Goal: Task Accomplishment & Management: Complete application form

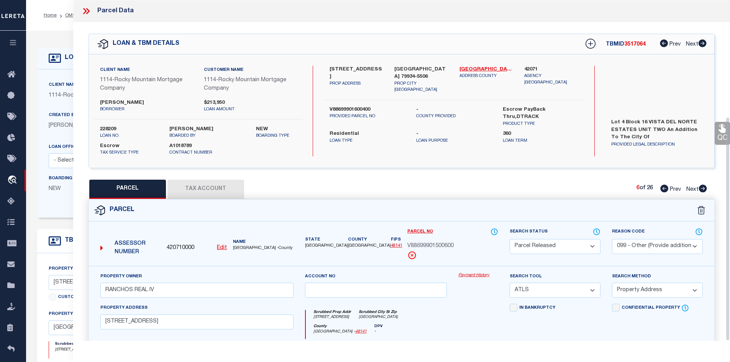
select select "PR"
select select "099"
select select "ATL"
select select "ADD"
select select "10"
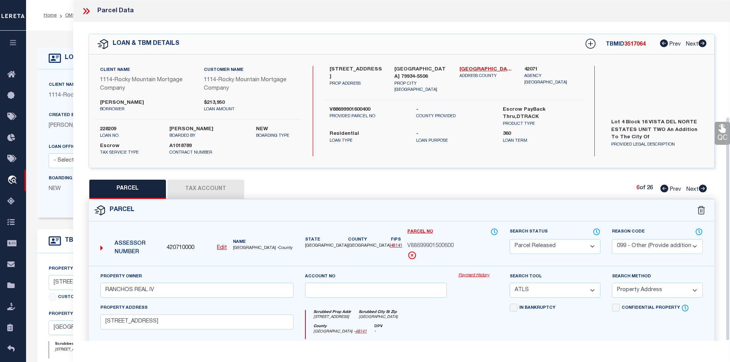
select select "Escrow"
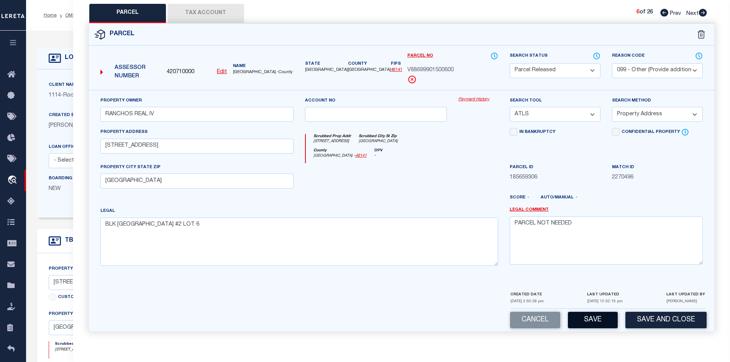
click at [581, 322] on button "Save" at bounding box center [593, 320] width 50 height 16
click at [703, 11] on icon at bounding box center [703, 13] width 8 height 8
select select "AS"
select select
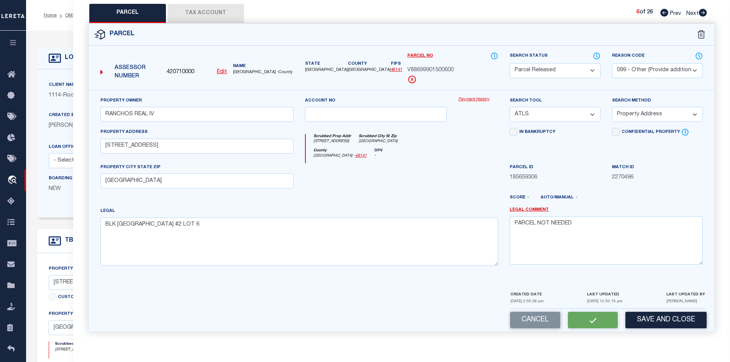
select select
checkbox input "false"
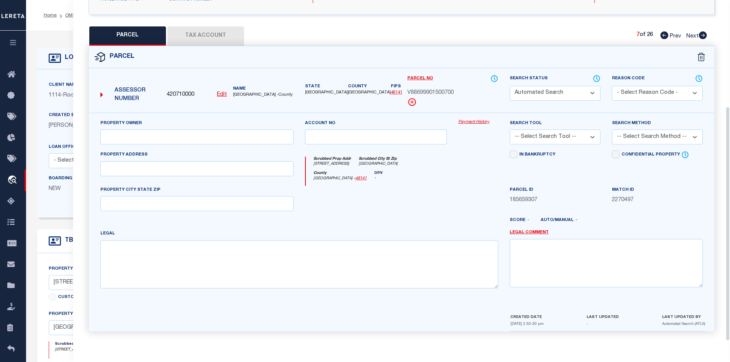
select select "PA"
select select "099"
type input "RANCHOS REAL IV"
select select "ATL"
select select "ADD"
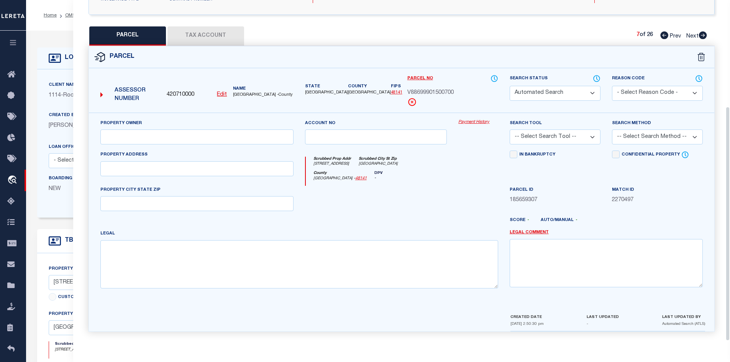
type input "12669 DON NORTE ST"
type input "EL PASO, TX 79934"
type textarea "BLK 15 VISTA DEL NORTE ESTATES #2 LOT 7"
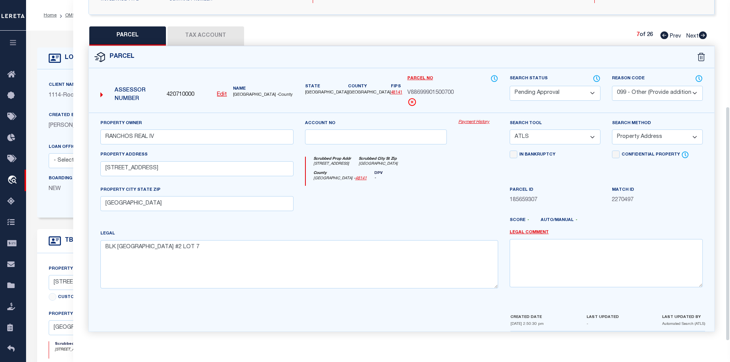
select select "AS"
select select
checkbox input "false"
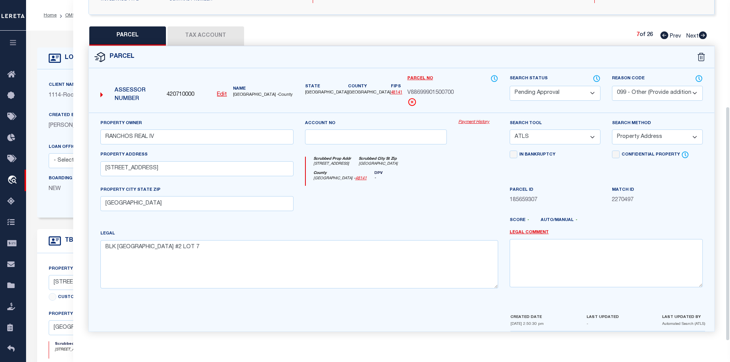
checkbox input "false"
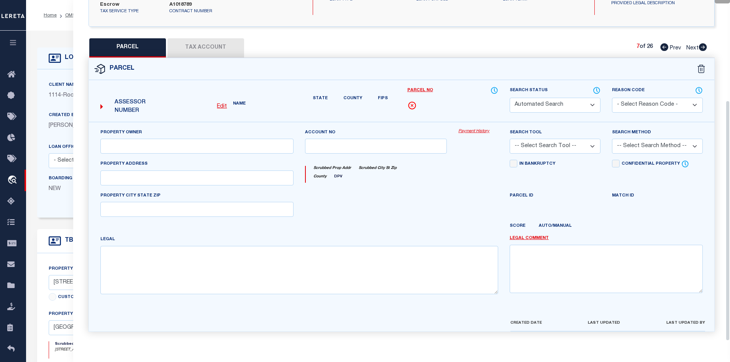
select select "PA"
select select "099"
type input "RANCHOS REAL IV"
select select "ATL"
select select "ADD"
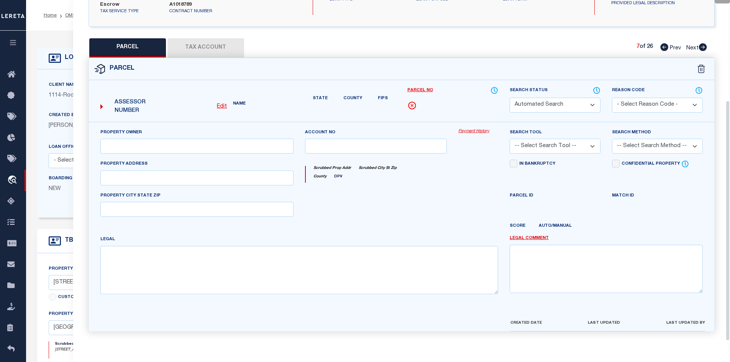
type input "12669 DON NORTE ST"
type input "EL PASO, TX 79934"
type textarea "BLK 15 VISTA DEL NORTE ESTATES #2 LOT 7"
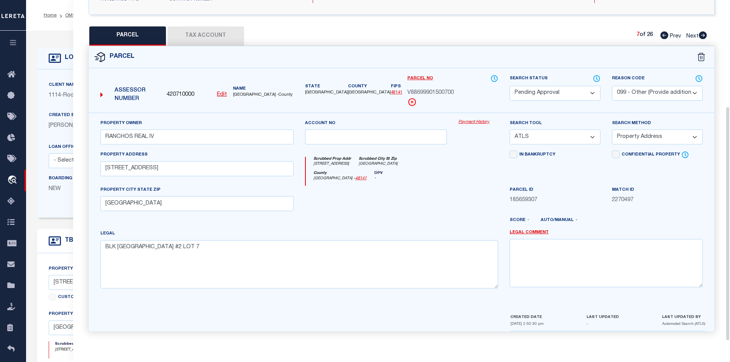
scroll to position [155, 0]
click at [562, 93] on select "Automated Search Bad Parcel Complete Duplicate Parcel High Dollar Reporting In …" at bounding box center [555, 93] width 91 height 15
select select "PR"
click at [510, 86] on select "Automated Search Bad Parcel Complete Duplicate Parcel High Dollar Reporting In …" at bounding box center [555, 93] width 91 height 15
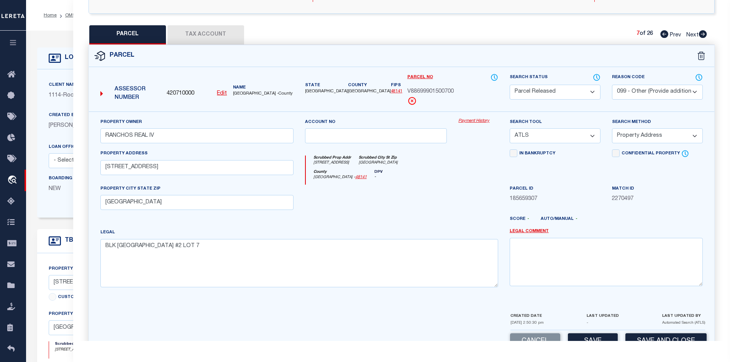
click at [544, 214] on div "Parcel ID 185659307" at bounding box center [555, 200] width 102 height 31
click at [636, 89] on select "- Select Reason Code - 099 - Other (Provide additional detail) ACT - Agency Cha…" at bounding box center [657, 92] width 91 height 15
click at [525, 268] on textarea at bounding box center [606, 262] width 193 height 48
paste textarea "PARCEL NOT NEEDED"
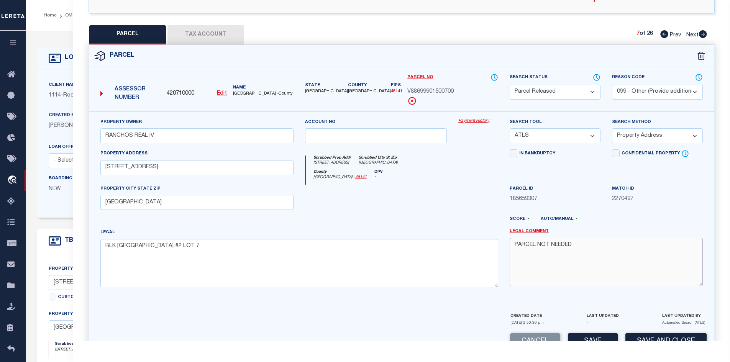
type textarea "PARCEL NOT NEEDED"
click at [591, 334] on div "Cancel Save Save and Close" at bounding box center [402, 342] width 626 height 23
click at [588, 338] on button "Save" at bounding box center [593, 342] width 50 height 16
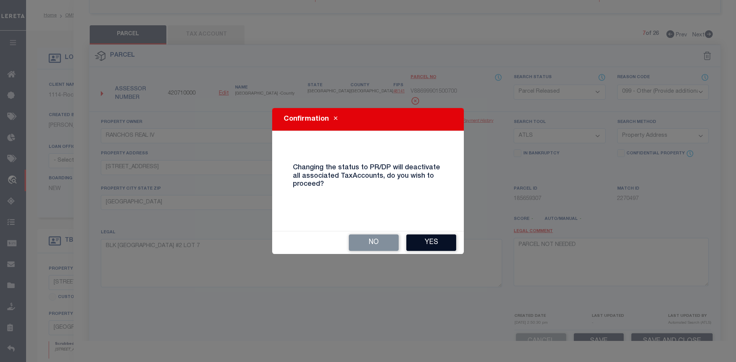
click at [428, 247] on button "Yes" at bounding box center [431, 243] width 50 height 16
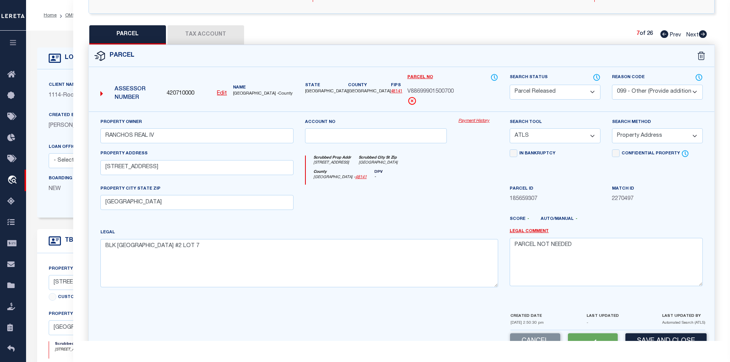
select select "AS"
select select
checkbox input "false"
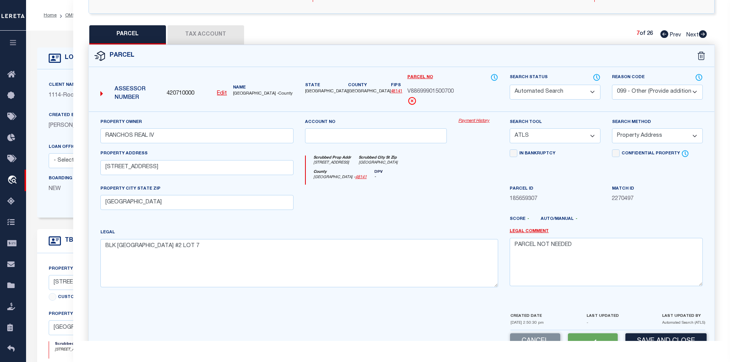
checkbox input "false"
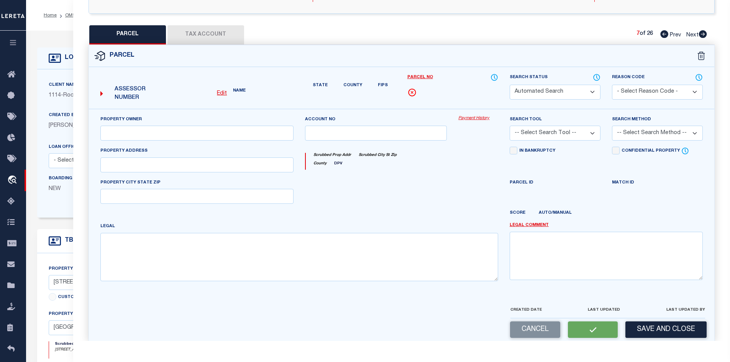
select select "PR"
select select "099"
type input "RANCHOS REAL IV"
select select "ATL"
select select "ADD"
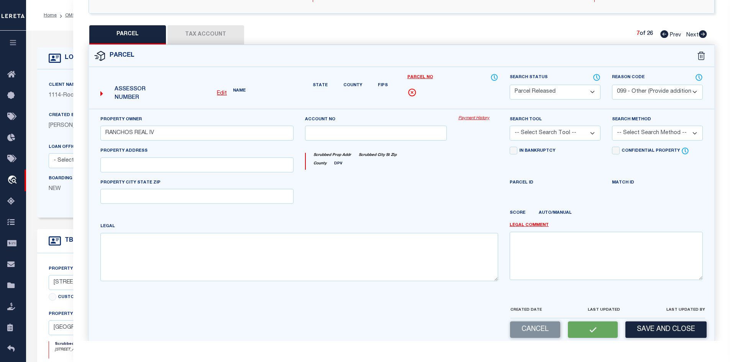
type input "12669 DON NORTE ST"
type input "EL PASO, TX 79934"
type textarea "BLK 15 VISTA DEL NORTE ESTATES #2 LOT 7"
type textarea "PARCEL NOT NEEDED"
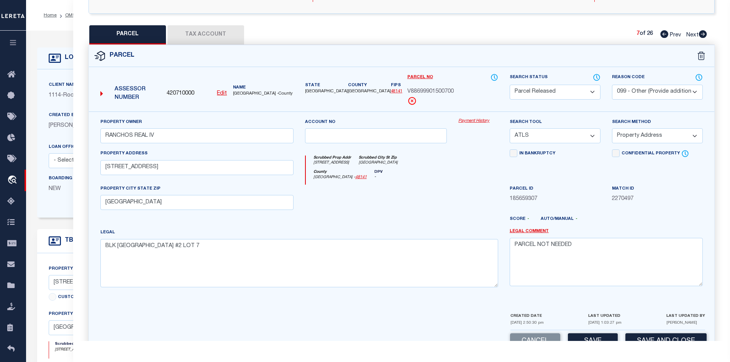
click at [704, 34] on icon at bounding box center [703, 34] width 8 height 8
select select "AS"
select select
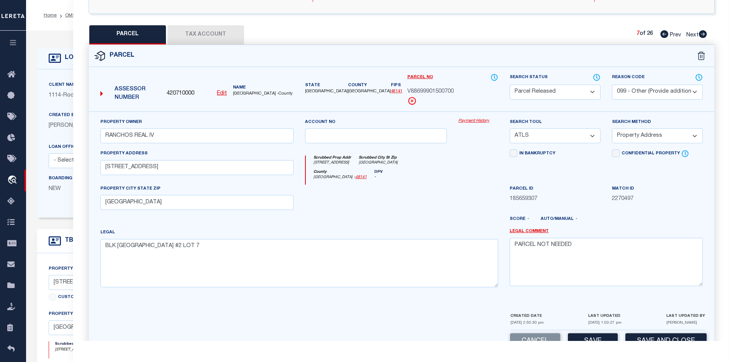
checkbox input "false"
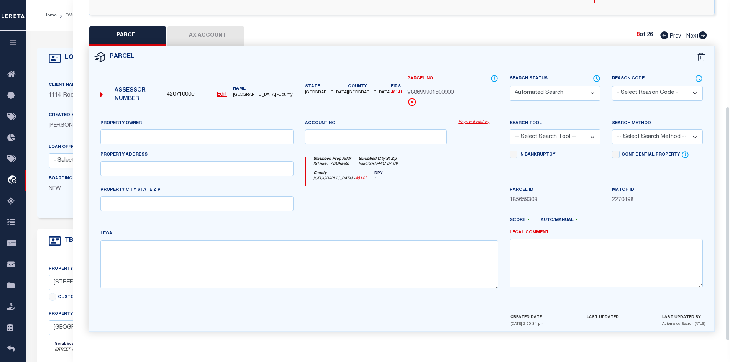
select select "PA"
select select "099"
type input "RANCHOS REAL IV"
select select "ATL"
select select "ADD"
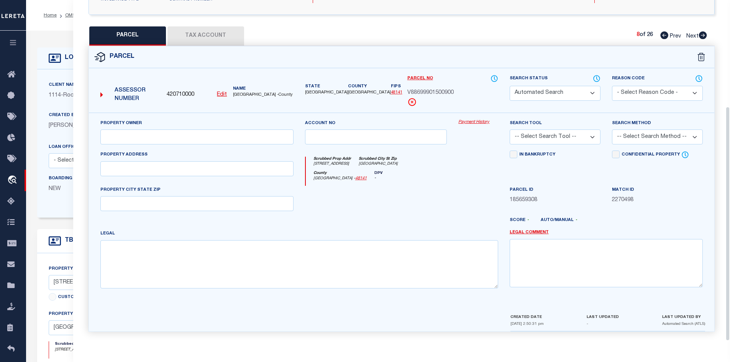
type input "12677 DON NORTE ST"
type input "EL PASO, TX 79934"
type textarea "BLK 15 VISTA DEL NORTE ESTATES #2 LOT 9"
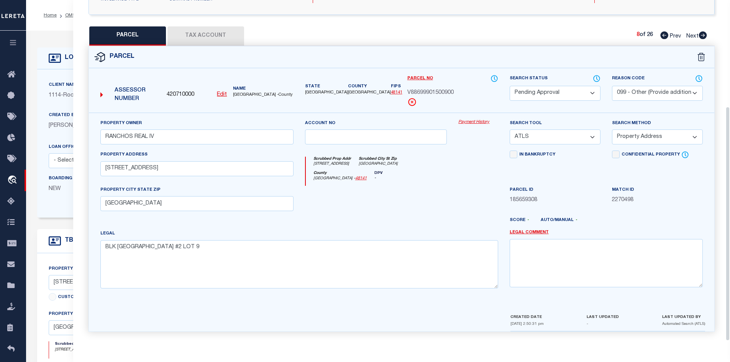
click at [554, 97] on select "Automated Search Bad Parcel Complete Duplicate Parcel High Dollar Reporting In …" at bounding box center [555, 93] width 91 height 15
select select "PR"
click at [510, 86] on select "Automated Search Bad Parcel Complete Duplicate Parcel High Dollar Reporting In …" at bounding box center [555, 93] width 91 height 15
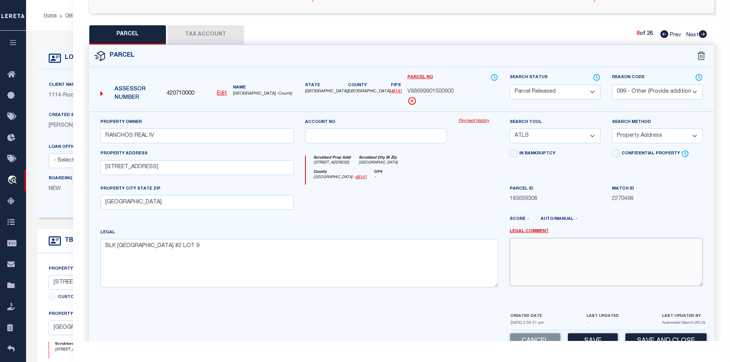
click at [545, 254] on textarea at bounding box center [606, 262] width 193 height 48
paste textarea "PARCEL NOT NEEDED"
type textarea "PARCEL NOT NEEDED"
click at [589, 337] on button "Save" at bounding box center [593, 342] width 50 height 16
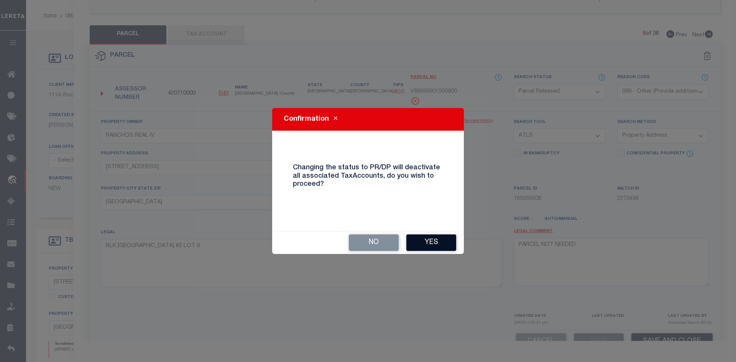
click at [433, 242] on button "Yes" at bounding box center [431, 243] width 50 height 16
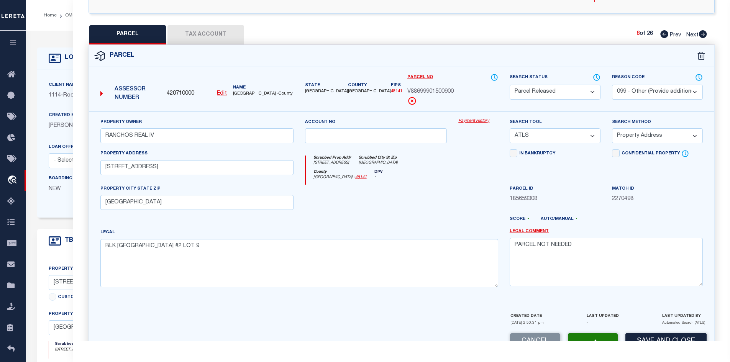
select select "AS"
select select
checkbox input "false"
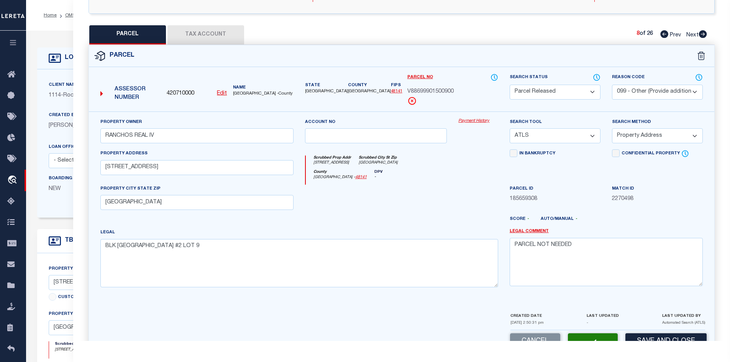
checkbox input "false"
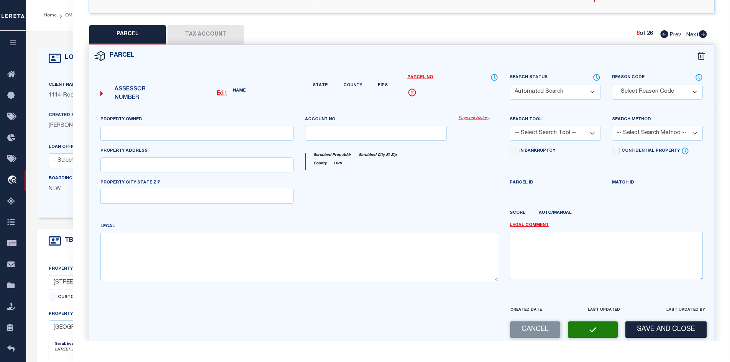
select select "PR"
select select "099"
type input "RANCHOS REAL IV"
select select "ATL"
select select "ADD"
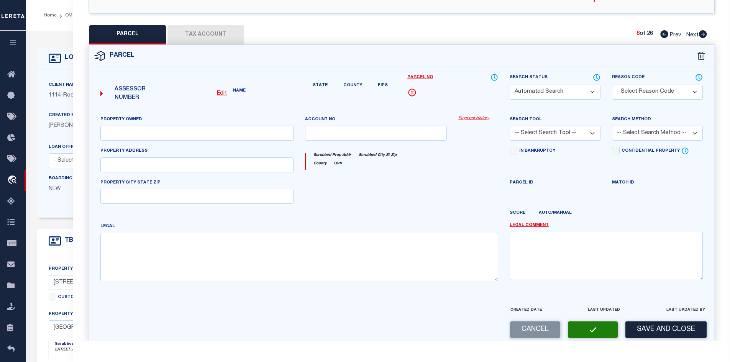
type input "12677 DON NORTE ST"
type input "EL PASO, TX 79934"
type textarea "BLK 15 VISTA DEL NORTE ESTATES #2 LOT 9"
type textarea "PARCEL NOT NEEDED"
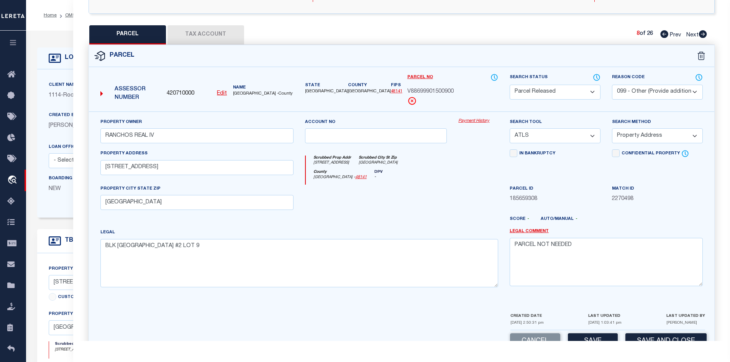
click at [704, 36] on icon at bounding box center [703, 34] width 8 height 8
select select "AS"
select select
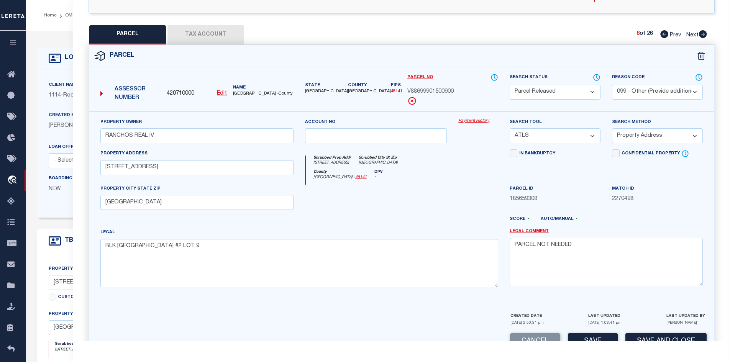
checkbox input "false"
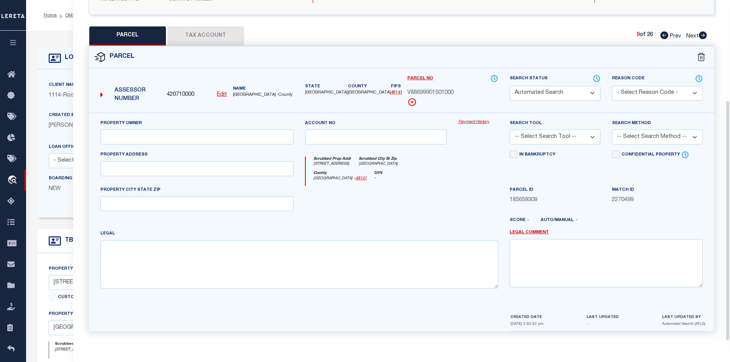
select select "PA"
select select "099"
type input "RANCHOS REAL IV"
select select "ATL"
select select "ADD"
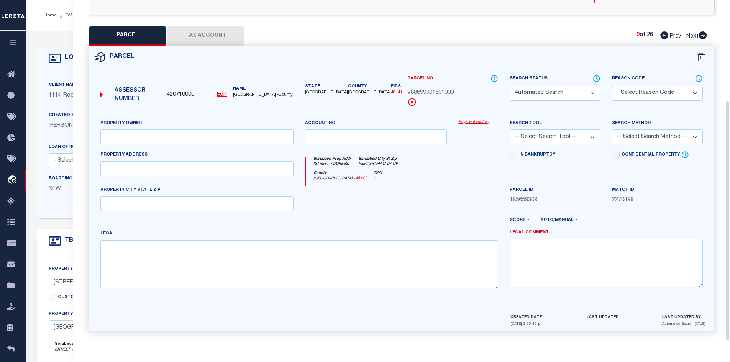
type input "12681 DON NORTE ST"
type input "EL PASO, TX 79934"
type textarea "BLK 15 VISTA DEL NORTE ESTATES #2 LOT 10"
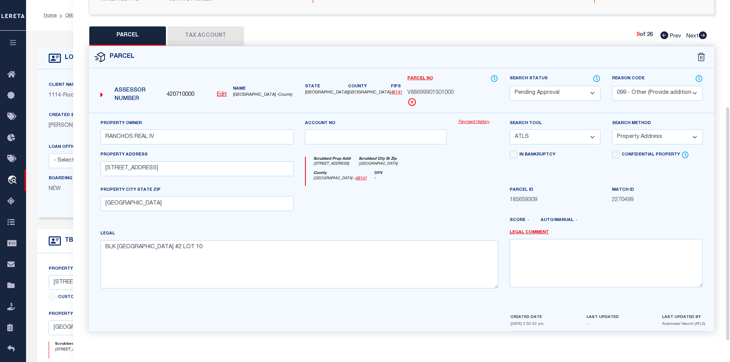
click at [578, 90] on select "Automated Search Bad Parcel Complete Duplicate Parcel High Dollar Reporting In …" at bounding box center [555, 93] width 91 height 15
select select "PR"
click at [510, 86] on select "Automated Search Bad Parcel Complete Duplicate Parcel High Dollar Reporting In …" at bounding box center [555, 93] width 91 height 15
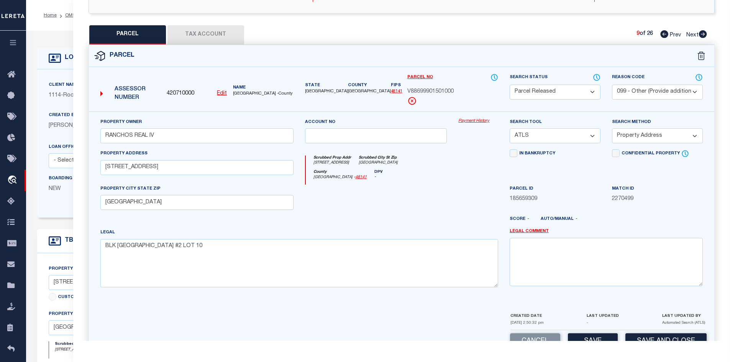
drag, startPoint x: 556, startPoint y: 288, endPoint x: 560, endPoint y: 280, distance: 8.4
click at [556, 288] on div "Legal Comment" at bounding box center [606, 261] width 205 height 65
click at [561, 277] on textarea at bounding box center [606, 262] width 193 height 48
paste textarea "PARCEL NOT NEEDED"
type textarea "PARCEL NOT NEEDED"
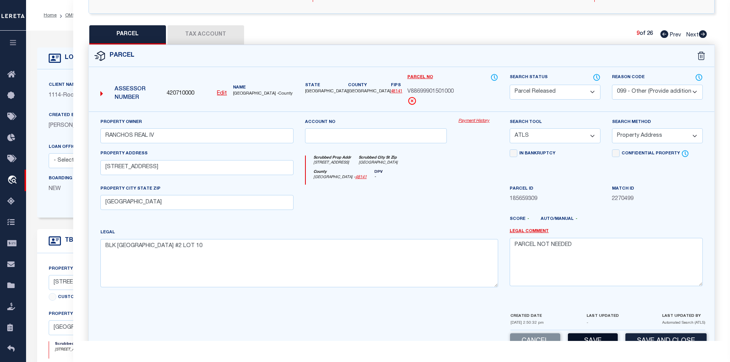
click at [589, 340] on button "Save" at bounding box center [593, 342] width 50 height 16
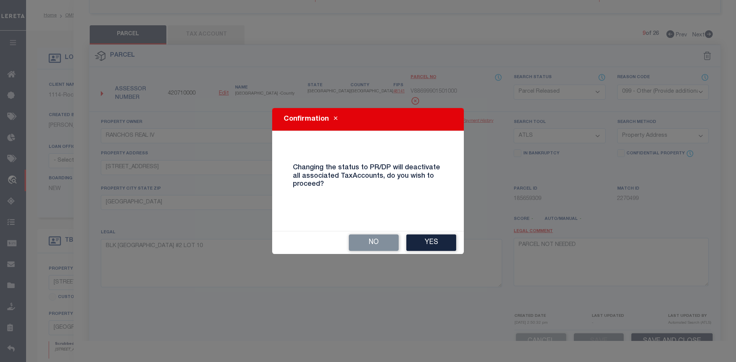
click at [442, 239] on button "Yes" at bounding box center [431, 243] width 50 height 16
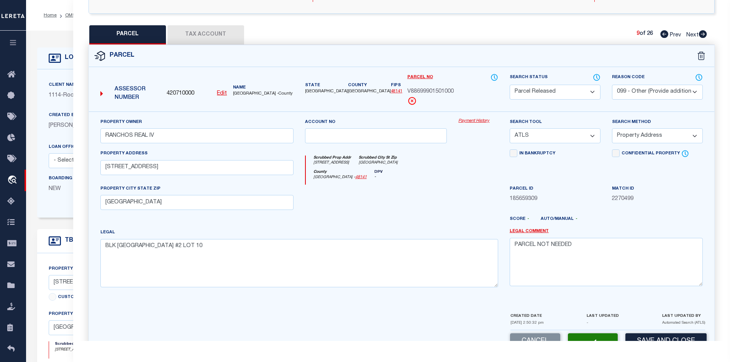
select select "AS"
select select
checkbox input "false"
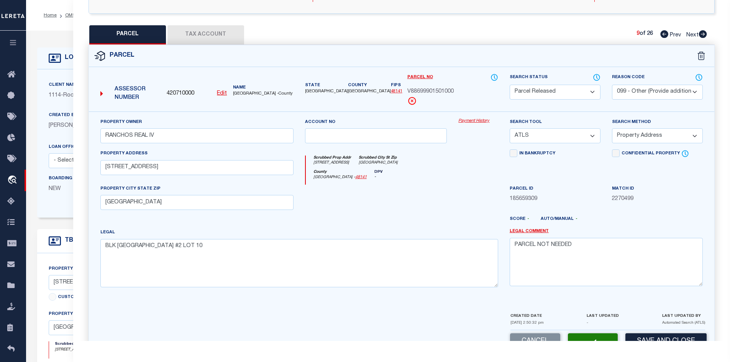
checkbox input "false"
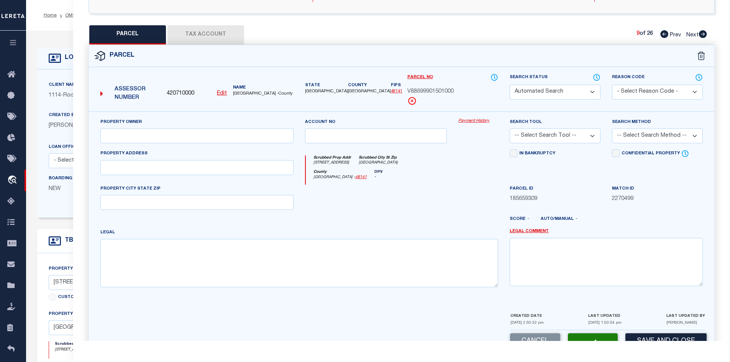
select select "PR"
select select "099"
type input "RANCHOS REAL IV"
select select "ATL"
select select "ADD"
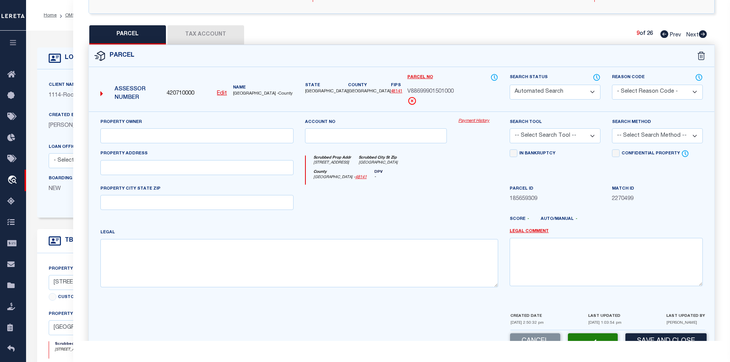
type input "12681 DON NORTE ST"
type input "EL PASO, TX 79934"
type textarea "BLK 15 VISTA DEL NORTE ESTATES #2 LOT 10"
type textarea "PARCEL NOT NEEDED"
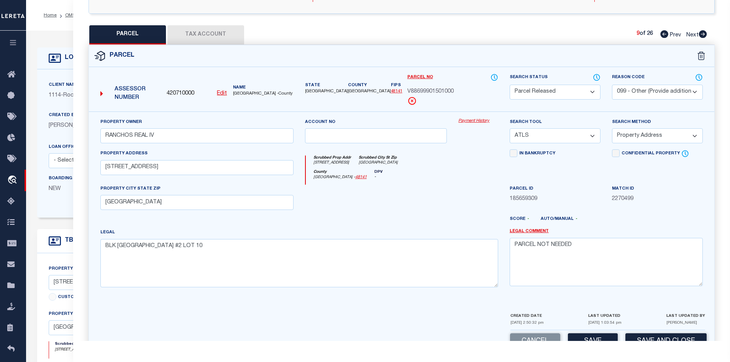
click at [699, 34] on icon at bounding box center [703, 34] width 8 height 8
select select "AS"
select select
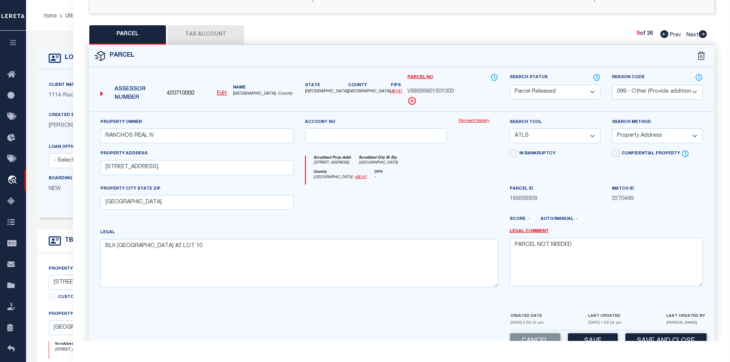
checkbox input "false"
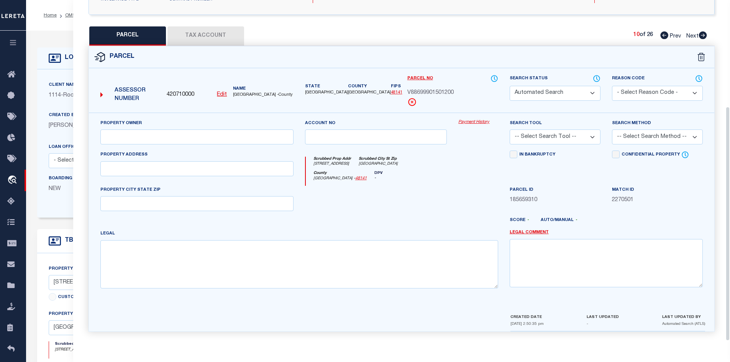
select select "PA"
select select "099"
type input "RANCHOS REAL IV"
select select "ATL"
select select "ADD"
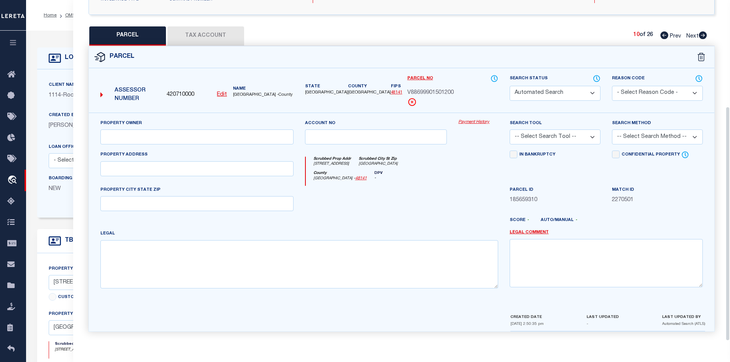
type input "12689 DON NORTE ST"
type input "EL PASO, TX 79934"
type textarea "BLK 15 VISTA DEL NORTE ESTATES #2 LOT 12"
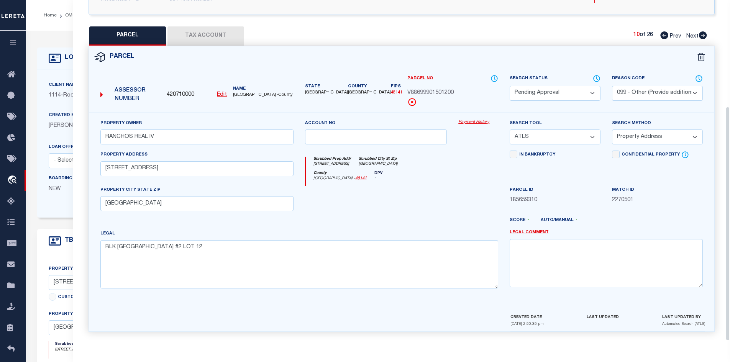
click at [553, 90] on select "Automated Search Bad Parcel Complete Duplicate Parcel High Dollar Reporting In …" at bounding box center [555, 93] width 91 height 15
select select "PR"
click at [510, 86] on select "Automated Search Bad Parcel Complete Duplicate Parcel High Dollar Reporting In …" at bounding box center [555, 93] width 91 height 15
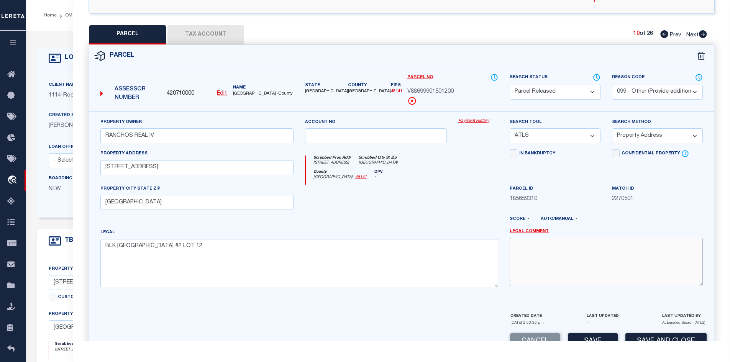
click at [554, 250] on textarea at bounding box center [606, 262] width 193 height 48
paste textarea "PARCEL NOT NEEDED"
type textarea "PARCEL NOT NEEDED"
click at [590, 338] on button "Save" at bounding box center [593, 342] width 50 height 16
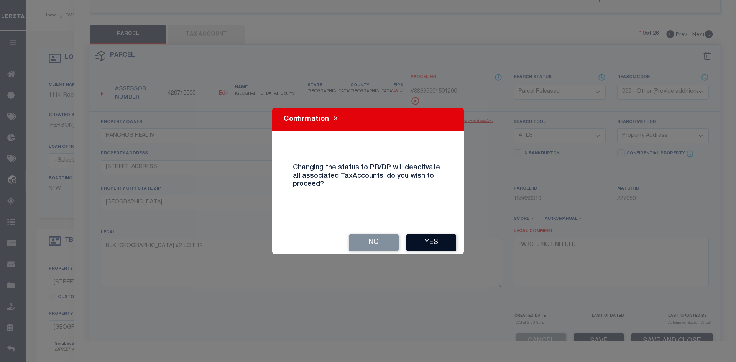
click at [423, 245] on button "Yes" at bounding box center [431, 243] width 50 height 16
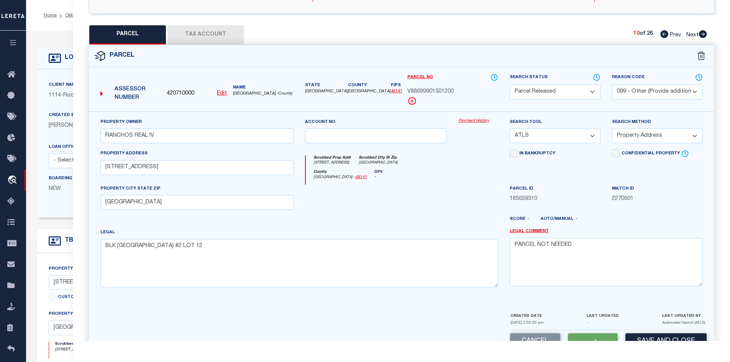
select select "AS"
select select
checkbox input "false"
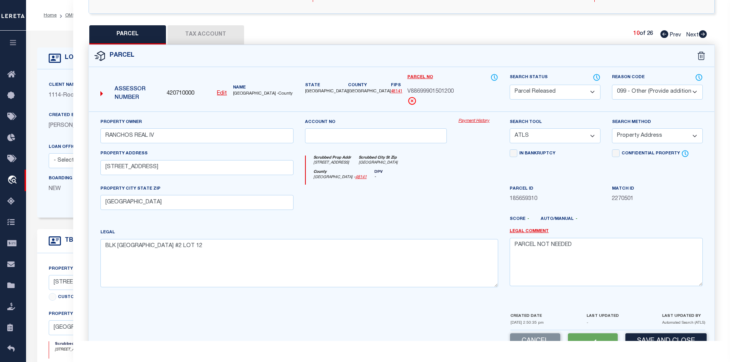
checkbox input "false"
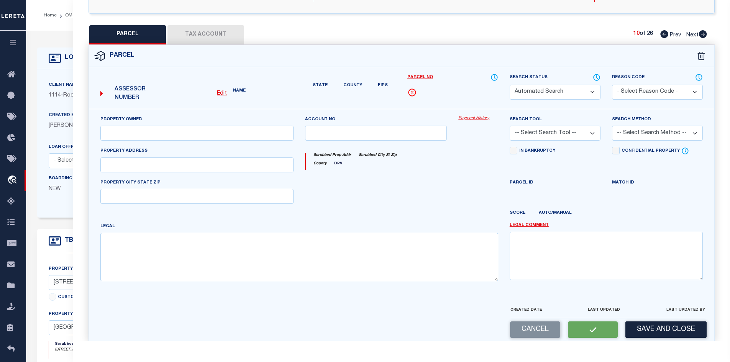
select select "PR"
select select "099"
type input "RANCHOS REAL IV"
select select "ATL"
select select "ADD"
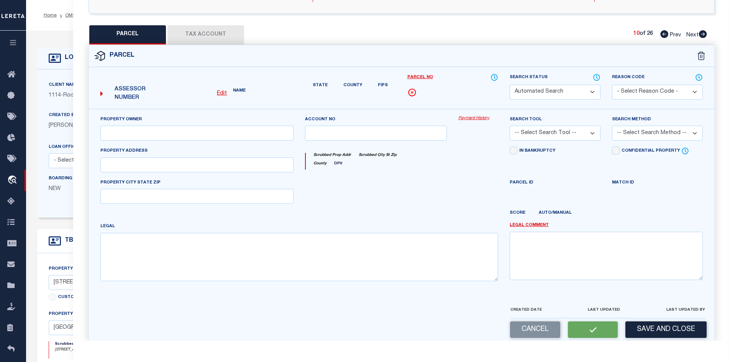
type input "12689 DON NORTE ST"
type input "EL PASO, TX 79934"
type textarea "BLK 15 VISTA DEL NORTE ESTATES #2 LOT 12"
type textarea "PARCEL NOT NEEDED"
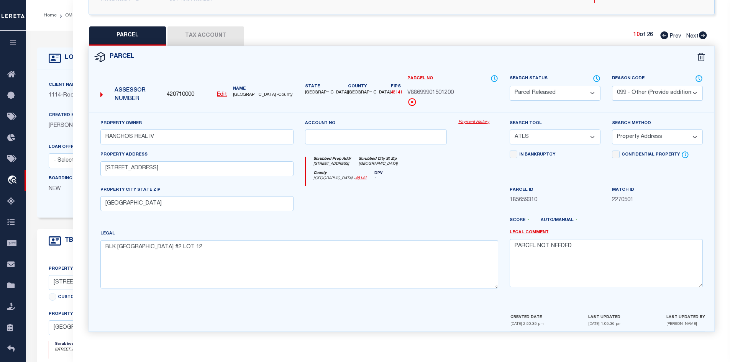
click at [701, 34] on icon at bounding box center [703, 35] width 8 height 8
select select "AS"
select select
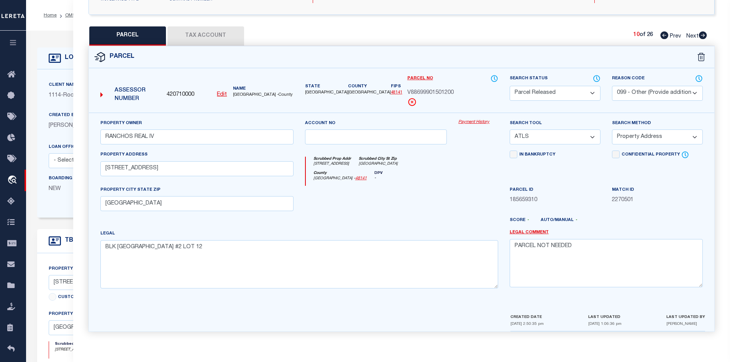
checkbox input "false"
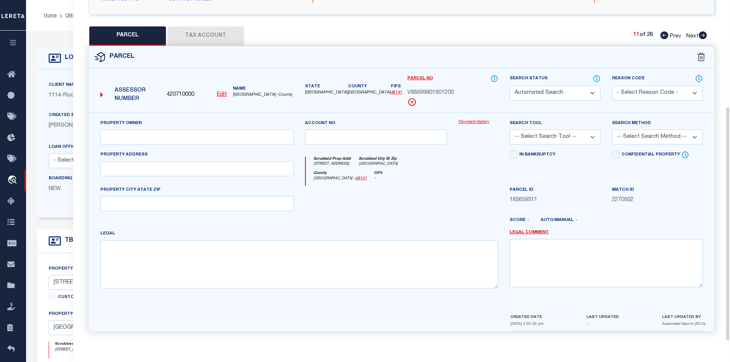
select select "PA"
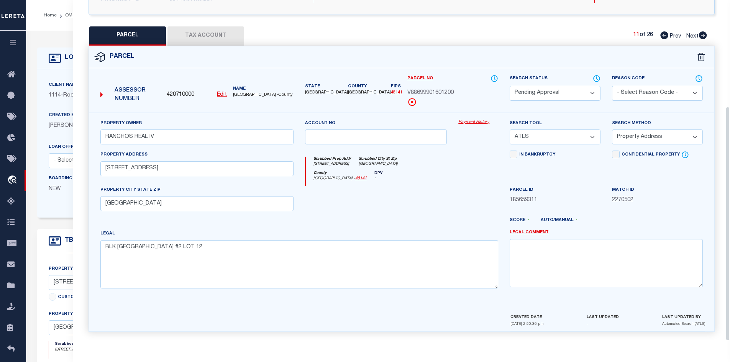
click at [568, 96] on select "Automated Search Bad Parcel Complete Duplicate Parcel High Dollar Reporting In …" at bounding box center [555, 93] width 91 height 15
click at [510, 86] on select "Automated Search Bad Parcel Complete Duplicate Parcel High Dollar Reporting In …" at bounding box center [555, 93] width 91 height 15
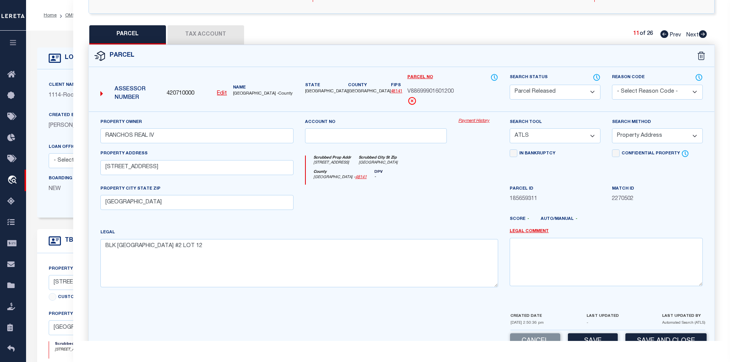
click at [621, 90] on select "- Select Reason Code - 099 - Other (Provide additional detail) ACT - Agency Cha…" at bounding box center [657, 92] width 91 height 15
click at [612, 85] on select "- Select Reason Code - 099 - Other (Provide additional detail) ACT - Agency Cha…" at bounding box center [657, 92] width 91 height 15
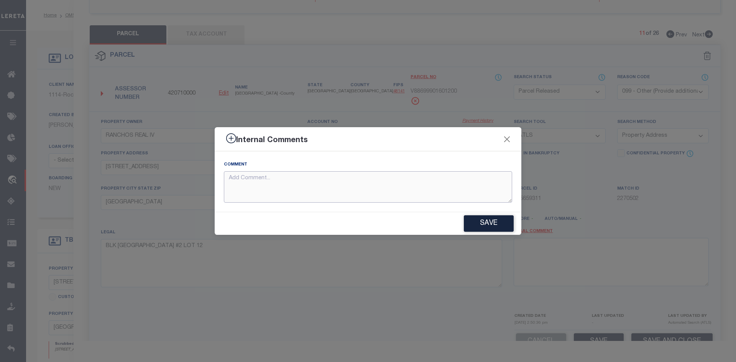
click at [319, 197] on textarea at bounding box center [368, 187] width 288 height 32
paste textarea "PARCEL NOT NEEDED"
click at [479, 225] on button "Save" at bounding box center [489, 223] width 50 height 16
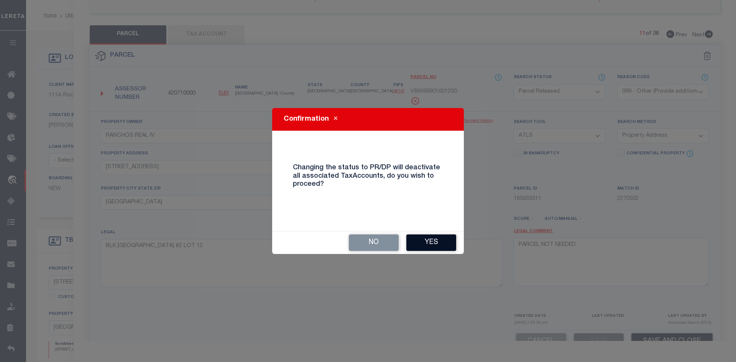
click at [432, 243] on button "Yes" at bounding box center [431, 243] width 50 height 16
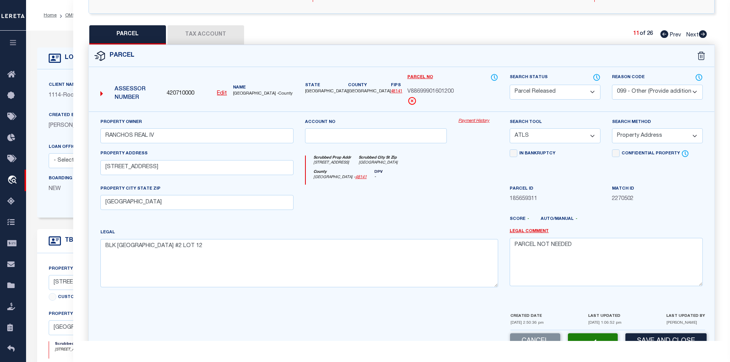
click at [702, 34] on icon at bounding box center [703, 34] width 8 height 8
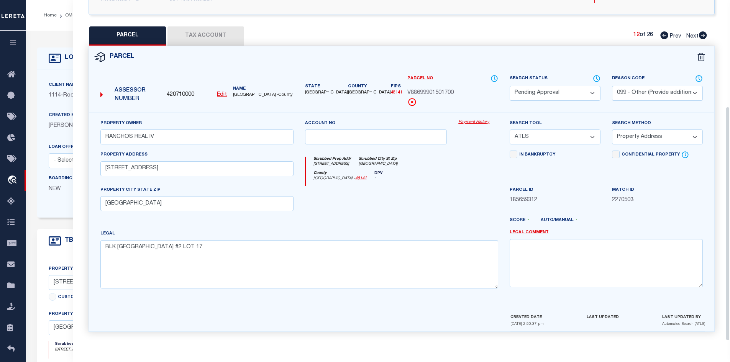
click at [553, 89] on select "Automated Search Bad Parcel Complete Duplicate Parcel High Dollar Reporting In …" at bounding box center [555, 93] width 91 height 15
click at [510, 86] on select "Automated Search Bad Parcel Complete Duplicate Parcel High Dollar Reporting In …" at bounding box center [555, 93] width 91 height 15
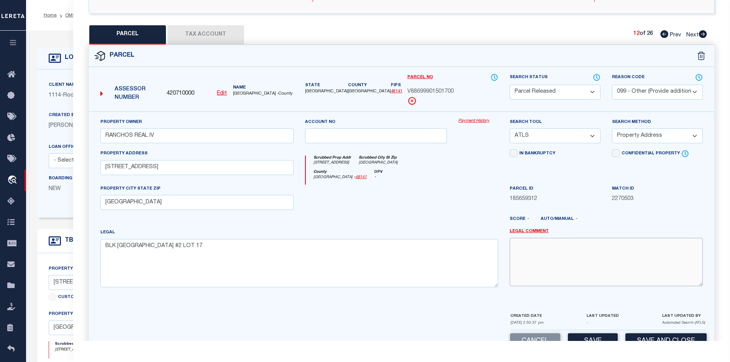
click at [534, 282] on textarea at bounding box center [606, 262] width 193 height 48
paste textarea "PARCEL NOT NEEDED"
click at [585, 335] on button "Save" at bounding box center [593, 342] width 50 height 16
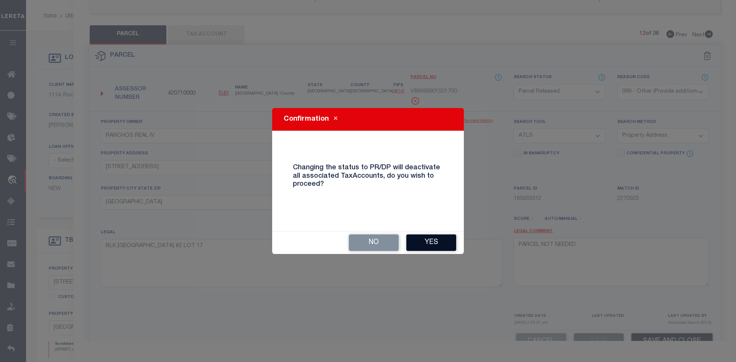
click at [446, 244] on button "Yes" at bounding box center [431, 243] width 50 height 16
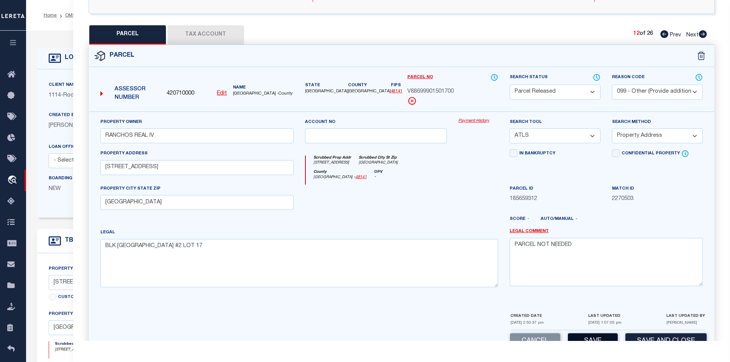
click at [587, 337] on button "Save" at bounding box center [593, 342] width 50 height 16
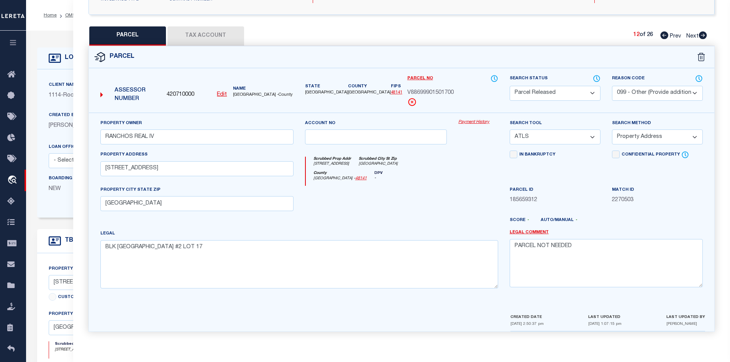
click at [705, 35] on icon at bounding box center [703, 35] width 8 height 8
click at [548, 91] on select "Automated Search Bad Parcel Complete Duplicate Parcel High Dollar Reporting In …" at bounding box center [555, 93] width 91 height 15
click at [510, 86] on select "Automated Search Bad Parcel Complete Duplicate Parcel High Dollar Reporting In …" at bounding box center [555, 93] width 91 height 15
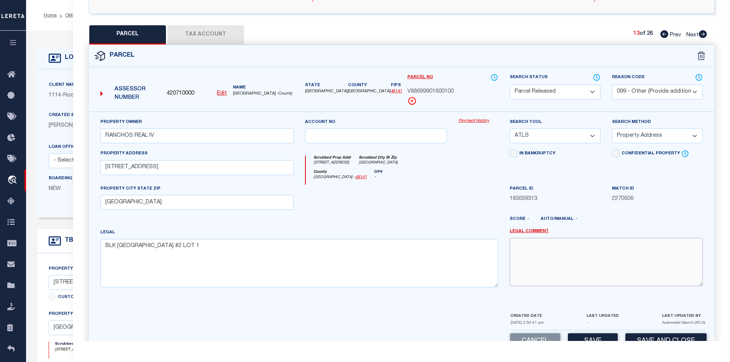
click at [545, 248] on textarea at bounding box center [606, 262] width 193 height 48
paste textarea "PARCEL NOT NEEDED"
click at [586, 335] on button "Save" at bounding box center [593, 342] width 50 height 16
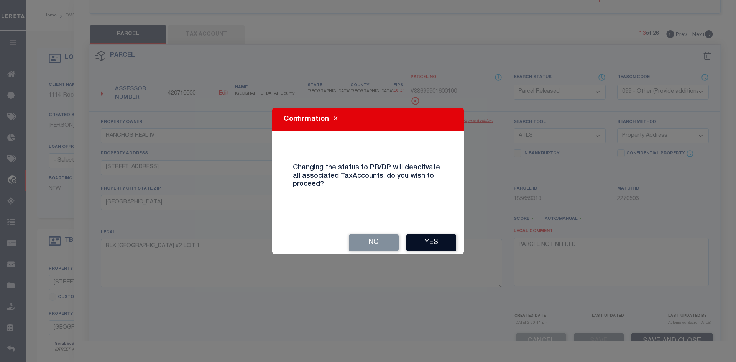
click at [435, 247] on button "Yes" at bounding box center [431, 243] width 50 height 16
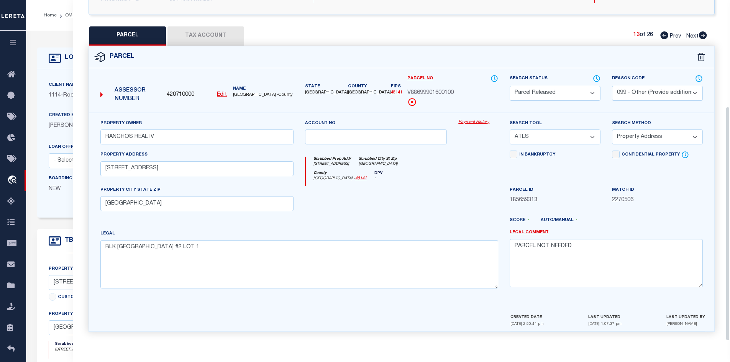
click at [704, 36] on icon at bounding box center [703, 35] width 8 height 8
click at [542, 96] on select "Automated Search Bad Parcel Complete Duplicate Parcel High Dollar Reporting In …" at bounding box center [555, 93] width 91 height 15
click at [510, 86] on select "Automated Search Bad Parcel Complete Duplicate Parcel High Dollar Reporting In …" at bounding box center [555, 93] width 91 height 15
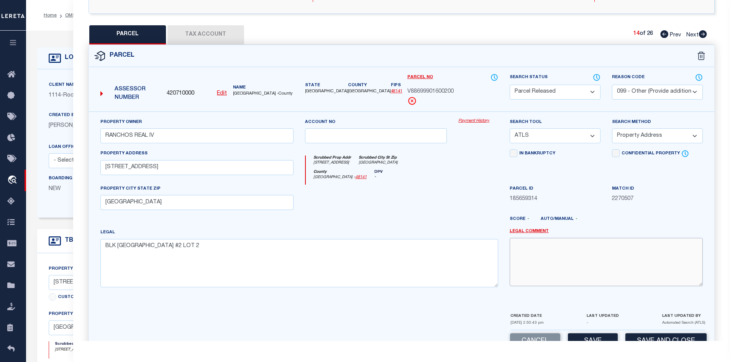
click at [521, 255] on textarea at bounding box center [606, 262] width 193 height 48
paste textarea "PARCEL NOT NEEDED"
click at [580, 340] on button "Save" at bounding box center [593, 342] width 50 height 16
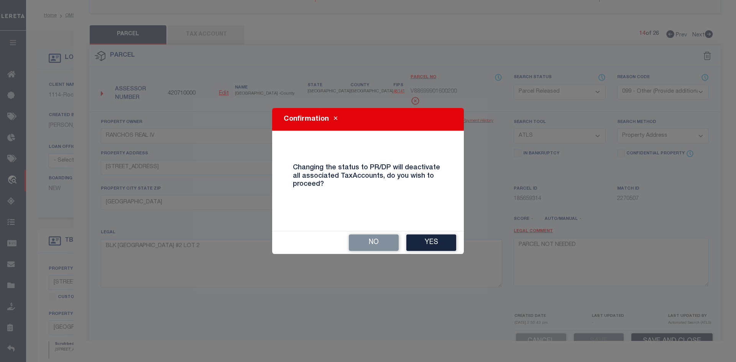
drag, startPoint x: 434, startPoint y: 239, endPoint x: 457, endPoint y: 235, distance: 22.7
click at [435, 239] on button "Yes" at bounding box center [431, 243] width 50 height 16
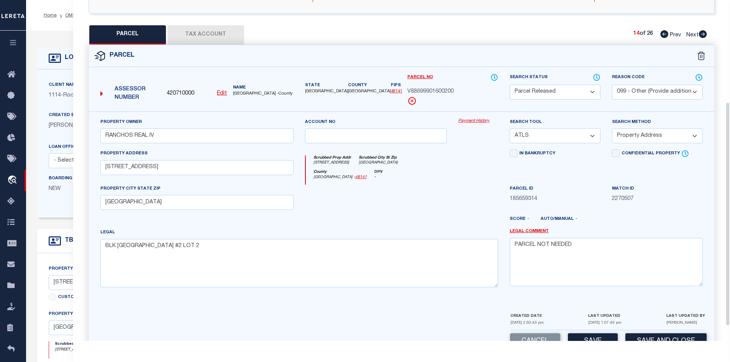
click at [703, 34] on icon at bounding box center [703, 34] width 8 height 8
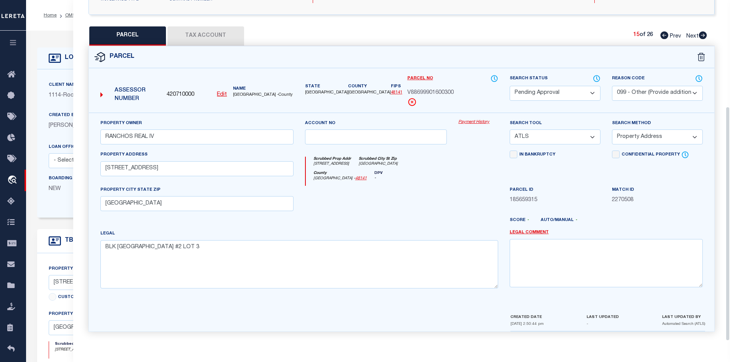
click at [591, 96] on select "Automated Search Bad Parcel Complete Duplicate Parcel High Dollar Reporting In …" at bounding box center [555, 93] width 91 height 15
click at [510, 86] on select "Automated Search Bad Parcel Complete Duplicate Parcel High Dollar Reporting In …" at bounding box center [555, 93] width 91 height 15
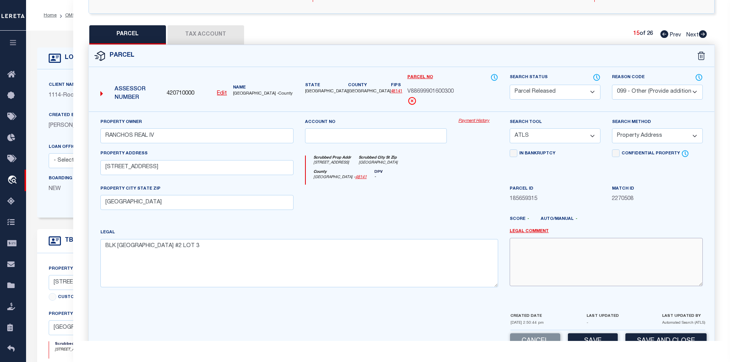
click at [551, 278] on textarea at bounding box center [606, 262] width 193 height 48
paste textarea "PARCEL NOT NEEDED"
click at [587, 337] on button "Save" at bounding box center [593, 342] width 50 height 16
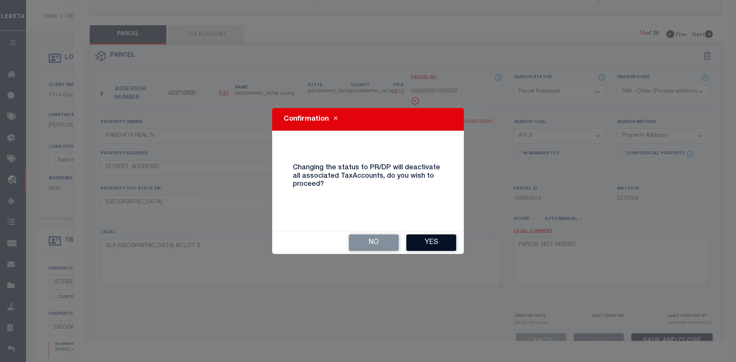
click at [444, 246] on button "Yes" at bounding box center [431, 243] width 50 height 16
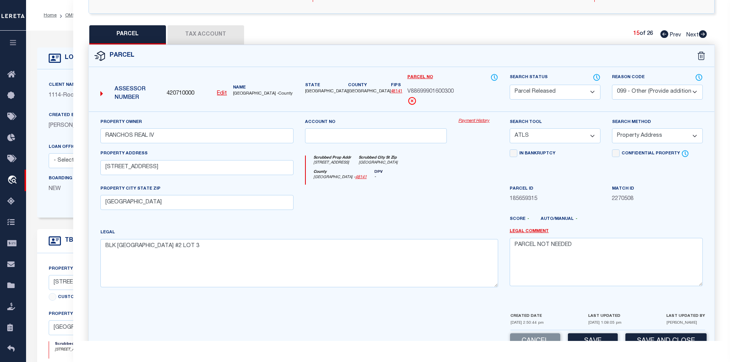
click at [705, 31] on link "Next" at bounding box center [697, 33] width 21 height 5
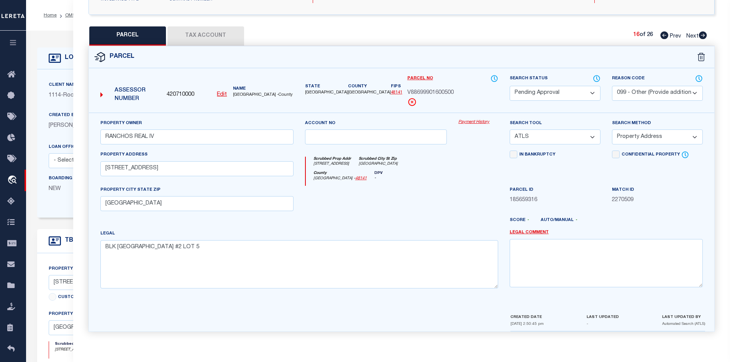
click at [570, 91] on select "Automated Search Bad Parcel Complete Duplicate Parcel High Dollar Reporting In …" at bounding box center [555, 93] width 91 height 15
click at [510, 86] on select "Automated Search Bad Parcel Complete Duplicate Parcel High Dollar Reporting In …" at bounding box center [555, 93] width 91 height 15
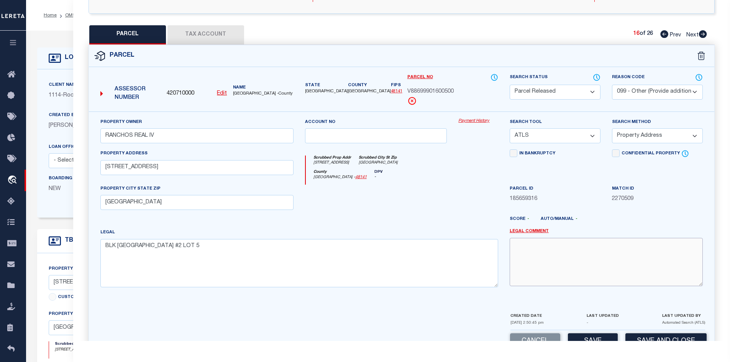
click at [566, 251] on textarea at bounding box center [606, 262] width 193 height 48
paste textarea "PARCEL NOT NEEDED"
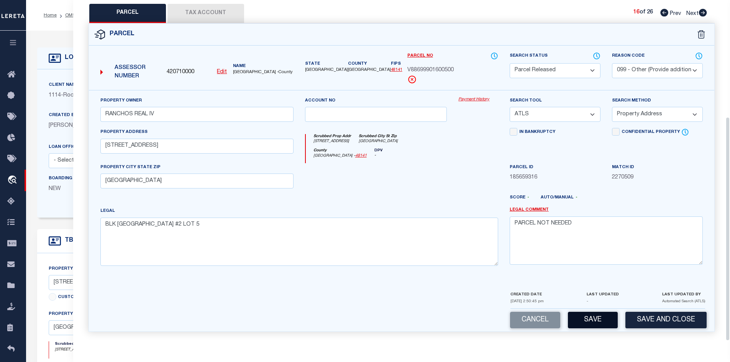
click at [585, 324] on button "Save" at bounding box center [593, 320] width 50 height 16
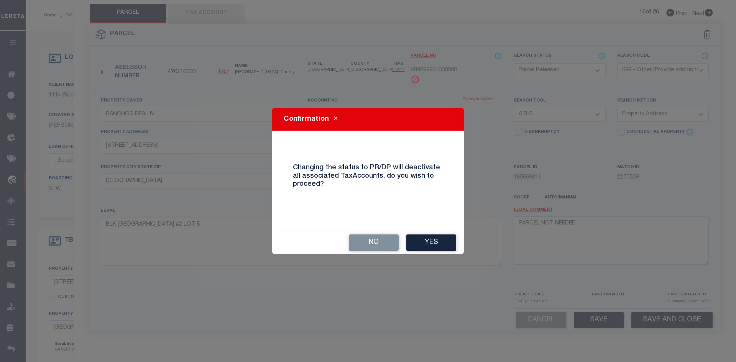
click at [425, 232] on div "No Yes" at bounding box center [368, 243] width 192 height 23
click at [440, 238] on button "Yes" at bounding box center [431, 243] width 50 height 16
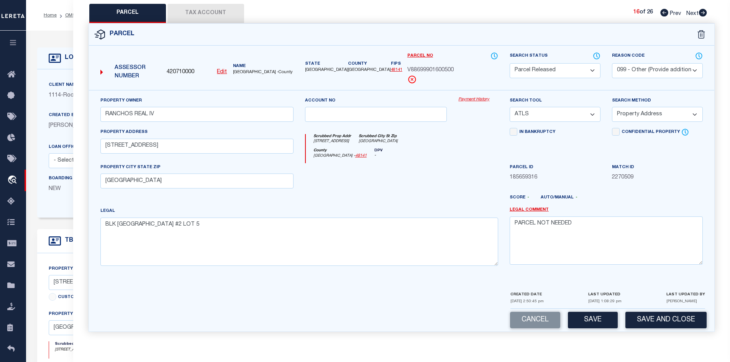
click at [699, 12] on icon at bounding box center [703, 13] width 8 height 8
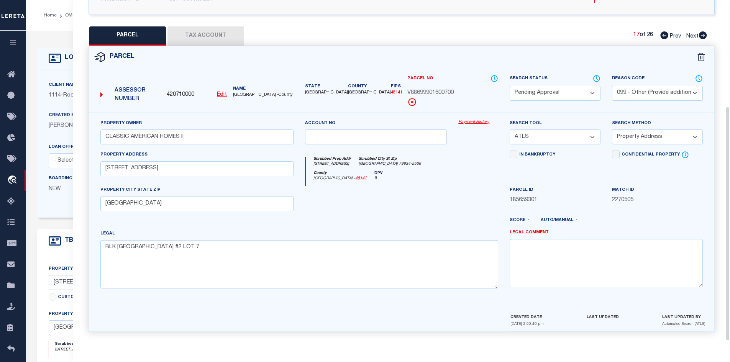
scroll to position [155, 0]
click at [576, 92] on select "Automated Search Bad Parcel Complete Duplicate Parcel High Dollar Reporting In …" at bounding box center [555, 93] width 91 height 15
click at [510, 86] on select "Automated Search Bad Parcel Complete Duplicate Parcel High Dollar Reporting In …" at bounding box center [555, 93] width 91 height 15
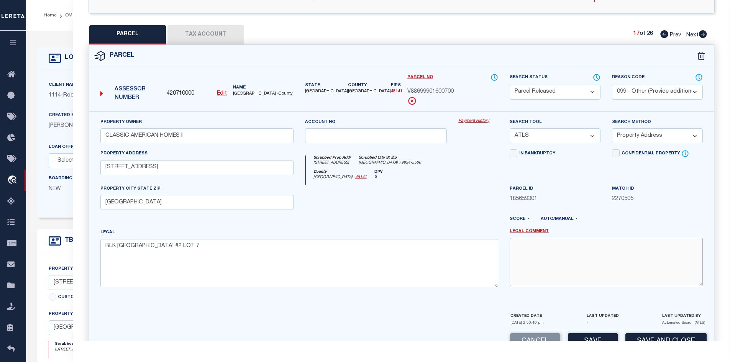
click at [574, 263] on textarea at bounding box center [606, 262] width 193 height 48
paste textarea "PARCEL NOT NEEDED"
click at [591, 338] on button "Save" at bounding box center [593, 342] width 50 height 16
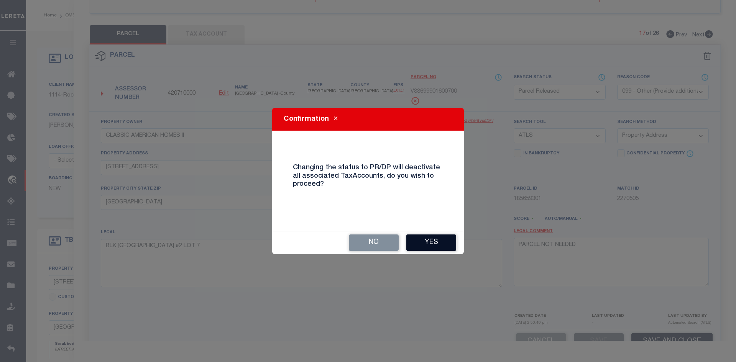
click at [454, 237] on button "Yes" at bounding box center [431, 243] width 50 height 16
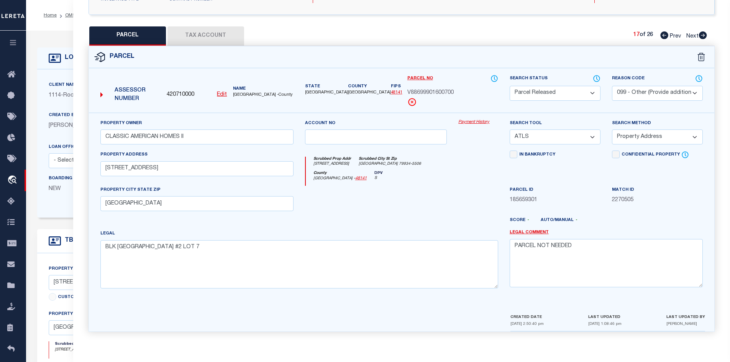
click at [702, 37] on icon at bounding box center [703, 35] width 8 height 8
click at [587, 95] on select "Automated Search Bad Parcel Complete Duplicate Parcel High Dollar Reporting In …" at bounding box center [555, 93] width 91 height 15
click at [510, 86] on select "Automated Search Bad Parcel Complete Duplicate Parcel High Dollar Reporting In …" at bounding box center [555, 93] width 91 height 15
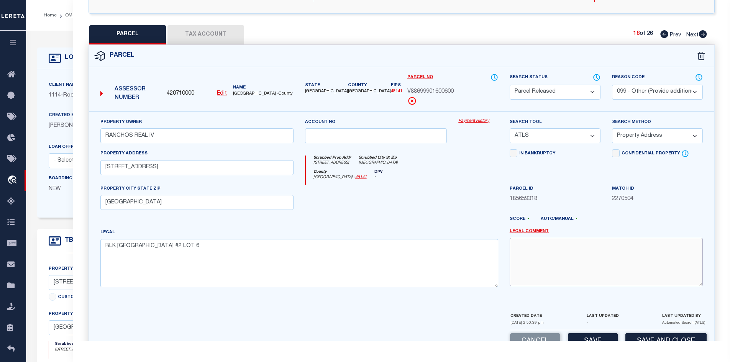
click at [539, 251] on textarea at bounding box center [606, 262] width 193 height 48
paste textarea "PARCEL NOT NEEDED"
click at [597, 342] on div "Parcel Data QC QC QC - Select Status -" at bounding box center [402, 181] width 658 height 362
click at [586, 335] on button "Save" at bounding box center [593, 342] width 50 height 16
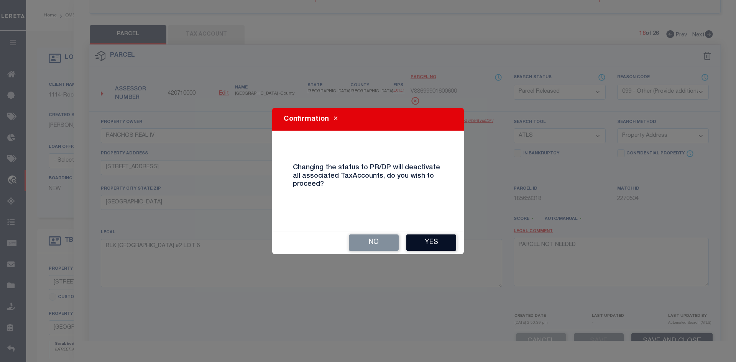
click at [431, 245] on button "Yes" at bounding box center [431, 243] width 50 height 16
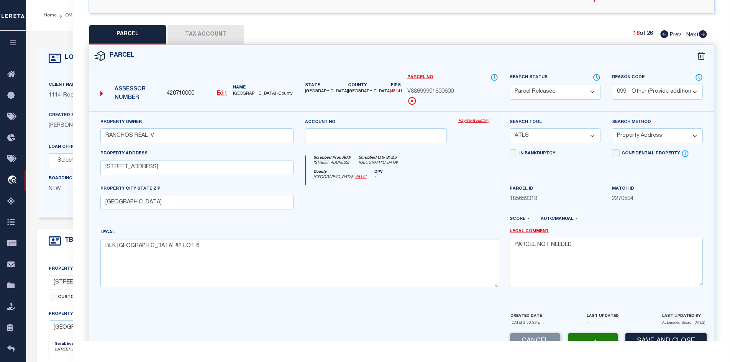
click at [704, 33] on icon at bounding box center [703, 34] width 8 height 8
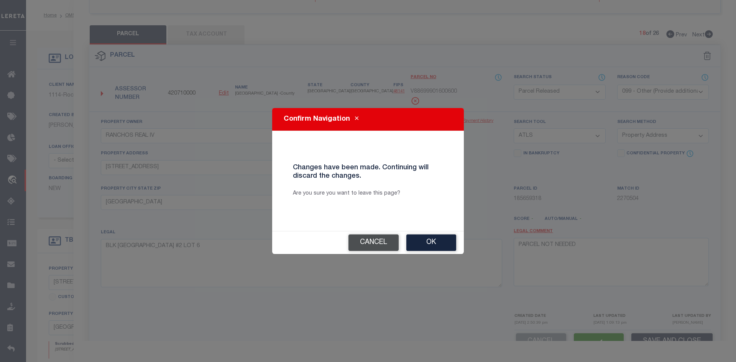
click at [377, 239] on button "Cancel" at bounding box center [374, 243] width 50 height 16
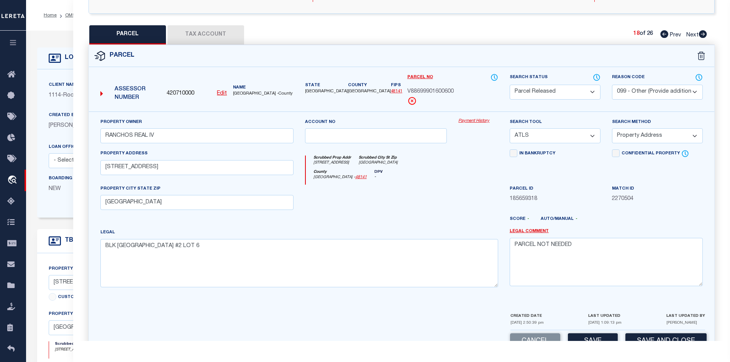
click at [703, 34] on icon at bounding box center [703, 34] width 8 height 8
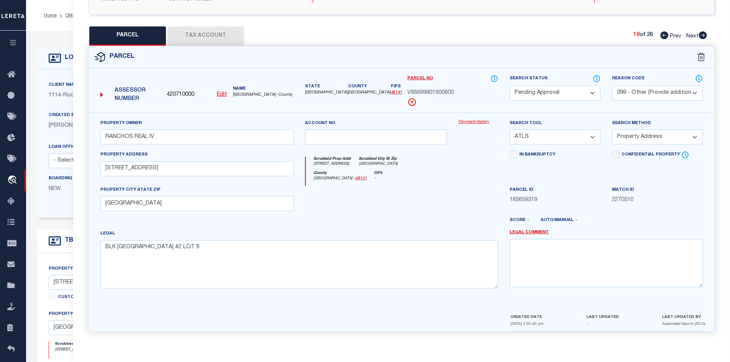
click at [529, 86] on select "Automated Search Bad Parcel Complete Duplicate Parcel High Dollar Reporting In …" at bounding box center [555, 93] width 91 height 15
click at [510, 86] on select "Automated Search Bad Parcel Complete Duplicate Parcel High Dollar Reporting In …" at bounding box center [555, 93] width 91 height 15
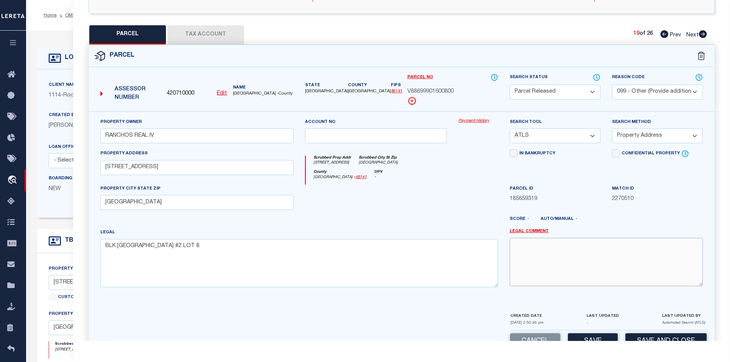
click at [579, 284] on textarea at bounding box center [606, 262] width 193 height 48
paste textarea "PARCEL NOT NEEDED"
click at [585, 339] on button "Save" at bounding box center [593, 342] width 50 height 16
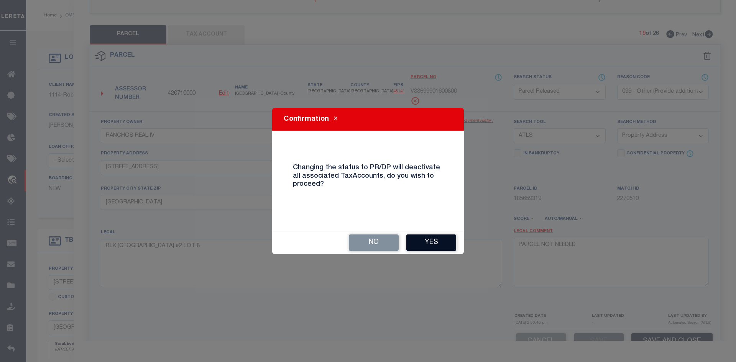
click at [444, 248] on button "Yes" at bounding box center [431, 243] width 50 height 16
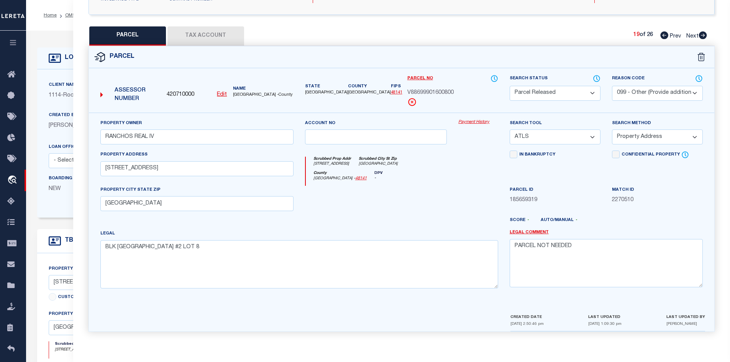
click at [706, 36] on icon at bounding box center [703, 35] width 8 height 8
click at [592, 89] on select "Automated Search Bad Parcel Complete Duplicate Parcel High Dollar Reporting In …" at bounding box center [555, 93] width 91 height 15
click at [510, 86] on select "Automated Search Bad Parcel Complete Duplicate Parcel High Dollar Reporting In …" at bounding box center [555, 93] width 91 height 15
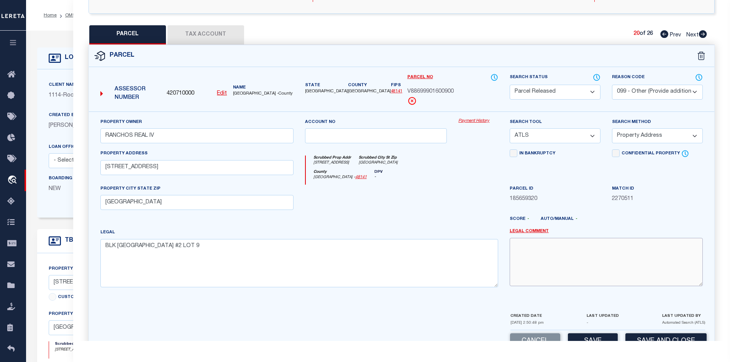
click at [563, 248] on textarea at bounding box center [606, 262] width 193 height 48
paste textarea "PARCEL NOT NEEDED"
click at [594, 335] on button "Save" at bounding box center [593, 342] width 50 height 16
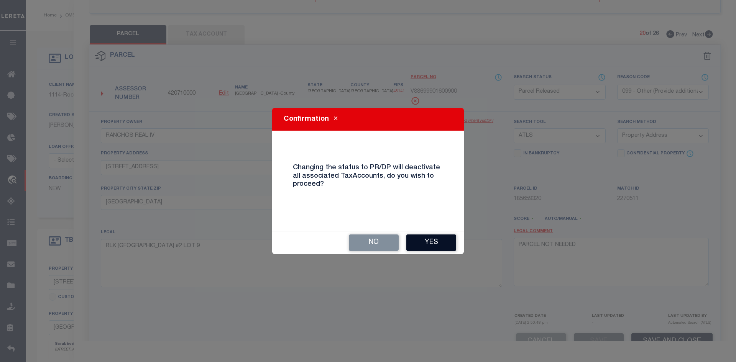
click at [437, 243] on button "Yes" at bounding box center [431, 243] width 50 height 16
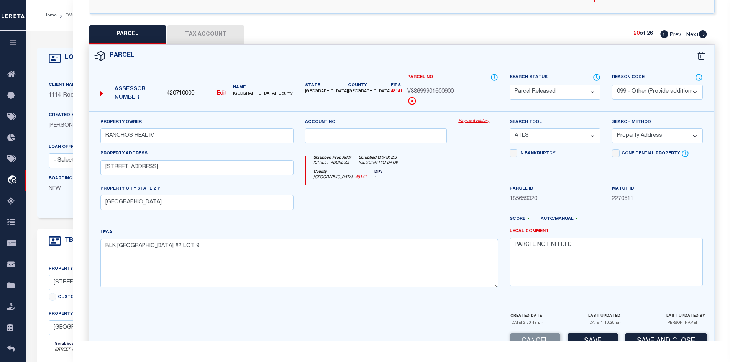
click at [703, 33] on icon at bounding box center [703, 34] width 8 height 8
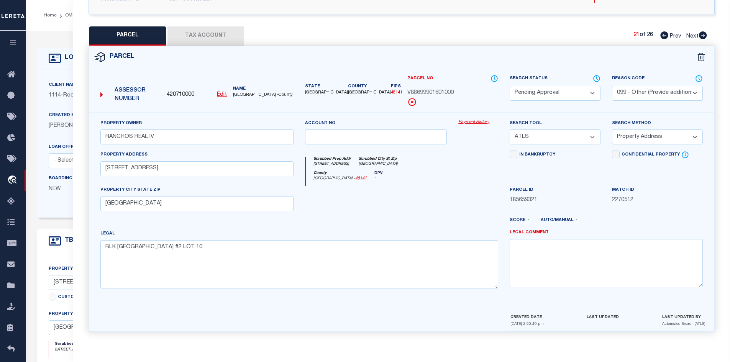
click at [553, 91] on select "Automated Search Bad Parcel Complete Duplicate Parcel High Dollar Reporting In …" at bounding box center [555, 93] width 91 height 15
click at [510, 86] on select "Automated Search Bad Parcel Complete Duplicate Parcel High Dollar Reporting In …" at bounding box center [555, 93] width 91 height 15
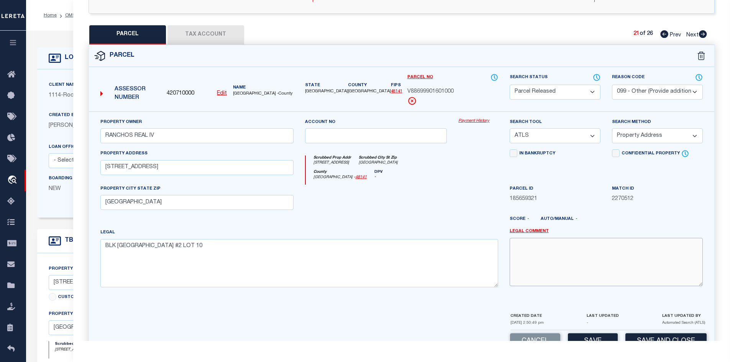
click at [549, 261] on textarea at bounding box center [606, 262] width 193 height 48
paste textarea "PARCEL NOT NEEDED"
click at [604, 335] on button "Save" at bounding box center [593, 342] width 50 height 16
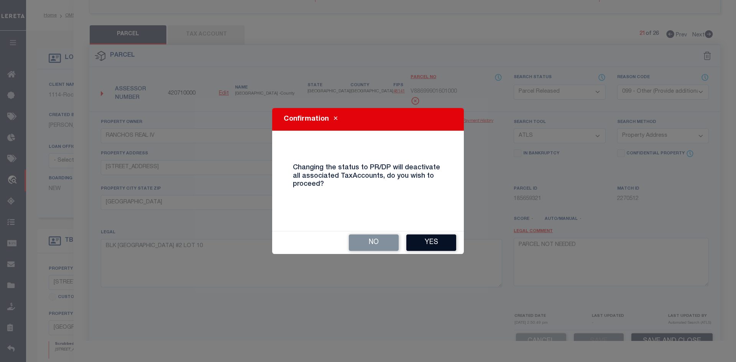
click at [416, 240] on button "Yes" at bounding box center [431, 243] width 50 height 16
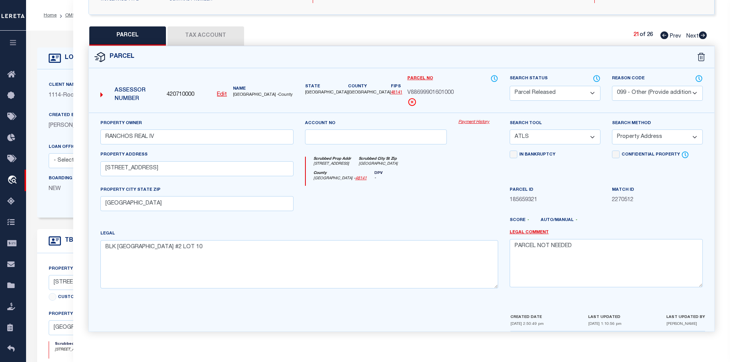
click at [704, 37] on icon at bounding box center [703, 35] width 8 height 8
click at [577, 92] on select "Automated Search Bad Parcel Complete Duplicate Parcel High Dollar Reporting In …" at bounding box center [555, 93] width 91 height 15
click at [510, 86] on select "Automated Search Bad Parcel Complete Duplicate Parcel High Dollar Reporting In …" at bounding box center [555, 93] width 91 height 15
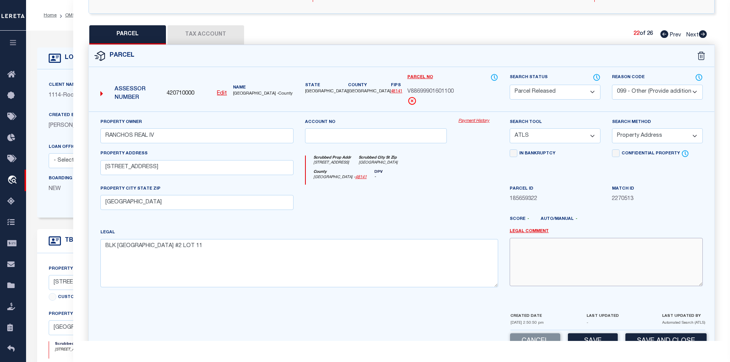
click at [548, 265] on textarea at bounding box center [606, 262] width 193 height 48
paste textarea "PARCEL NOT NEEDED"
click at [591, 336] on button "Save" at bounding box center [593, 342] width 50 height 16
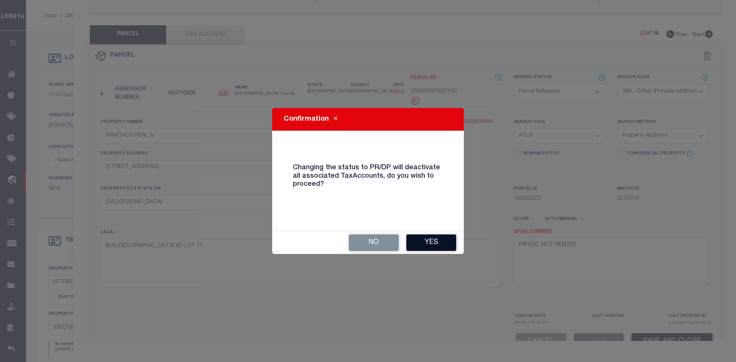
click at [442, 250] on button "Yes" at bounding box center [431, 243] width 50 height 16
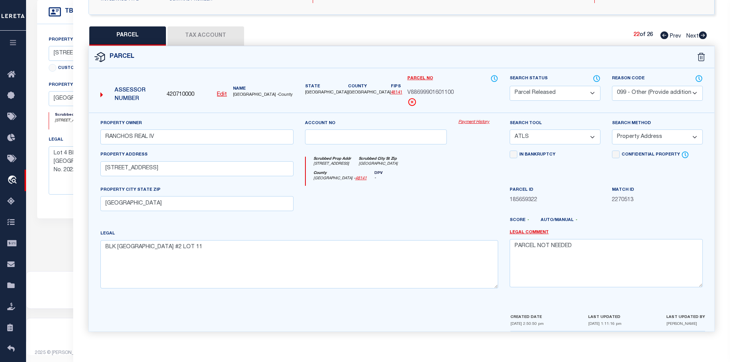
scroll to position [116, 0]
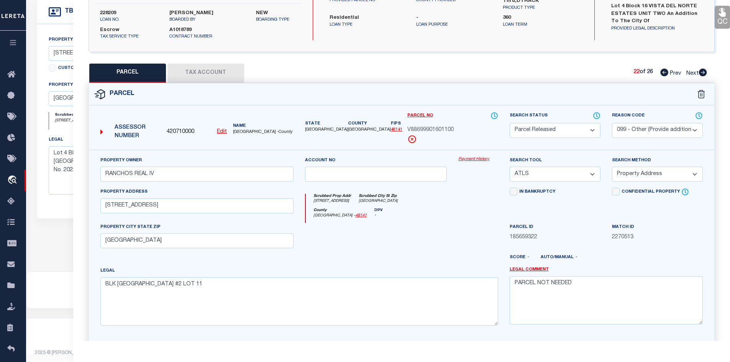
drag, startPoint x: 704, startPoint y: 70, endPoint x: 566, endPoint y: 127, distance: 148.9
click at [703, 71] on icon at bounding box center [703, 73] width 8 height 8
click at [565, 127] on select "Automated Search Bad Parcel Complete Duplicate Parcel High Dollar Reporting In …" at bounding box center [555, 130] width 91 height 15
click at [510, 123] on select "Automated Search Bad Parcel Complete Duplicate Parcel High Dollar Reporting In …" at bounding box center [555, 130] width 91 height 15
click at [548, 296] on textarea at bounding box center [606, 300] width 193 height 48
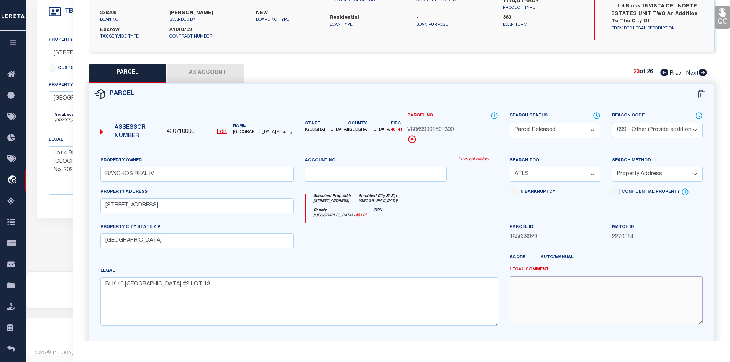
paste textarea "PARCEL NOT NEEDED"
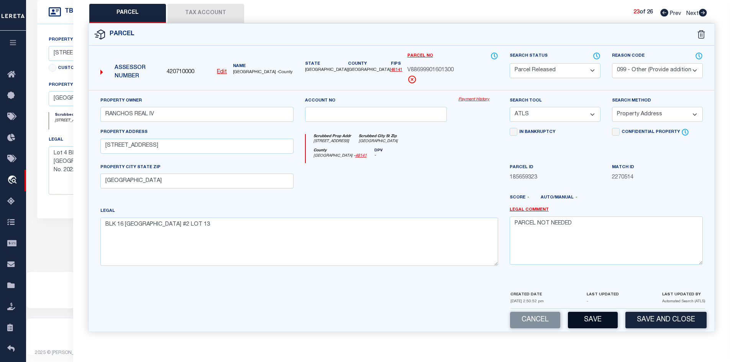
click at [590, 314] on button "Save" at bounding box center [593, 320] width 50 height 16
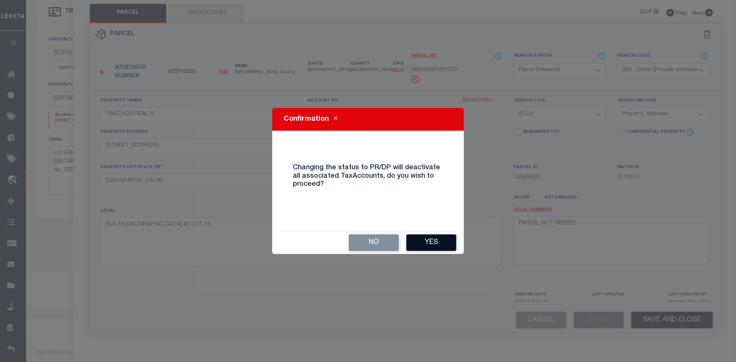
click at [437, 245] on button "Yes" at bounding box center [431, 243] width 50 height 16
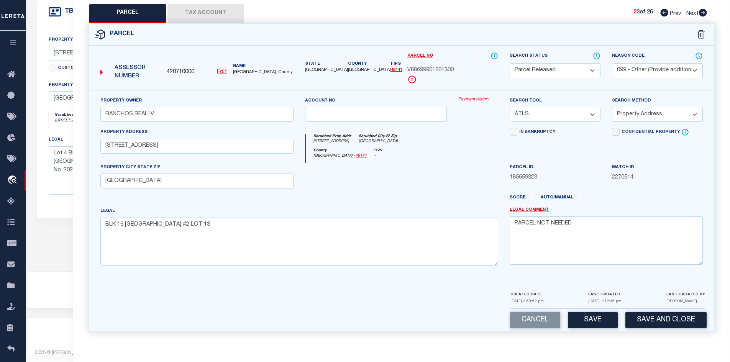
click at [704, 11] on icon at bounding box center [703, 13] width 8 height 8
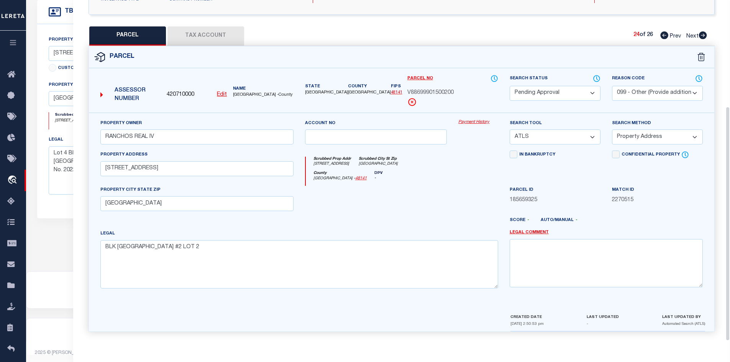
scroll to position [155, 0]
click at [587, 95] on select "Automated Search Bad Parcel Complete Duplicate Parcel High Dollar Reporting In …" at bounding box center [555, 93] width 91 height 15
click at [604, 82] on div "Search Status Automated Search Bad Parcel Complete Duplicate Parcel High Dollar…" at bounding box center [555, 93] width 102 height 38
click at [594, 86] on select "Automated Search Bad Parcel Complete Duplicate Parcel High Dollar Reporting In …" at bounding box center [555, 93] width 91 height 15
click at [510, 86] on select "Automated Search Bad Parcel Complete Duplicate Parcel High Dollar Reporting In …" at bounding box center [555, 93] width 91 height 15
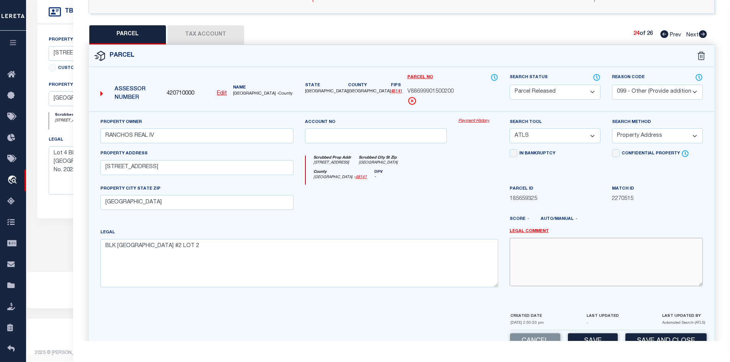
click at [565, 239] on textarea at bounding box center [606, 262] width 193 height 48
drag, startPoint x: 565, startPoint y: 239, endPoint x: 526, endPoint y: 246, distance: 39.8
paste textarea "PARCEL NOT NEEDED"
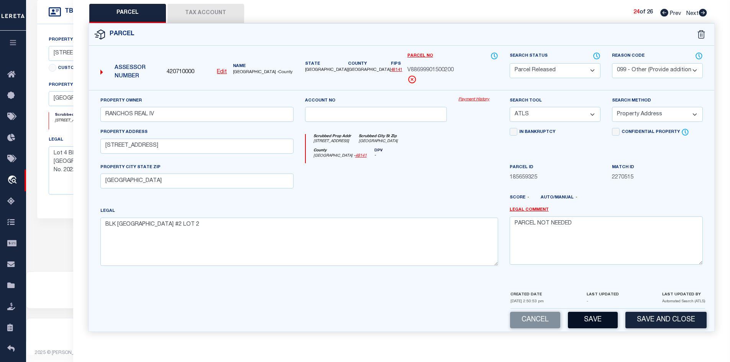
click at [594, 317] on button "Save" at bounding box center [593, 320] width 50 height 16
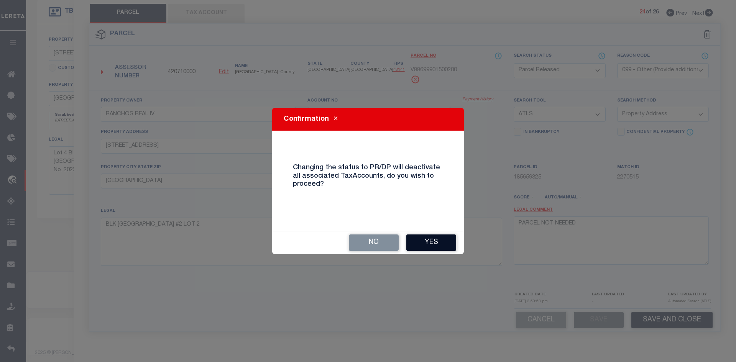
click at [443, 238] on button "Yes" at bounding box center [431, 243] width 50 height 16
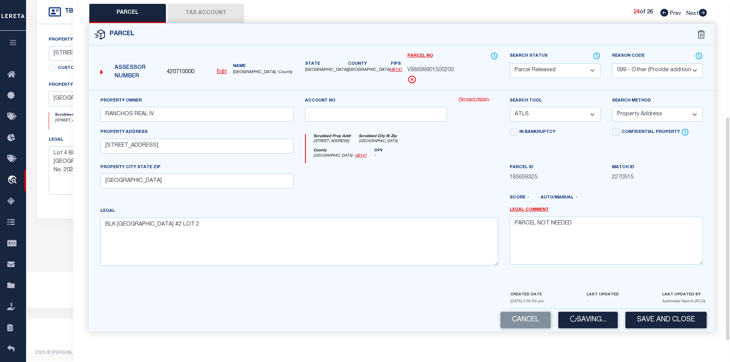
scroll to position [0, 0]
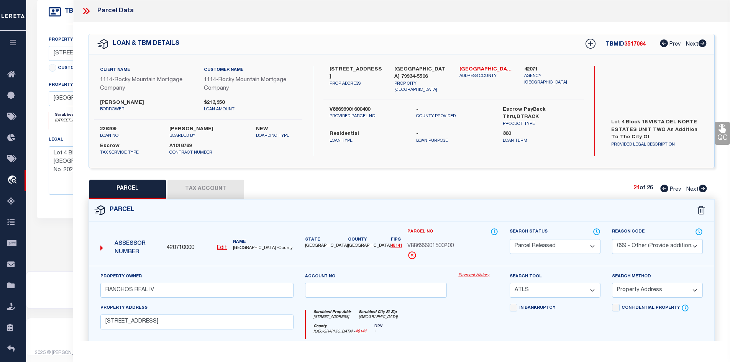
click at [702, 190] on icon at bounding box center [703, 189] width 8 height 8
click at [536, 244] on select "Automated Search Bad Parcel Complete Duplicate Parcel High Dollar Reporting In …" at bounding box center [555, 246] width 91 height 15
click at [510, 239] on select "Automated Search Bad Parcel Complete Duplicate Parcel High Dollar Reporting In …" at bounding box center [555, 246] width 91 height 15
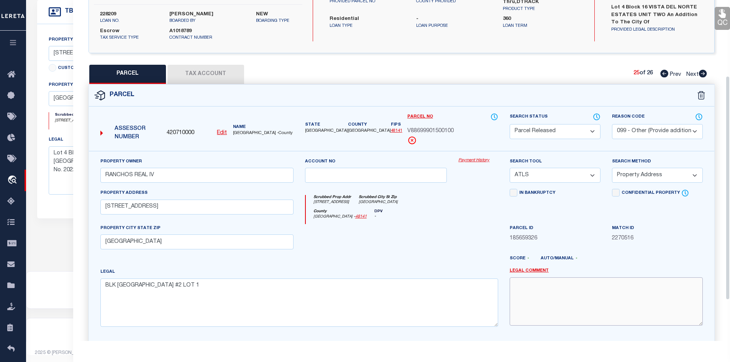
click at [530, 289] on textarea at bounding box center [606, 302] width 193 height 48
paste textarea "PARCEL NOT NEEDED"
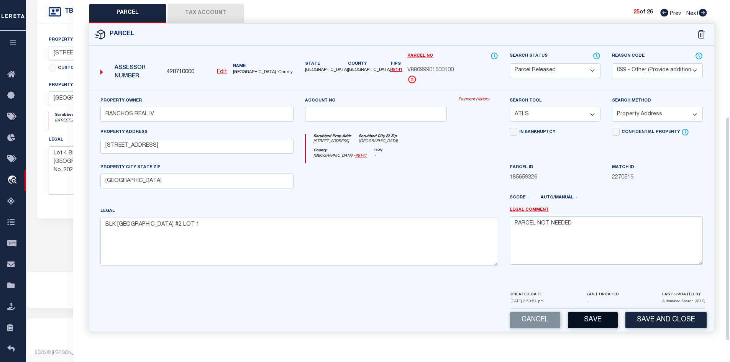
click at [597, 316] on button "Save" at bounding box center [593, 320] width 50 height 16
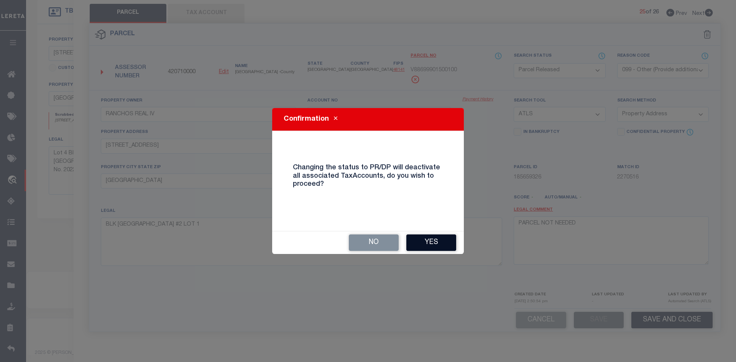
click at [439, 238] on button "Yes" at bounding box center [431, 243] width 50 height 16
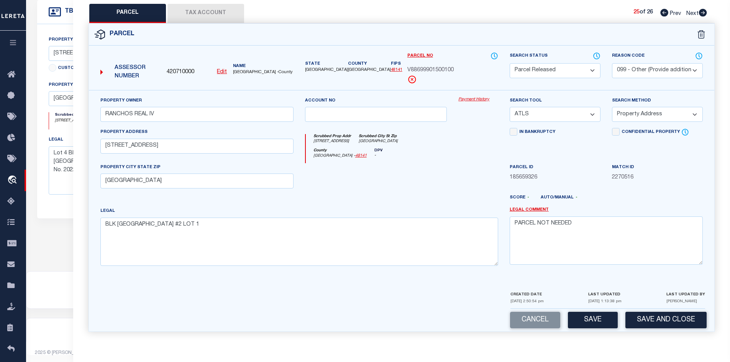
click at [699, 11] on span "Next" at bounding box center [693, 13] width 12 height 5
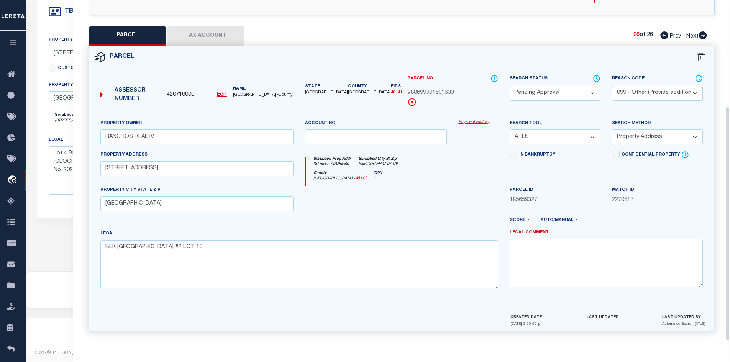
scroll to position [155, 0]
click at [573, 93] on select "Automated Search Bad Parcel Complete Duplicate Parcel High Dollar Reporting In …" at bounding box center [555, 93] width 91 height 15
click at [510, 86] on select "Automated Search Bad Parcel Complete Duplicate Parcel High Dollar Reporting In …" at bounding box center [555, 93] width 91 height 15
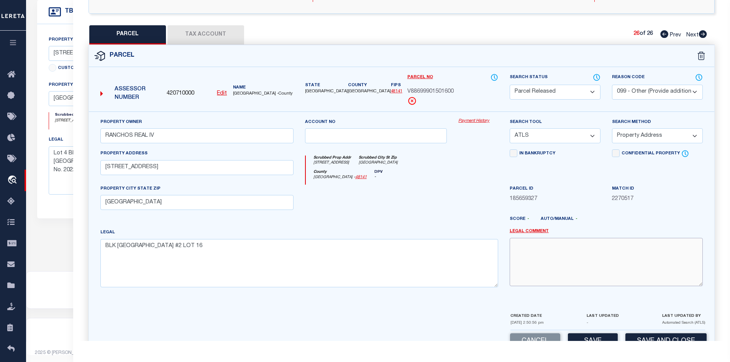
click at [539, 264] on textarea at bounding box center [606, 262] width 193 height 48
paste textarea "PARCEL NOT NEEDED"
click at [584, 336] on button "Save" at bounding box center [593, 342] width 50 height 16
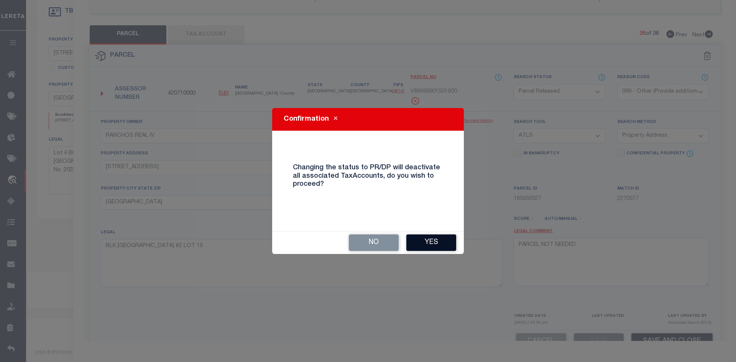
click at [437, 250] on button "Yes" at bounding box center [431, 243] width 50 height 16
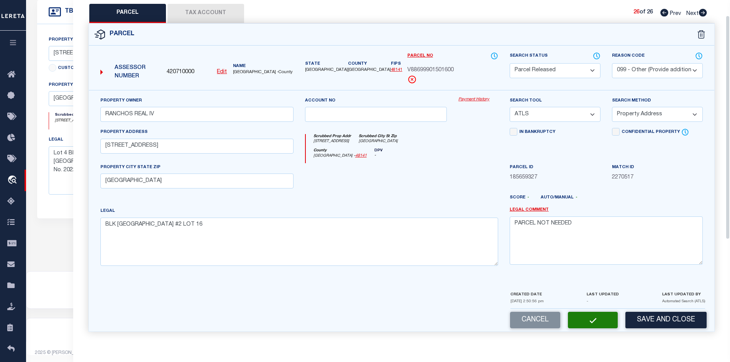
scroll to position [0, 0]
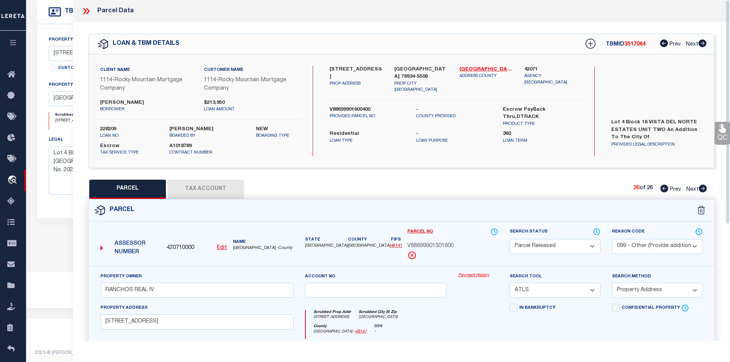
click at [85, 12] on icon at bounding box center [84, 11] width 3 height 6
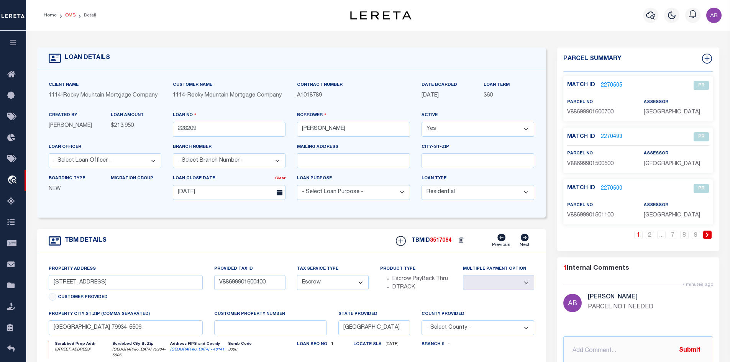
click at [70, 16] on link "OMS" at bounding box center [70, 15] width 10 height 5
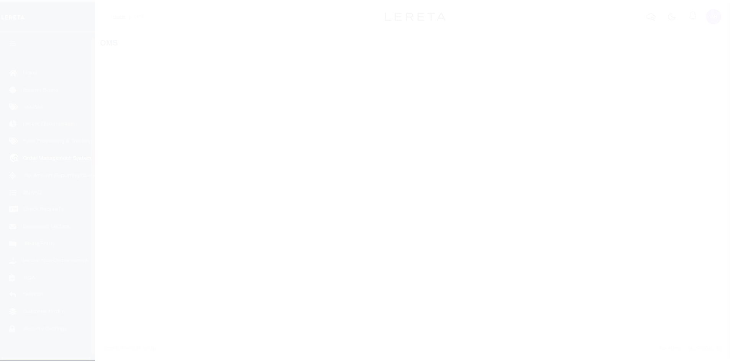
scroll to position [11, 0]
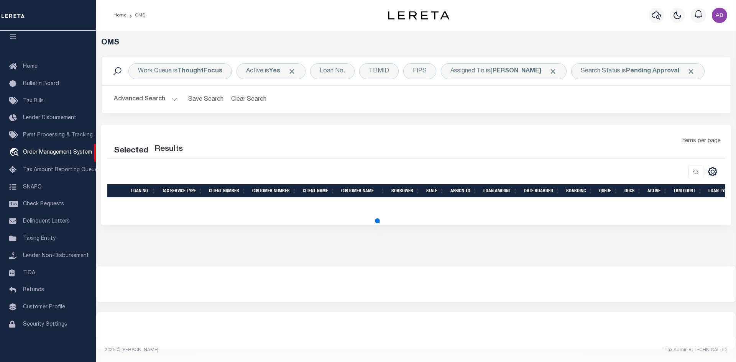
select select "200"
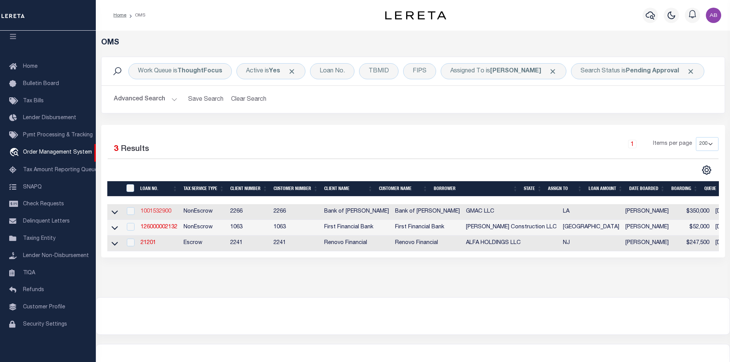
click at [150, 213] on link "1001532900" at bounding box center [156, 211] width 31 height 5
type input "1001532900"
type input "GMAC LLC"
select select
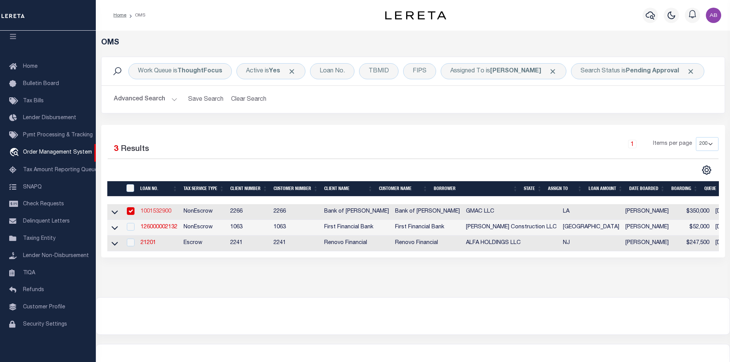
type input "[STREET_ADDRESS]"
type input "[GEOGRAPHIC_DATA] LA 70818"
select select "400"
select select "NonEscrow"
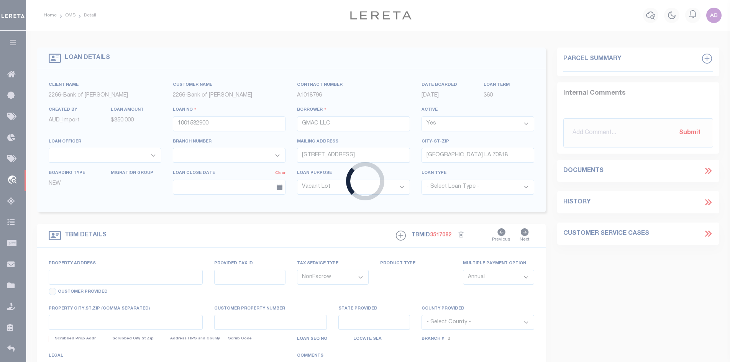
type input "[STREET_ADDRESS][PERSON_NAME]"
type input "349895"
select select
type input "[GEOGRAPHIC_DATA] LA 70818"
type input "1914"
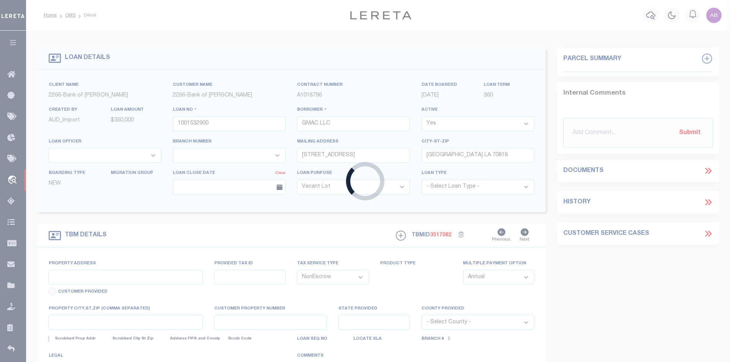
type input "LA"
select select
type textarea "LOT H-2-B-1, SEC 69, T6S, R1E, G.L.D."
select select "25339"
select select "8661"
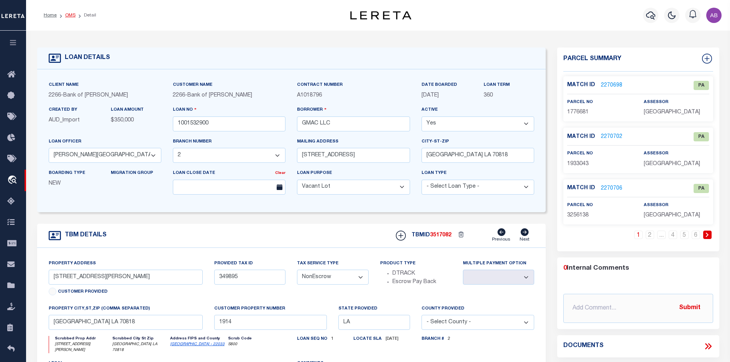
click at [67, 16] on link "OMS" at bounding box center [70, 15] width 10 height 5
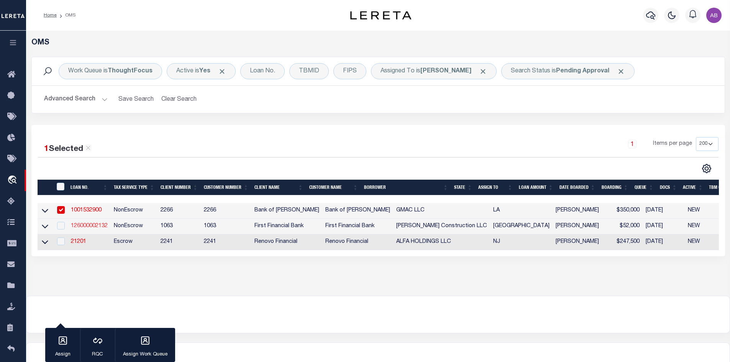
click at [95, 226] on link "126000002132" at bounding box center [89, 226] width 37 height 5
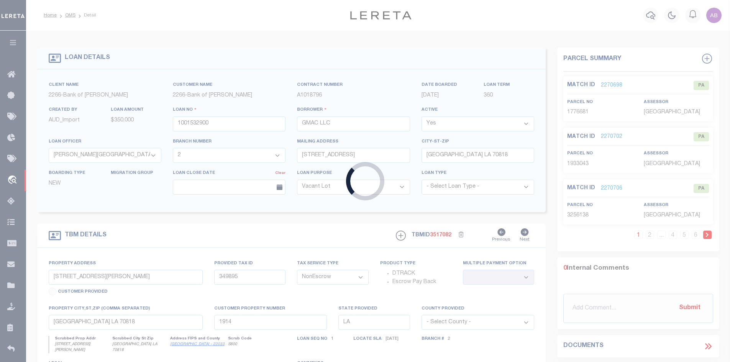
type input "126000002132"
type input "[PERSON_NAME] Construction LLC"
select select
select select "100"
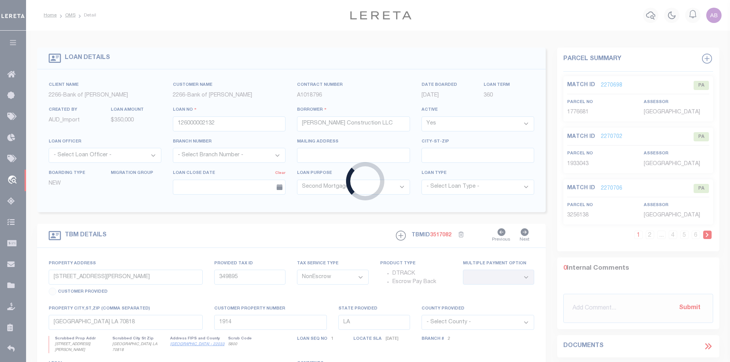
select select "7279"
select select "9099"
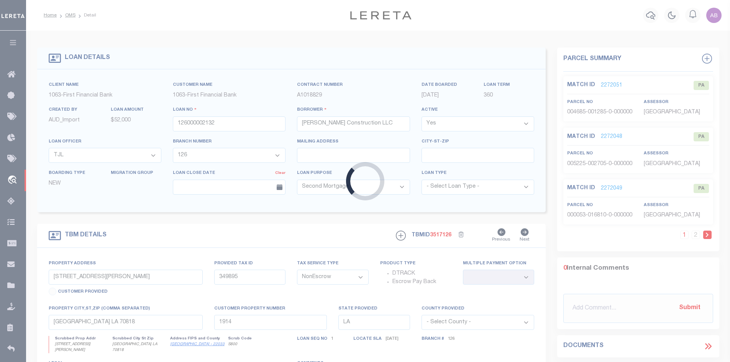
type input "[STREET_ADDRESS][PERSON_NAME]"
select select
type input "Lumberton [GEOGRAPHIC_DATA] 77657"
type input "[GEOGRAPHIC_DATA]"
select select
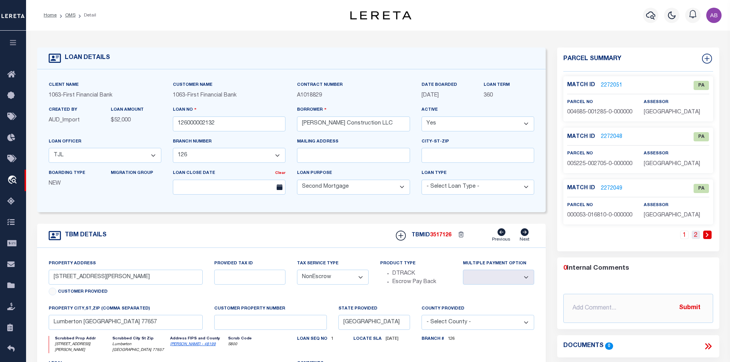
click at [698, 239] on link "2" at bounding box center [696, 235] width 8 height 8
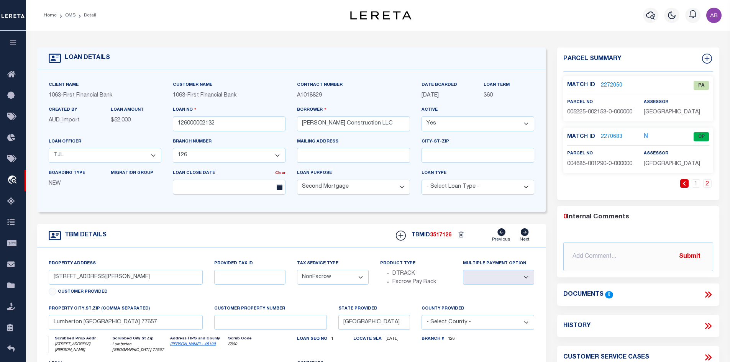
click at [608, 141] on link "2270683" at bounding box center [611, 137] width 21 height 8
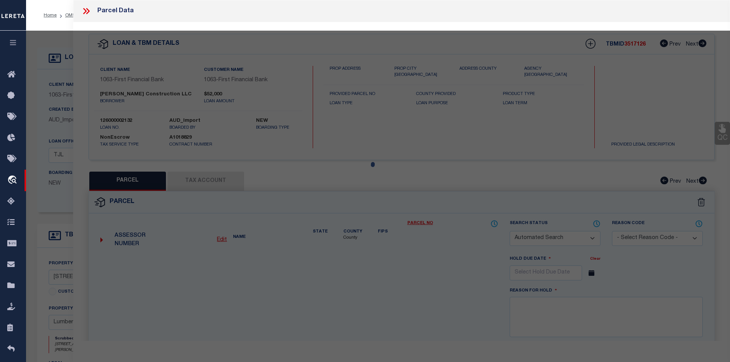
checkbox input "false"
select select "CP"
type input "[PERSON_NAME]"
select select "AGW"
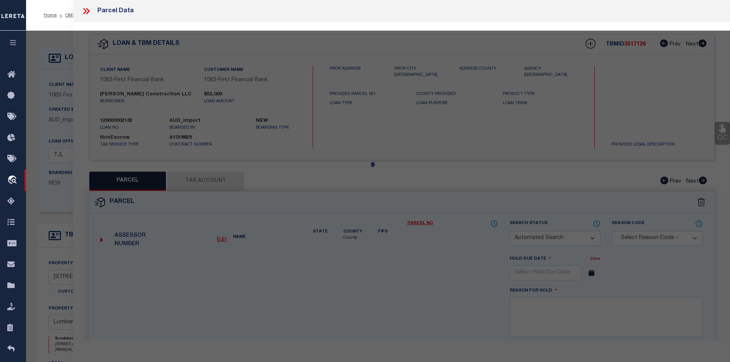
select select "ADD"
type input "[STREET_ADDRESS][PERSON_NAME]"
type input "[GEOGRAPHIC_DATA], [GEOGRAPHIC_DATA] 77657"
type textarea "S04687 COPPER POINT PHASE 7, LOT 254, ACRES 0.3234"
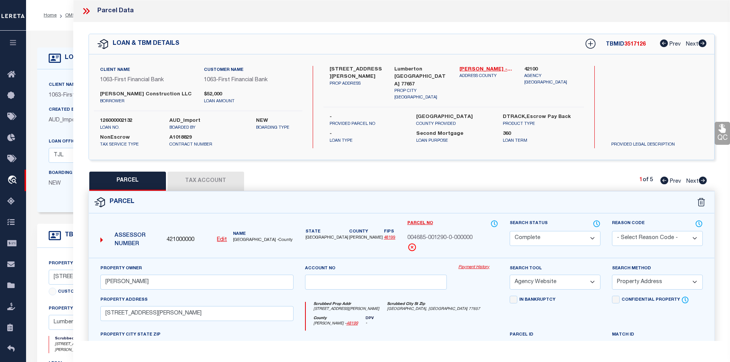
click at [668, 102] on div "Search by Legal Customer" at bounding box center [657, 91] width 104 height 50
click at [706, 179] on icon at bounding box center [703, 181] width 8 height 8
select select "AS"
select select
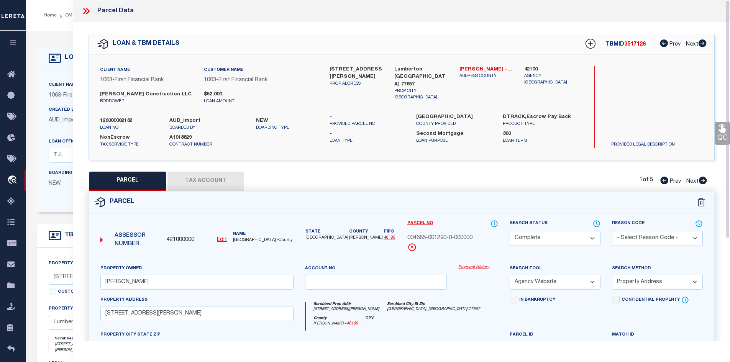
checkbox input "false"
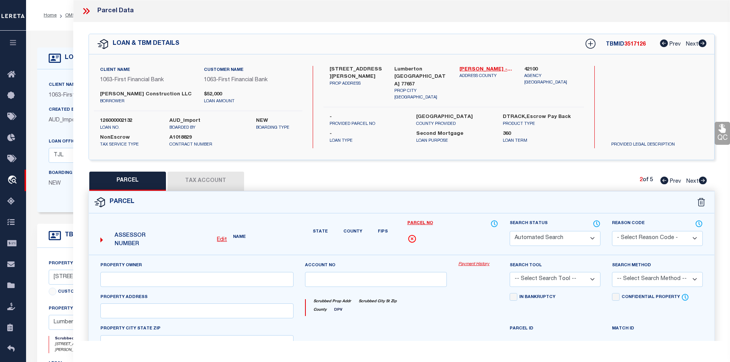
select select "PA"
select select "099"
type input "GRANTZ,TERRY"
select select "ATL"
select select "ADD"
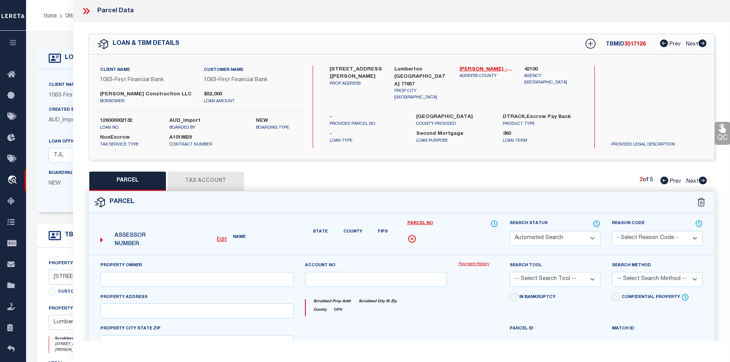
type input "LUMBERTON, TX 77657"
type textarea "S05225 CREEKWOOD UNIT 1 BLK 4, LOT E/2 OF 54, ACRES 3.312"
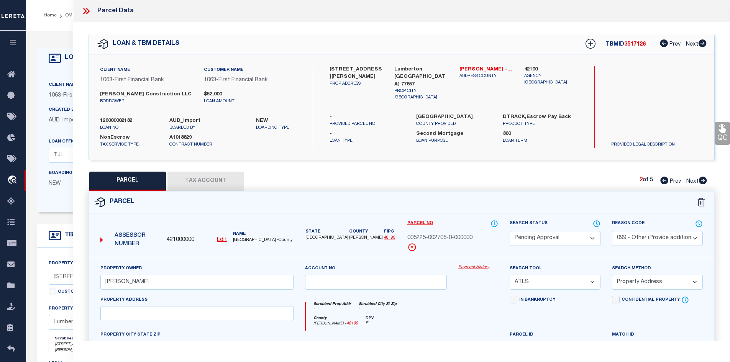
click at [585, 242] on select "Automated Search Bad Parcel Complete Duplicate Parcel High Dollar Reporting In …" at bounding box center [555, 238] width 91 height 15
select select "PR"
click at [510, 231] on select "Automated Search Bad Parcel Complete Duplicate Parcel High Dollar Reporting In …" at bounding box center [555, 238] width 91 height 15
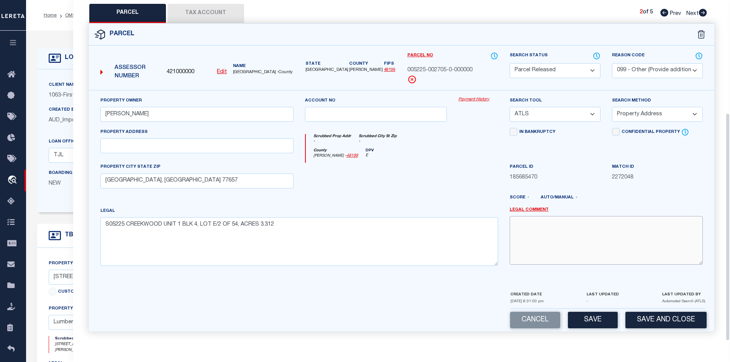
click at [546, 234] on textarea at bounding box center [606, 240] width 193 height 48
paste textarea "PARCEL NOT NEEDED"
type textarea "PARCEL NOT NEEDED"
click at [601, 326] on button "Save" at bounding box center [593, 320] width 50 height 16
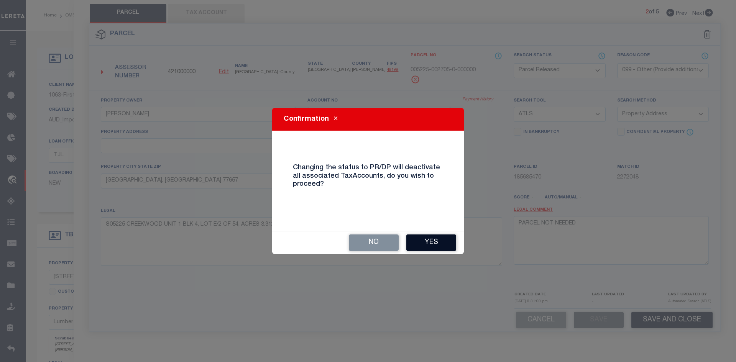
click at [442, 244] on button "Yes" at bounding box center [431, 243] width 50 height 16
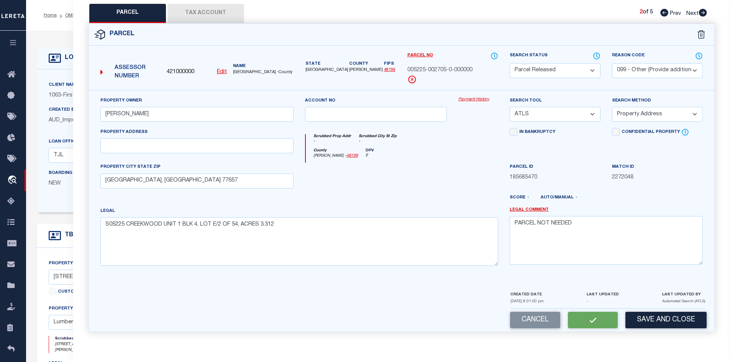
select select "AS"
select select
checkbox input "false"
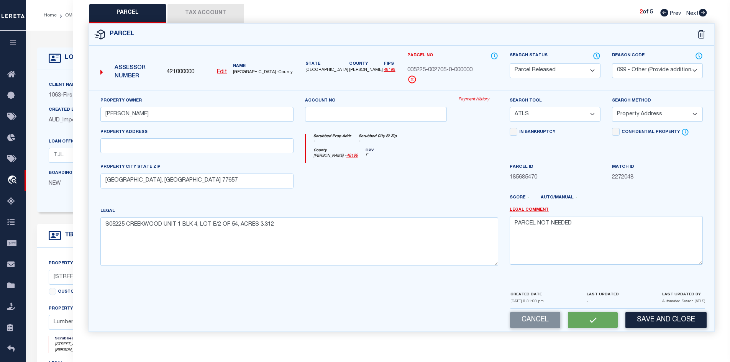
checkbox input "false"
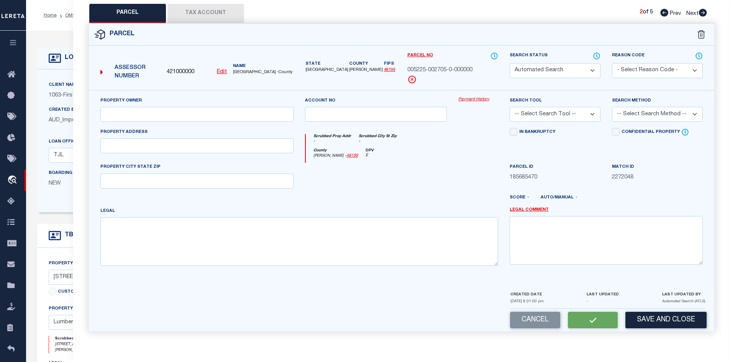
select select "PR"
select select "099"
type input "GRANTZ,TERRY"
select select "ATL"
select select "ADD"
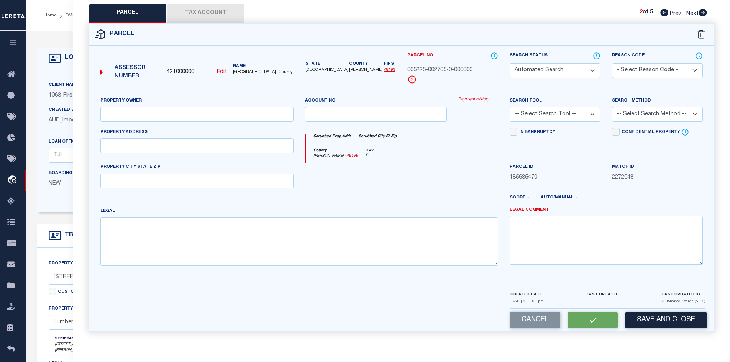
type input "LUMBERTON, TX 77657"
type textarea "S05225 CREEKWOOD UNIT 1 BLK 4, LOT E/2 OF 54, ACRES 3.312"
type textarea "PARCEL NOT NEEDED"
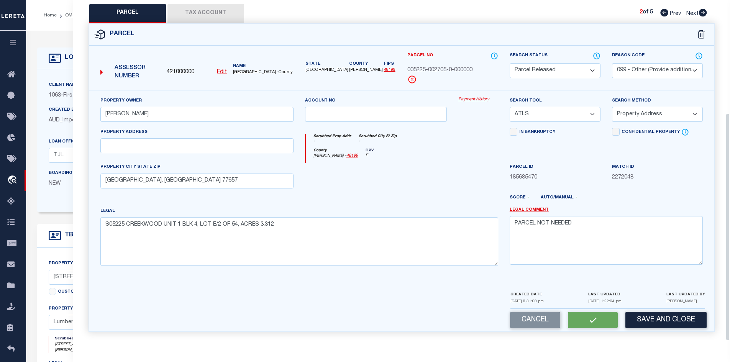
scroll to position [146, 0]
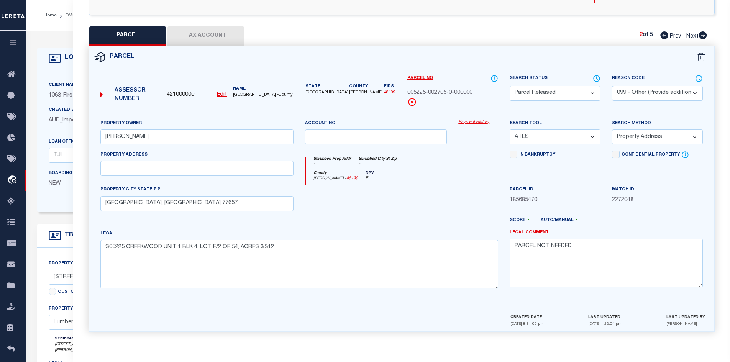
click at [704, 32] on icon at bounding box center [703, 35] width 8 height 8
select select "AS"
select select
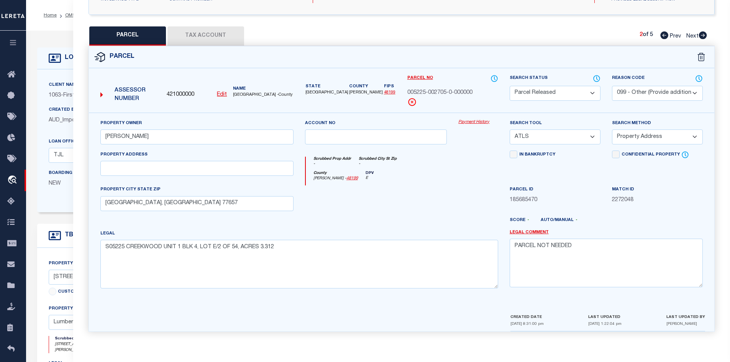
checkbox input "false"
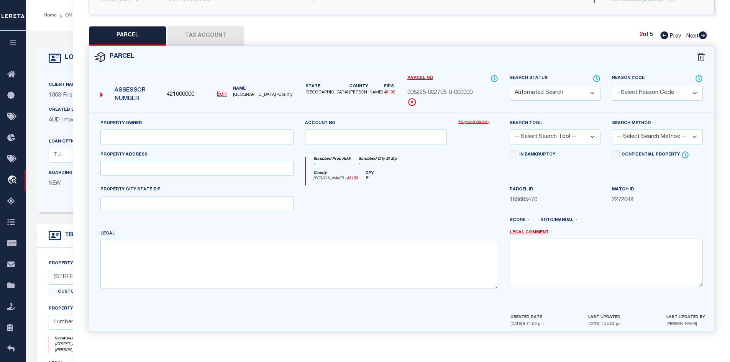
select select "PA"
select select "099"
type input "GRANTZ,TERRY"
select select "ATL"
select select "ADD"
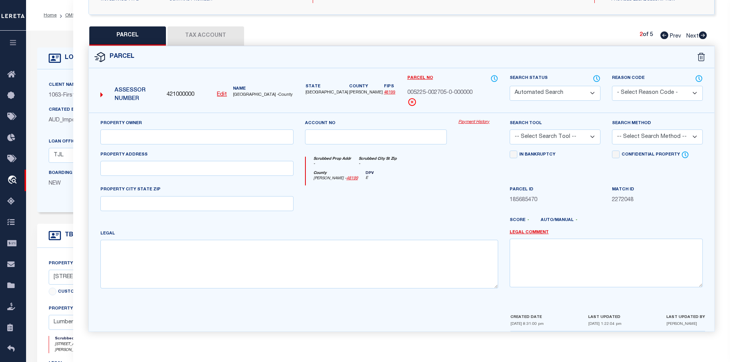
type input "LUMBERTON, TX 77657"
type textarea "A0053 VANMETER S K TRACT 146B ACRES 6.869"
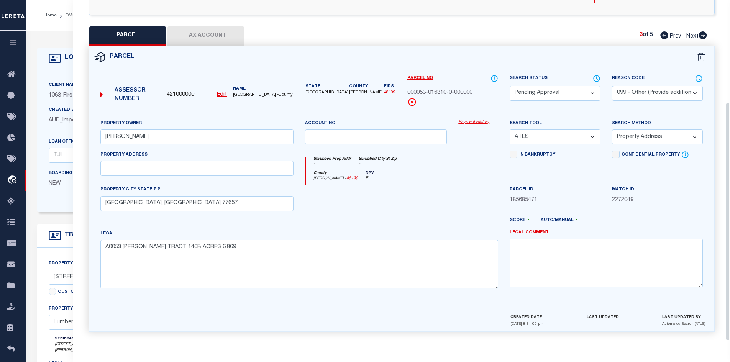
click at [559, 91] on select "Automated Search Bad Parcel Complete Duplicate Parcel High Dollar Reporting In …" at bounding box center [555, 93] width 91 height 15
select select "PR"
click at [510, 86] on select "Automated Search Bad Parcel Complete Duplicate Parcel High Dollar Reporting In …" at bounding box center [555, 93] width 91 height 15
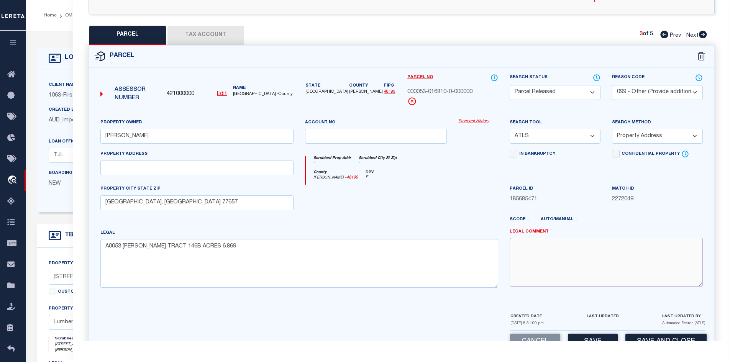
click at [570, 273] on textarea at bounding box center [606, 262] width 193 height 48
paste textarea "PARCEL NOT NEEDED"
type textarea "PARCEL NOT NEEDED"
click at [577, 335] on button "Save" at bounding box center [593, 342] width 50 height 16
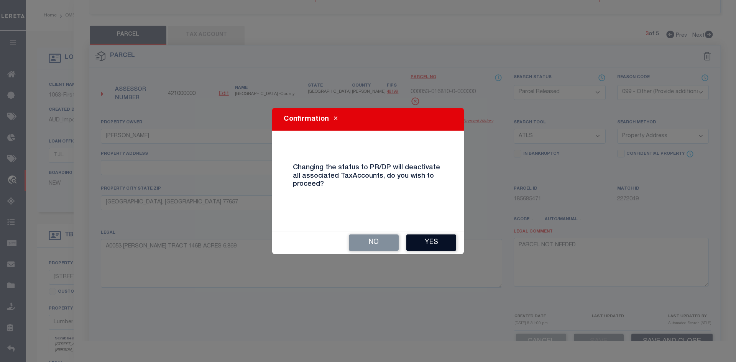
click at [439, 250] on button "Yes" at bounding box center [431, 243] width 50 height 16
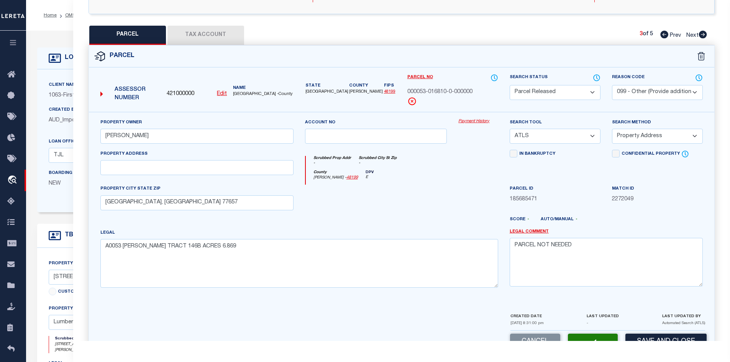
select select "AS"
select select
checkbox input "false"
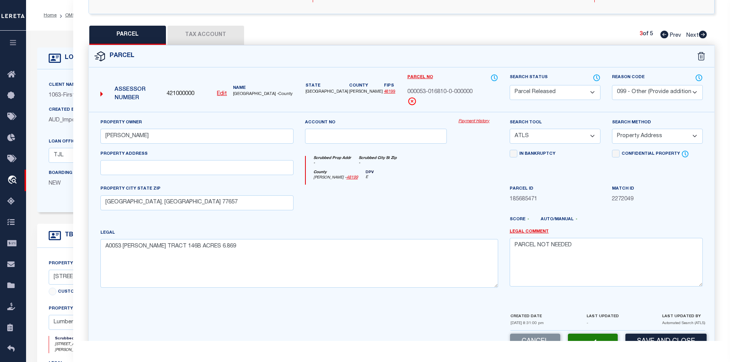
checkbox input "false"
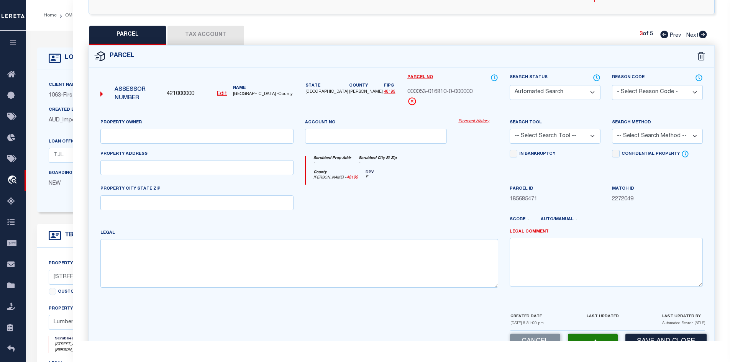
select select "PR"
select select "099"
type input "GRANTZ,TERRY"
select select "ATL"
select select "ADD"
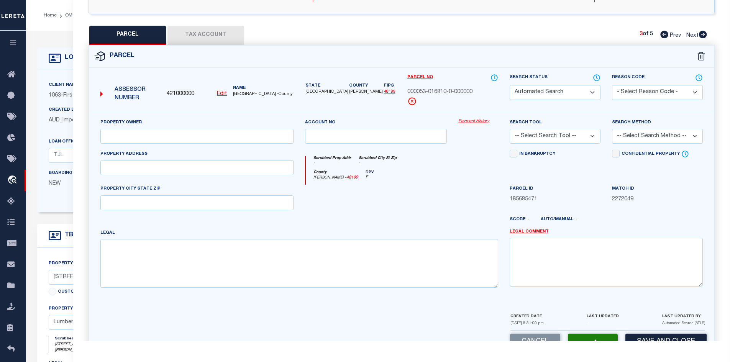
type input "LUMBERTON, TX 77657"
type textarea "A0053 VANMETER S K TRACT 146B ACRES 6.869"
type textarea "PARCEL NOT NEEDED"
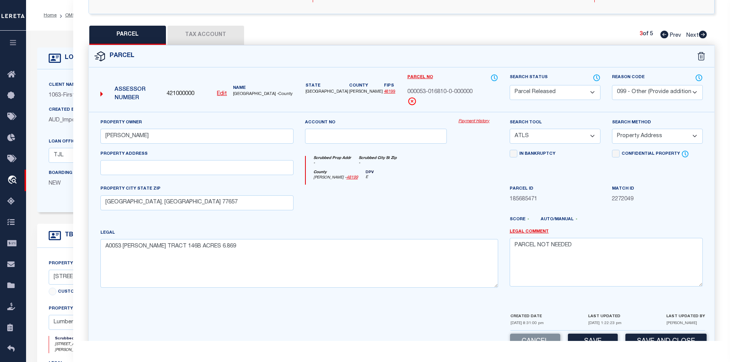
click at [706, 36] on icon at bounding box center [703, 35] width 8 height 8
select select "AS"
select select
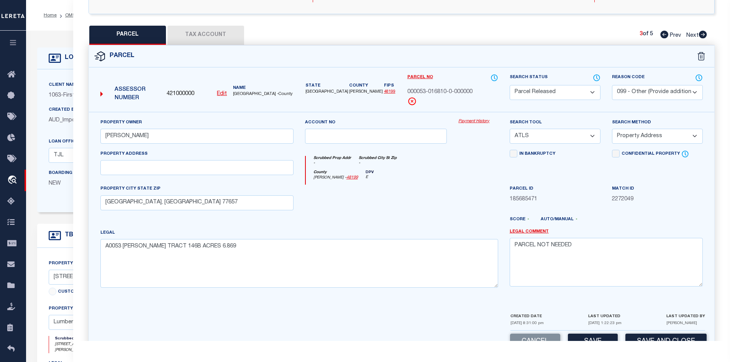
checkbox input "false"
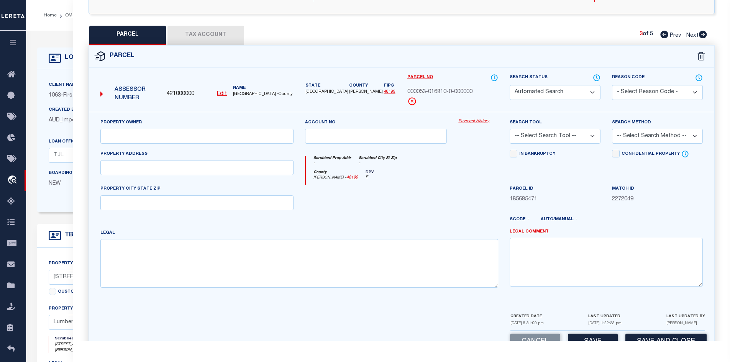
select select "PA"
select select "099"
type input "GRANTZ,TERRY"
select select "ATL"
select select "ADD"
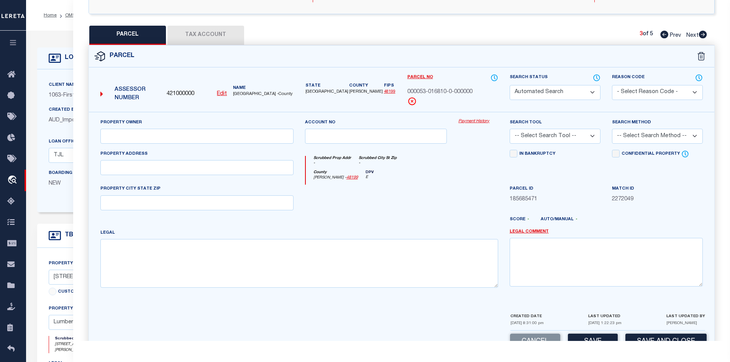
type input "LUMBERTON, TX 77657"
type textarea "S05225 CREEKWOOD UNIT 1, LOT PT OF 53, ACRES 2.318"
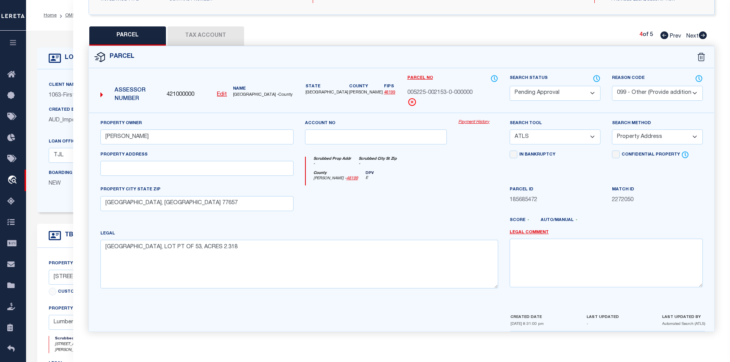
click at [547, 94] on select "Automated Search Bad Parcel Complete Duplicate Parcel High Dollar Reporting In …" at bounding box center [555, 93] width 91 height 15
select select "PR"
click at [510, 86] on select "Automated Search Bad Parcel Complete Duplicate Parcel High Dollar Reporting In …" at bounding box center [555, 93] width 91 height 15
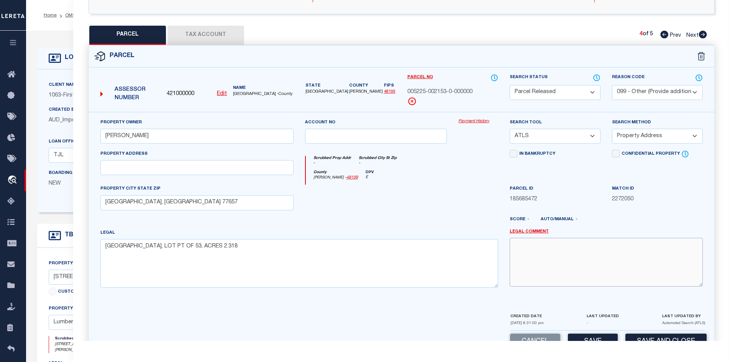
click at [572, 247] on textarea at bounding box center [606, 262] width 193 height 48
paste textarea "PARCEL NOT NEEDED"
type textarea "PARCEL NOT NEEDED"
click at [596, 340] on button "Save" at bounding box center [593, 342] width 50 height 16
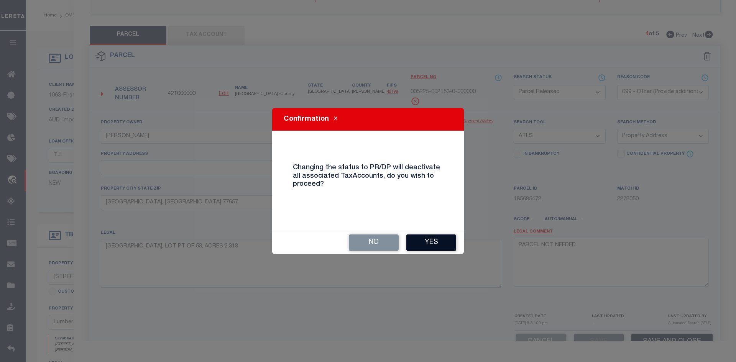
click at [428, 241] on button "Yes" at bounding box center [431, 243] width 50 height 16
click at [428, 241] on textarea "S05225 CREEKWOOD UNIT 1, LOT PT OF 53, ACRES 2.318" at bounding box center [301, 263] width 401 height 48
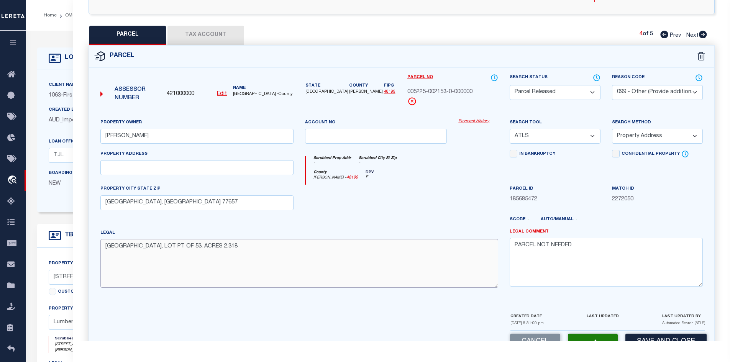
select select "AS"
select select
checkbox input "false"
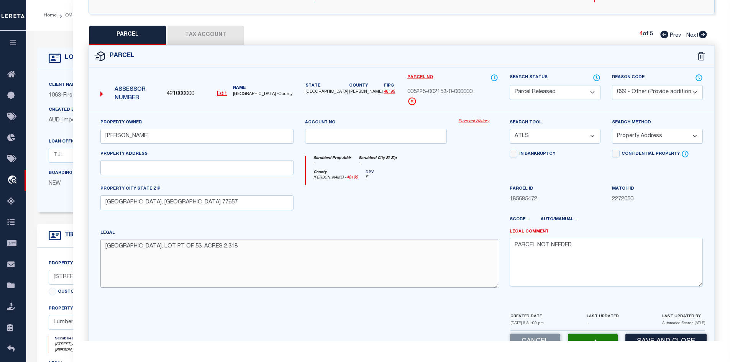
checkbox input "false"
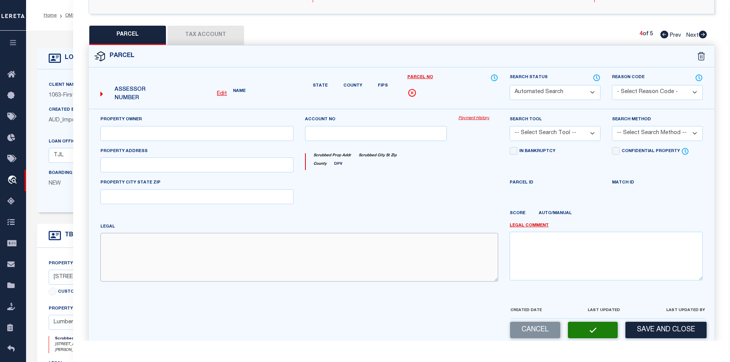
select select "PR"
select select "099"
type input "GRANTZ,TERRY"
select select "ATL"
select select "ADD"
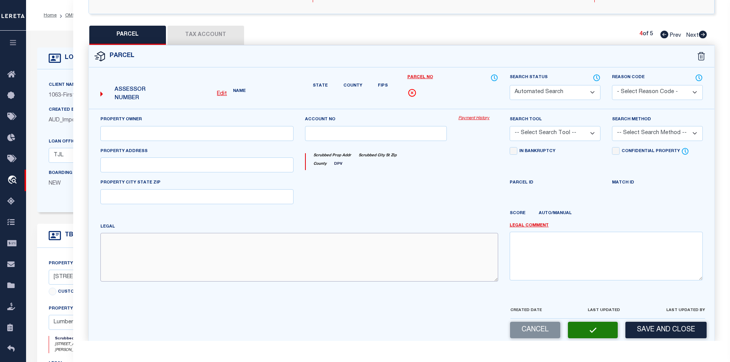
type input "LUMBERTON, TX 77657"
type textarea "S05225 CREEKWOOD UNIT 1, LOT PT OF 53, ACRES 2.318"
type textarea "PARCEL NOT NEEDED"
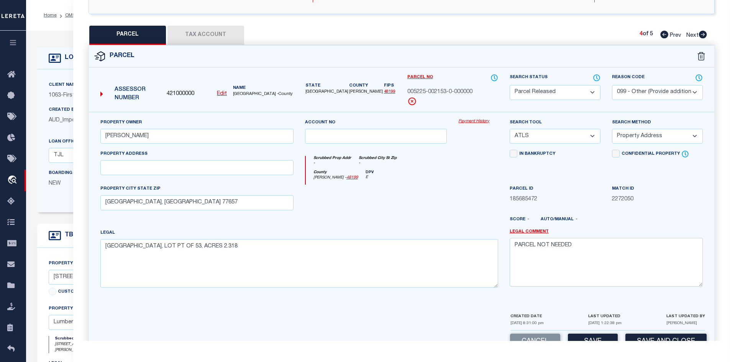
click at [706, 33] on icon at bounding box center [703, 35] width 8 height 8
select select "AS"
select select
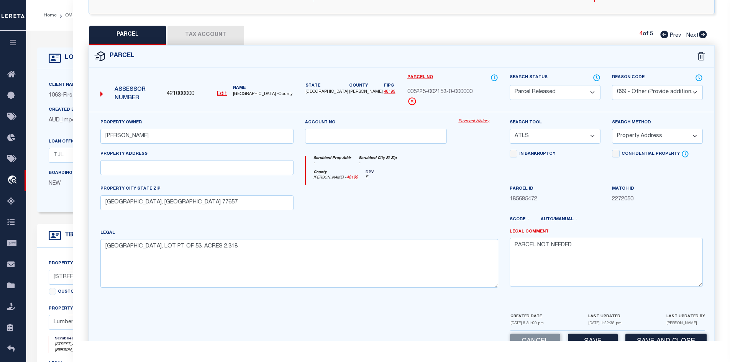
checkbox input "false"
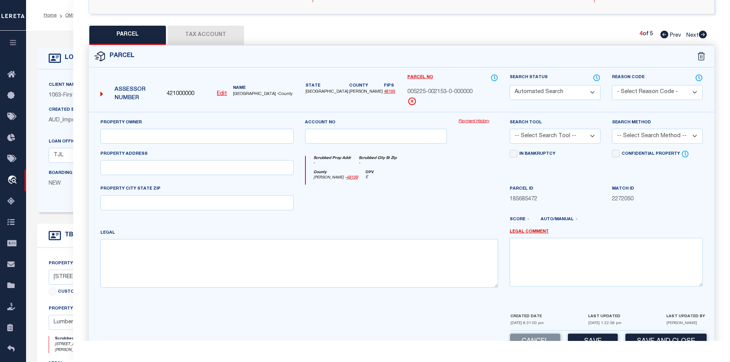
select select "PA"
type input "GRANTZ,TERRY"
select select "ATL"
select select "ADD"
type input "1900 BRENNER BLVD"
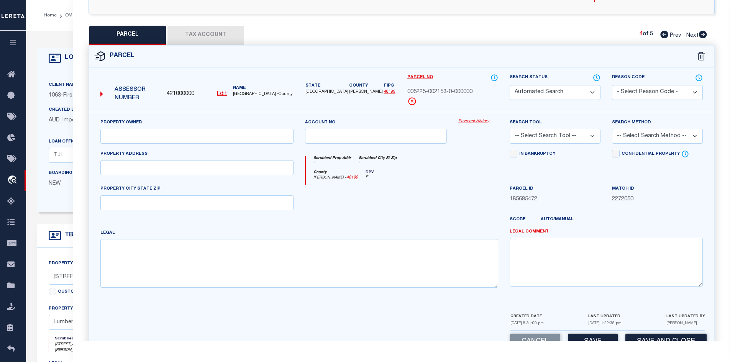
type input "LUMBERTON, TX 77657"
type textarea "S04687 COPPER POINT PHASE 7, LOT 253, ACRES 0.3316"
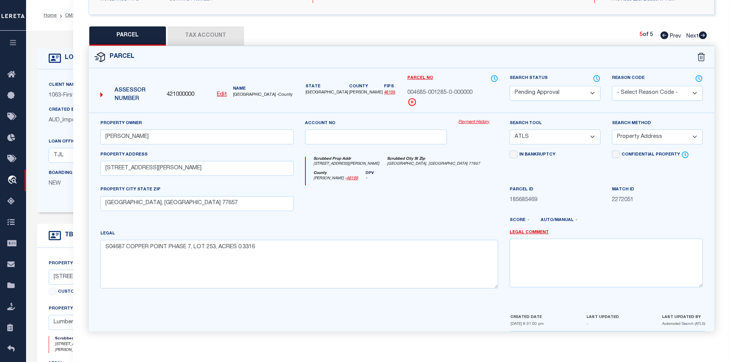
click at [552, 95] on select "Automated Search Bad Parcel Complete Duplicate Parcel High Dollar Reporting In …" at bounding box center [555, 93] width 91 height 15
select select "PR"
click at [510, 86] on select "Automated Search Bad Parcel Complete Duplicate Parcel High Dollar Reporting In …" at bounding box center [555, 93] width 91 height 15
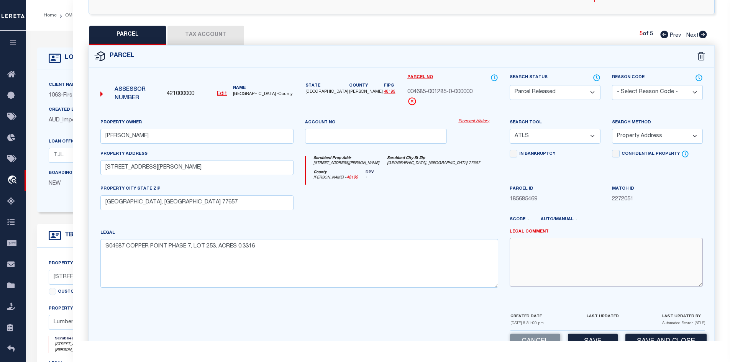
click at [565, 263] on textarea at bounding box center [606, 262] width 193 height 48
paste textarea "PARCEL NOT NEEDED"
type textarea "PARCEL NOT NEEDED"
click at [592, 339] on button "Save" at bounding box center [593, 342] width 50 height 16
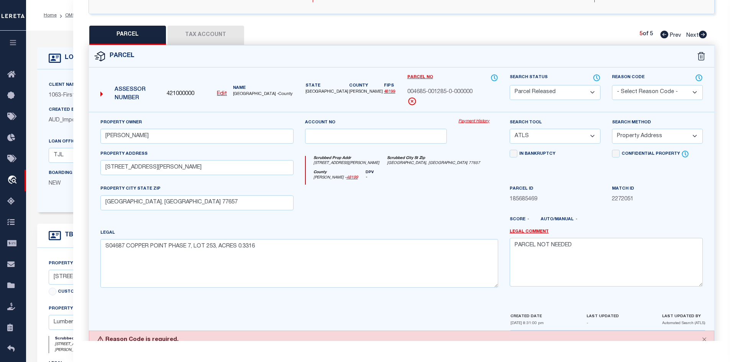
click at [640, 89] on select "- Select Reason Code - 099 - Other (Provide additional detail) ACT - Agency Cha…" at bounding box center [657, 92] width 91 height 15
select select "099"
click at [612, 85] on select "- Select Reason Code - 099 - Other (Provide additional detail) ACT - Agency Cha…" at bounding box center [657, 92] width 91 height 15
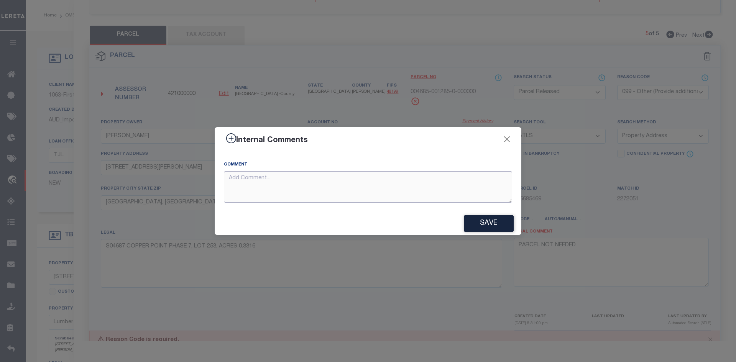
click at [406, 182] on textarea at bounding box center [368, 187] width 288 height 32
paste textarea "PARCEL NOT NEEDED"
type textarea "PARCEL NOT NEEDED"
click at [490, 219] on button "Save" at bounding box center [489, 223] width 50 height 16
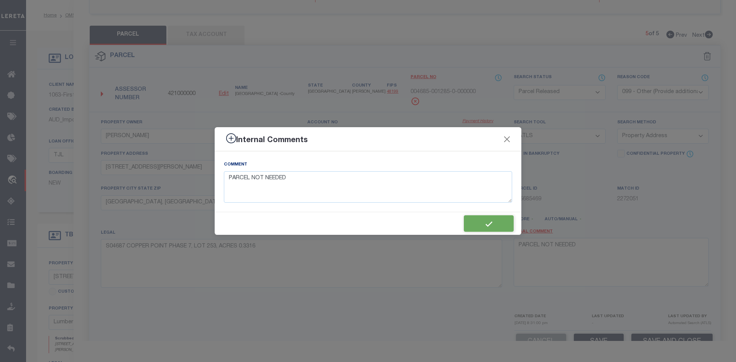
type textarea "PARCEL NOT NEEDED"
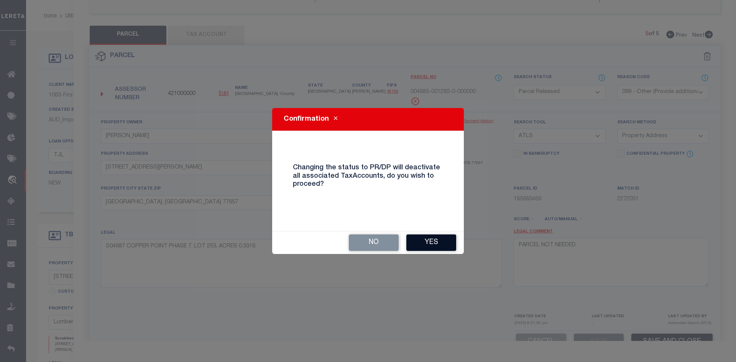
click at [426, 238] on button "Yes" at bounding box center [431, 243] width 50 height 16
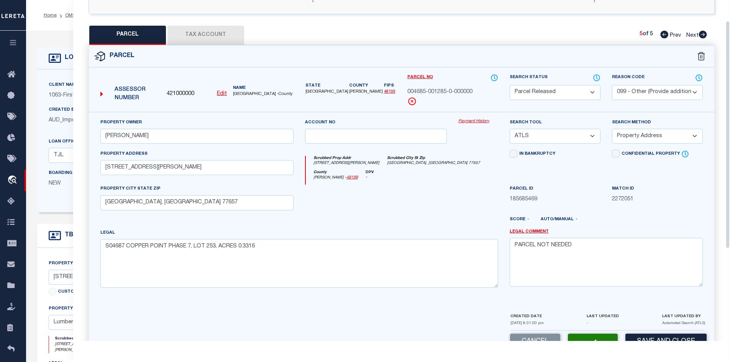
scroll to position [0, 0]
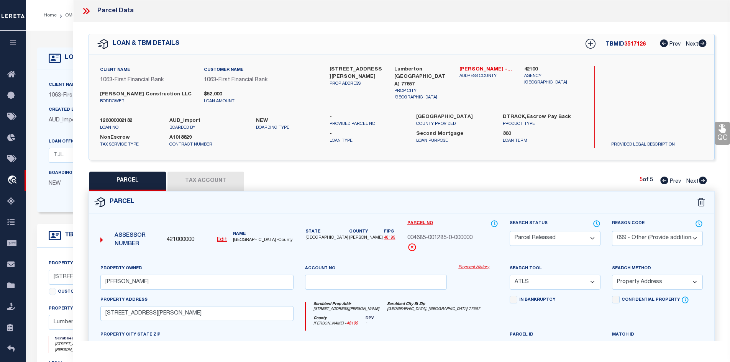
select select "AS"
select select
checkbox input "false"
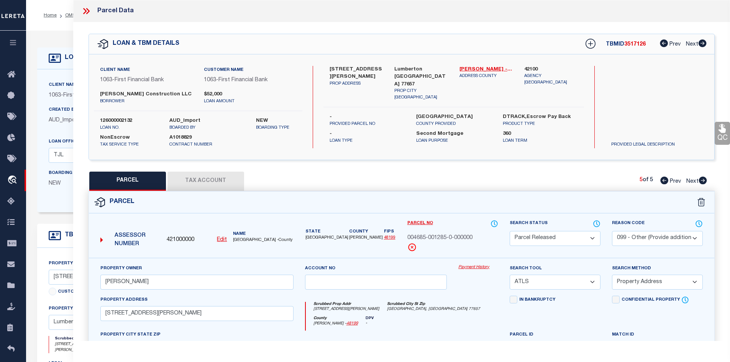
checkbox input "false"
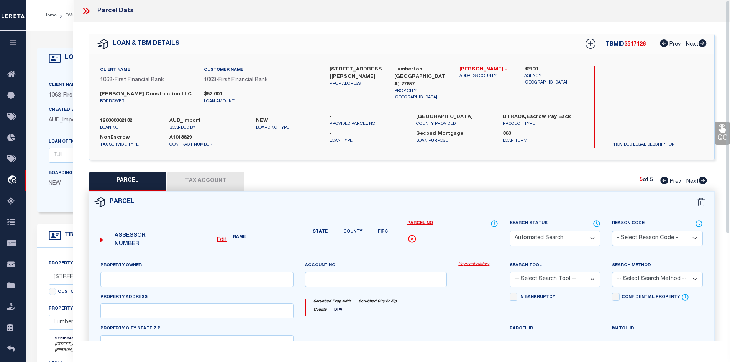
select select "PR"
select select "099"
type input "GRANTZ,TERRY"
select select "ATL"
select select "ADD"
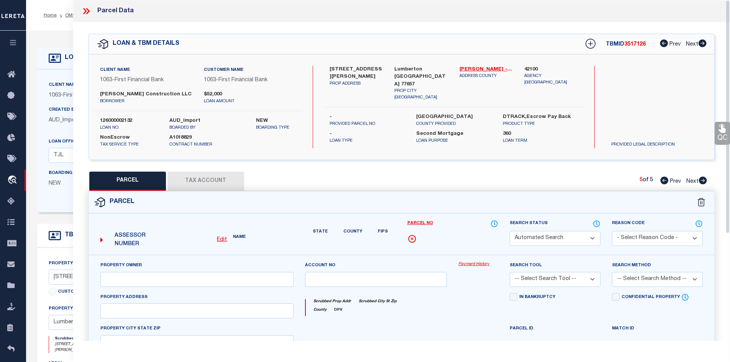
type input "1900 BRENNER BLVD"
type input "LUMBERTON, TX 77657"
type textarea "S04687 COPPER POINT PHASE 7, LOT 253, ACRES 0.3316"
type textarea "PARCEL NOT NEEDED"
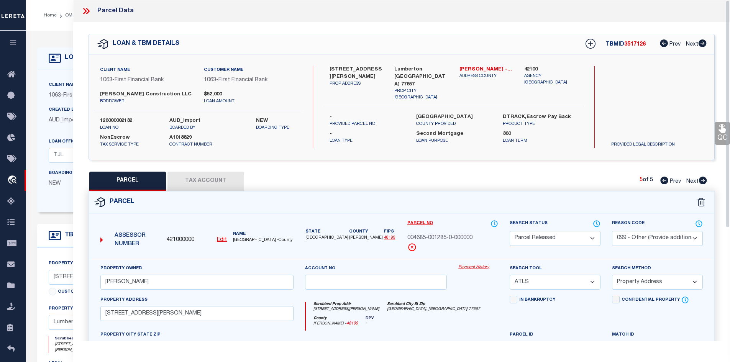
click at [86, 11] on icon at bounding box center [84, 11] width 3 height 6
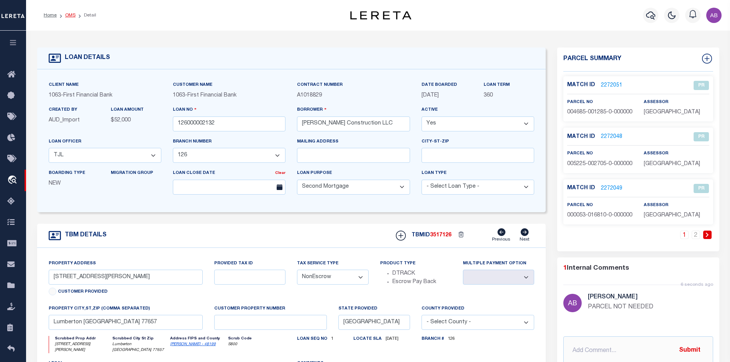
click at [70, 13] on link "OMS" at bounding box center [70, 15] width 10 height 5
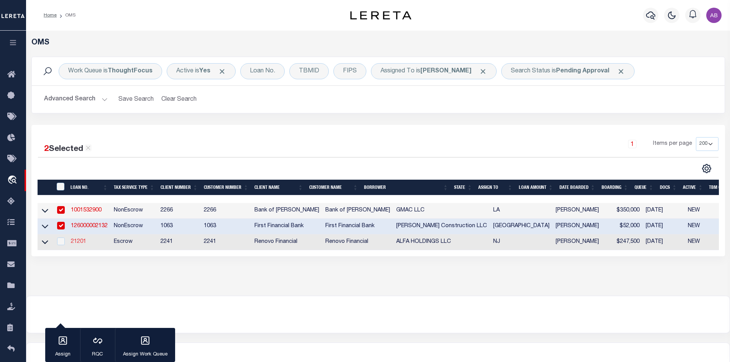
click at [81, 243] on link "21201" at bounding box center [78, 241] width 15 height 5
type input "21201"
type input "ALFA HOLDINGS LLC"
select select
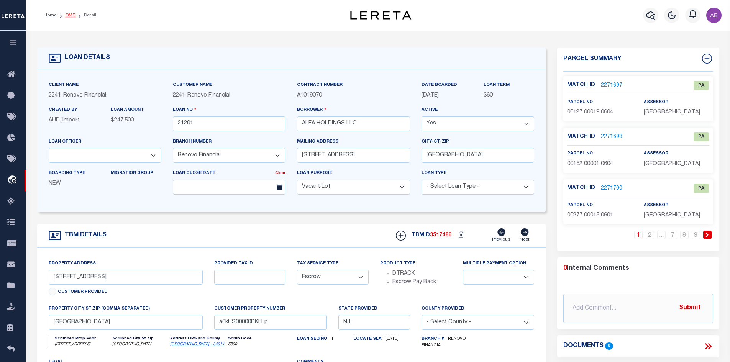
click at [67, 13] on link "OMS" at bounding box center [70, 15] width 10 height 5
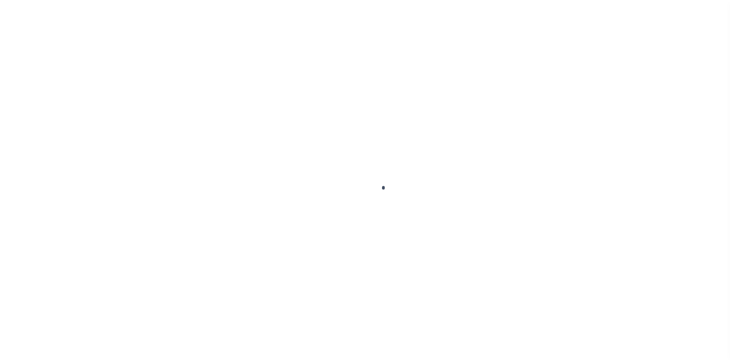
scroll to position [11, 0]
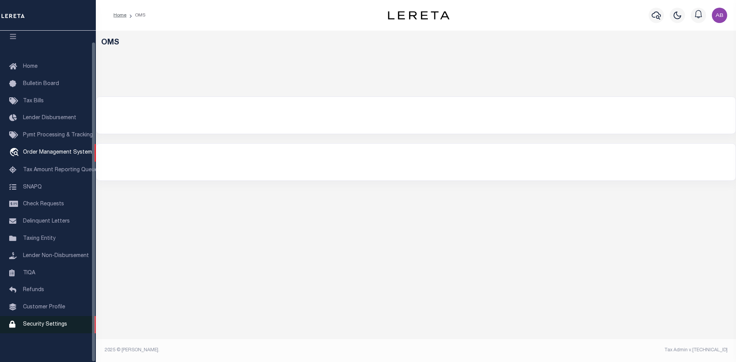
select select "200"
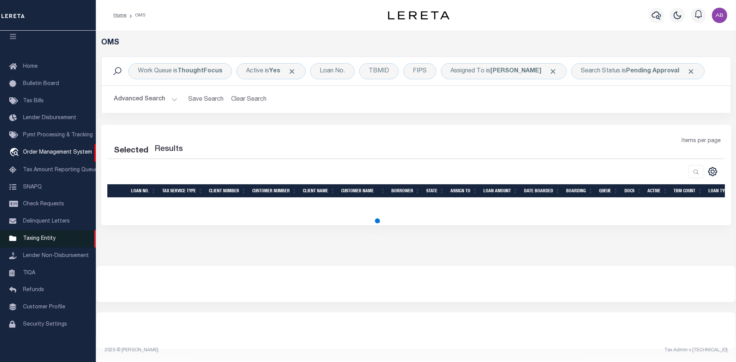
select select "200"
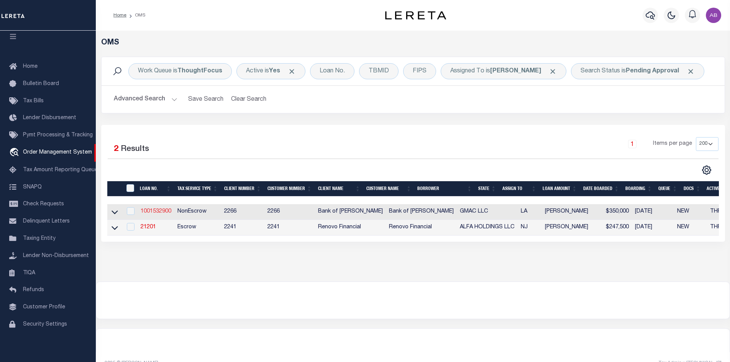
click at [164, 212] on link "1001532900" at bounding box center [156, 211] width 31 height 5
type input "1001532900"
type input "GMAC LLC"
select select
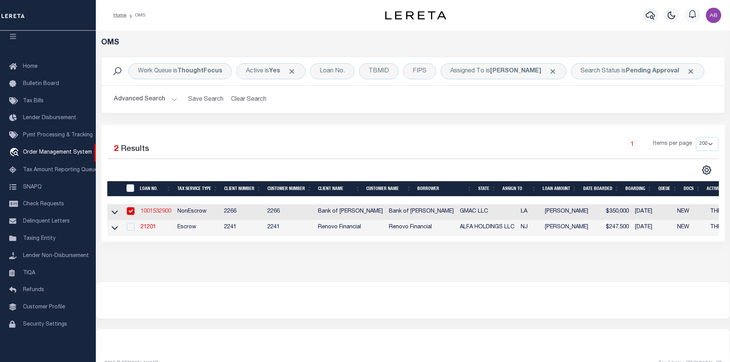
type input "[STREET_ADDRESS]"
type input "[GEOGRAPHIC_DATA] LA 70818"
select select "400"
select select "NonEscrow"
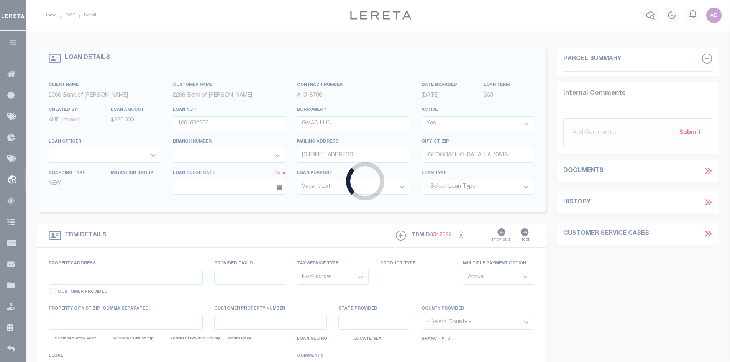
type input "[STREET_ADDRESS][PERSON_NAME]"
type input "349895"
select select
type input "[GEOGRAPHIC_DATA] LA 70818"
type input "1914"
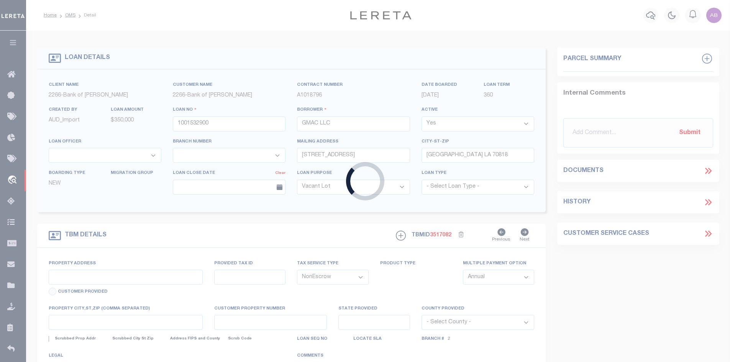
type input "LA"
select select
type textarea "LOT H-2-B-1, SEC 69, T6S, R1E, G.L.D."
select select "25339"
select select "8661"
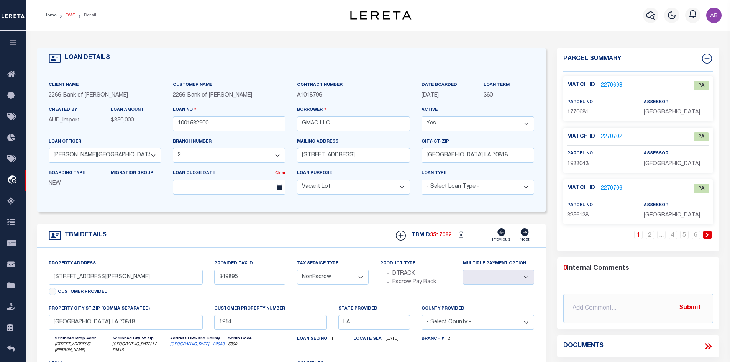
click at [71, 16] on link "OMS" at bounding box center [70, 15] width 10 height 5
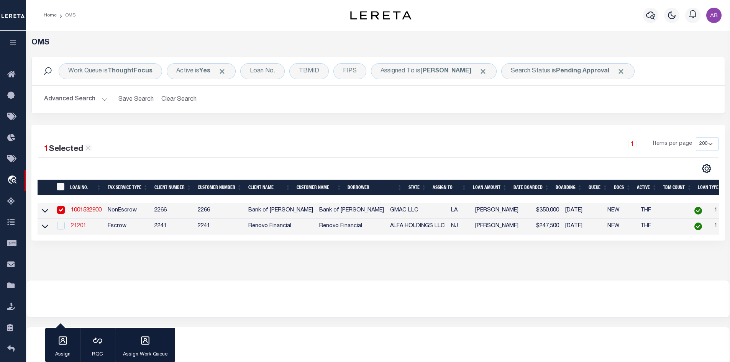
click at [80, 226] on link "21201" at bounding box center [78, 226] width 15 height 5
type input "21201"
type input "ALFA HOLDINGS LLC"
select select
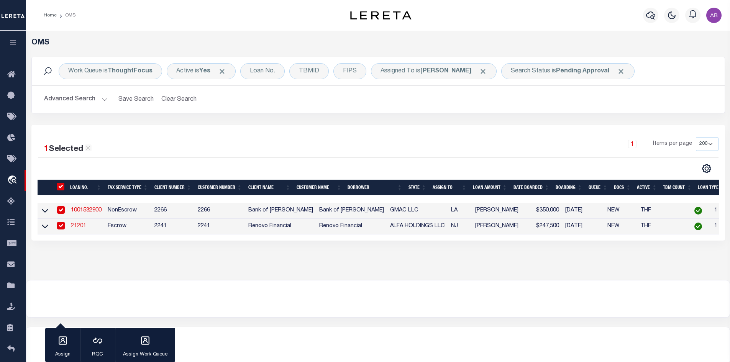
type input "[STREET_ADDRESS]"
type input "[GEOGRAPHIC_DATA]"
select select "Escrow"
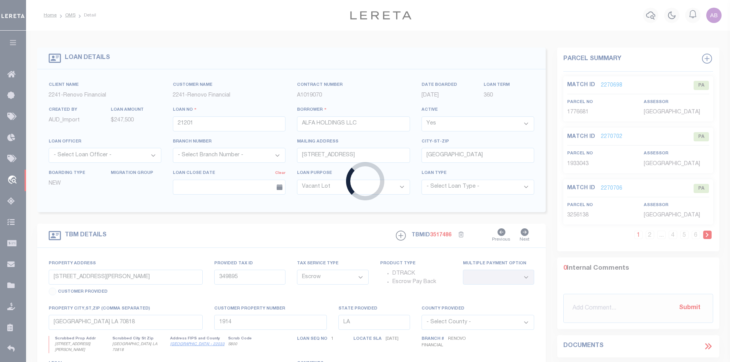
type input "[STREET_ADDRESS]"
select select
type input "[GEOGRAPHIC_DATA]"
type input "a0kUS00000DKLLp"
type input "NJ"
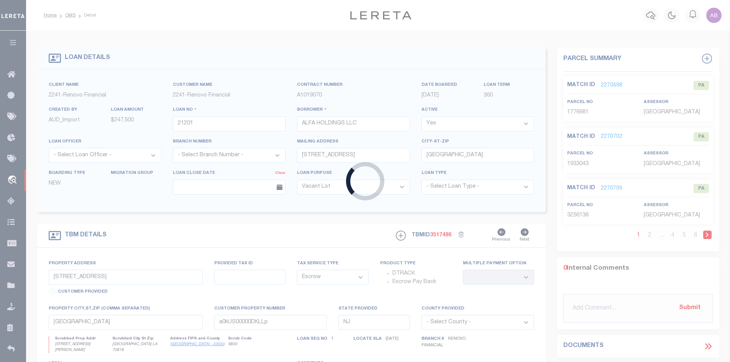
select select
type textarea "LEGAL REQUIRED"
select select "164194"
select select "25066"
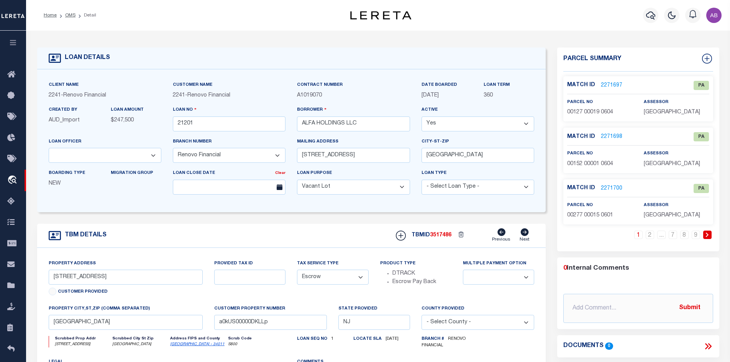
click at [74, 8] on ol "Home OMS Detail" at bounding box center [70, 15] width 65 height 16
click at [73, 12] on ol "Home OMS Detail" at bounding box center [70, 15] width 65 height 16
click at [69, 20] on ol "Home OMS Detail" at bounding box center [70, 15] width 65 height 16
click at [68, 15] on link "OMS" at bounding box center [70, 15] width 10 height 5
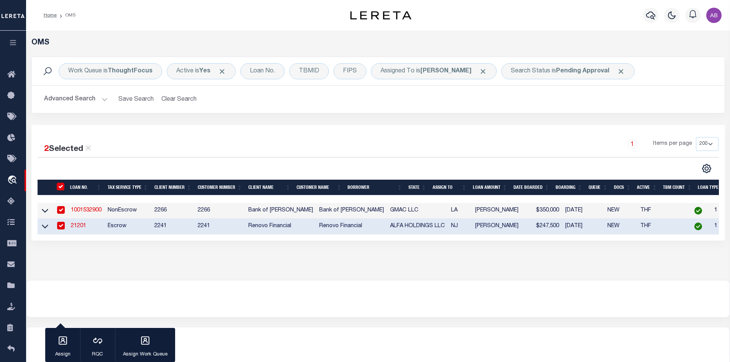
click at [79, 210] on link "1001532900" at bounding box center [86, 210] width 31 height 5
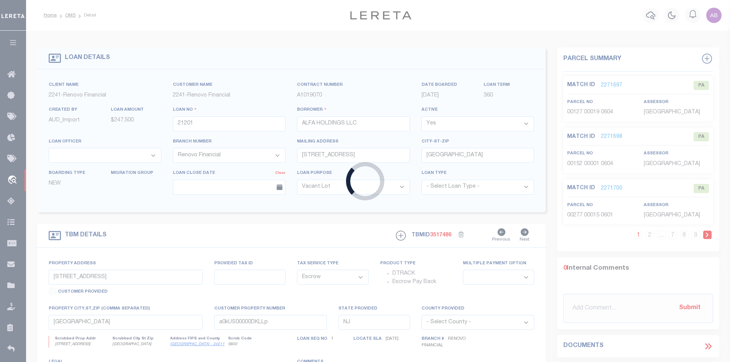
type input "1001532900"
type input "GMAC LLC"
select select
type input "[STREET_ADDRESS]"
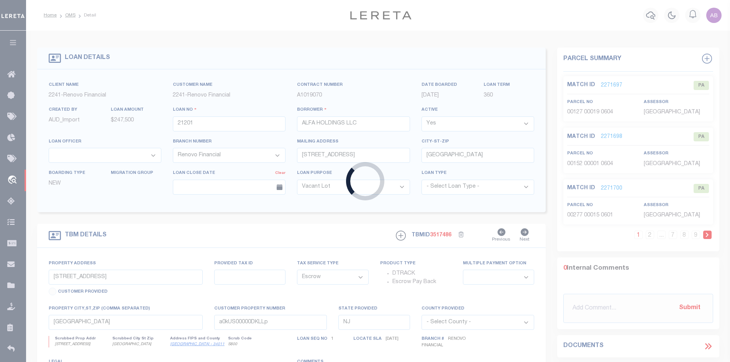
type input "[GEOGRAPHIC_DATA] LA 70818"
select select "NonEscrow"
select select "25339"
select select "8661"
type input "[STREET_ADDRESS][PERSON_NAME]"
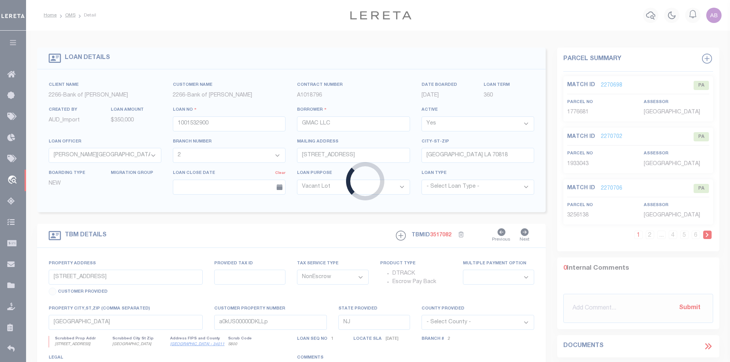
type input "349895"
select select
type input "[GEOGRAPHIC_DATA] LA 70818"
type input "1914"
type input "LA"
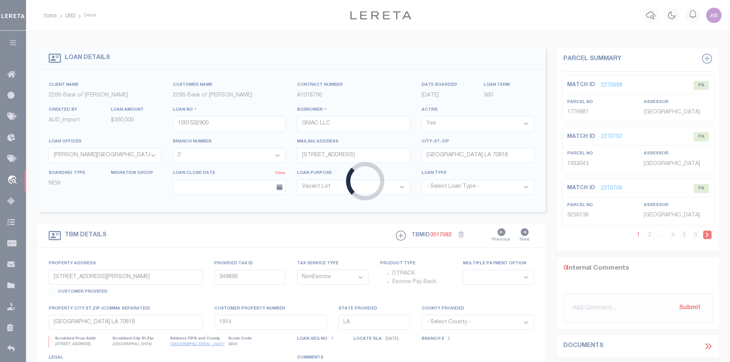
select select
type textarea "LOT H-2-B-1, SEC 69, T6S, R1E, G.L.D."
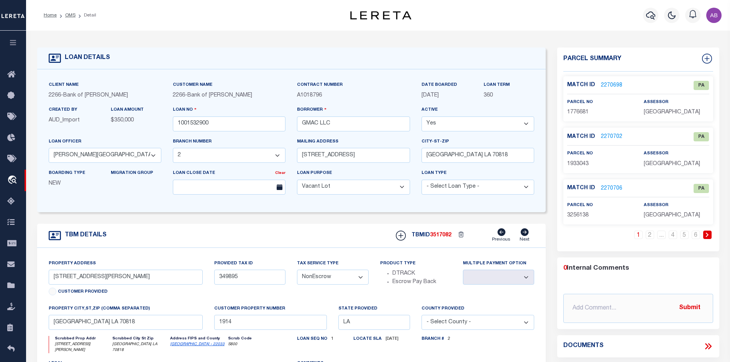
click at [705, 239] on link at bounding box center [708, 235] width 8 height 8
click at [627, 237] on icon at bounding box center [627, 235] width 3 height 5
click at [612, 82] on link "2270540" at bounding box center [611, 86] width 21 height 8
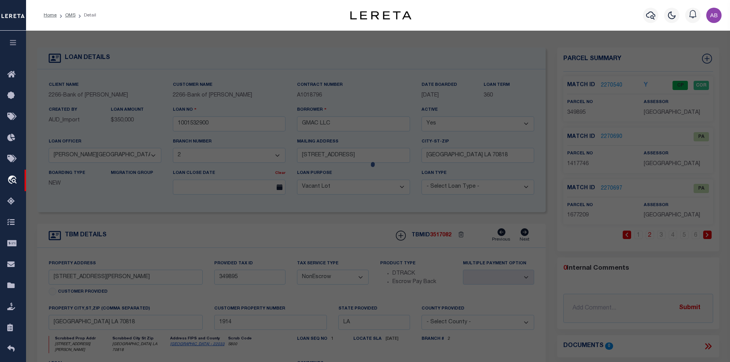
checkbox input "false"
select select "CP"
type input "GMAC, LLC"
select select "AGW"
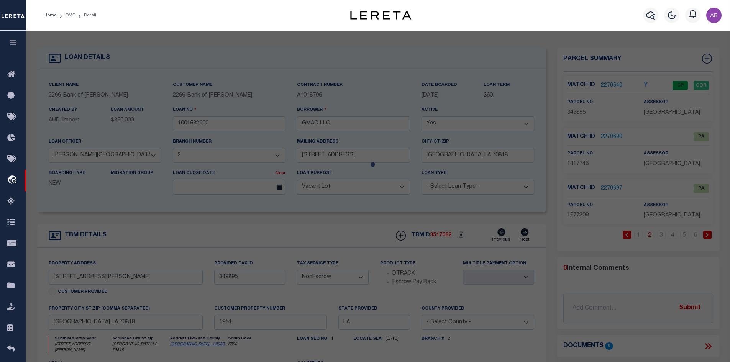
select select "LEG"
type input "11231 LOVETT RD"
type input "[GEOGRAPHIC_DATA] LA 70818"
type textarea "LOT H-2-B-1, CONT. 0.91 ACRES, RESUB OF LOTS H-2-B & I-1, W. G. WATTS PROPERTY,…"
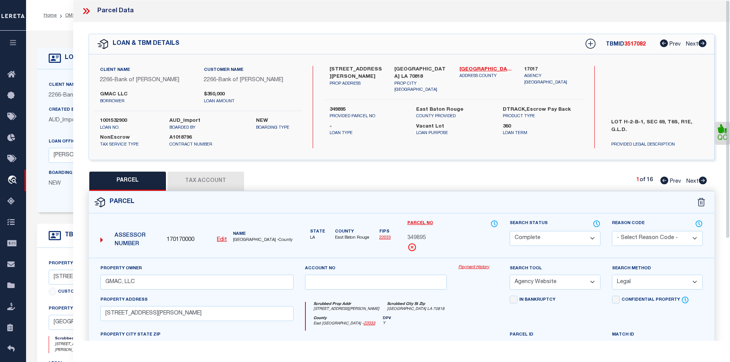
click at [703, 179] on icon at bounding box center [703, 181] width 8 height 8
select select "AS"
select select
checkbox input "false"
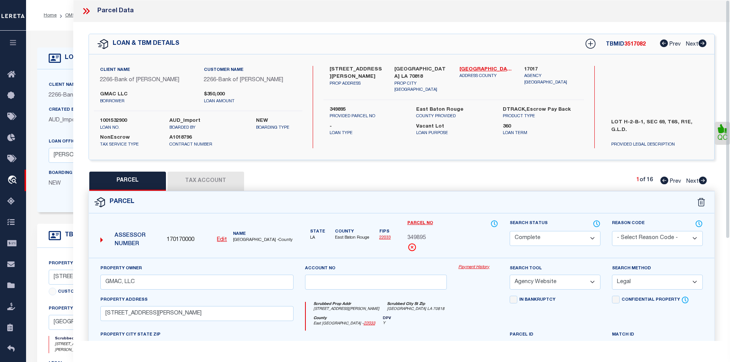
checkbox input "false"
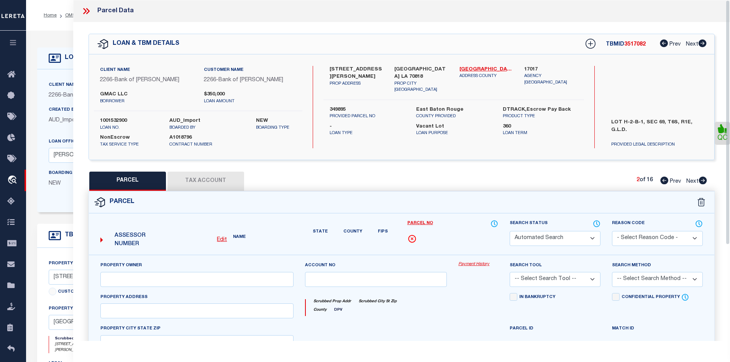
select select "PA"
type input "GMAC, LLC"
select select "ATL"
select select "ADD"
checkbox input "false"
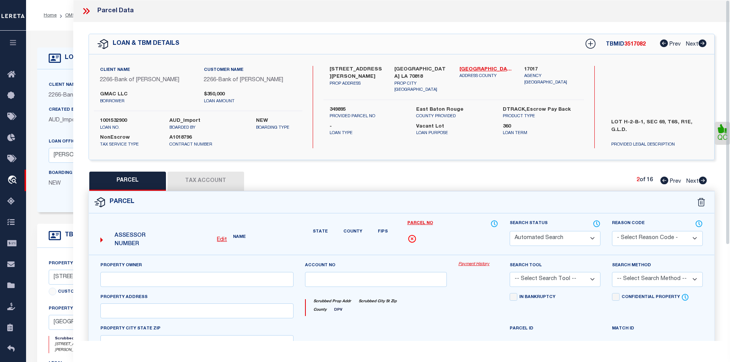
type textarea "CONT. 3.16 ACRES, RESUB. OF W.E. JACKSON PROP. IN SECS. 12, 82, & T6S, R1E. 198…"
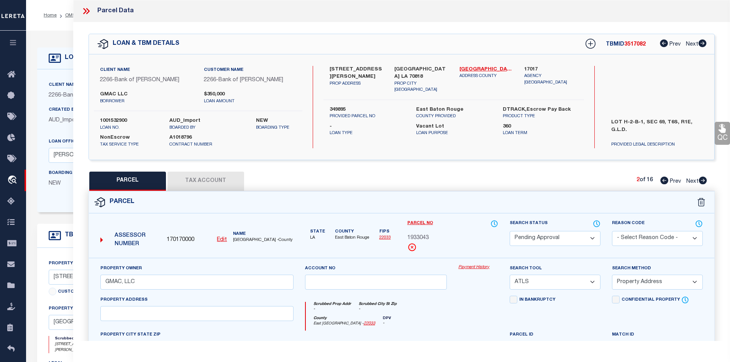
click at [554, 237] on select "Automated Search Bad Parcel Complete Duplicate Parcel High Dollar Reporting In …" at bounding box center [555, 238] width 91 height 15
select select "PR"
click at [510, 231] on select "Automated Search Bad Parcel Complete Duplicate Parcel High Dollar Reporting In …" at bounding box center [555, 238] width 91 height 15
click at [632, 235] on select "- Select Reason Code - 099 - Other (Provide additional detail) ACT - Agency Cha…" at bounding box center [657, 238] width 91 height 15
select select "099"
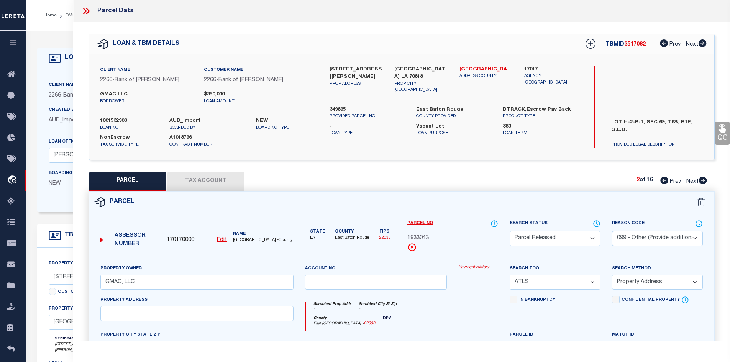
click at [612, 231] on select "- Select Reason Code - 099 - Other (Provide additional detail) ACT - Agency Cha…" at bounding box center [657, 238] width 91 height 15
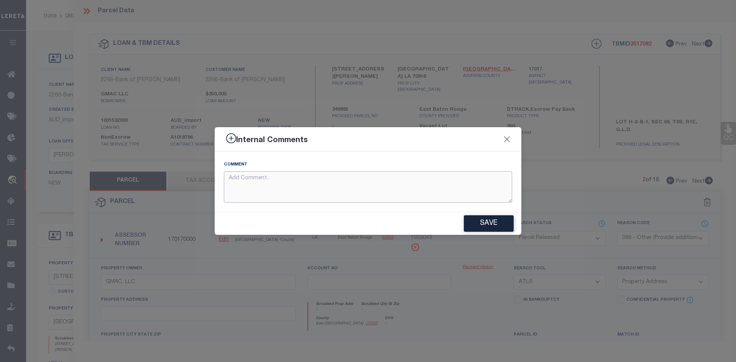
click at [294, 192] on textarea at bounding box center [368, 187] width 288 height 32
paste textarea "PARCEL NOT NEEDED"
type textarea "PARCEL NOT NEEDED"
click at [490, 225] on button "Save" at bounding box center [489, 223] width 50 height 16
type textarea "PARCEL NOT NEEDED"
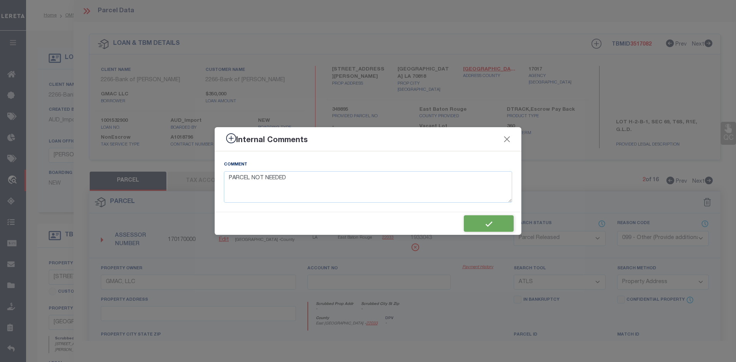
type textarea "PARCEL NOT NEEDED"
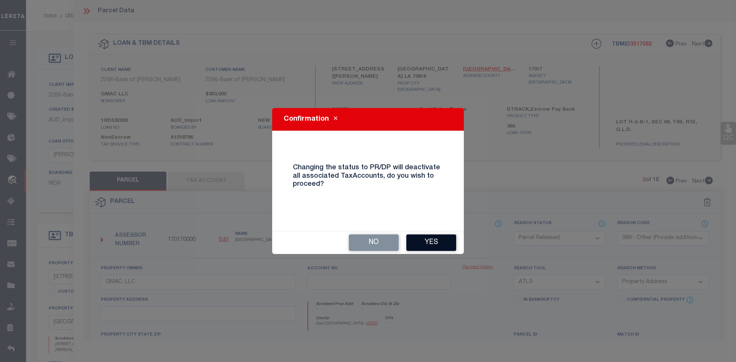
click at [429, 239] on button "Yes" at bounding box center [431, 243] width 50 height 16
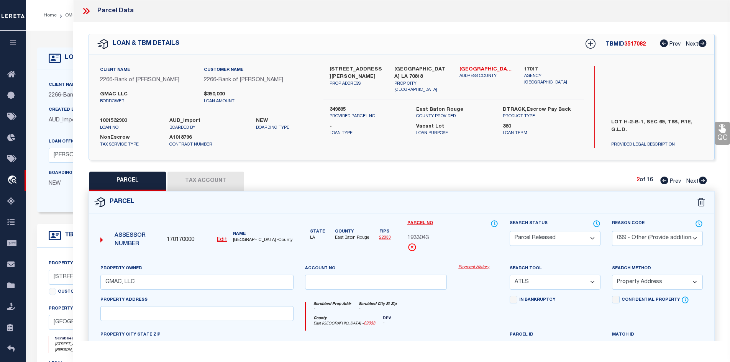
select select "AS"
select select
checkbox input "false"
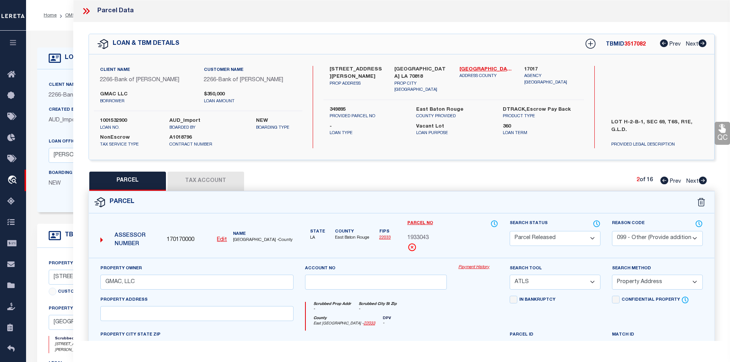
checkbox input "false"
select select "PR"
select select "099"
type input "GMAC, LLC"
select select "ATL"
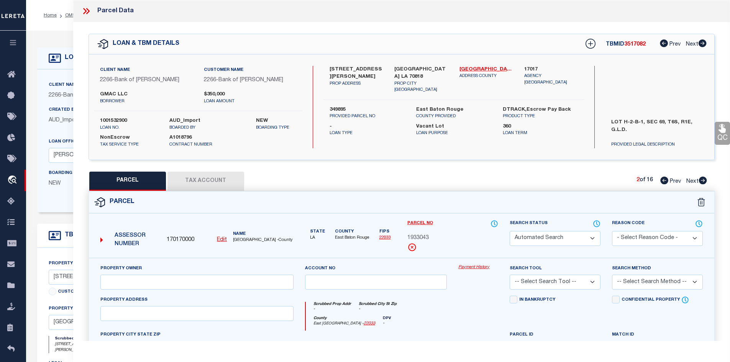
select select "ADD"
type textarea "CONT. 3.16 ACRES, RESUB. OF W.E. JACKSON PROP. IN SECS. 12, 82, & T6S, R1E. 198…"
type textarea "PARCEL NOT NEEDED"
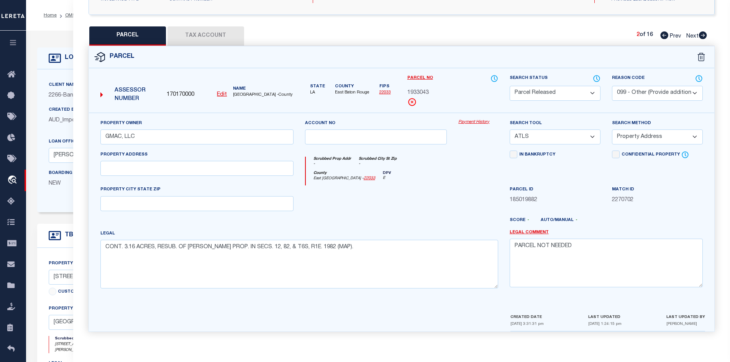
click at [701, 35] on icon at bounding box center [703, 35] width 8 height 8
select select "AS"
select select
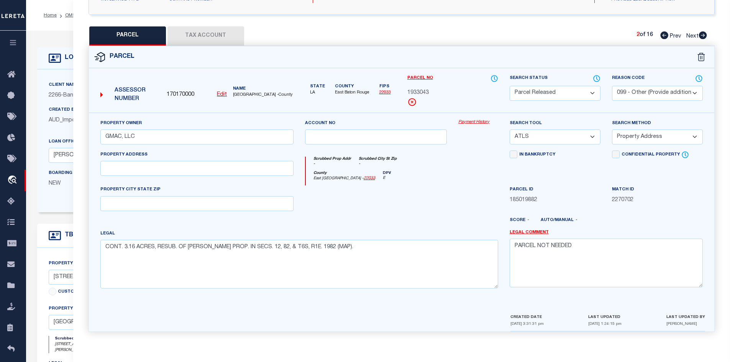
checkbox input "false"
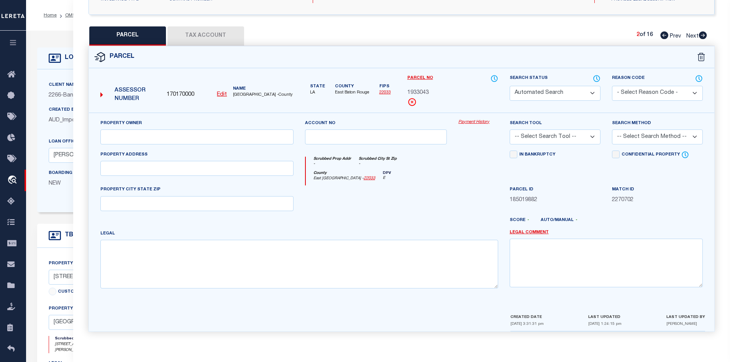
select select "PA"
type input "GMAC, LLC"
select select "ATL"
select select "ADD"
type input "11257 LOVETT RD"
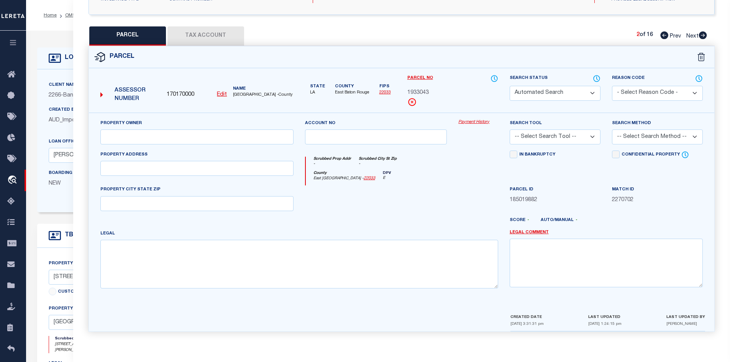
type input "BATON ROUGE LA 70818"
type textarea "Ward 3-1, Lot:I-1-A, Subdiv:WATTS, W. G. TRACT. LOT I-1-A, CONT 2.83 ACRES, RES…"
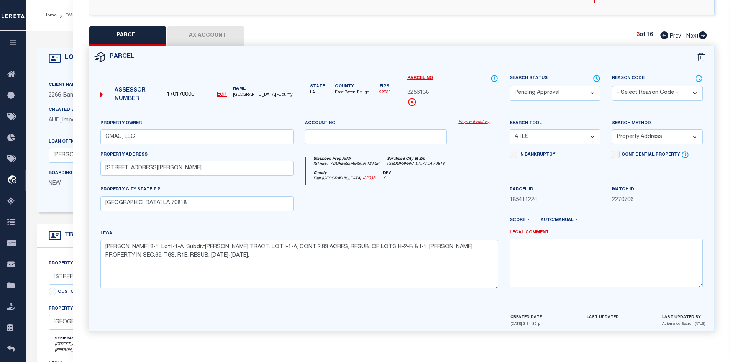
click at [555, 91] on select "Automated Search Bad Parcel Complete Duplicate Parcel High Dollar Reporting In …" at bounding box center [555, 93] width 91 height 15
select select "PR"
click at [510, 86] on select "Automated Search Bad Parcel Complete Duplicate Parcel High Dollar Reporting In …" at bounding box center [555, 93] width 91 height 15
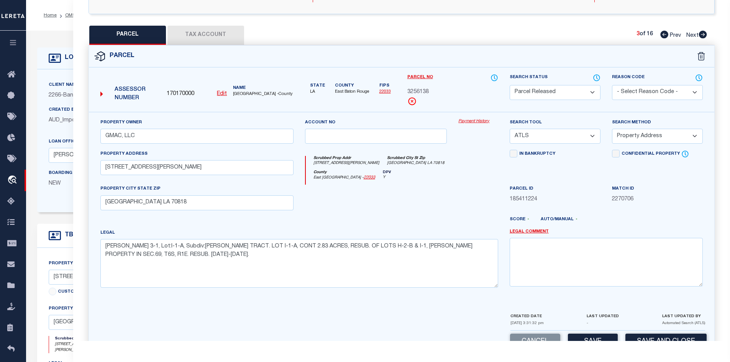
click at [644, 94] on select "- Select Reason Code - 099 - Other (Provide additional detail) ACT - Agency Cha…" at bounding box center [657, 92] width 91 height 15
select select "099"
click at [612, 85] on select "- Select Reason Code - 099 - Other (Provide additional detail) ACT - Agency Cha…" at bounding box center [657, 92] width 91 height 15
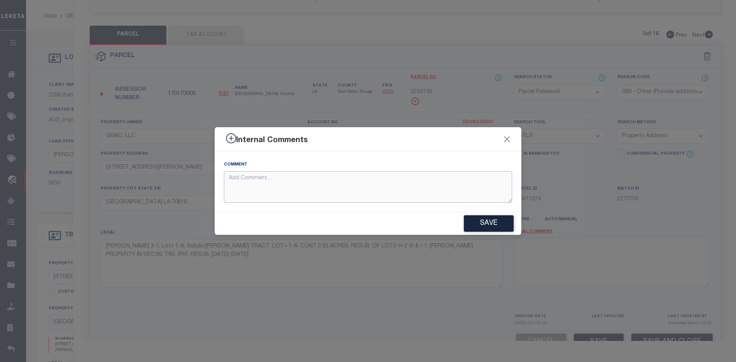
click at [303, 181] on textarea at bounding box center [368, 187] width 288 height 32
paste textarea "PARCEL NOT NEEDED"
type textarea "PARCEL NOT NEEDED"
click at [487, 214] on div "Save" at bounding box center [368, 223] width 307 height 23
click at [486, 222] on button "Save" at bounding box center [489, 223] width 50 height 16
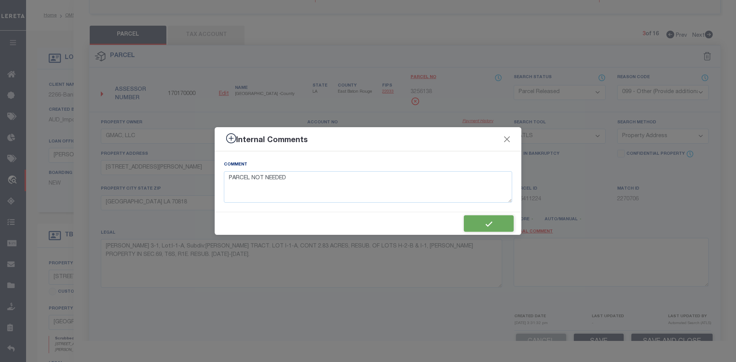
type textarea "PARCEL NOT NEEDED"
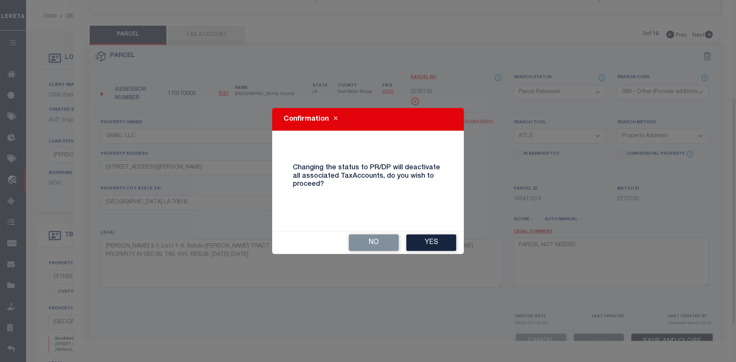
click at [441, 234] on div "No Yes" at bounding box center [368, 243] width 192 height 23
click at [443, 239] on button "Yes" at bounding box center [431, 243] width 50 height 16
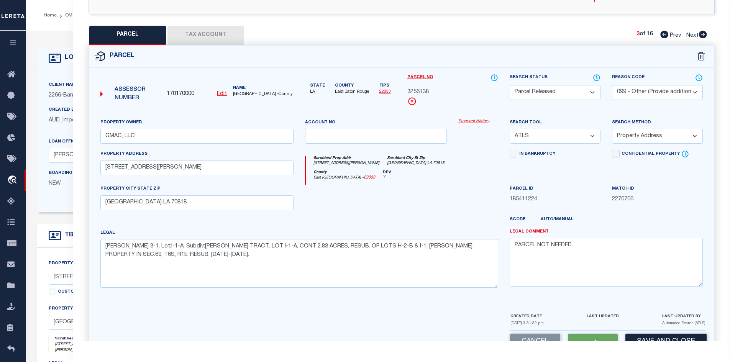
select select "AS"
select select
checkbox input "false"
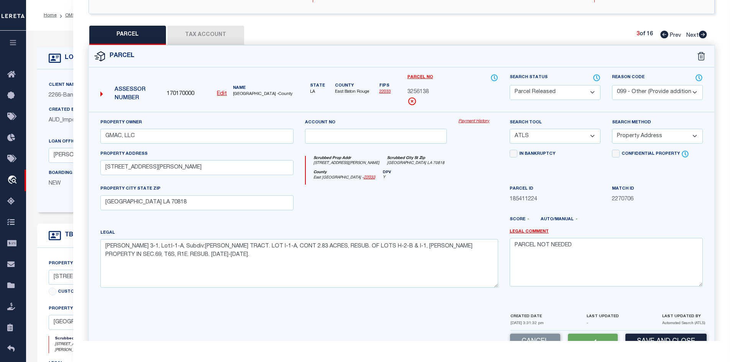
checkbox input "false"
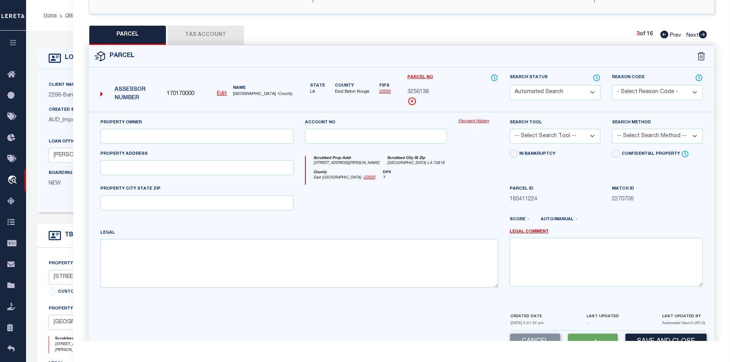
select select "PR"
select select "099"
type input "GMAC, LLC"
select select "ATL"
select select "ADD"
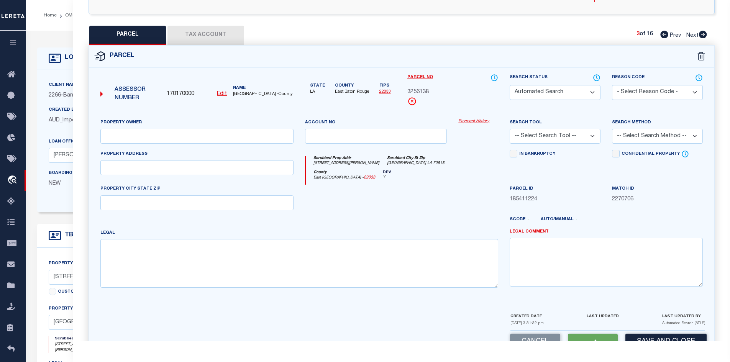
type input "11257 LOVETT RD"
type input "BATON ROUGE LA 70818"
type textarea "Ward 3-1, Lot:I-1-A, Subdiv:WATTS, W. G. TRACT. LOT I-1-A, CONT 2.83 ACRES, RES…"
type textarea "PARCEL NOT NEEDED"
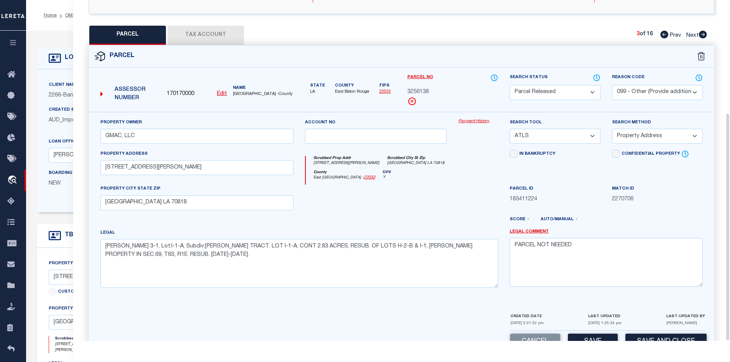
scroll to position [169, 0]
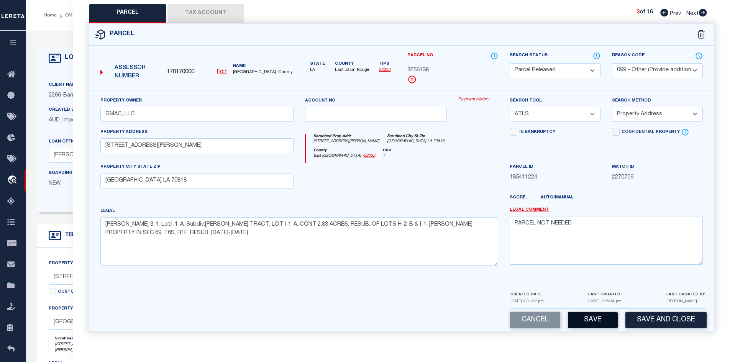
click at [583, 321] on button "Save" at bounding box center [593, 320] width 50 height 16
select select "AS"
select select
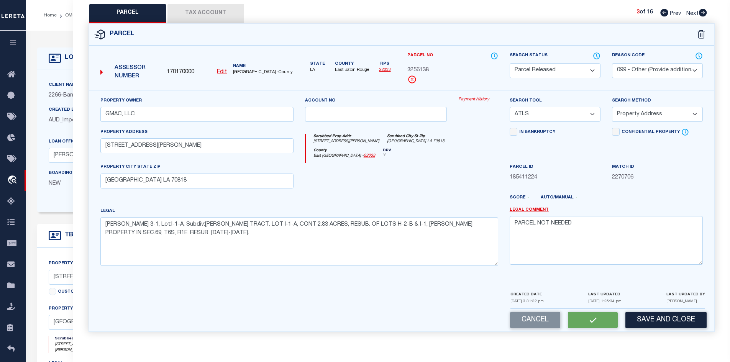
checkbox input "false"
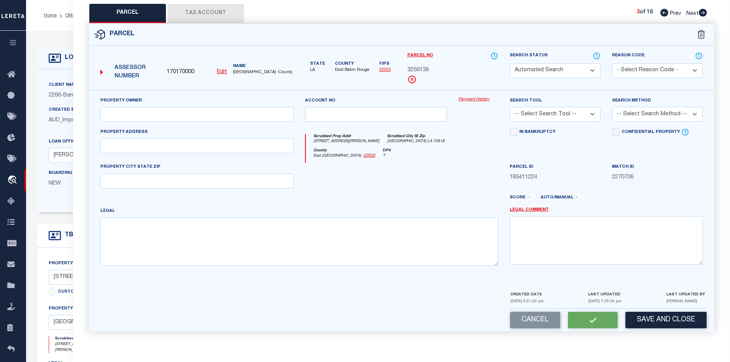
select select "PR"
select select "099"
type input "GMAC, LLC"
select select "ATL"
select select "ADD"
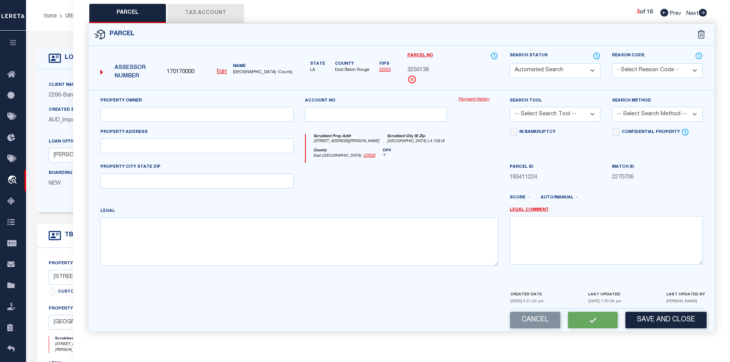
type input "11257 LOVETT RD"
type input "BATON ROUGE LA 70818"
type textarea "Ward 3-1, Lot:I-1-A, Subdiv:WATTS, W. G. TRACT. LOT I-1-A, CONT 2.83 ACRES, RES…"
type textarea "PARCEL NOT NEEDED"
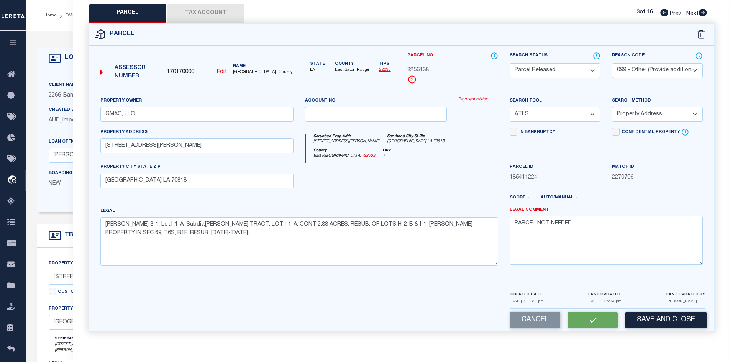
scroll to position [146, 0]
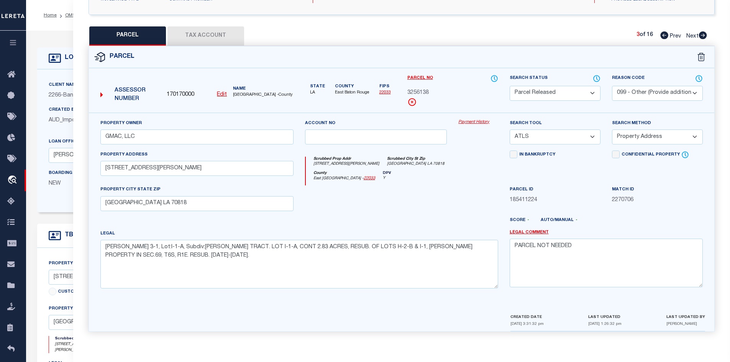
click at [402, 197] on div at bounding box center [376, 201] width 154 height 31
click at [703, 32] on icon at bounding box center [703, 35] width 8 height 8
select select "AS"
select select
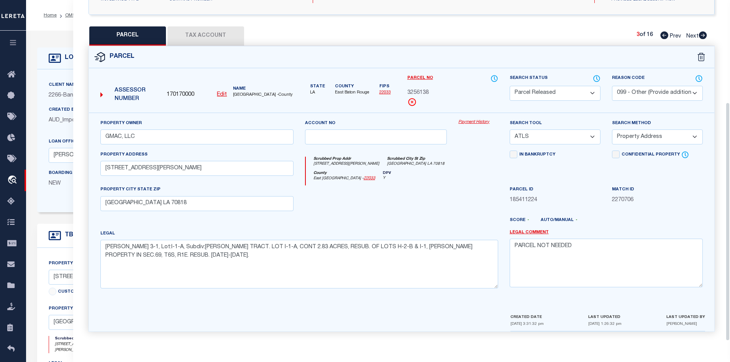
select select
checkbox input "false"
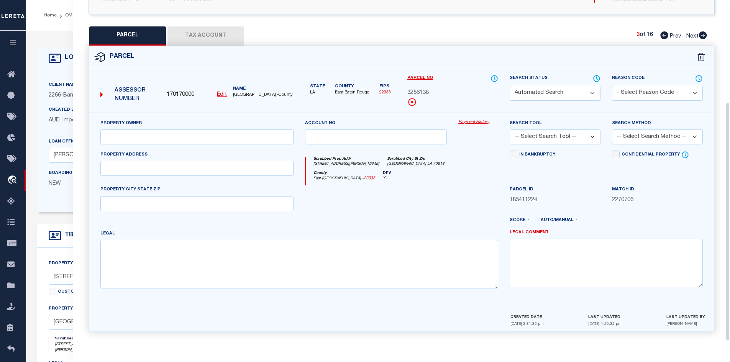
select select "PA"
type input "CHENEVERT, SHANE M, JR"
select select "ATL"
select select "ADD"
type input "10963 LOVETT RD"
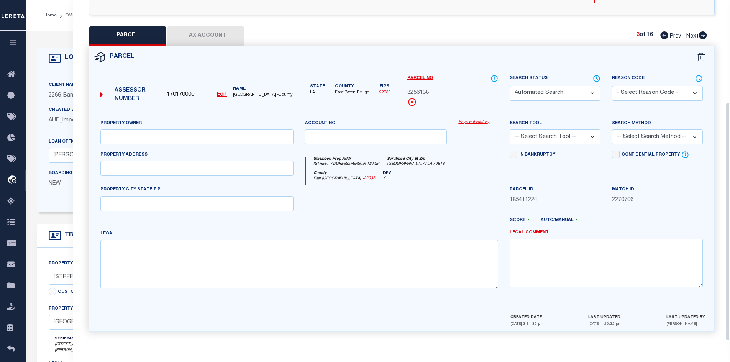
checkbox input "false"
type input "BATON ROUGE LA 70818"
type textarea "LOT H-1, BEING A PORTION OF LOT 23 BOGAN ACRES. LESS & EXCEPT PARCEL 18-3 CONT.…"
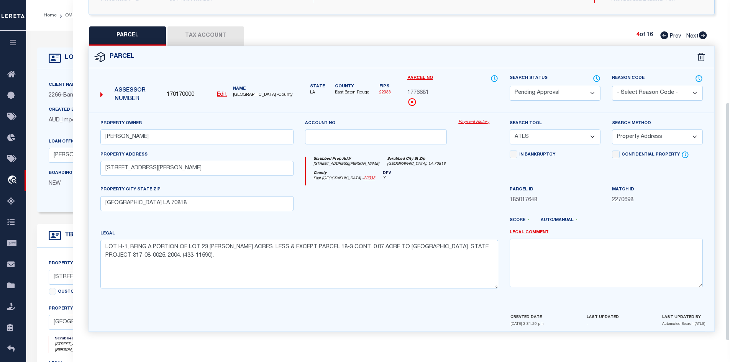
click at [569, 91] on select "Automated Search Bad Parcel Complete Duplicate Parcel High Dollar Reporting In …" at bounding box center [555, 93] width 91 height 15
select select "PR"
click at [510, 86] on select "Automated Search Bad Parcel Complete Duplicate Parcel High Dollar Reporting In …" at bounding box center [555, 93] width 91 height 15
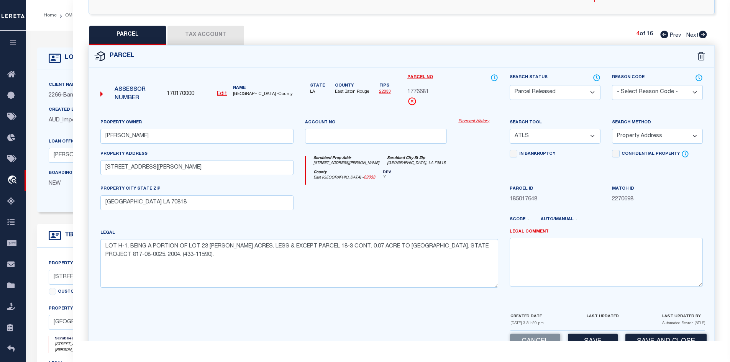
click at [636, 92] on select "- Select Reason Code - 099 - Other (Provide additional detail) ACT - Agency Cha…" at bounding box center [657, 92] width 91 height 15
select select "099"
click at [612, 85] on select "- Select Reason Code - 099 - Other (Provide additional detail) ACT - Agency Cha…" at bounding box center [657, 92] width 91 height 15
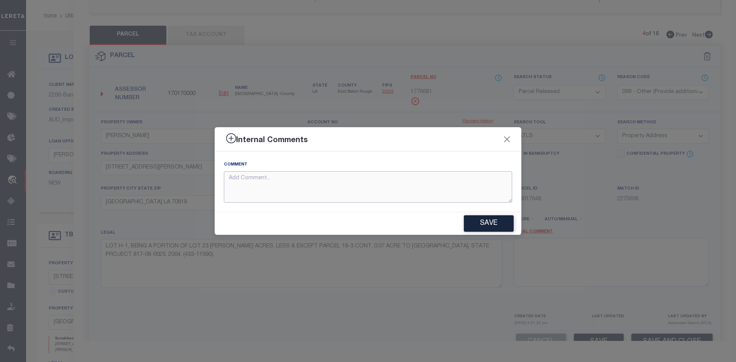
click at [372, 181] on textarea at bounding box center [368, 187] width 288 height 32
paste textarea "PARCEL NOT NEEDED"
type textarea "PARCEL NOT NEEDED"
click at [472, 221] on button "Save" at bounding box center [489, 223] width 50 height 16
type textarea "PARCEL NOT NEEDED"
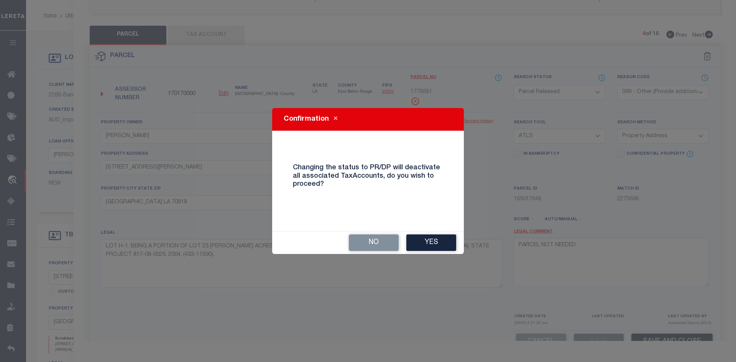
drag, startPoint x: 437, startPoint y: 245, endPoint x: 440, endPoint y: 241, distance: 4.6
click at [440, 242] on button "Yes" at bounding box center [431, 243] width 50 height 16
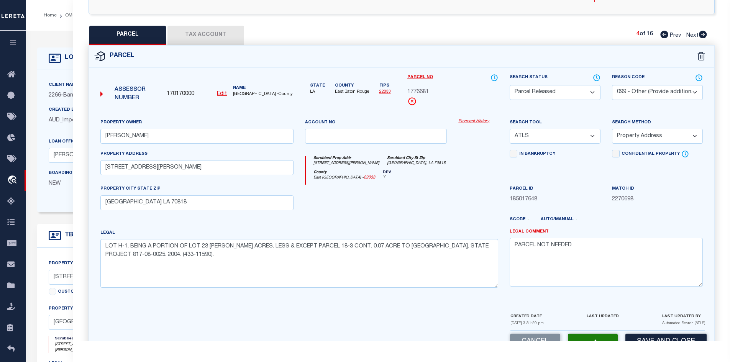
select select "AS"
select select
checkbox input "false"
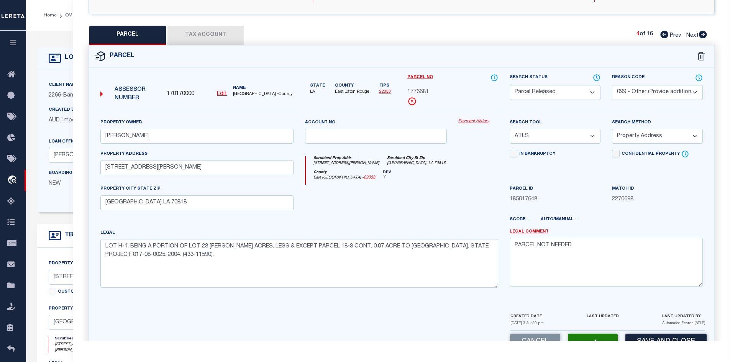
checkbox input "false"
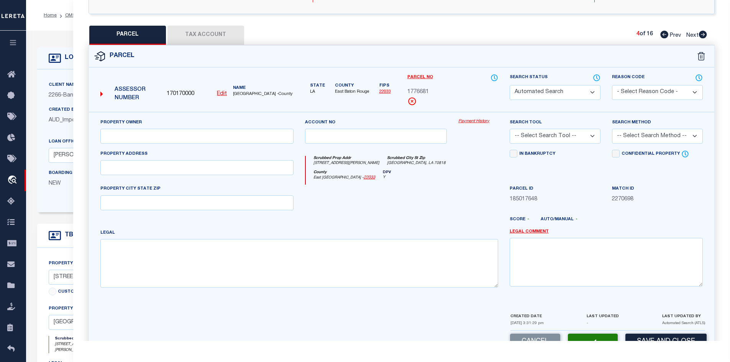
select select "PR"
select select "099"
type input "CHENEVERT, SHANE M, JR"
select select "ATL"
select select "ADD"
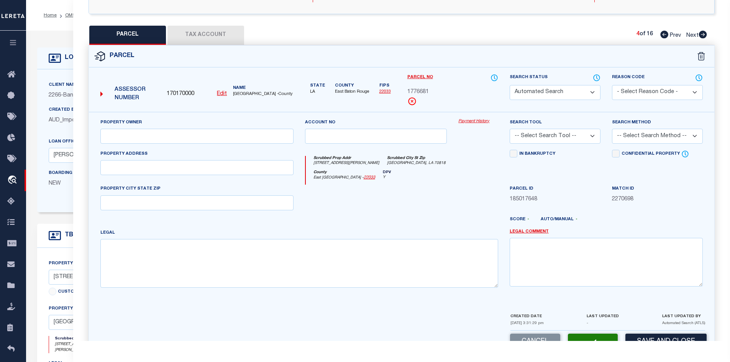
type input "10963 LOVETT RD"
type input "BATON ROUGE LA 70818"
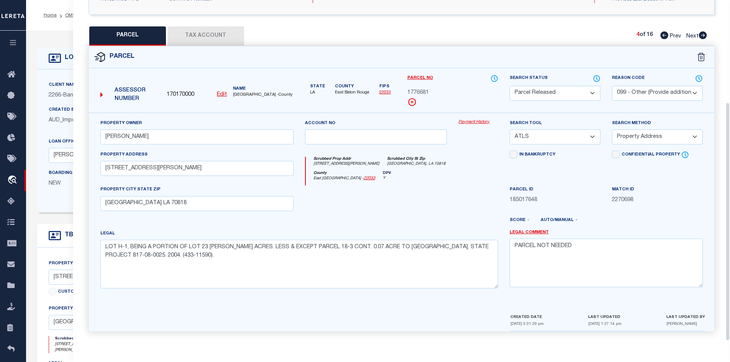
click at [704, 33] on icon at bounding box center [703, 35] width 8 height 8
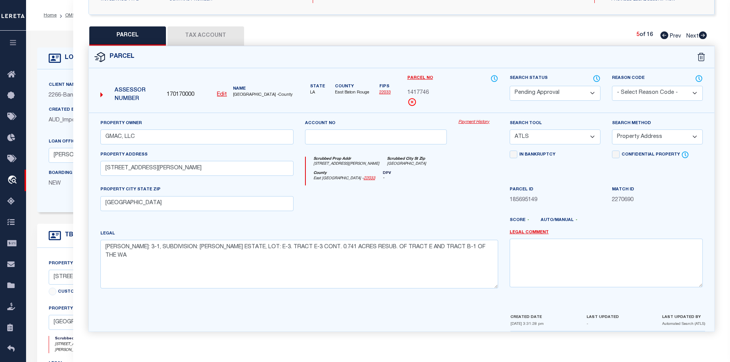
click at [572, 87] on select "Automated Search Bad Parcel Complete Duplicate Parcel High Dollar Reporting In …" at bounding box center [555, 93] width 91 height 15
click at [510, 86] on select "Automated Search Bad Parcel Complete Duplicate Parcel High Dollar Reporting In …" at bounding box center [555, 93] width 91 height 15
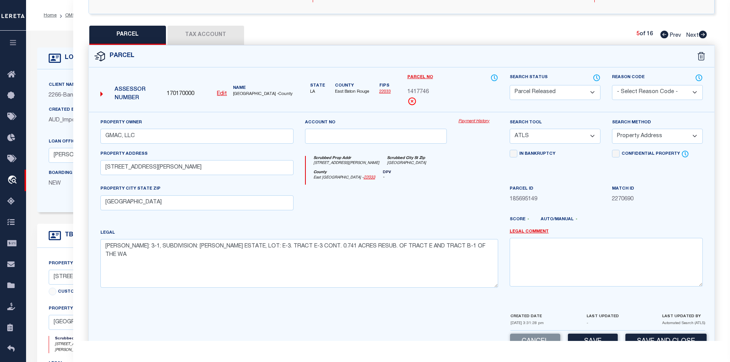
click at [637, 99] on div "Reason Code - Select Reason Code - 099 - Other (Provide additional detail) ACT …" at bounding box center [658, 93] width 102 height 38
click at [634, 96] on select "- Select Reason Code - 099 - Other (Provide additional detail) ACT - Agency Cha…" at bounding box center [657, 92] width 91 height 15
click at [612, 85] on select "- Select Reason Code - 099 - Other (Provide additional detail) ACT - Agency Cha…" at bounding box center [657, 92] width 91 height 15
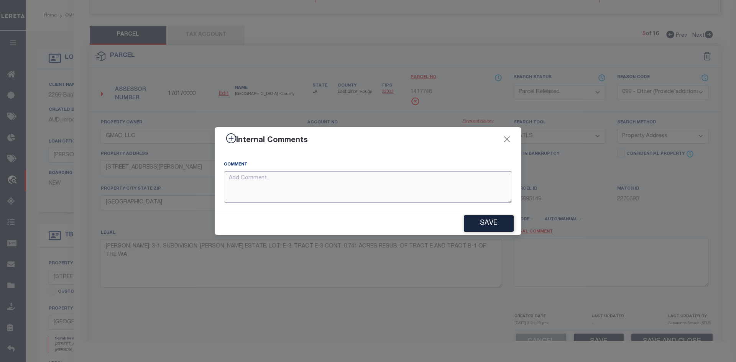
click at [341, 182] on textarea at bounding box center [368, 187] width 288 height 32
paste textarea "PARCEL NOT NEEDED"
click at [490, 220] on button "Save" at bounding box center [489, 223] width 50 height 16
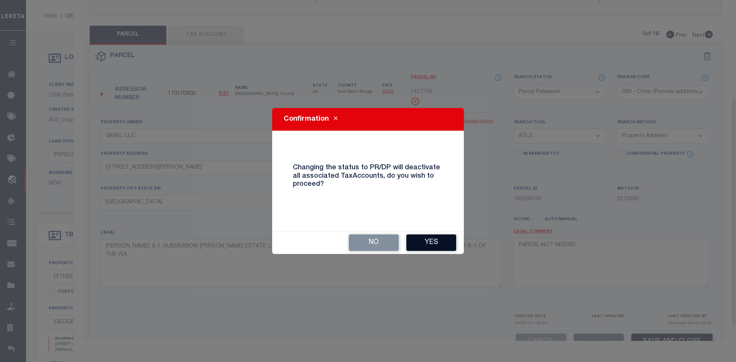
click at [430, 239] on button "Yes" at bounding box center [431, 243] width 50 height 16
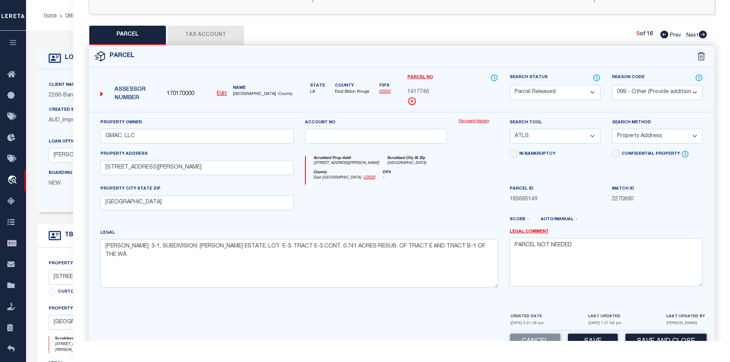
drag, startPoint x: 452, startPoint y: 90, endPoint x: 411, endPoint y: 117, distance: 49.4
click at [412, 117] on div "Assessor Number 170170000 Edit Name EAST BATON ROUGE PARISH -County State LA Co…" at bounding box center [402, 202] width 626 height 257
click at [411, 117] on div "Property Owner GMAC, LLC Account no Payment History Search Tool -- Select Searc…" at bounding box center [402, 212] width 626 height 201
click at [657, 219] on div "Score - Auto/Manual -" at bounding box center [606, 222] width 193 height 10
click at [592, 222] on div "Score - Auto/Manual -" at bounding box center [606, 222] width 193 height 10
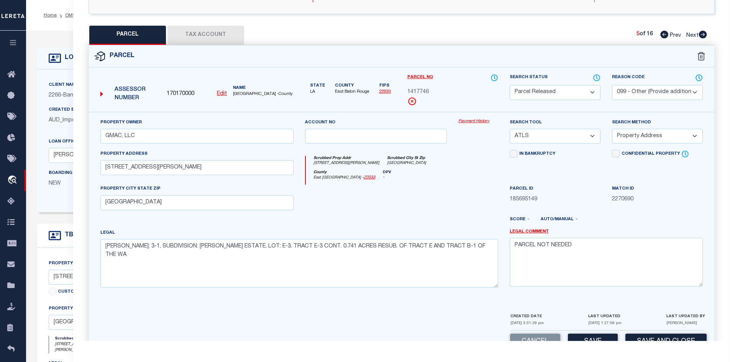
scroll to position [169, 0]
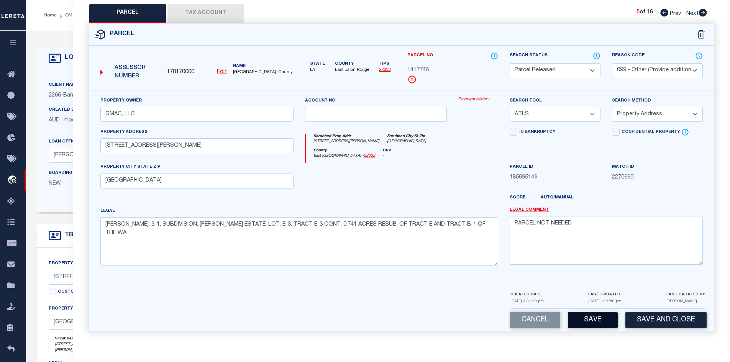
click at [579, 319] on button "Save" at bounding box center [593, 320] width 50 height 16
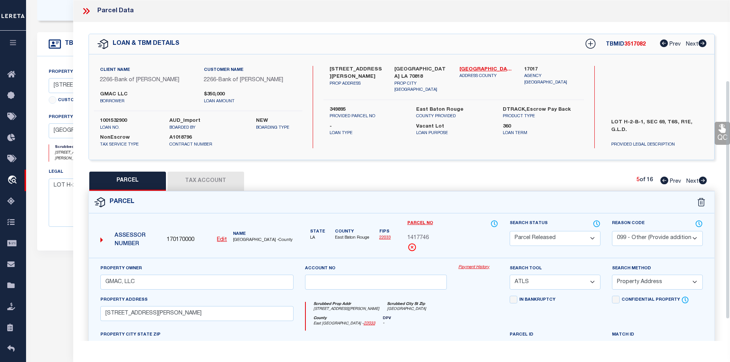
scroll to position [146, 0]
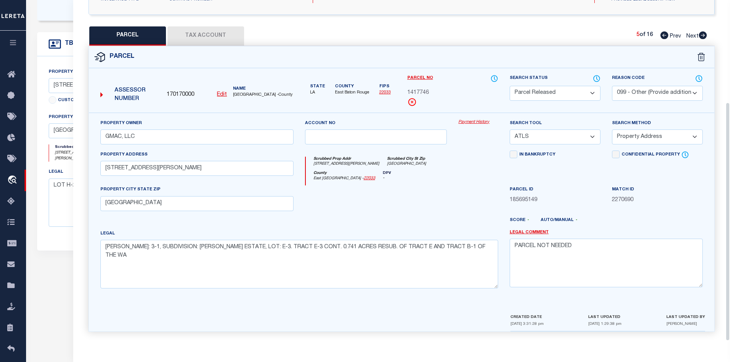
click at [699, 33] on icon at bounding box center [703, 35] width 8 height 8
click at [537, 86] on select "Automated Search Bad Parcel Complete Duplicate Parcel High Dollar Reporting In …" at bounding box center [555, 93] width 91 height 15
click at [510, 86] on select "Automated Search Bad Parcel Complete Duplicate Parcel High Dollar Reporting In …" at bounding box center [555, 93] width 91 height 15
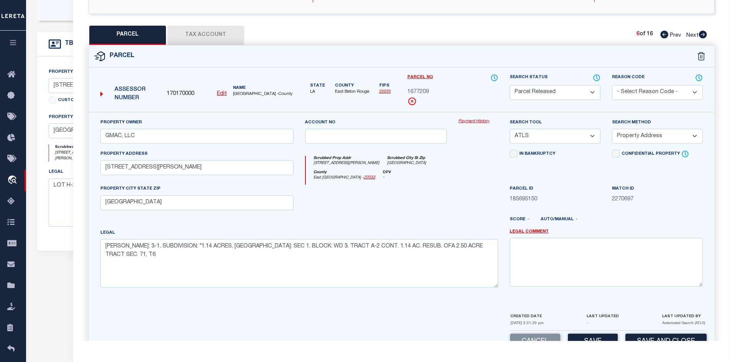
click at [631, 95] on select "- Select Reason Code - 099 - Other (Provide additional detail) ACT - Agency Cha…" at bounding box center [657, 92] width 91 height 15
click at [612, 85] on select "- Select Reason Code - 099 - Other (Provide additional detail) ACT - Agency Cha…" at bounding box center [657, 92] width 91 height 15
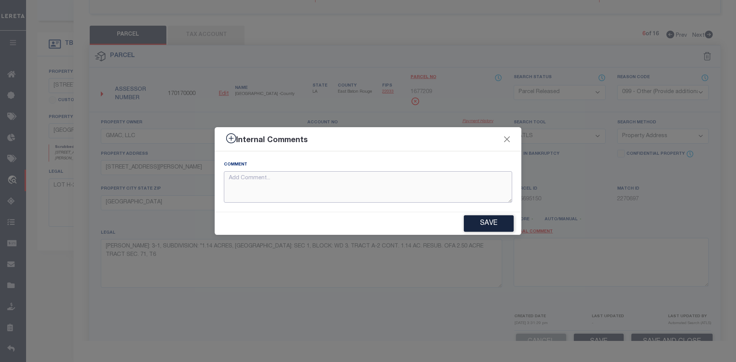
click at [309, 192] on textarea at bounding box center [368, 187] width 288 height 32
paste textarea "PARCEL NOT NEEDED"
click at [475, 222] on button "Save" at bounding box center [489, 223] width 50 height 16
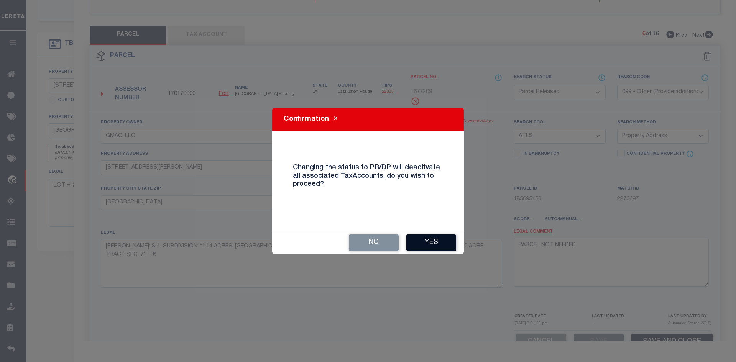
click at [431, 238] on button "Yes" at bounding box center [431, 243] width 50 height 16
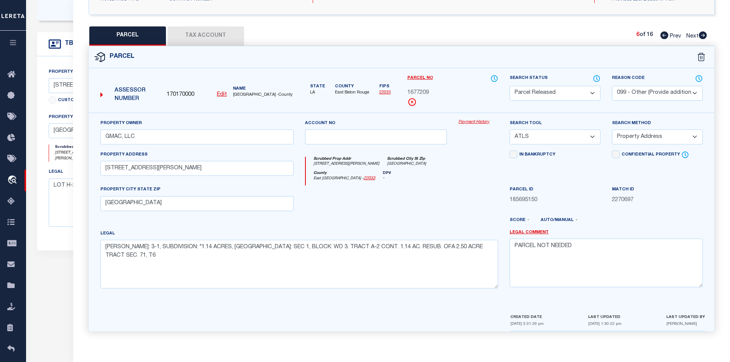
click at [699, 35] on span "Next" at bounding box center [693, 36] width 12 height 5
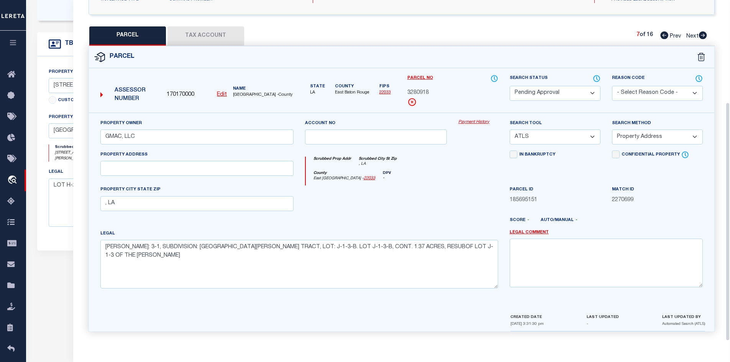
click at [553, 87] on select "Automated Search Bad Parcel Complete Duplicate Parcel High Dollar Reporting In …" at bounding box center [555, 93] width 91 height 15
click at [510, 86] on select "Automated Search Bad Parcel Complete Duplicate Parcel High Dollar Reporting In …" at bounding box center [555, 93] width 91 height 15
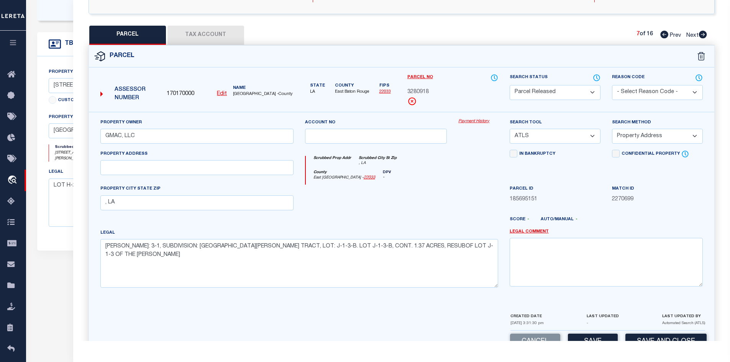
click at [643, 92] on select "- Select Reason Code - 099 - Other (Provide additional detail) ACT - Agency Cha…" at bounding box center [657, 92] width 91 height 15
click at [612, 85] on select "- Select Reason Code - 099 - Other (Provide additional detail) ACT - Agency Cha…" at bounding box center [657, 92] width 91 height 15
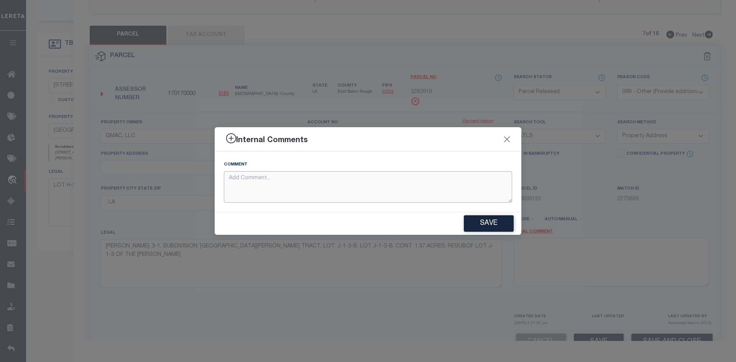
click at [347, 176] on textarea at bounding box center [368, 187] width 288 height 32
paste textarea "PARCEL NOT NEEDED"
click at [472, 218] on button "Save" at bounding box center [489, 223] width 50 height 16
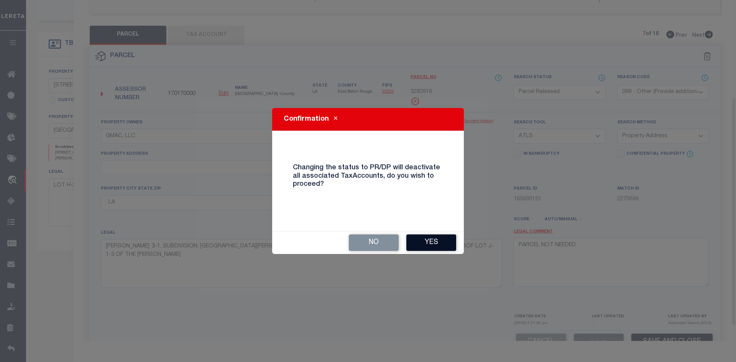
click at [429, 244] on button "Yes" at bounding box center [431, 243] width 50 height 16
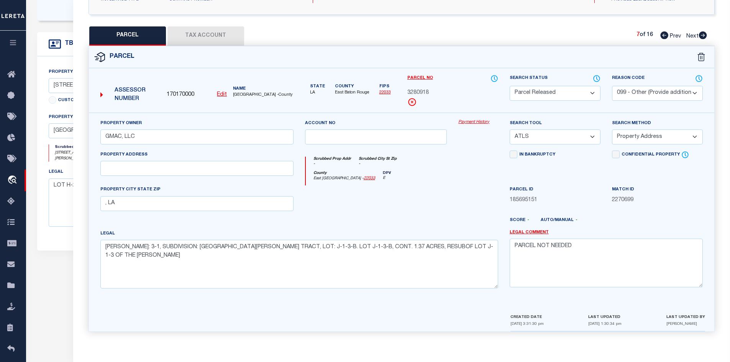
click at [699, 35] on icon at bounding box center [703, 35] width 8 height 8
click at [554, 87] on select "Automated Search Bad Parcel Complete Duplicate Parcel High Dollar Reporting In …" at bounding box center [555, 93] width 91 height 15
click at [510, 86] on select "Automated Search Bad Parcel Complete Duplicate Parcel High Dollar Reporting In …" at bounding box center [555, 93] width 91 height 15
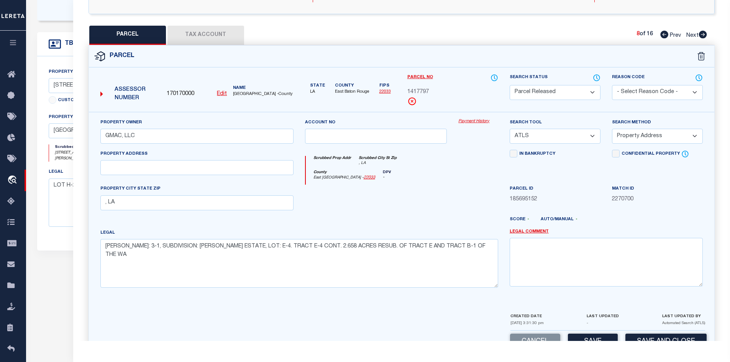
click at [623, 90] on select "- Select Reason Code - 099 - Other (Provide additional detail) ACT - Agency Cha…" at bounding box center [657, 92] width 91 height 15
click at [612, 85] on select "- Select Reason Code - 099 - Other (Provide additional detail) ACT - Agency Cha…" at bounding box center [657, 92] width 91 height 15
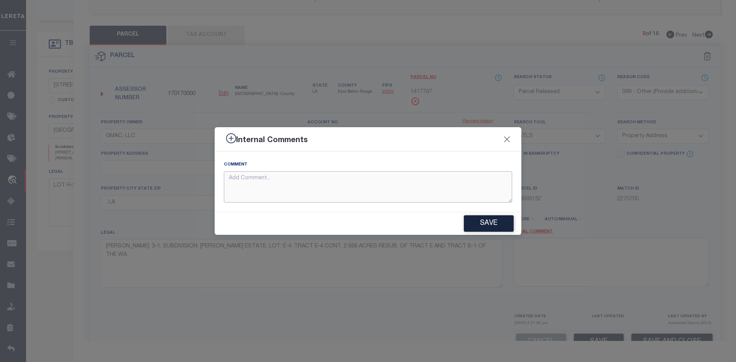
drag, startPoint x: 369, startPoint y: 176, endPoint x: 364, endPoint y: 176, distance: 5.4
click at [369, 176] on textarea at bounding box center [368, 187] width 288 height 32
paste textarea "PARCEL NOT NEEDED"
click at [498, 227] on button "Save" at bounding box center [489, 223] width 50 height 16
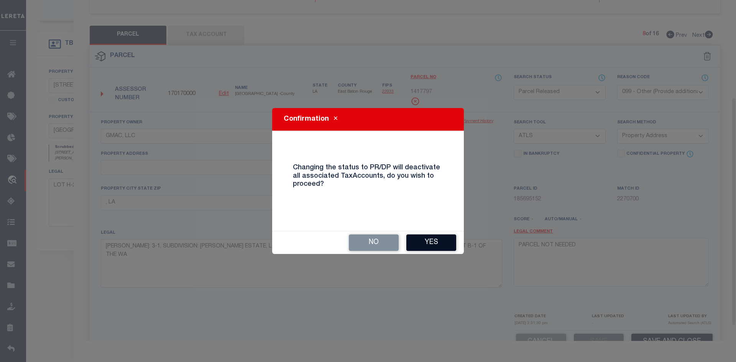
click at [444, 242] on button "Yes" at bounding box center [431, 243] width 50 height 16
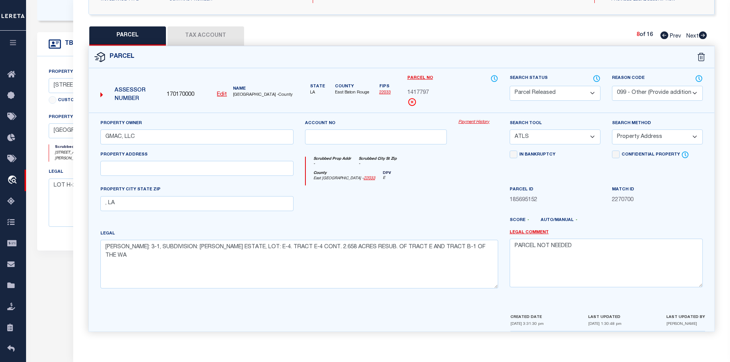
click at [701, 35] on icon at bounding box center [703, 35] width 8 height 8
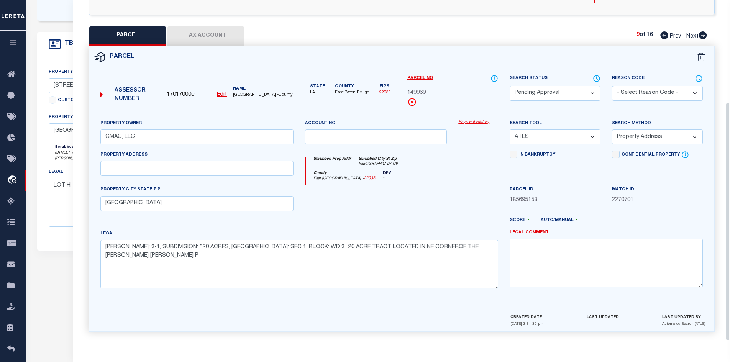
click at [537, 87] on select "Automated Search Bad Parcel Complete Duplicate Parcel High Dollar Reporting In …" at bounding box center [555, 93] width 91 height 15
click at [510, 86] on select "Automated Search Bad Parcel Complete Duplicate Parcel High Dollar Reporting In …" at bounding box center [555, 93] width 91 height 15
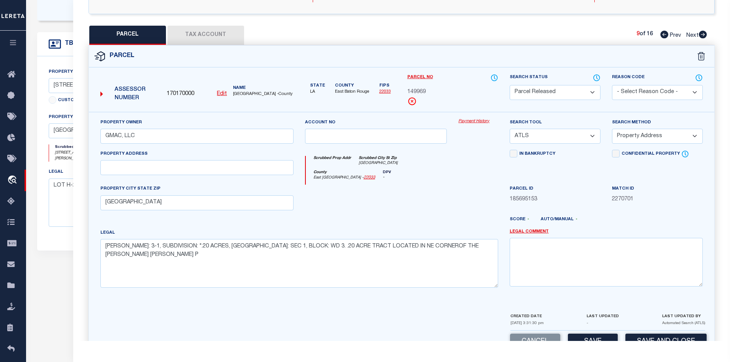
click at [656, 91] on select "- Select Reason Code - 099 - Other (Provide additional detail) ACT - Agency Cha…" at bounding box center [657, 92] width 91 height 15
click at [612, 85] on select "- Select Reason Code - 099 - Other (Provide additional detail) ACT - Agency Cha…" at bounding box center [657, 92] width 91 height 15
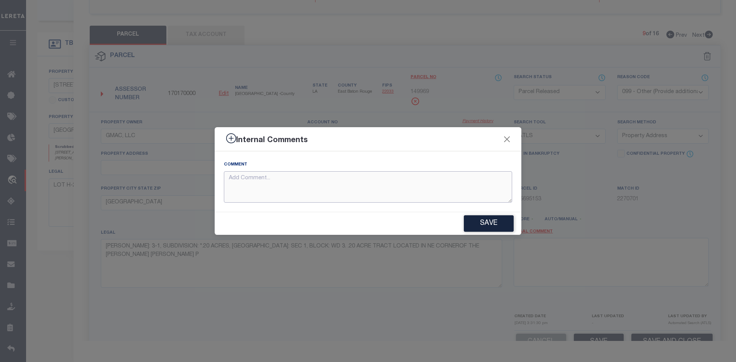
click at [301, 190] on textarea at bounding box center [368, 187] width 288 height 32
paste textarea "PARCEL NOT NEEDED"
click at [475, 222] on button "Save" at bounding box center [489, 223] width 50 height 16
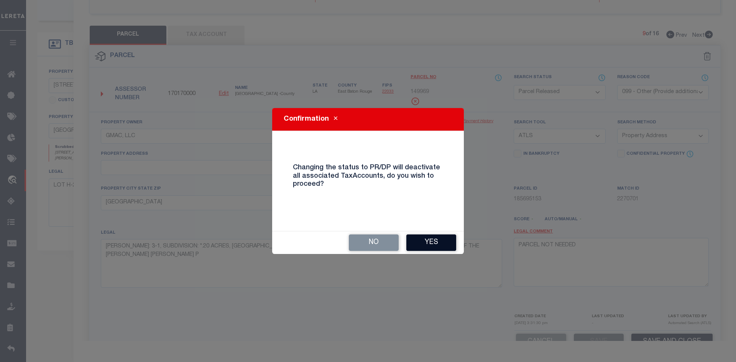
click at [429, 240] on button "Yes" at bounding box center [431, 243] width 50 height 16
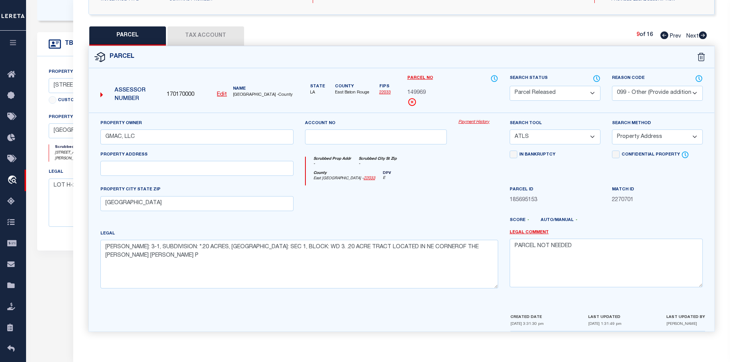
click at [700, 37] on icon at bounding box center [703, 35] width 8 height 8
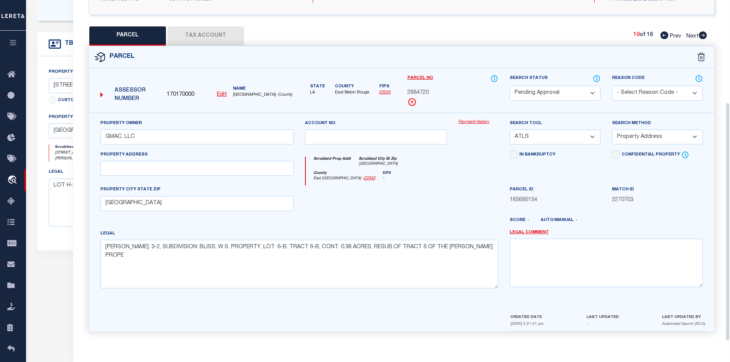
click at [561, 92] on select "Automated Search Bad Parcel Complete Duplicate Parcel High Dollar Reporting In …" at bounding box center [555, 93] width 91 height 15
click at [510, 86] on select "Automated Search Bad Parcel Complete Duplicate Parcel High Dollar Reporting In …" at bounding box center [555, 93] width 91 height 15
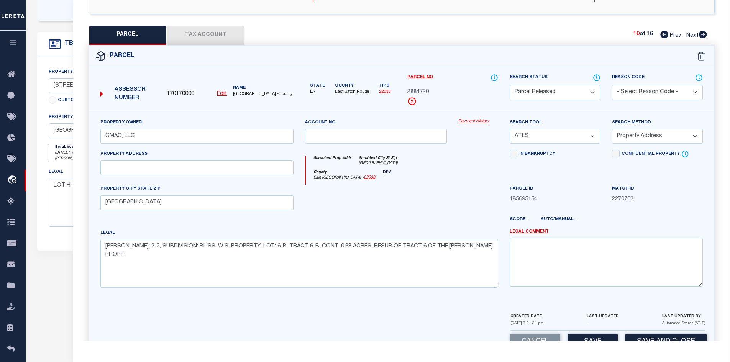
click at [640, 86] on select "- Select Reason Code - 099 - Other (Provide additional detail) ACT - Agency Cha…" at bounding box center [657, 92] width 91 height 15
click at [612, 85] on select "- Select Reason Code - 099 - Other (Provide additional detail) ACT - Agency Cha…" at bounding box center [657, 92] width 91 height 15
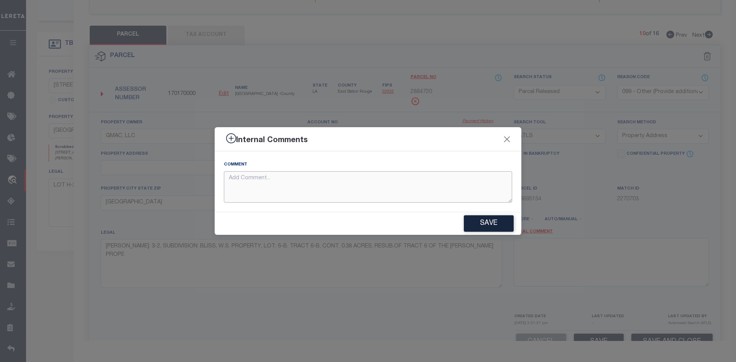
click at [429, 185] on textarea at bounding box center [368, 187] width 288 height 32
paste textarea "PARCEL NOT NEEDED"
click at [490, 225] on button "Save" at bounding box center [489, 223] width 50 height 16
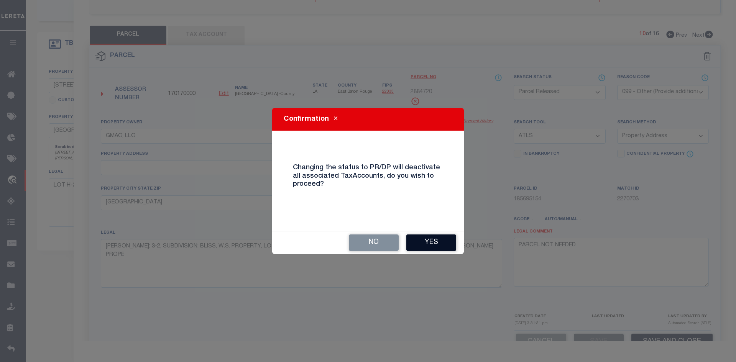
click at [433, 239] on button "Yes" at bounding box center [431, 243] width 50 height 16
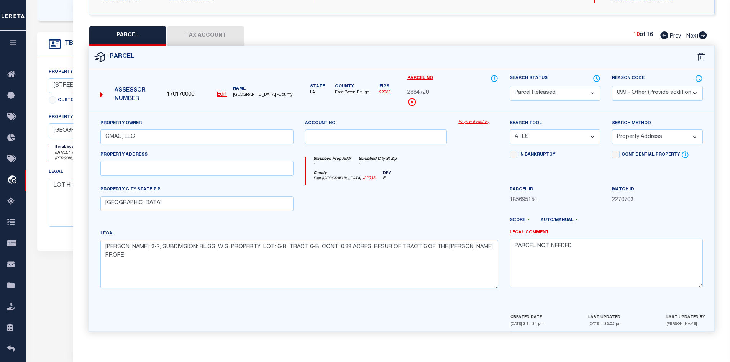
click at [699, 35] on icon at bounding box center [703, 35] width 8 height 8
click at [541, 95] on select "Automated Search Bad Parcel Complete Duplicate Parcel High Dollar Reporting In …" at bounding box center [555, 93] width 91 height 15
click at [510, 86] on select "Automated Search Bad Parcel Complete Duplicate Parcel High Dollar Reporting In …" at bounding box center [555, 93] width 91 height 15
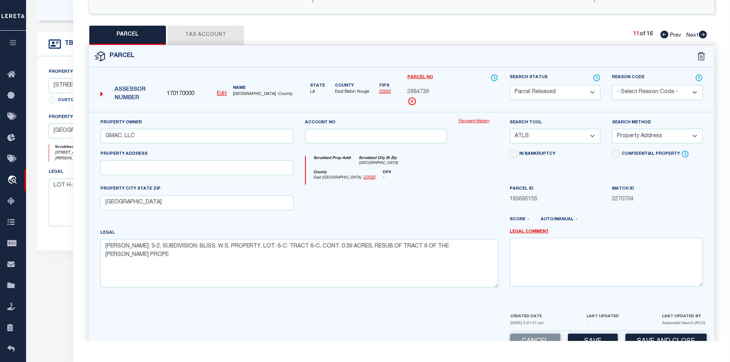
click at [630, 94] on select "- Select Reason Code - 099 - Other (Provide additional detail) ACT - Agency Cha…" at bounding box center [657, 92] width 91 height 15
click at [612, 85] on select "- Select Reason Code - 099 - Other (Provide additional detail) ACT - Agency Cha…" at bounding box center [657, 92] width 91 height 15
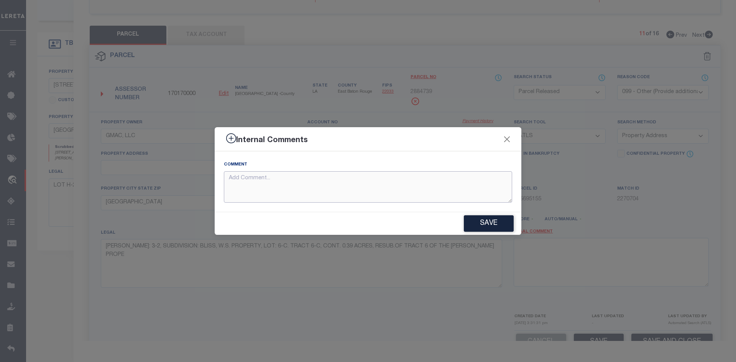
click at [286, 196] on textarea at bounding box center [368, 187] width 288 height 32
paste textarea "PARCEL NOT NEEDED"
click at [468, 223] on button "Save" at bounding box center [489, 223] width 50 height 16
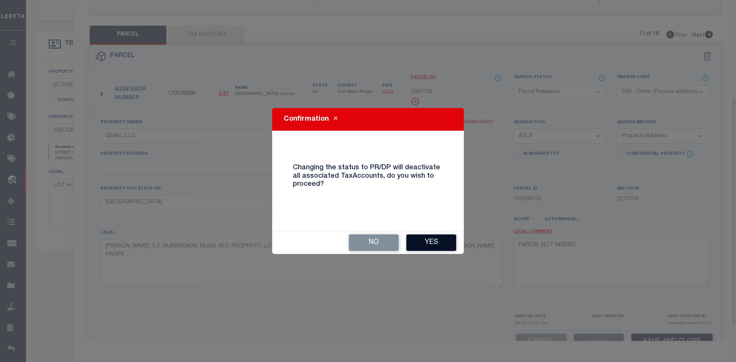
click at [429, 248] on button "Yes" at bounding box center [431, 243] width 50 height 16
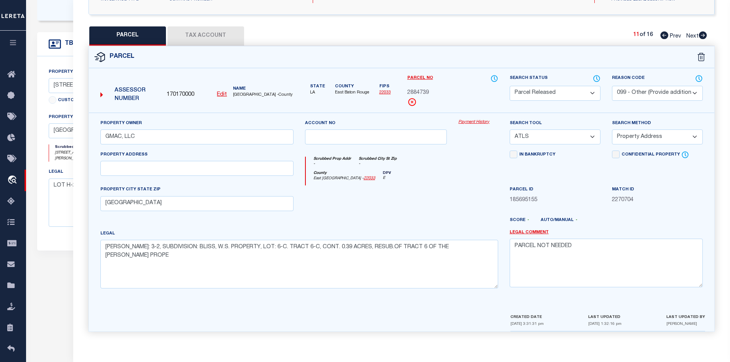
click at [705, 36] on icon at bounding box center [703, 35] width 8 height 8
click at [557, 94] on select "Automated Search Bad Parcel Complete Duplicate Parcel High Dollar Reporting In …" at bounding box center [555, 93] width 91 height 15
click at [510, 86] on select "Automated Search Bad Parcel Complete Duplicate Parcel High Dollar Reporting In …" at bounding box center [555, 93] width 91 height 15
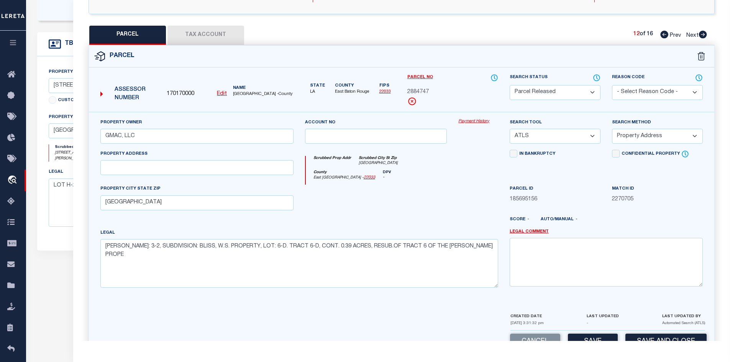
click at [637, 85] on select "- Select Reason Code - 099 - Other (Provide additional detail) ACT - Agency Cha…" at bounding box center [657, 92] width 91 height 15
click at [612, 85] on select "- Select Reason Code - 099 - Other (Provide additional detail) ACT - Agency Cha…" at bounding box center [657, 92] width 91 height 15
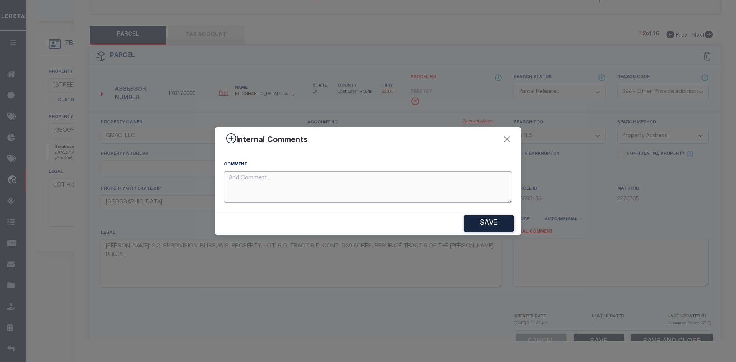
click at [279, 190] on textarea at bounding box center [368, 187] width 288 height 32
paste textarea "PARCEL NOT NEEDED"
click at [483, 221] on button "Save" at bounding box center [489, 223] width 50 height 16
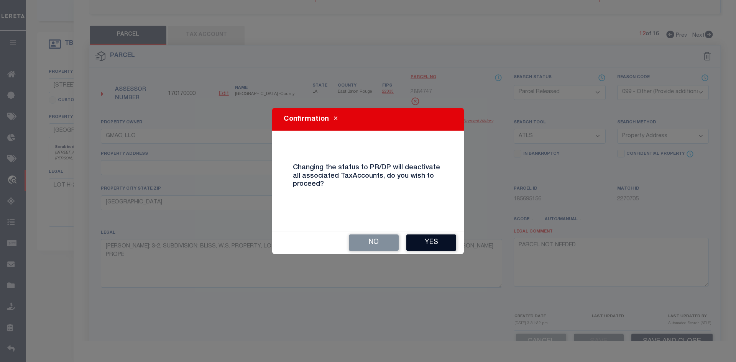
click at [432, 238] on button "Yes" at bounding box center [431, 243] width 50 height 16
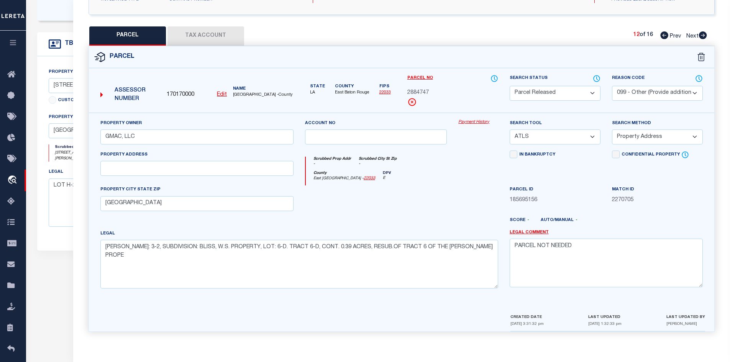
click at [704, 38] on div "12 of 16 Prev Next" at bounding box center [671, 36] width 74 height 10
click at [543, 88] on select "Automated Search Bad Parcel Complete Duplicate Parcel High Dollar Reporting In …" at bounding box center [555, 93] width 91 height 15
click at [702, 34] on icon at bounding box center [703, 35] width 8 height 8
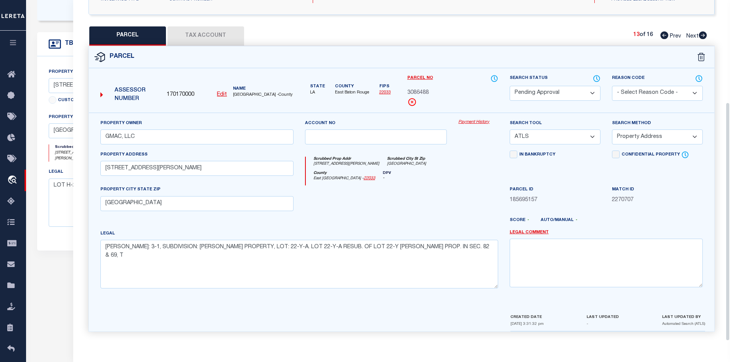
click at [554, 100] on div "Search Status Automated Search Bad Parcel Complete Duplicate Parcel High Dollar…" at bounding box center [555, 93] width 102 height 38
click at [553, 96] on select "Automated Search Bad Parcel Complete Duplicate Parcel High Dollar Reporting In …" at bounding box center [555, 93] width 91 height 15
click at [510, 86] on select "Automated Search Bad Parcel Complete Duplicate Parcel High Dollar Reporting In …" at bounding box center [555, 93] width 91 height 15
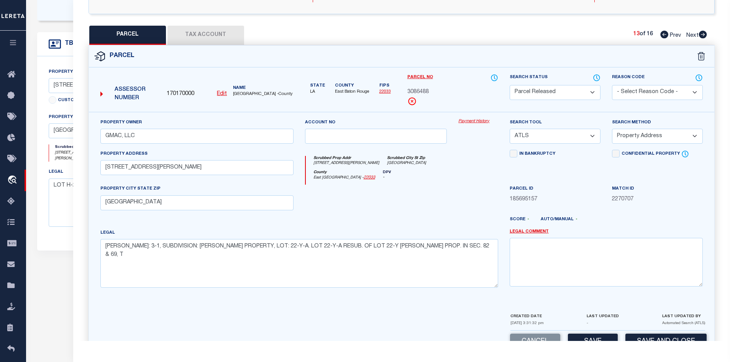
click at [633, 95] on select "- Select Reason Code - 099 - Other (Provide additional detail) ACT - Agency Cha…" at bounding box center [657, 92] width 91 height 15
click at [612, 85] on select "- Select Reason Code - 099 - Other (Provide additional detail) ACT - Agency Cha…" at bounding box center [657, 92] width 91 height 15
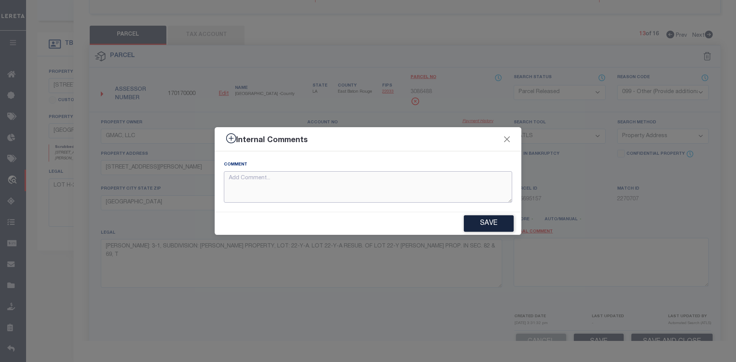
click at [353, 188] on textarea at bounding box center [368, 187] width 288 height 32
paste textarea "PARCEL NOT NEEDED"
click at [468, 229] on button "Save" at bounding box center [489, 223] width 50 height 16
click at [468, 229] on div "Save" at bounding box center [368, 223] width 307 height 23
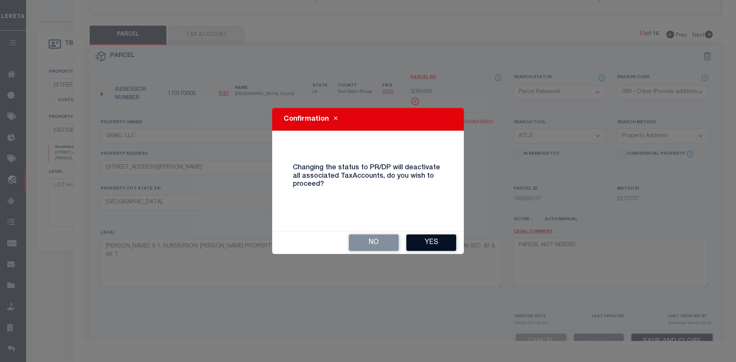
click at [443, 235] on button "Yes" at bounding box center [431, 243] width 50 height 16
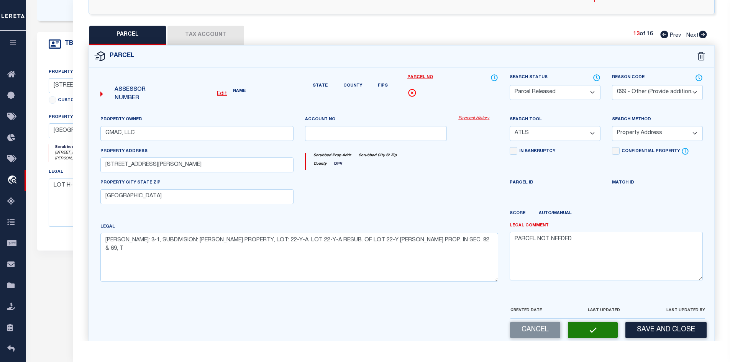
click at [704, 36] on icon at bounding box center [703, 35] width 8 height 8
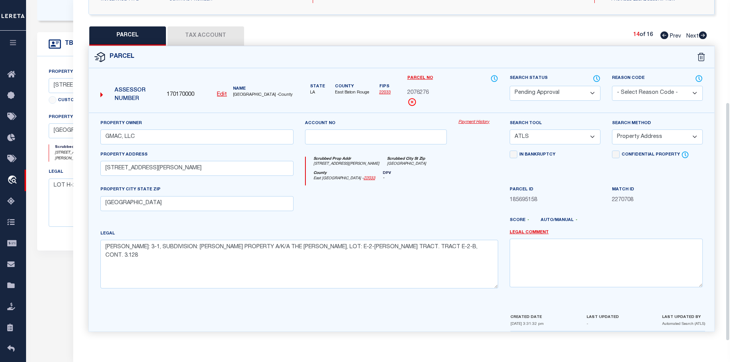
click at [545, 94] on select "Automated Search Bad Parcel Complete Duplicate Parcel High Dollar Reporting In …" at bounding box center [555, 93] width 91 height 15
click at [510, 86] on select "Automated Search Bad Parcel Complete Duplicate Parcel High Dollar Reporting In …" at bounding box center [555, 93] width 91 height 15
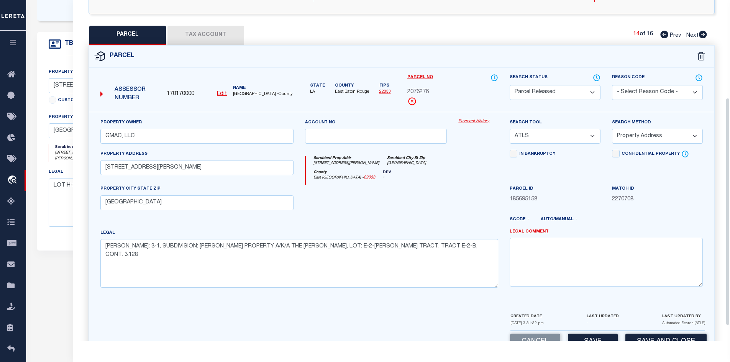
click at [326, 29] on div "PARCEL Tax Account 14 of 16 Prev Next" at bounding box center [402, 35] width 627 height 19
click at [636, 96] on select "- Select Reason Code - 099 - Other (Provide additional detail) ACT - Agency Cha…" at bounding box center [657, 92] width 91 height 15
click at [612, 85] on select "- Select Reason Code - 099 - Other (Provide additional detail) ACT - Agency Cha…" at bounding box center [657, 92] width 91 height 15
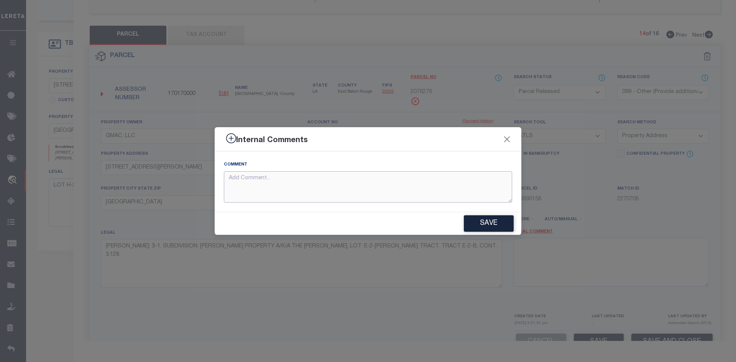
click at [358, 201] on textarea at bounding box center [368, 187] width 288 height 32
paste textarea "PARCEL NOT NEEDED"
click at [480, 220] on button "Save" at bounding box center [489, 223] width 50 height 16
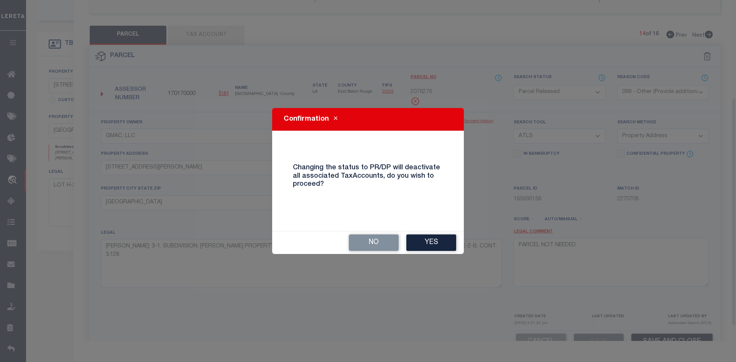
click at [422, 253] on div "No Yes" at bounding box center [368, 243] width 192 height 23
click at [424, 247] on button "Yes" at bounding box center [431, 243] width 50 height 16
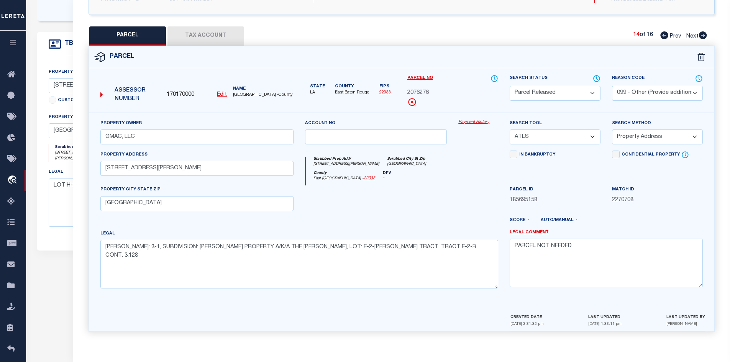
click at [702, 32] on icon at bounding box center [703, 35] width 8 height 8
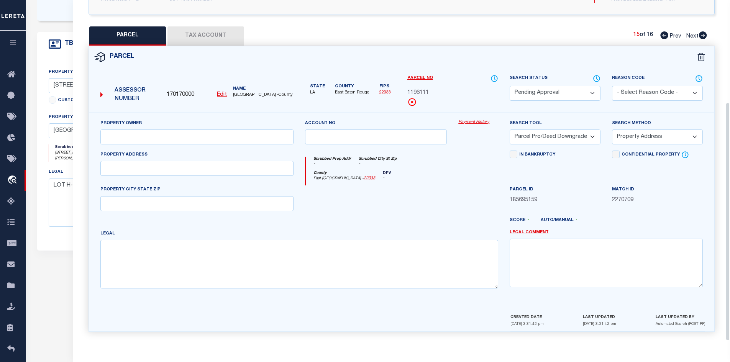
click at [562, 86] on select "Automated Search Bad Parcel Complete Duplicate Parcel High Dollar Reporting In …" at bounding box center [555, 93] width 91 height 15
click at [510, 86] on select "Automated Search Bad Parcel Complete Duplicate Parcel High Dollar Reporting In …" at bounding box center [555, 93] width 91 height 15
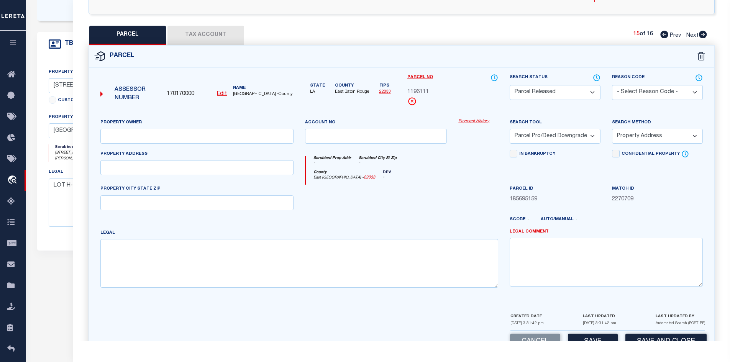
click at [647, 91] on select "- Select Reason Code - 099 - Other (Provide additional detail) ACT - Agency Cha…" at bounding box center [657, 92] width 91 height 15
click at [612, 85] on select "- Select Reason Code - 099 - Other (Provide additional detail) ACT - Agency Cha…" at bounding box center [657, 92] width 91 height 15
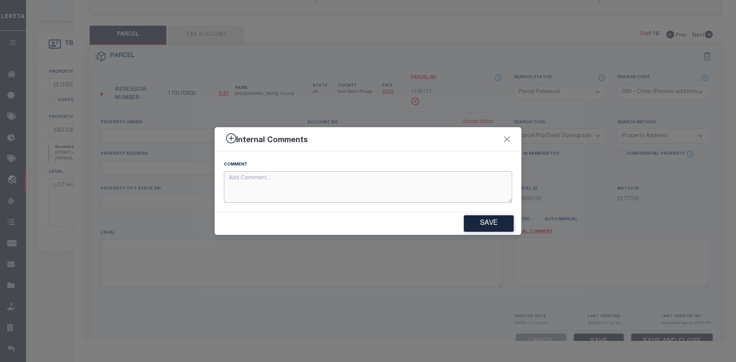
click at [276, 184] on textarea at bounding box center [368, 187] width 288 height 32
paste textarea "PARCEL NOT NEEDED"
click at [494, 226] on button "Save" at bounding box center [489, 223] width 50 height 16
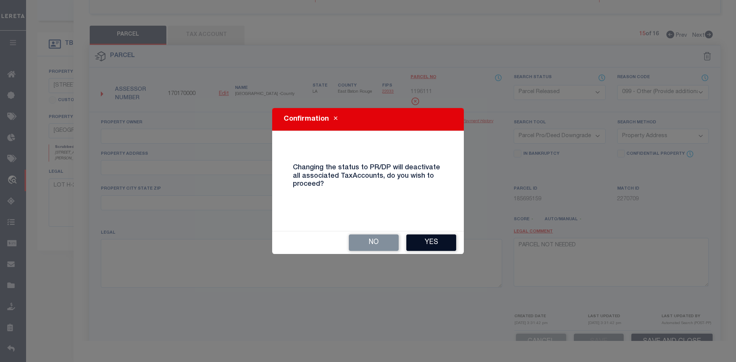
click at [442, 237] on button "Yes" at bounding box center [431, 243] width 50 height 16
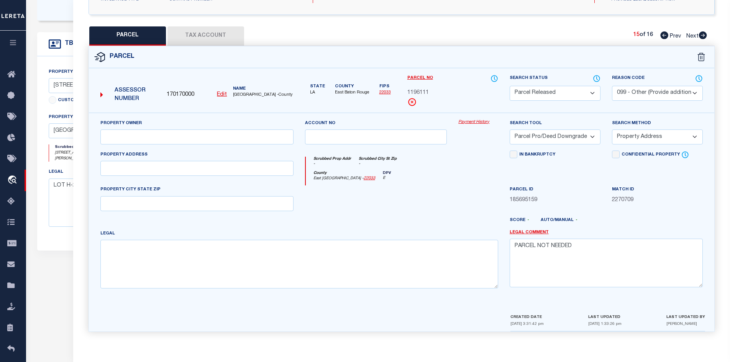
click at [704, 35] on icon at bounding box center [703, 35] width 8 height 8
click at [542, 97] on select "Automated Search Bad Parcel Complete Duplicate Parcel High Dollar Reporting In …" at bounding box center [555, 93] width 91 height 15
click at [510, 86] on select "Automated Search Bad Parcel Complete Duplicate Parcel High Dollar Reporting In …" at bounding box center [555, 93] width 91 height 15
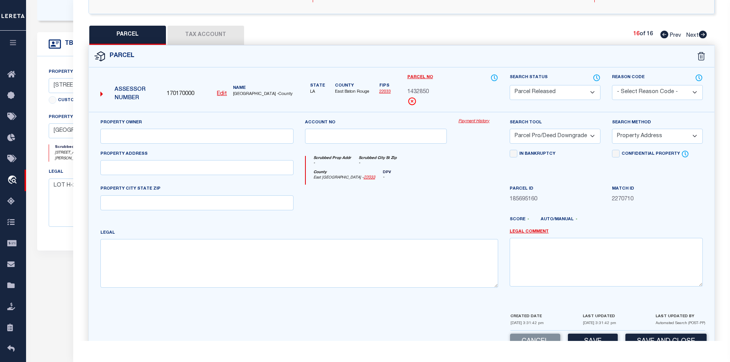
click at [653, 85] on select "- Select Reason Code - 099 - Other (Provide additional detail) ACT - Agency Cha…" at bounding box center [657, 92] width 91 height 15
click at [612, 85] on select "- Select Reason Code - 099 - Other (Provide additional detail) ACT - Agency Cha…" at bounding box center [657, 92] width 91 height 15
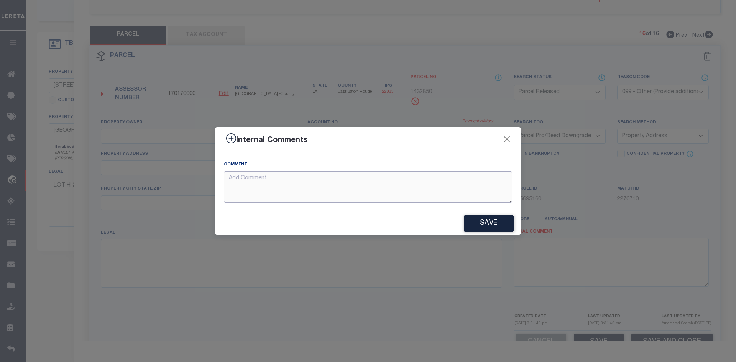
click at [339, 189] on textarea at bounding box center [368, 187] width 288 height 32
paste textarea "PARCEL NOT NEEDED"
click at [505, 231] on button "Save" at bounding box center [489, 223] width 50 height 16
click at [501, 225] on div at bounding box center [368, 223] width 307 height 23
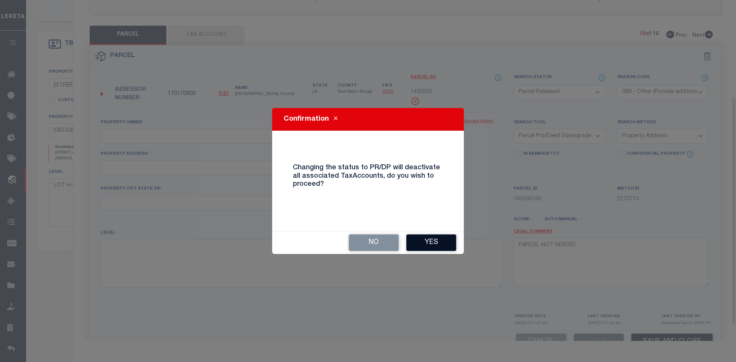
click at [439, 239] on button "Yes" at bounding box center [431, 243] width 50 height 16
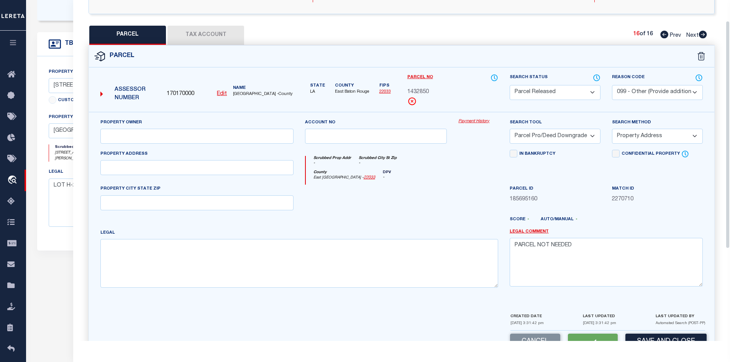
scroll to position [0, 0]
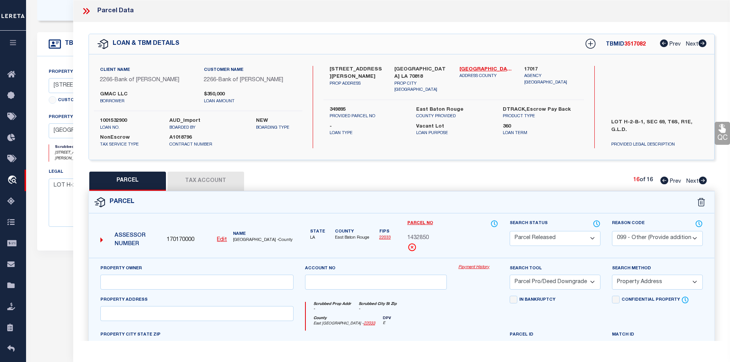
click at [90, 13] on icon at bounding box center [86, 11] width 10 height 10
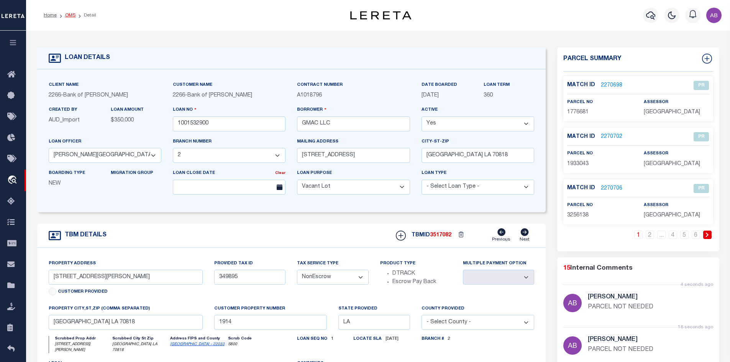
click at [71, 16] on link "OMS" at bounding box center [70, 15] width 10 height 5
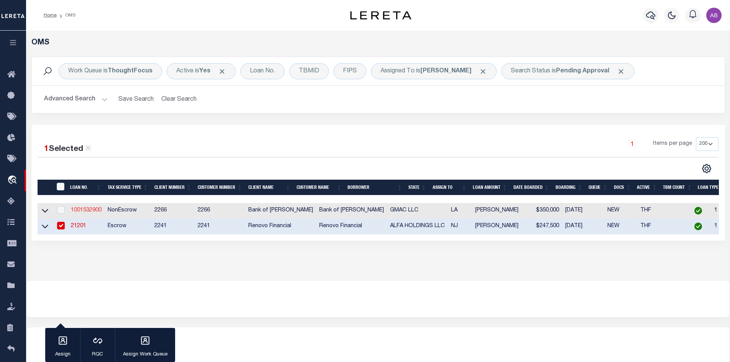
click at [79, 210] on link "1001532900" at bounding box center [86, 210] width 31 height 5
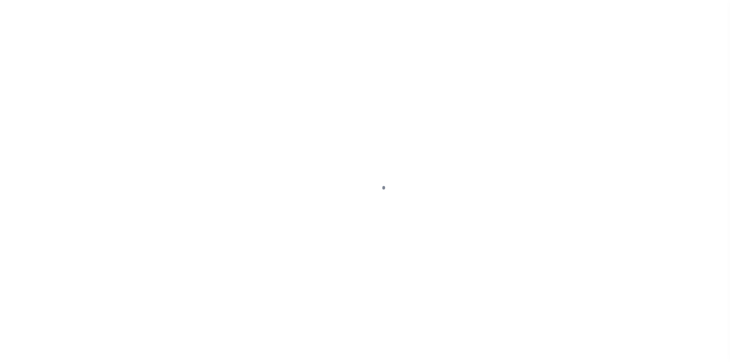
select select "400"
select select "NonEscrow"
type input "[STREET_ADDRESS][PERSON_NAME]"
type input "349895"
select select
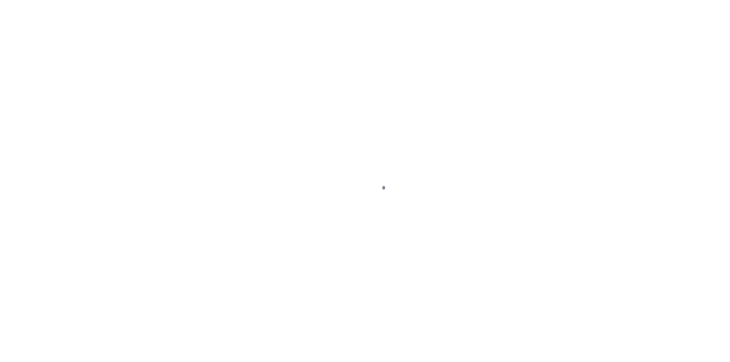
type input "[GEOGRAPHIC_DATA] LA 70818"
type input "1914"
type input "LA"
select select
type textarea "LOT H-2-B-1, SEC 69, T6S, R1E, G.L.D."
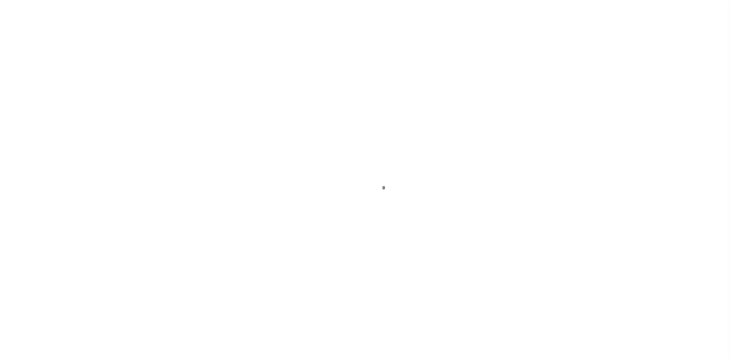
scroll to position [11, 0]
select select "25339"
select select "8661"
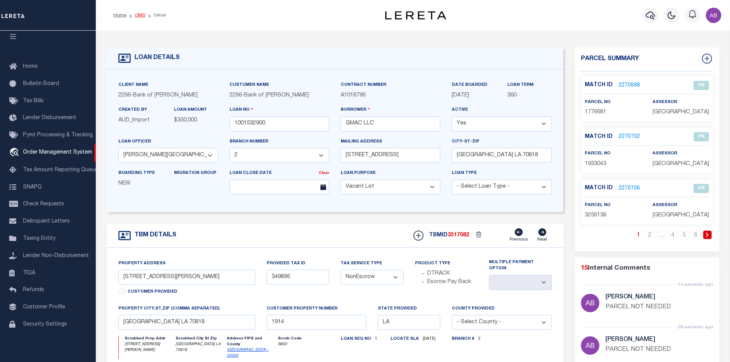
click at [136, 14] on link "OMS" at bounding box center [140, 15] width 10 height 5
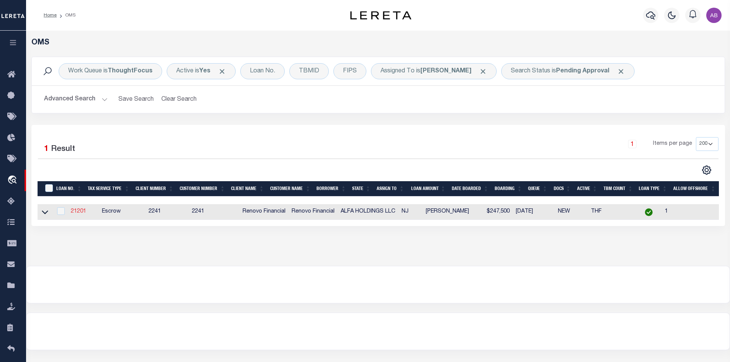
click at [81, 211] on link "21201" at bounding box center [78, 211] width 15 height 5
type input "21201"
type input "ALFA HOLDINGS LLC"
select select
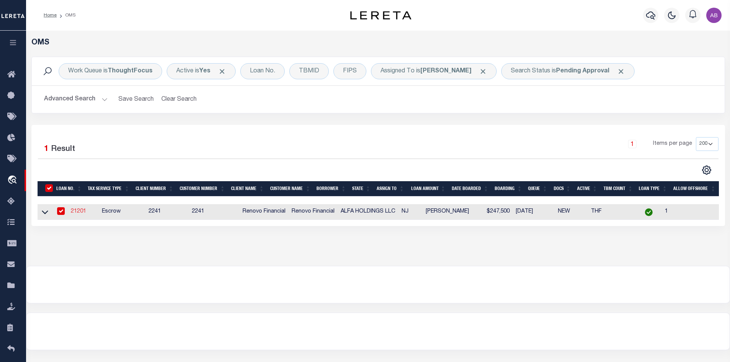
type input "[STREET_ADDRESS]"
type input "[GEOGRAPHIC_DATA]"
select select "Escrow"
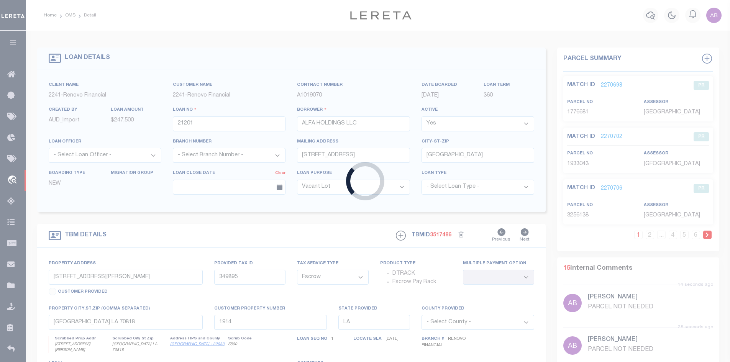
type input "[STREET_ADDRESS]"
select select
type input "[GEOGRAPHIC_DATA]"
type input "a0kUS00000DKLLp"
type input "NJ"
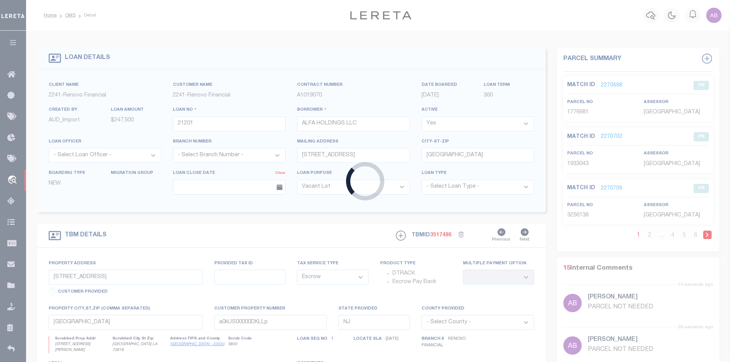
select select
type textarea "LEGAL REQUIRED"
select select "164194"
select select "25066"
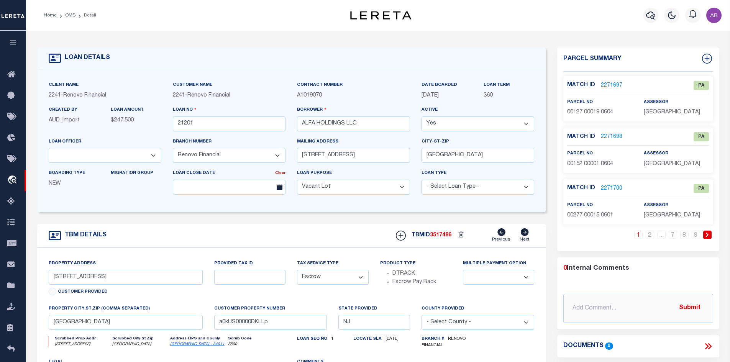
click at [705, 234] on link at bounding box center [708, 235] width 8 height 8
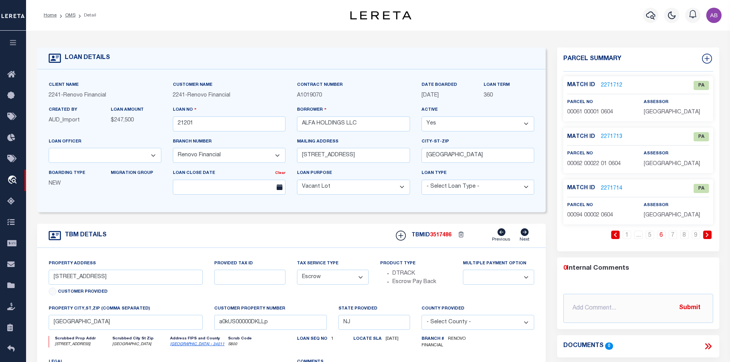
click at [705, 234] on link at bounding box center [708, 235] width 8 height 8
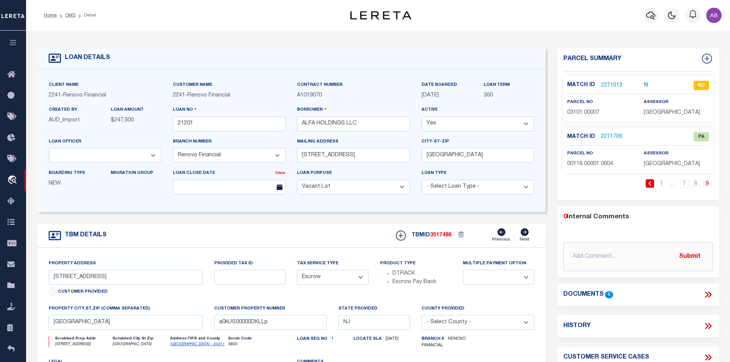
click at [601, 82] on link "2271013" at bounding box center [611, 86] width 21 height 8
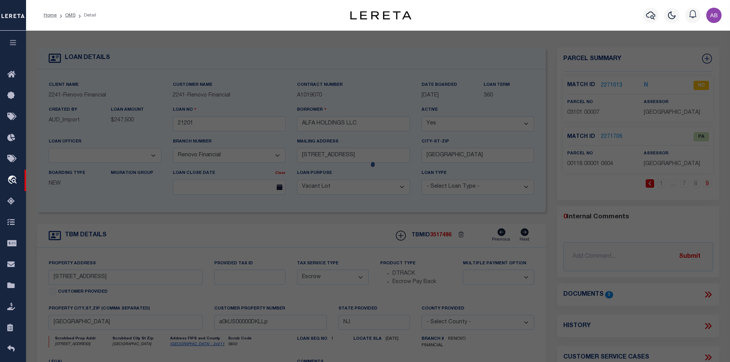
checkbox input "false"
select select "ND"
type input "FAIOLA, ALBERT"
select select "ATL"
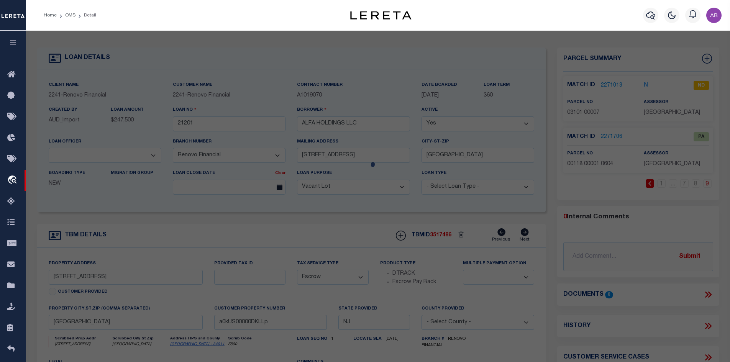
select select "ADD"
type input "[STREET_ADDRESS]"
type input "VINELAND, NJ 08360"
type textarea "LOT:7 BLK:3101 DIST:14 CITY/MUNI/TWP:VINELAND CITY MAP REF:TAX MAP 31"
type textarea "LEGAL REQUIRED/NOT RECEIVED."
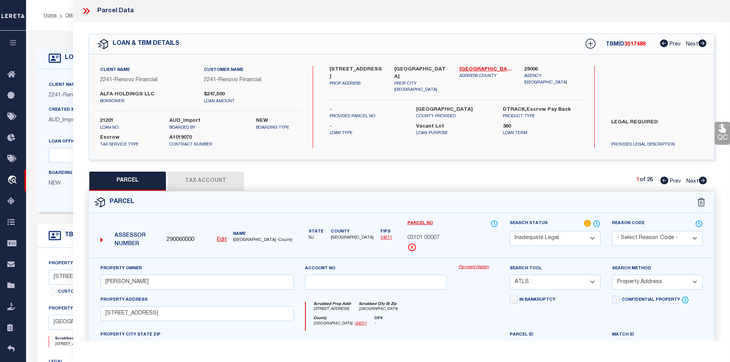
click at [702, 180] on icon at bounding box center [703, 181] width 8 height 8
select select "AS"
select select
checkbox input "false"
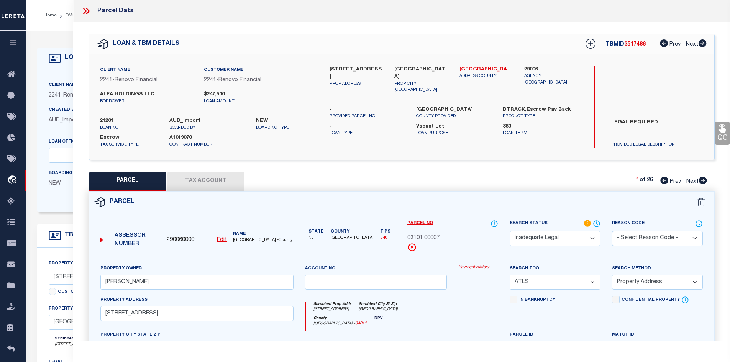
checkbox input "false"
select select "PA"
select select "099"
type input "NOT AVAILABLE FROM COUNTY"
select select "ATL"
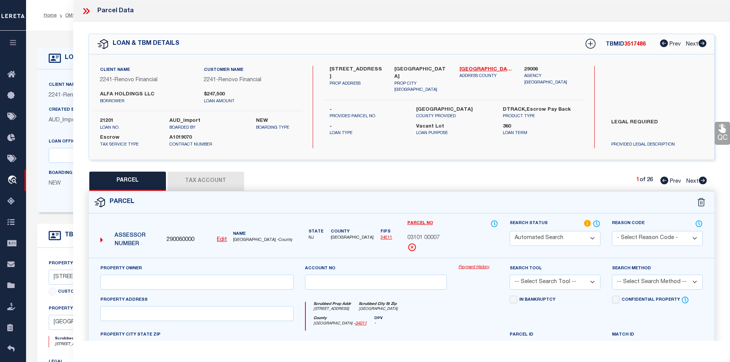
select select "ADD"
type input ", NJ"
type textarea "FACILITY NAME: GAME PRESERVE"
click at [531, 234] on select "Automated Search Bad Parcel Complete Duplicate Parcel High Dollar Reporting In …" at bounding box center [555, 238] width 91 height 15
select select "PR"
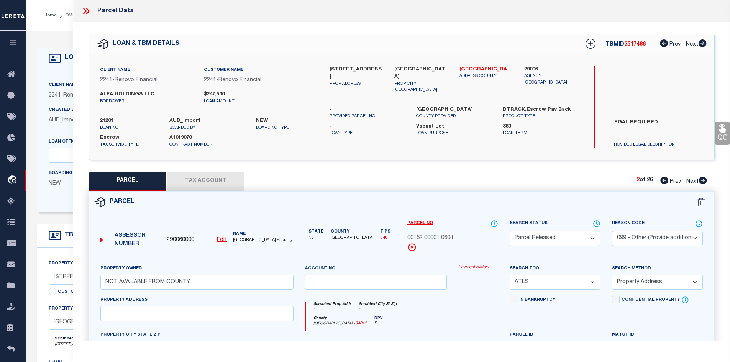
click at [510, 231] on select "Automated Search Bad Parcel Complete Duplicate Parcel High Dollar Reporting In …" at bounding box center [555, 238] width 91 height 15
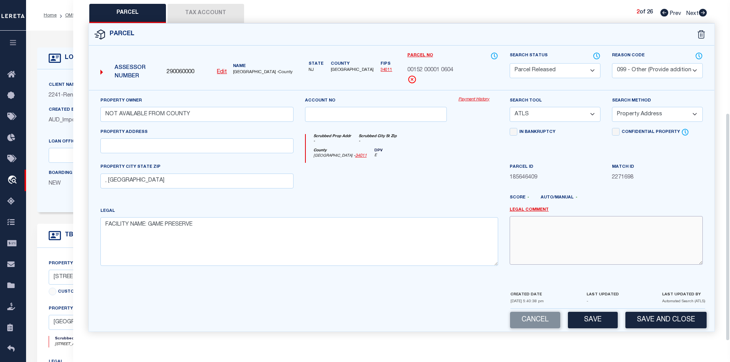
click at [576, 259] on textarea at bounding box center [606, 240] width 193 height 48
paste textarea "PARCEL NOT NEEDED"
type textarea "PARCEL NOT NEEDED"
click at [594, 317] on button "Save" at bounding box center [593, 320] width 50 height 16
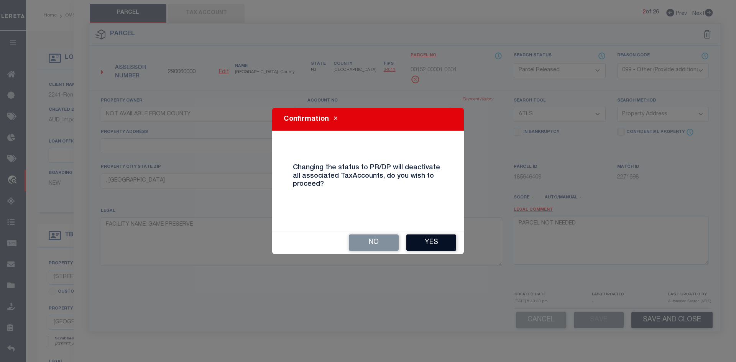
click at [427, 244] on button "Yes" at bounding box center [431, 243] width 50 height 16
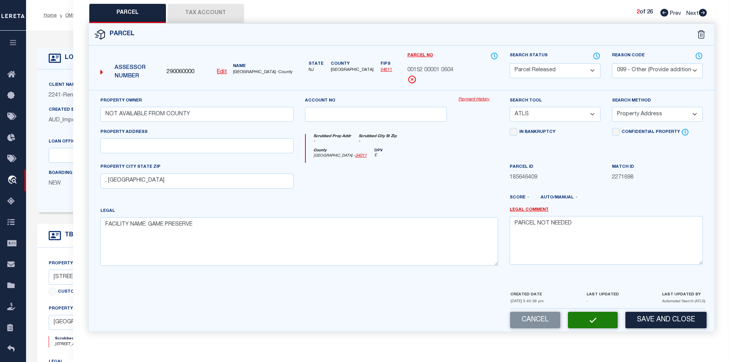
select select "AS"
select select
checkbox input "false"
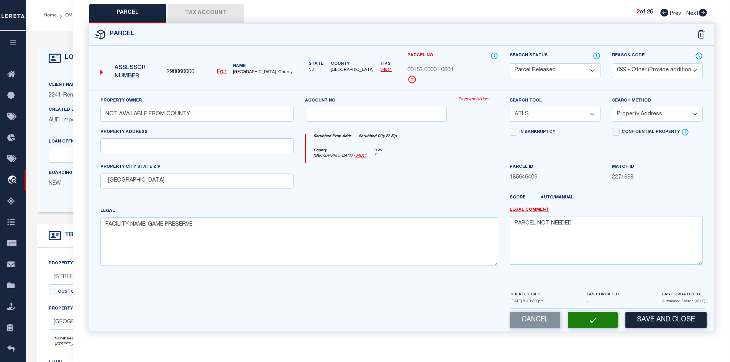
checkbox input "false"
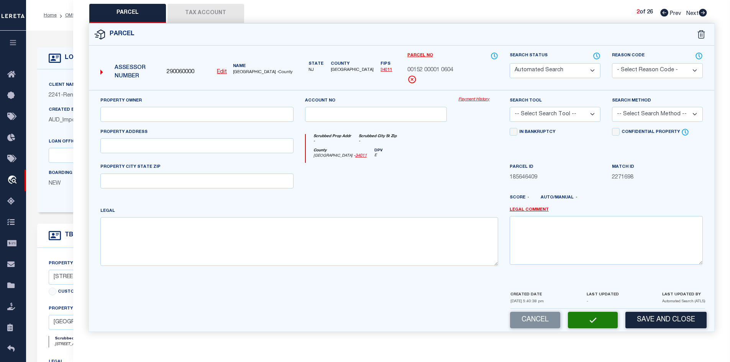
select select "PR"
select select "099"
type input "NOT AVAILABLE FROM COUNTY"
select select "ATL"
select select "ADD"
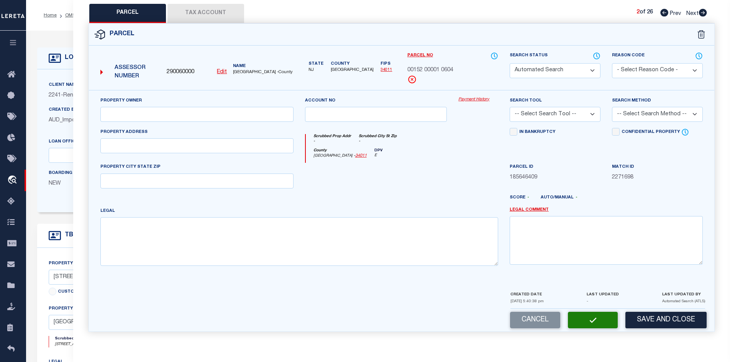
type input ", NJ"
type textarea "FACILITY NAME: GAME PRESERVE"
type textarea "PARCEL NOT NEEDED"
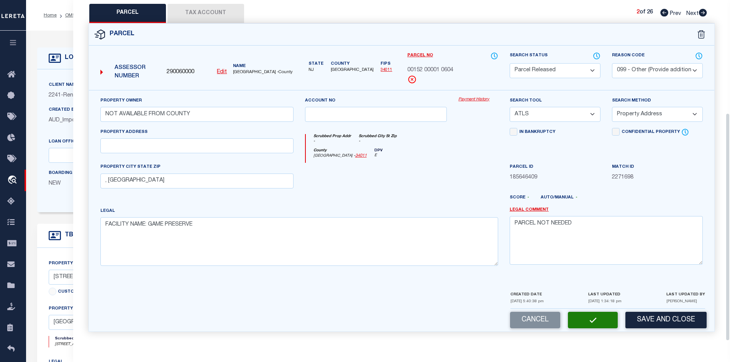
click at [704, 12] on icon at bounding box center [703, 13] width 8 height 8
select select "AS"
select select
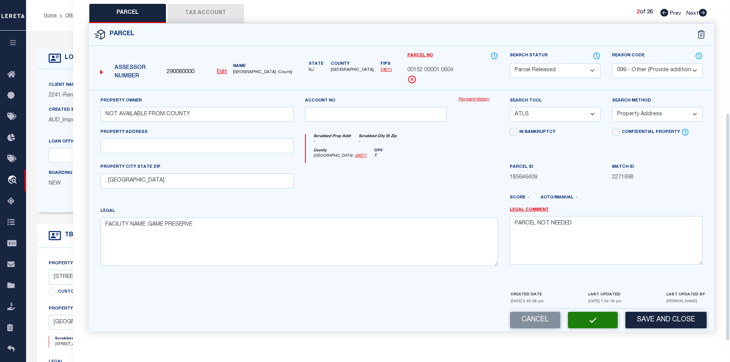
checkbox input "false"
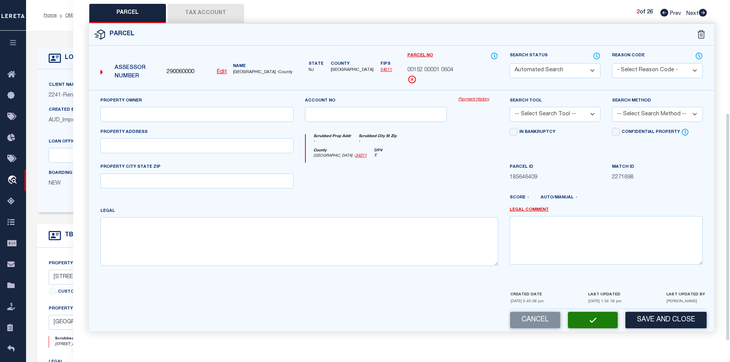
select select "PA"
select select "099"
type input "NOT AVAILABLE FROM COUNTY"
select select "ATL"
select select "ADD"
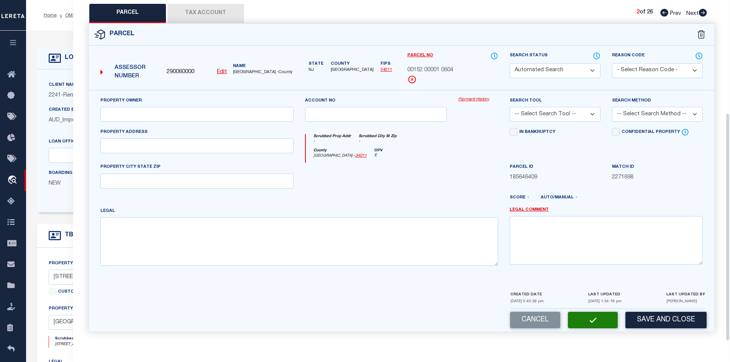
type input "BRIDGETON, NJ 08302"
type textarea "FACILITY NAME: VACANT LAND"
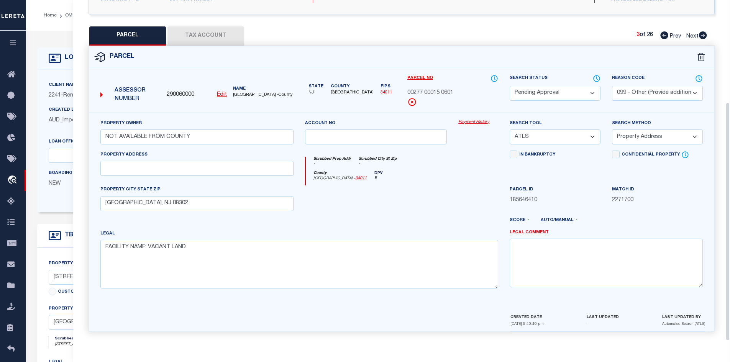
scroll to position [146, 0]
click at [574, 86] on select "Automated Search Bad Parcel Complete Duplicate Parcel High Dollar Reporting In …" at bounding box center [555, 93] width 91 height 15
select select "PR"
click at [510, 86] on select "Automated Search Bad Parcel Complete Duplicate Parcel High Dollar Reporting In …" at bounding box center [555, 93] width 91 height 15
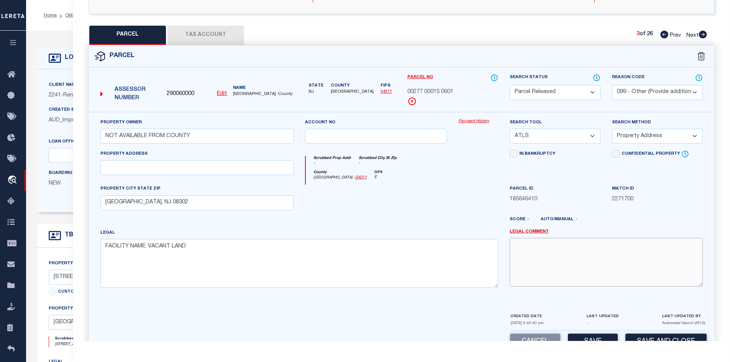
click at [542, 251] on textarea at bounding box center [606, 262] width 193 height 48
paste textarea "PARCEL NOT NEEDED"
type textarea "PARCEL NOT NEEDED"
click at [590, 336] on button "Save" at bounding box center [593, 342] width 50 height 16
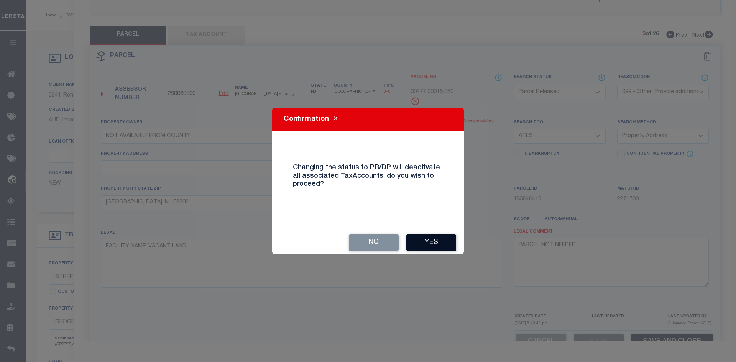
click at [432, 247] on button "Yes" at bounding box center [431, 243] width 50 height 16
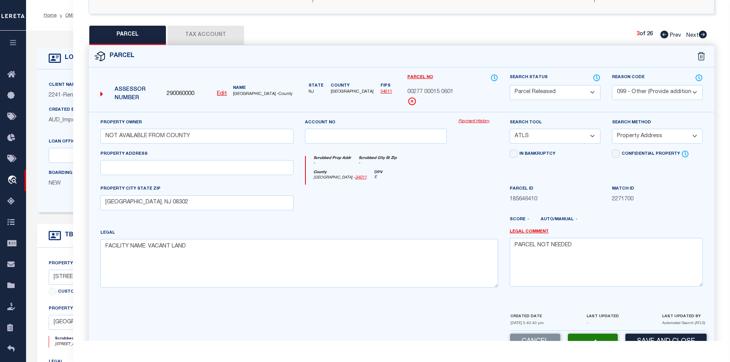
select select "AS"
select select
checkbox input "false"
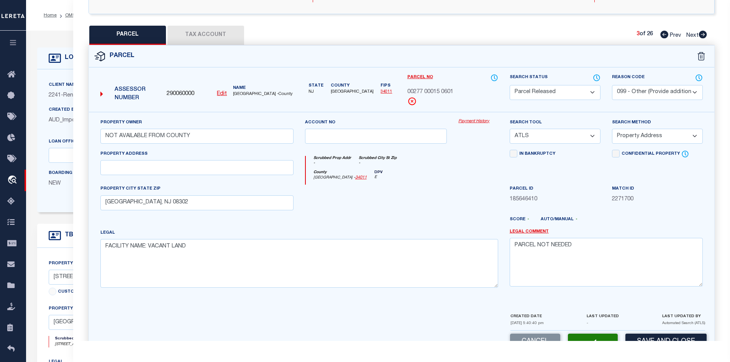
checkbox input "false"
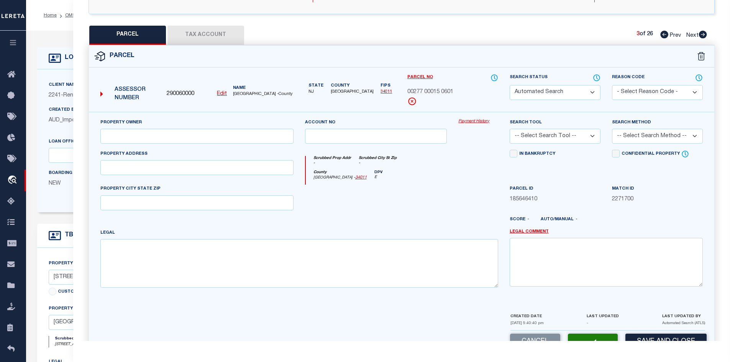
select select "PR"
select select "099"
type input "NOT AVAILABLE FROM COUNTY"
select select "ATL"
select select "ADD"
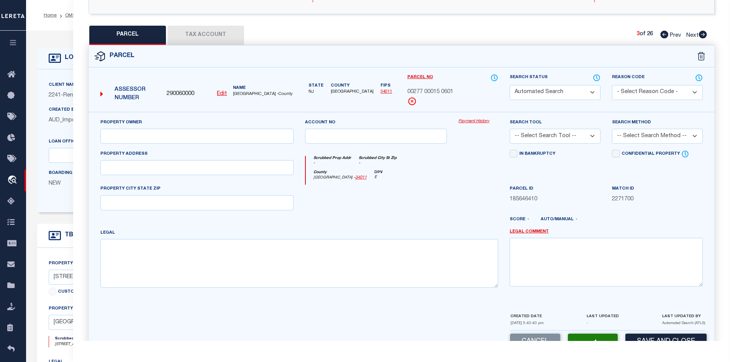
type input "BRIDGETON, NJ 08302"
type textarea "FACILITY NAME: VACANT LAND"
type textarea "PARCEL NOT NEEDED"
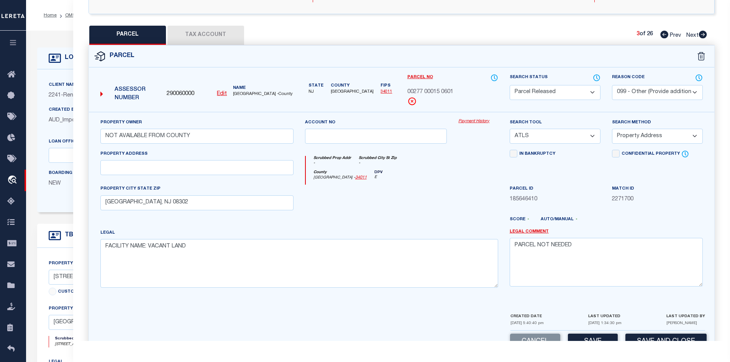
click at [704, 33] on icon at bounding box center [703, 35] width 8 height 8
select select "AS"
select select
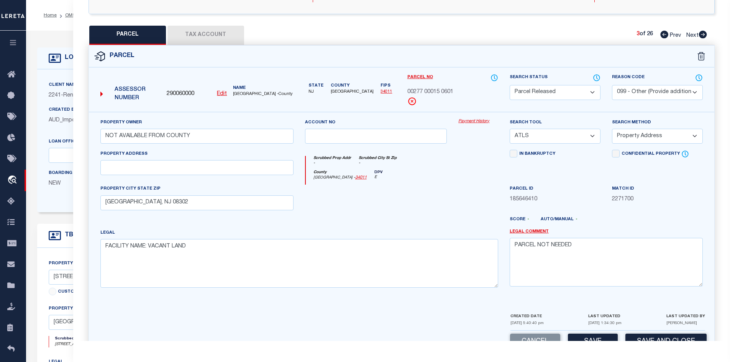
checkbox input "false"
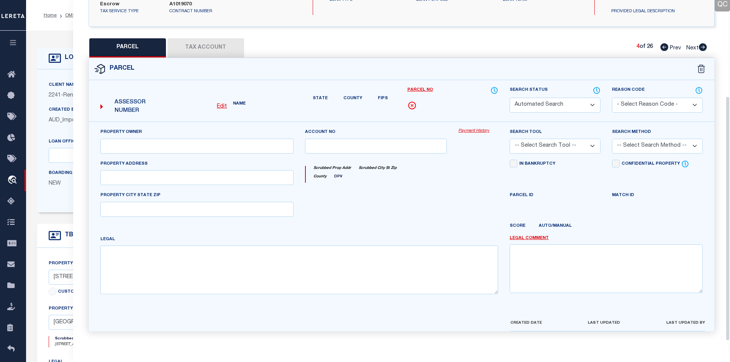
select select "PA"
select select "099"
type input "NOT AVAILABLE FROM COUNTY"
select select "ATL"
select select "ADD"
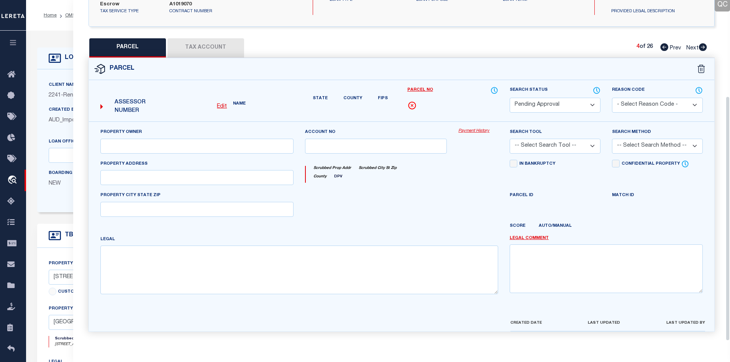
type input "BRIDGETON, NJ 08302"
type textarea "FACILITY NAME: PARK"
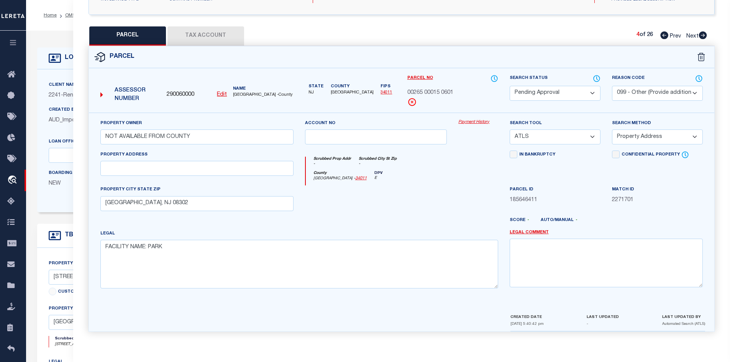
click at [578, 87] on select "Automated Search Bad Parcel Complete Duplicate Parcel High Dollar Reporting In …" at bounding box center [555, 93] width 91 height 15
select select "PR"
click at [510, 86] on select "Automated Search Bad Parcel Complete Duplicate Parcel High Dollar Reporting In …" at bounding box center [555, 93] width 91 height 15
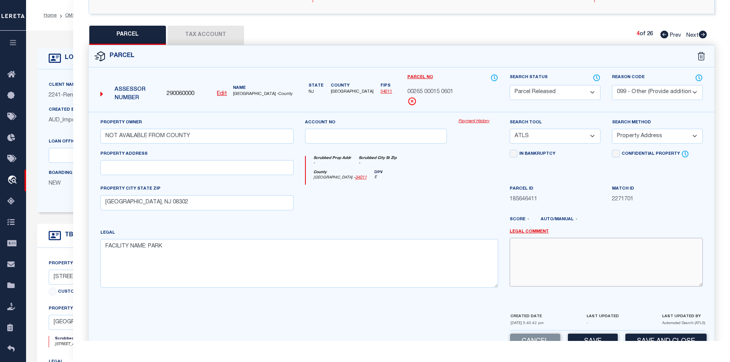
click at [543, 268] on textarea at bounding box center [606, 262] width 193 height 48
paste textarea "PARCEL NOT NEEDED"
type textarea "PARCEL NOT NEEDED"
click at [585, 333] on div "Cancel Save Save and Close" at bounding box center [402, 342] width 626 height 23
click at [586, 335] on button "Save" at bounding box center [593, 342] width 50 height 16
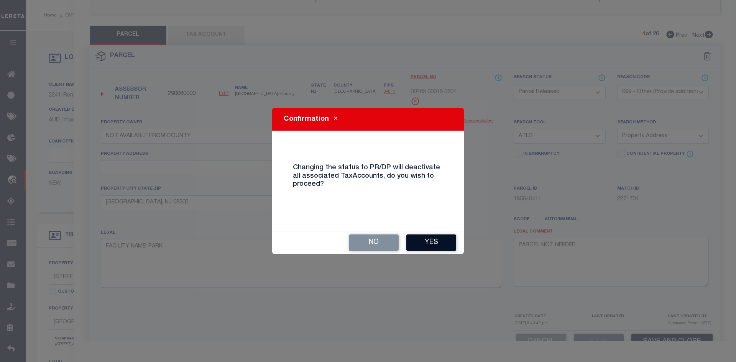
click at [446, 239] on button "Yes" at bounding box center [431, 243] width 50 height 16
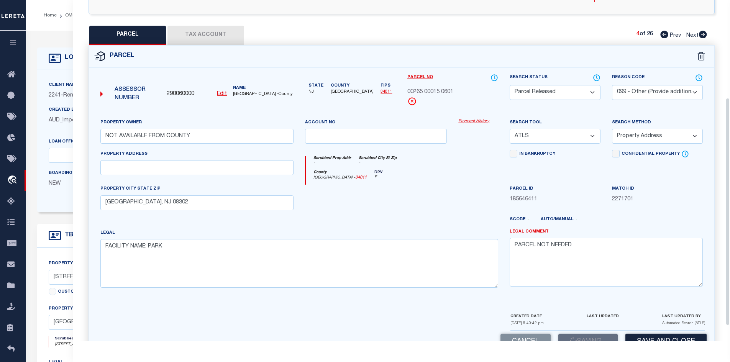
scroll to position [169, 0]
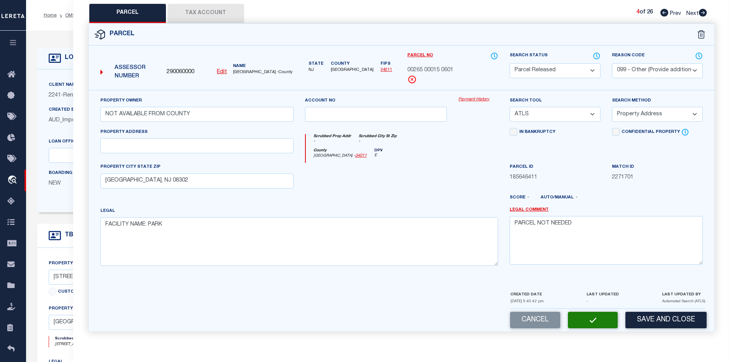
select select "AS"
select select
checkbox input "false"
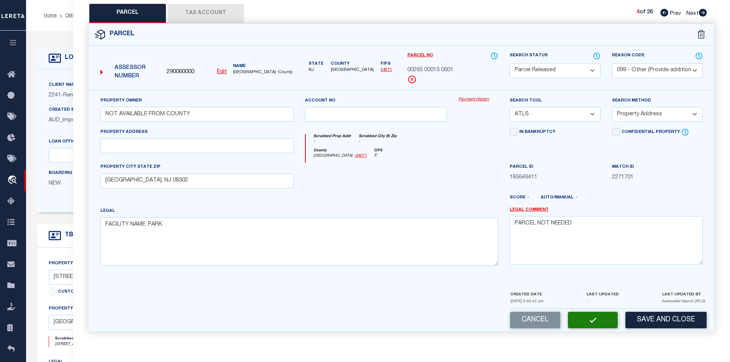
checkbox input "false"
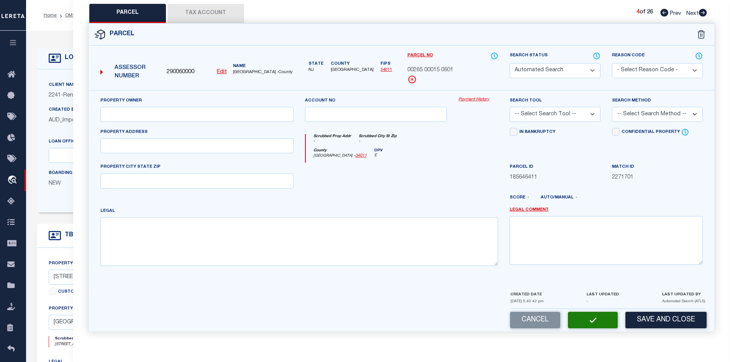
select select "PR"
select select "099"
type input "NOT AVAILABLE FROM COUNTY"
select select "ATL"
select select "ADD"
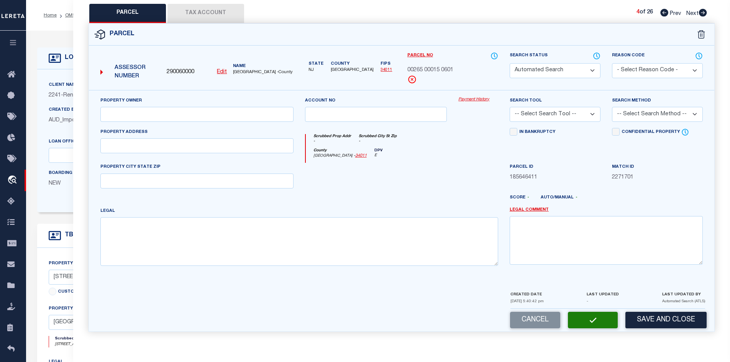
type input "BRIDGETON, NJ 08302"
type textarea "FACILITY NAME: PARK"
type textarea "PARCEL NOT NEEDED"
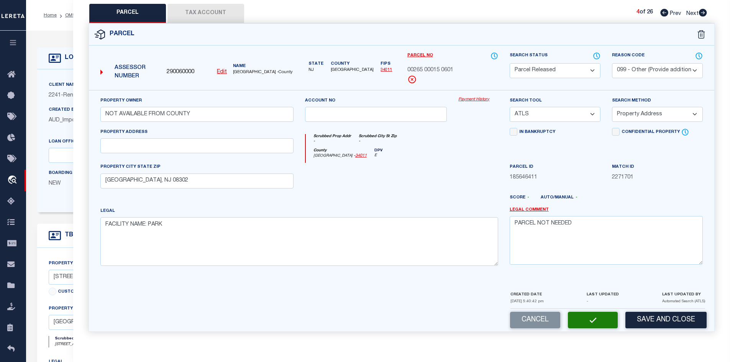
scroll to position [146, 0]
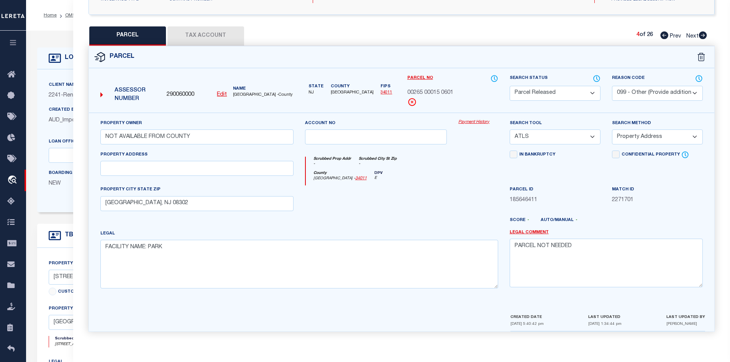
click at [702, 35] on icon at bounding box center [703, 35] width 8 height 8
select select "AS"
select select
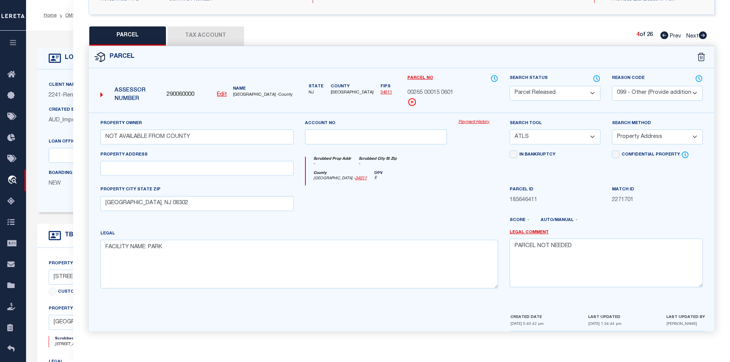
checkbox input "false"
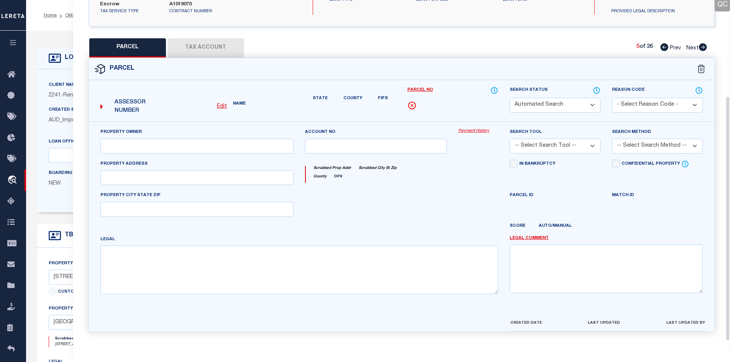
select select "PA"
select select "099"
type input "NOT AVAILABLE FROM COUNTY"
select select "ATL"
select select "ADD"
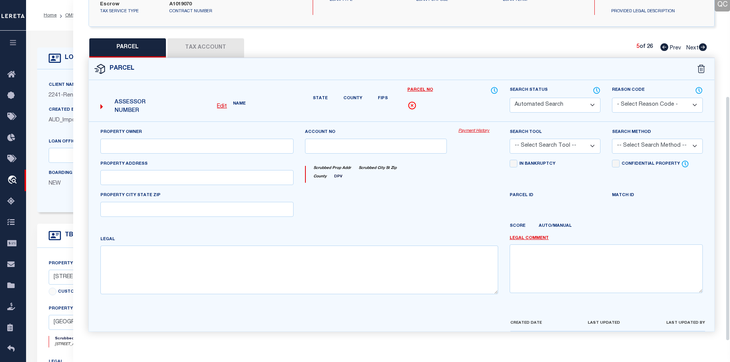
type input "MILLVILLE, NJ 08332"
type textarea "LOT:3 BLK:700 DIST:10 CITY/MUNI/TWP:MILLVILLE CITY MAP REF:TAX MAP 33"
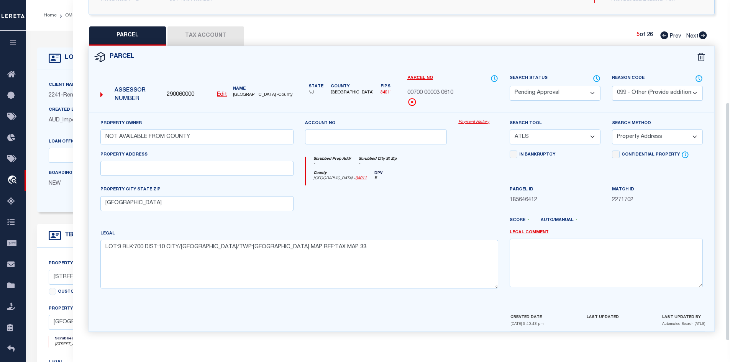
click at [551, 90] on select "Automated Search Bad Parcel Complete Duplicate Parcel High Dollar Reporting In …" at bounding box center [555, 93] width 91 height 15
select select "PR"
click at [510, 86] on select "Automated Search Bad Parcel Complete Duplicate Parcel High Dollar Reporting In …" at bounding box center [555, 93] width 91 height 15
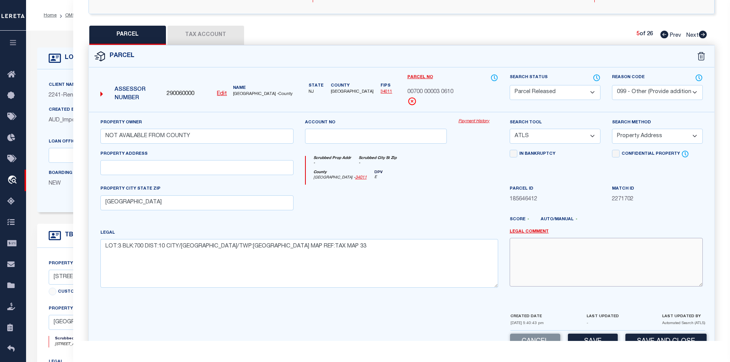
click at [523, 276] on textarea at bounding box center [606, 262] width 193 height 48
paste textarea "PARCEL NOT NEEDED"
type textarea "PARCEL NOT NEEDED"
click at [586, 337] on button "Save" at bounding box center [593, 342] width 50 height 16
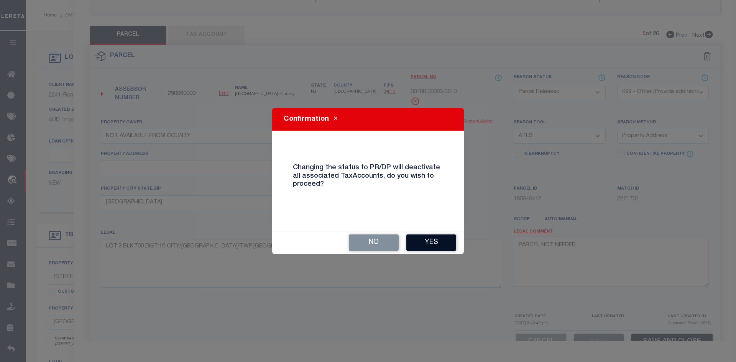
click at [431, 251] on button "Yes" at bounding box center [431, 243] width 50 height 16
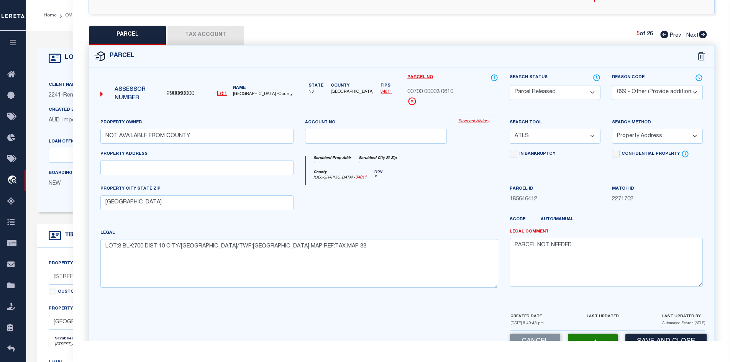
select select "AS"
select select
checkbox input "false"
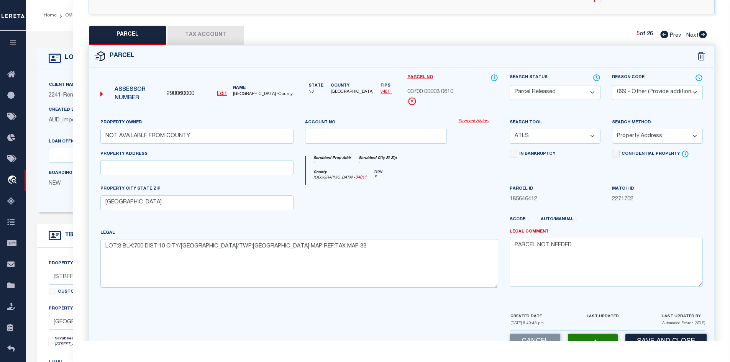
checkbox input "false"
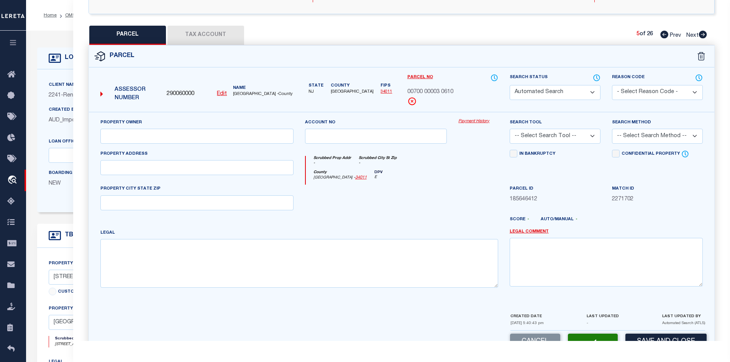
select select "PR"
select select "099"
type input "NOT AVAILABLE FROM COUNTY"
select select "ATL"
select select "ADD"
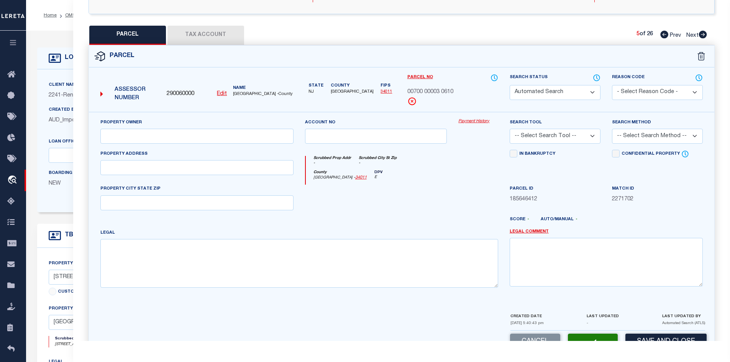
type input "MILLVILLE, NJ 08332"
type textarea "LOT:3 BLK:700 DIST:10 CITY/MUNI/TWP:MILLVILLE CITY MAP REF:TAX MAP 33"
type textarea "PARCEL NOT NEEDED"
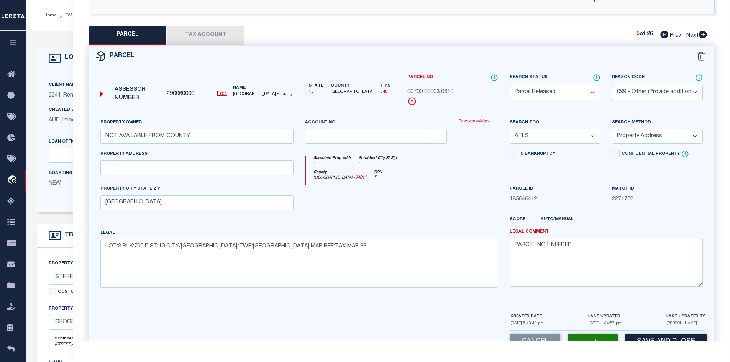
click at [704, 38] on icon at bounding box center [703, 35] width 8 height 8
select select "AS"
select select
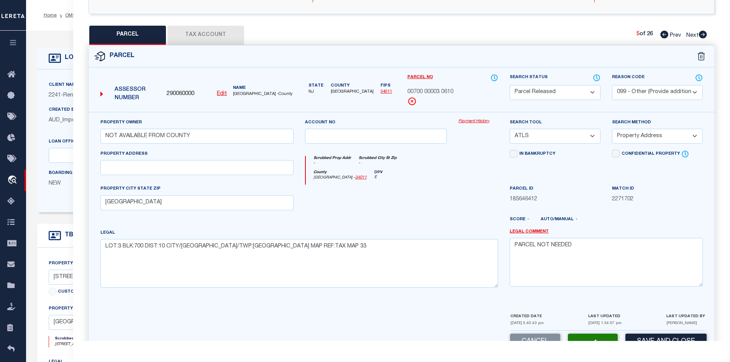
checkbox input "false"
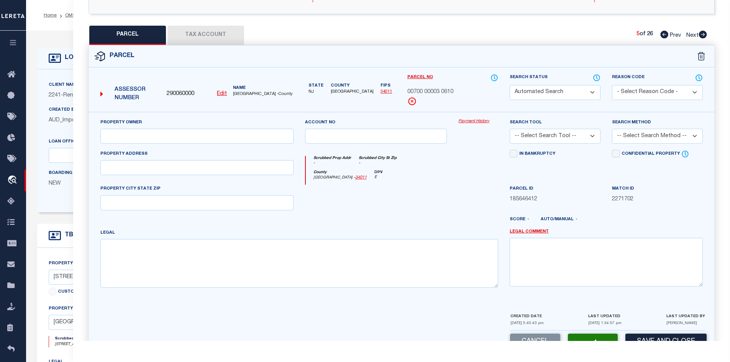
select select "PA"
select select "099"
type input "NOT AVAILABLE FROM COUNTY"
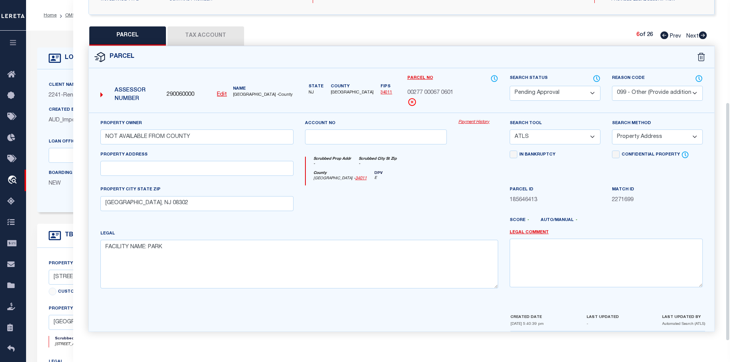
click at [574, 89] on select "Automated Search Bad Parcel Complete Duplicate Parcel High Dollar Reporting In …" at bounding box center [555, 93] width 91 height 15
click at [510, 86] on select "Automated Search Bad Parcel Complete Duplicate Parcel High Dollar Reporting In …" at bounding box center [555, 93] width 91 height 15
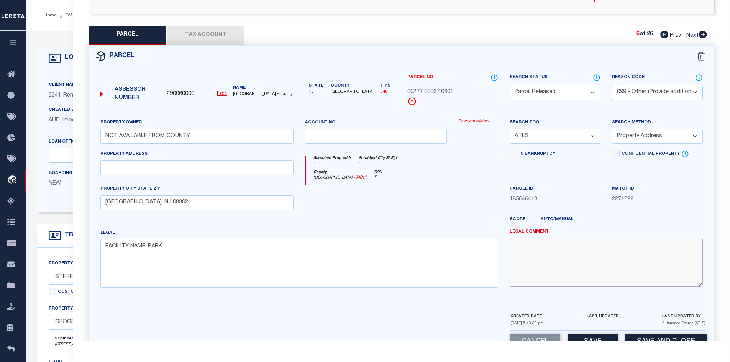
click at [534, 260] on textarea at bounding box center [606, 262] width 193 height 48
paste textarea "PARCEL NOT NEEDED"
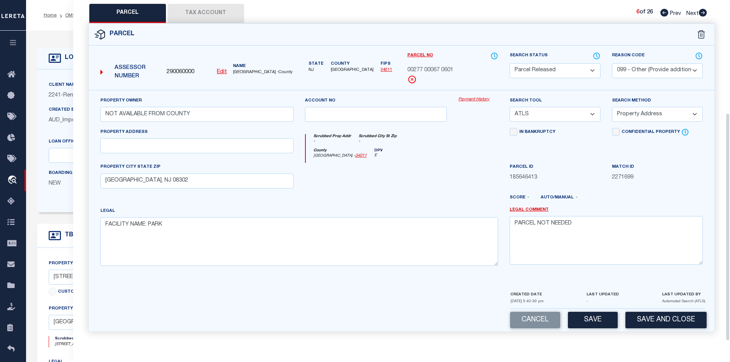
click at [593, 324] on button "Save" at bounding box center [593, 320] width 50 height 16
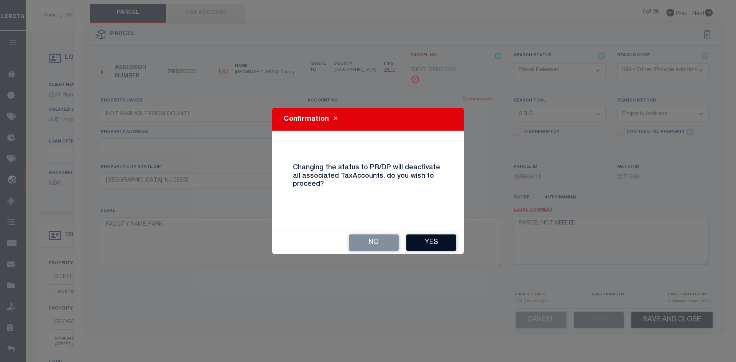
click at [444, 241] on button "Yes" at bounding box center [431, 243] width 50 height 16
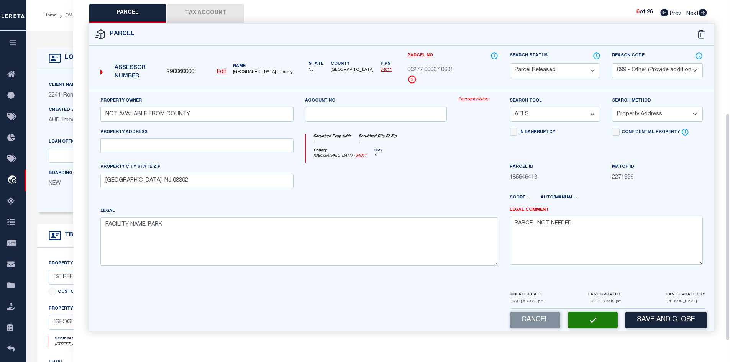
click at [702, 12] on icon at bounding box center [703, 13] width 8 height 8
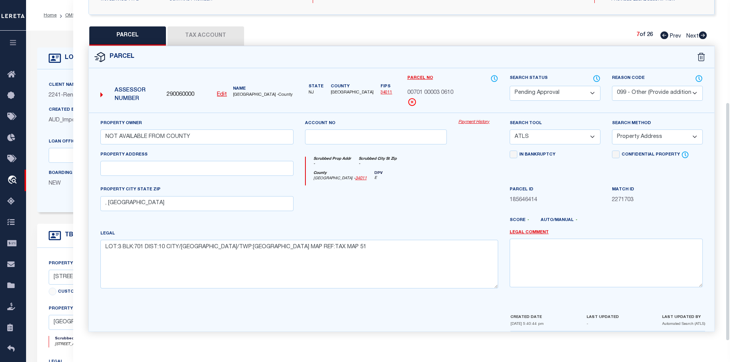
scroll to position [146, 0]
click at [562, 88] on select "Automated Search Bad Parcel Complete Duplicate Parcel High Dollar Reporting In …" at bounding box center [555, 93] width 91 height 15
click at [510, 86] on select "Automated Search Bad Parcel Complete Duplicate Parcel High Dollar Reporting In …" at bounding box center [555, 93] width 91 height 15
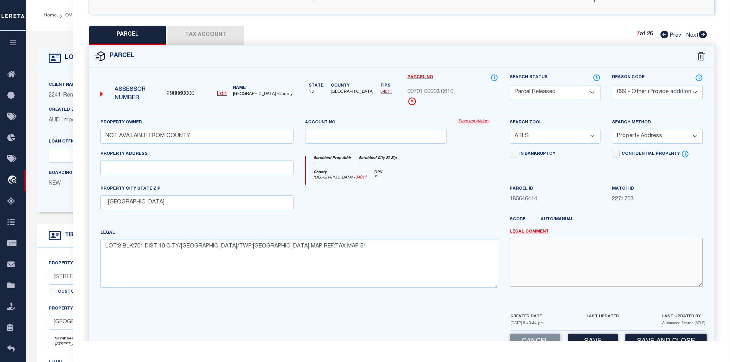
click at [568, 260] on textarea at bounding box center [606, 262] width 193 height 48
paste textarea "PARCEL NOT NEEDED"
click at [590, 337] on button "Save" at bounding box center [593, 342] width 50 height 16
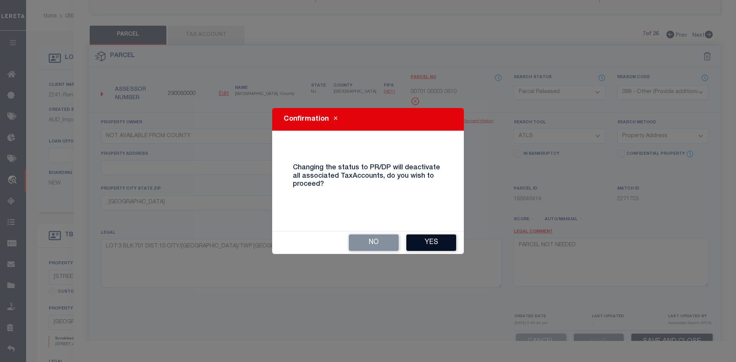
click at [410, 239] on button "Yes" at bounding box center [431, 243] width 50 height 16
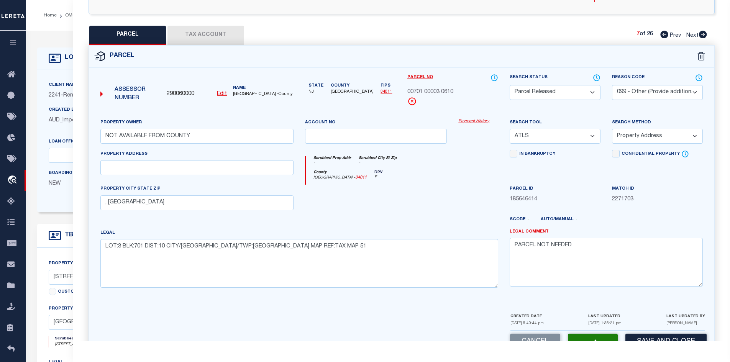
click at [703, 35] on icon at bounding box center [703, 35] width 8 height 8
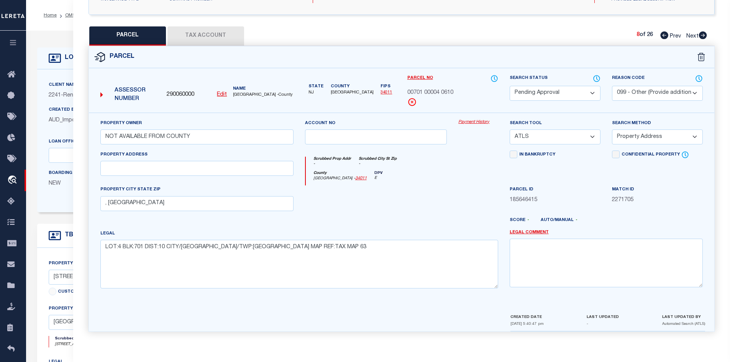
click at [580, 89] on select "Automated Search Bad Parcel Complete Duplicate Parcel High Dollar Reporting In …" at bounding box center [555, 93] width 91 height 15
click at [510, 86] on select "Automated Search Bad Parcel Complete Duplicate Parcel High Dollar Reporting In …" at bounding box center [555, 93] width 91 height 15
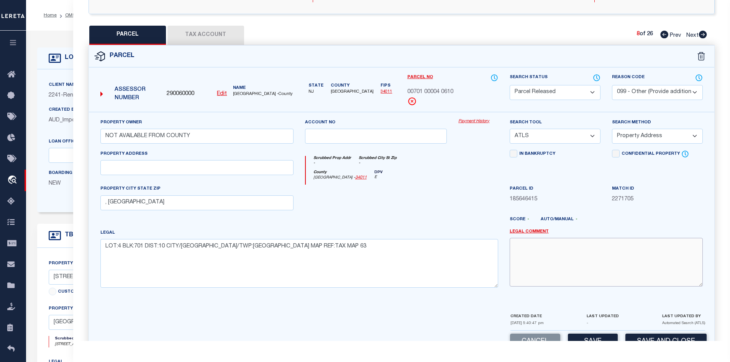
click at [536, 266] on textarea at bounding box center [606, 262] width 193 height 48
paste textarea "PARCEL NOT NEEDED"
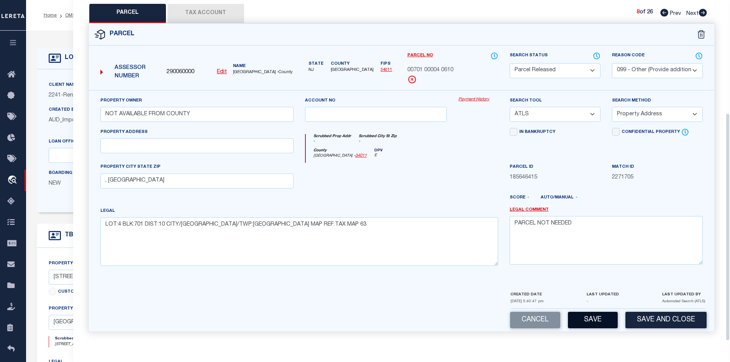
click at [584, 320] on button "Save" at bounding box center [593, 320] width 50 height 16
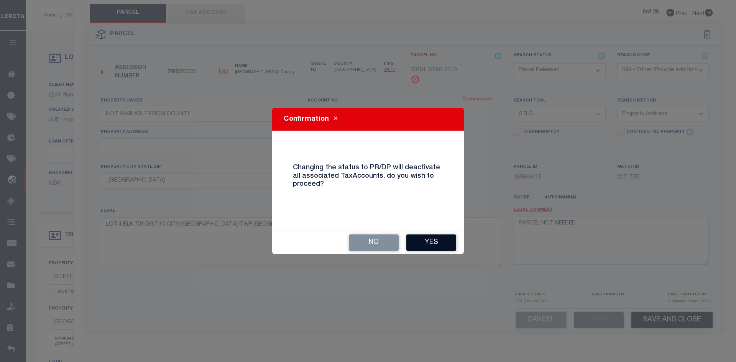
click at [441, 238] on button "Yes" at bounding box center [431, 243] width 50 height 16
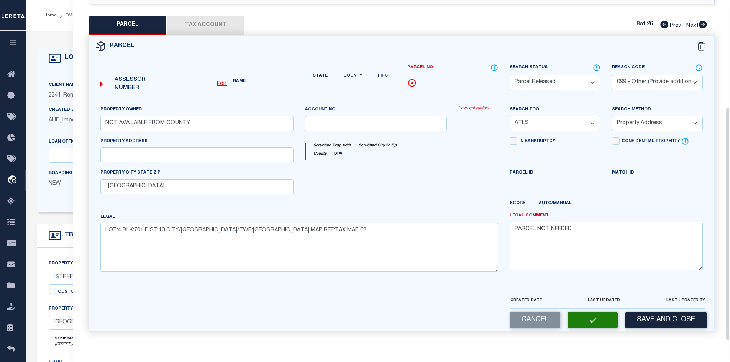
scroll to position [146, 0]
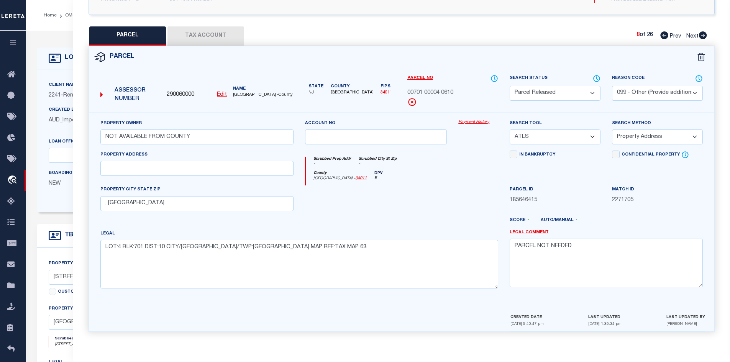
click at [701, 33] on icon at bounding box center [703, 35] width 8 height 8
click at [551, 90] on select "Automated Search Bad Parcel Complete Duplicate Parcel High Dollar Reporting In …" at bounding box center [555, 93] width 91 height 15
click at [510, 86] on select "Automated Search Bad Parcel Complete Duplicate Parcel High Dollar Reporting In …" at bounding box center [555, 93] width 91 height 15
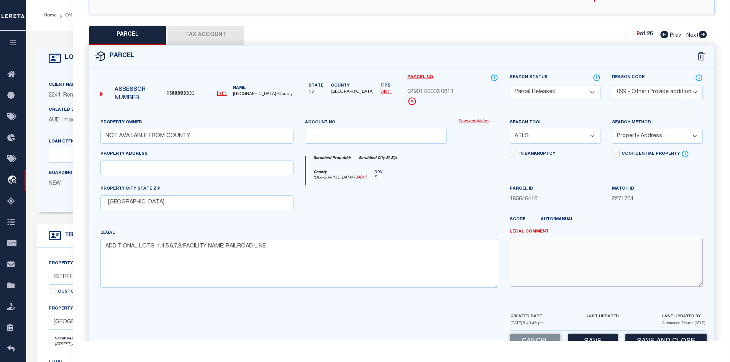
click at [531, 263] on textarea at bounding box center [606, 262] width 193 height 48
paste textarea "PARCEL NOT NEEDED"
click at [591, 335] on button "Save" at bounding box center [593, 342] width 50 height 16
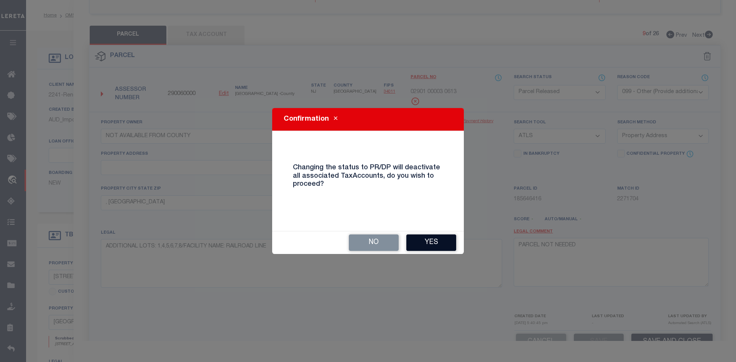
click at [434, 240] on button "Yes" at bounding box center [431, 243] width 50 height 16
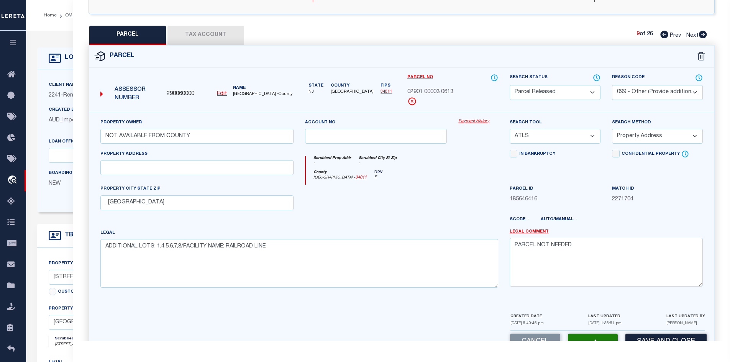
click at [703, 35] on icon at bounding box center [703, 35] width 8 height 8
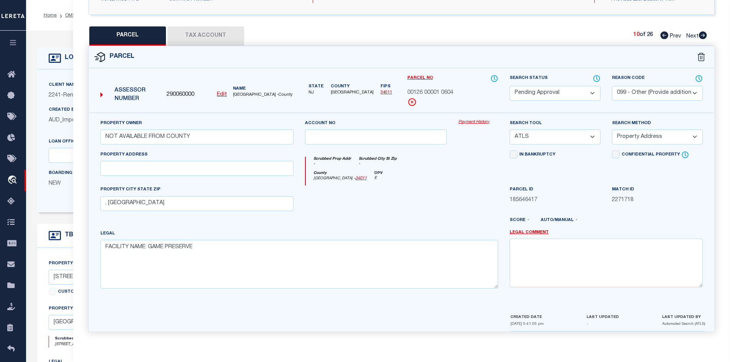
click at [587, 90] on select "Automated Search Bad Parcel Complete Duplicate Parcel High Dollar Reporting In …" at bounding box center [555, 93] width 91 height 15
click at [510, 86] on select "Automated Search Bad Parcel Complete Duplicate Parcel High Dollar Reporting In …" at bounding box center [555, 93] width 91 height 15
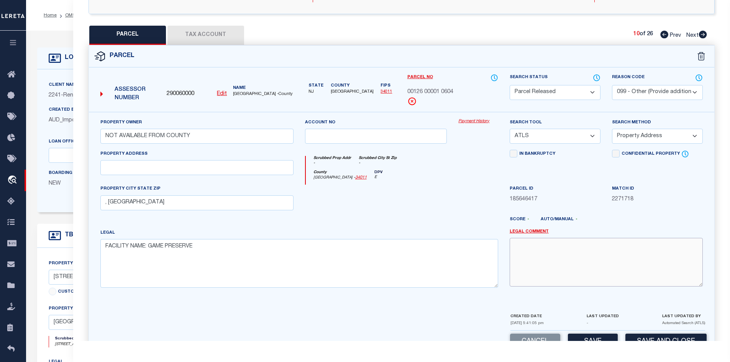
click at [561, 251] on textarea at bounding box center [606, 262] width 193 height 48
paste textarea "PARCEL NOT NEEDED"
click at [582, 339] on div "Parcel 290060000 Edit" at bounding box center [402, 204] width 638 height 318
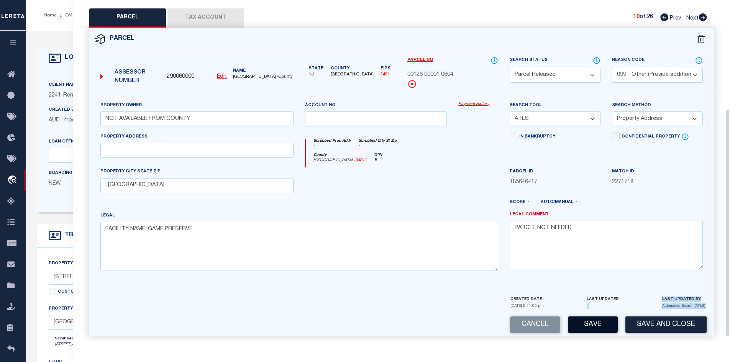
click at [584, 329] on button "Save" at bounding box center [593, 325] width 50 height 16
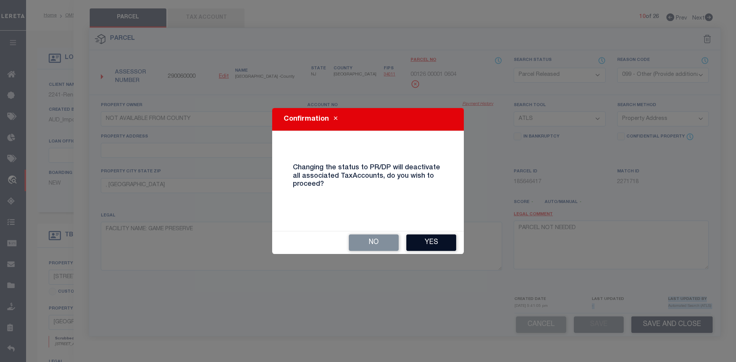
click at [439, 242] on button "Yes" at bounding box center [431, 243] width 50 height 16
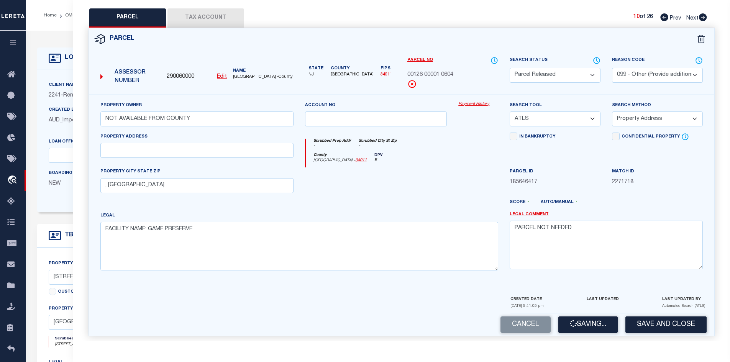
click at [428, 167] on div "County Cumberland - 34011 DPV E" at bounding box center [402, 160] width 192 height 15
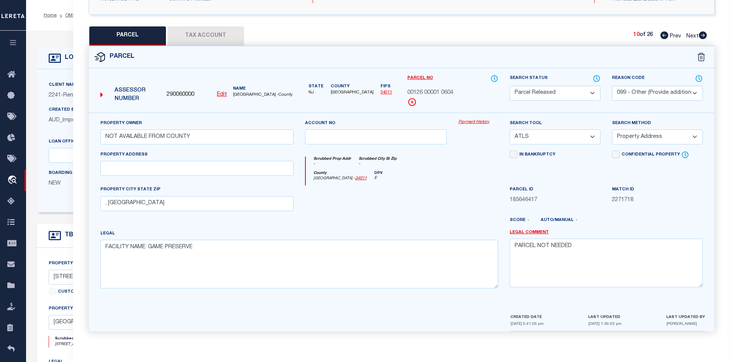
click at [701, 35] on icon at bounding box center [703, 35] width 8 height 8
click at [578, 86] on select "Automated Search Bad Parcel Complete Duplicate Parcel High Dollar Reporting In …" at bounding box center [555, 93] width 91 height 15
click at [510, 86] on select "Automated Search Bad Parcel Complete Duplicate Parcel High Dollar Reporting In …" at bounding box center [555, 93] width 91 height 15
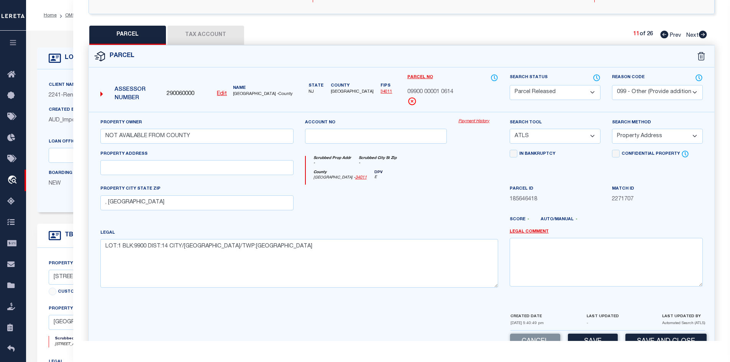
click at [542, 229] on div "Score - Auto/Manual -" at bounding box center [606, 223] width 205 height 12
click at [543, 246] on textarea at bounding box center [606, 262] width 193 height 48
paste textarea "PARCEL NOT NEEDED"
click at [599, 343] on div "Parcel Data QC QC QC - Select Status -" at bounding box center [402, 181] width 658 height 362
click at [598, 339] on button "Save" at bounding box center [593, 342] width 50 height 16
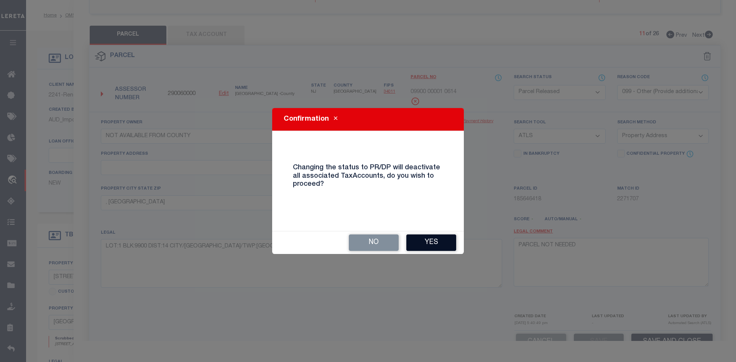
click at [423, 243] on button "Yes" at bounding box center [431, 243] width 50 height 16
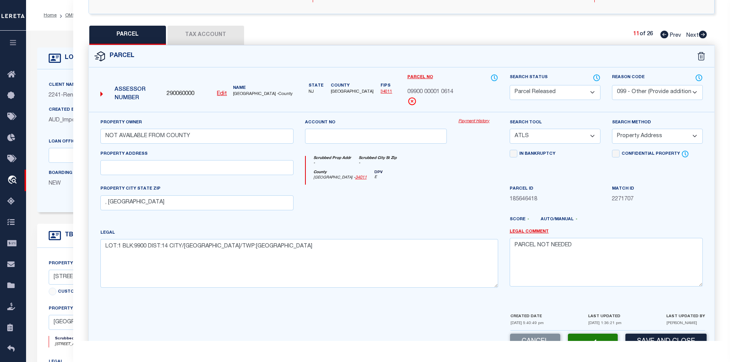
click at [702, 35] on icon at bounding box center [703, 35] width 8 height 8
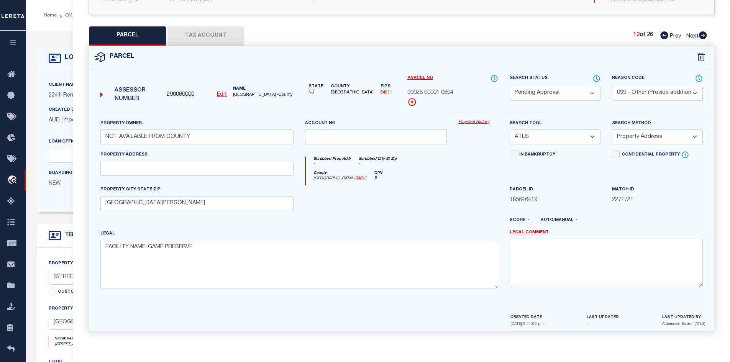
click at [543, 91] on select "Automated Search Bad Parcel Complete Duplicate Parcel High Dollar Reporting In …" at bounding box center [555, 93] width 91 height 15
click at [510, 86] on select "Automated Search Bad Parcel Complete Duplicate Parcel High Dollar Reporting In …" at bounding box center [555, 93] width 91 height 15
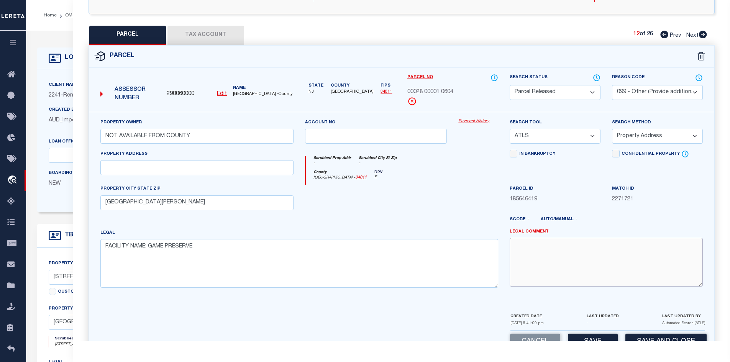
click at [537, 253] on textarea at bounding box center [606, 262] width 193 height 48
paste textarea "PARCEL NOT NEEDED"
click at [583, 342] on div "Parcel Data QC QC QC - Select Status -" at bounding box center [402, 181] width 658 height 362
click at [581, 337] on button "Save" at bounding box center [593, 342] width 50 height 16
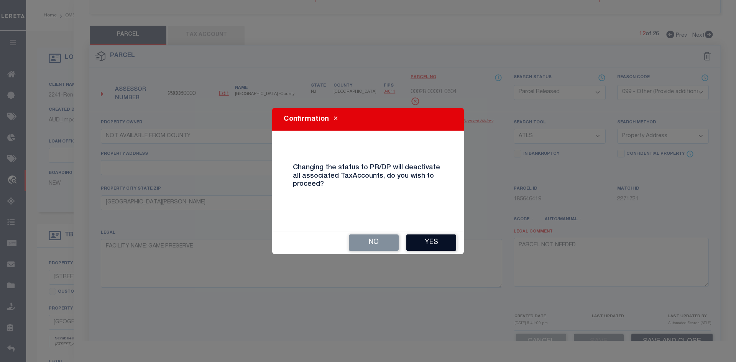
click at [428, 246] on button "Yes" at bounding box center [431, 243] width 50 height 16
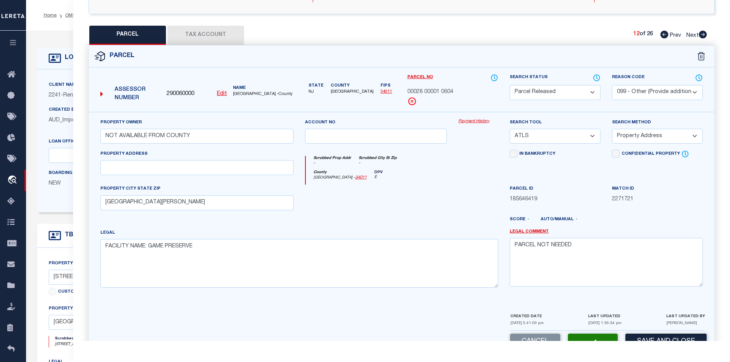
click at [700, 32] on icon at bounding box center [703, 35] width 8 height 8
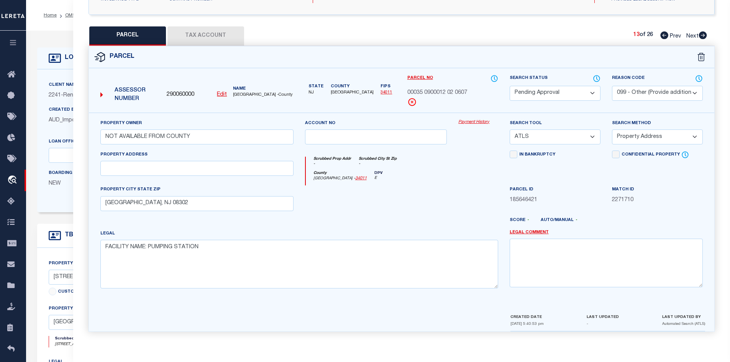
click at [587, 83] on div "Search Status Automated Search Bad Parcel Complete Duplicate Parcel High Dollar…" at bounding box center [555, 87] width 91 height 26
click at [589, 92] on select "Automated Search Bad Parcel Complete Duplicate Parcel High Dollar Reporting In …" at bounding box center [555, 93] width 91 height 15
click at [510, 86] on select "Automated Search Bad Parcel Complete Duplicate Parcel High Dollar Reporting In …" at bounding box center [555, 93] width 91 height 15
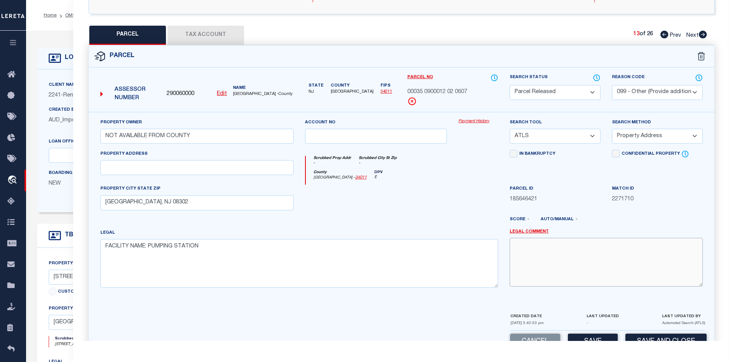
click at [532, 265] on textarea at bounding box center [606, 262] width 193 height 48
paste textarea "PARCEL NOT NEEDED"
click at [577, 341] on button "Save" at bounding box center [593, 342] width 50 height 16
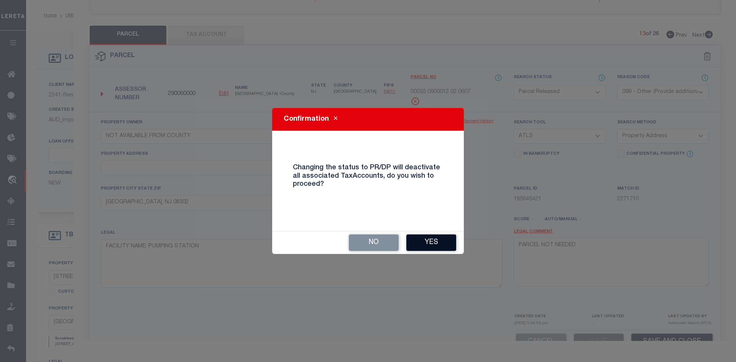
click at [447, 242] on button "Yes" at bounding box center [431, 243] width 50 height 16
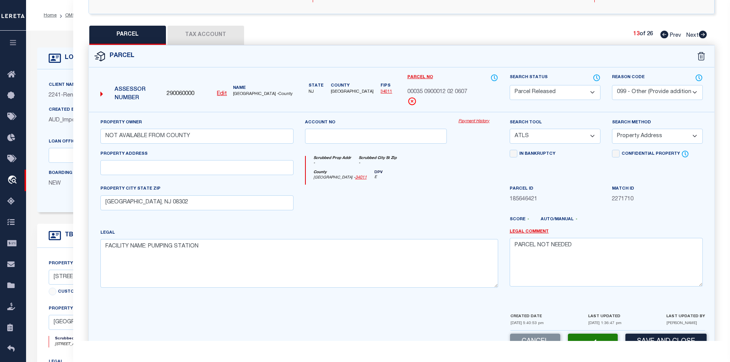
click at [702, 33] on icon at bounding box center [703, 35] width 8 height 8
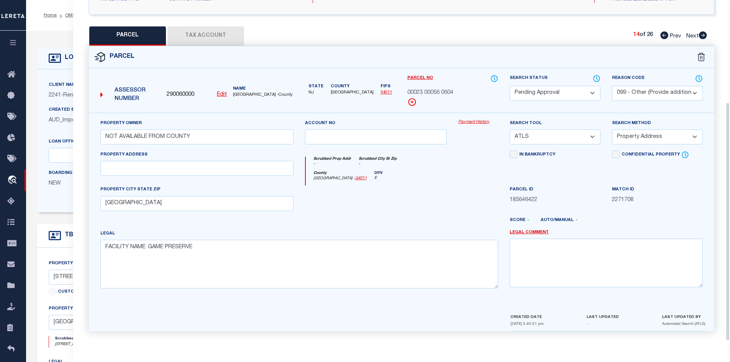
click at [564, 90] on select "Automated Search Bad Parcel Complete Duplicate Parcel High Dollar Reporting In …" at bounding box center [555, 93] width 91 height 15
click at [510, 86] on select "Automated Search Bad Parcel Complete Duplicate Parcel High Dollar Reporting In …" at bounding box center [555, 93] width 91 height 15
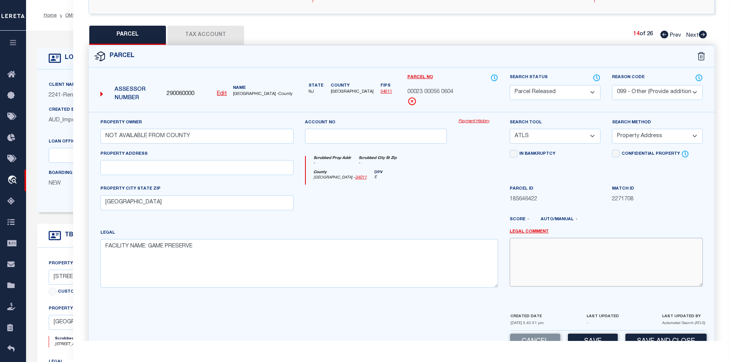
click at [543, 262] on textarea at bounding box center [606, 262] width 193 height 48
paste textarea "PARCEL NOT NEEDED"
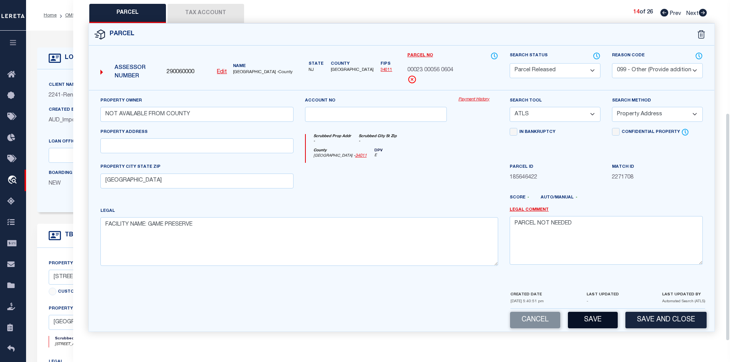
click at [577, 325] on button "Save" at bounding box center [593, 320] width 50 height 16
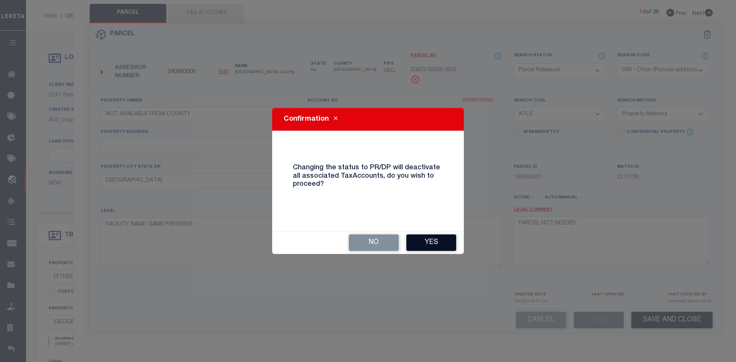
click at [434, 243] on button "Yes" at bounding box center [431, 243] width 50 height 16
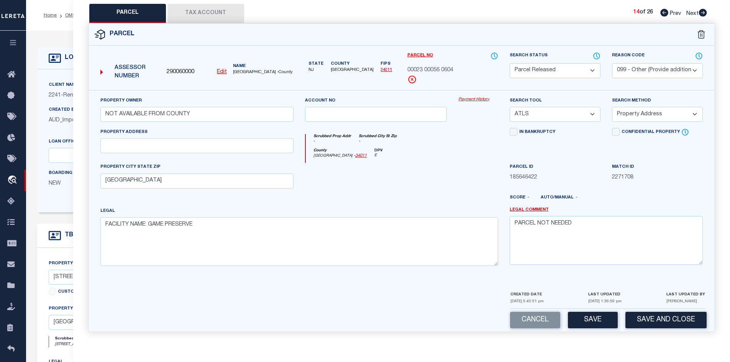
click at [701, 15] on icon at bounding box center [703, 13] width 8 height 8
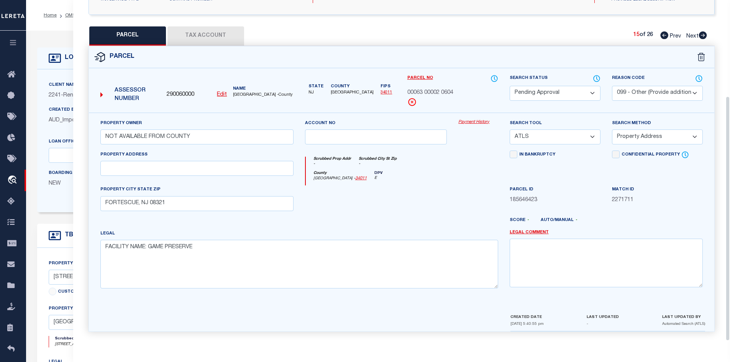
scroll to position [146, 0]
click at [579, 178] on div "In Bankruptcy" at bounding box center [555, 168] width 102 height 35
click at [552, 101] on div "Search Status Automated Search Bad Parcel Complete Duplicate Parcel High Dollar…" at bounding box center [555, 93] width 102 height 38
click at [551, 94] on select "Automated Search Bad Parcel Complete Duplicate Parcel High Dollar Reporting In …" at bounding box center [555, 93] width 91 height 15
click at [510, 86] on select "Automated Search Bad Parcel Complete Duplicate Parcel High Dollar Reporting In …" at bounding box center [555, 93] width 91 height 15
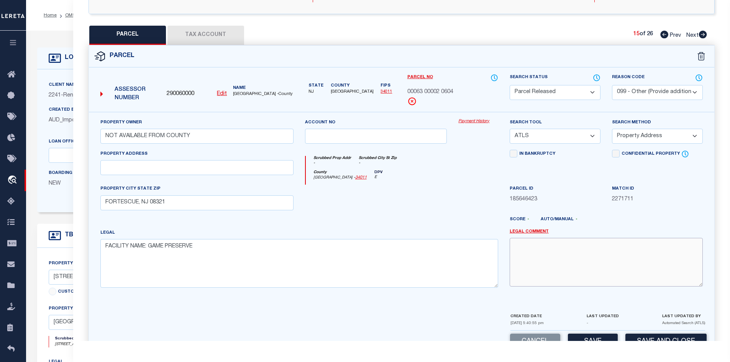
click at [536, 261] on textarea at bounding box center [606, 262] width 193 height 48
paste textarea "PARCEL NOT NEEDED"
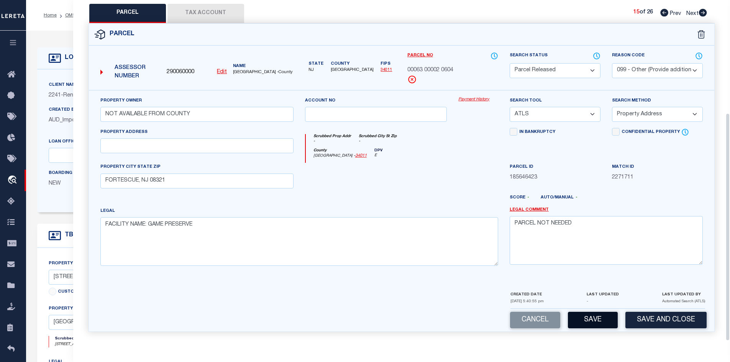
click at [576, 317] on button "Save" at bounding box center [593, 320] width 50 height 16
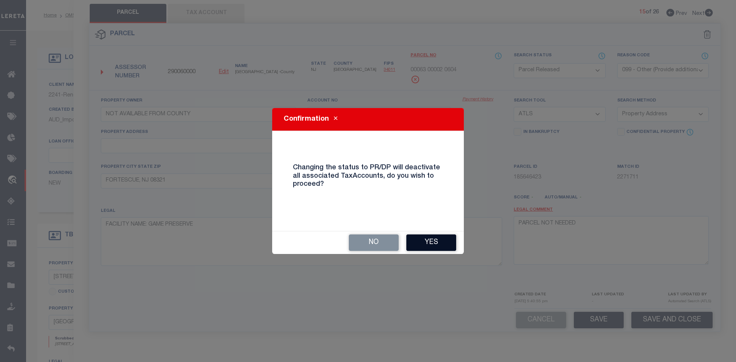
click at [443, 248] on button "Yes" at bounding box center [431, 243] width 50 height 16
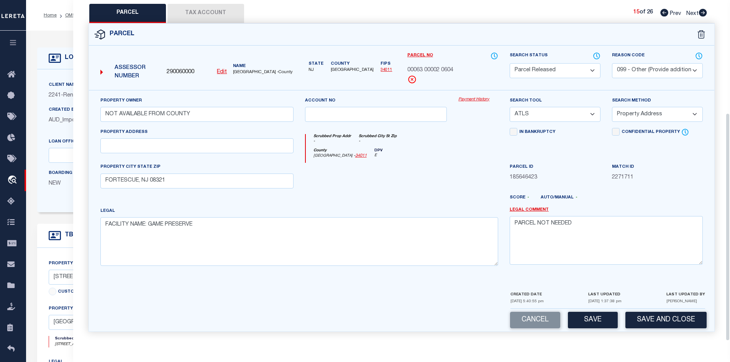
click at [702, 13] on icon at bounding box center [703, 13] width 8 height 8
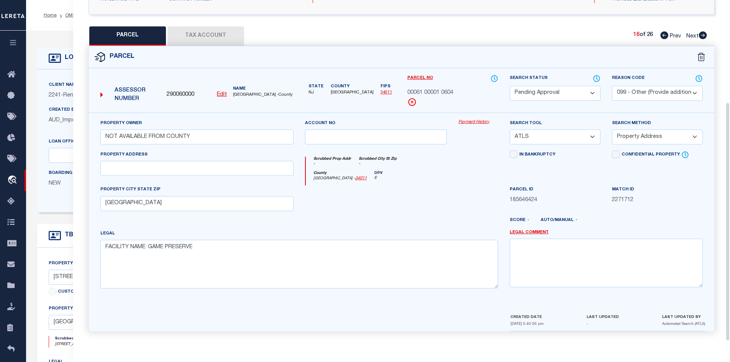
scroll to position [146, 0]
click at [539, 91] on select "Automated Search Bad Parcel Complete Duplicate Parcel High Dollar Reporting In …" at bounding box center [555, 93] width 91 height 15
click at [510, 86] on select "Automated Search Bad Parcel Complete Duplicate Parcel High Dollar Reporting In …" at bounding box center [555, 93] width 91 height 15
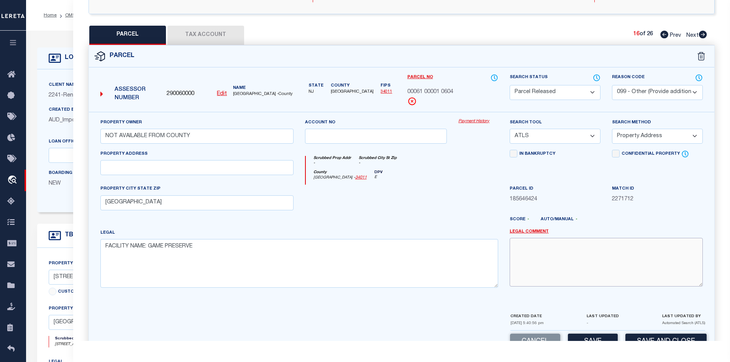
click at [549, 256] on textarea at bounding box center [606, 262] width 193 height 48
paste textarea "PARCEL NOT NEEDED"
click at [583, 332] on div "Cancel Save Save and Close" at bounding box center [402, 342] width 626 height 23
click at [583, 336] on button "Save" at bounding box center [593, 342] width 50 height 16
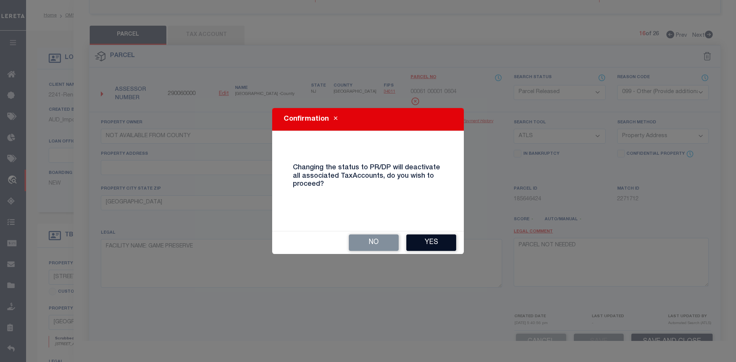
click at [438, 240] on button "Yes" at bounding box center [431, 243] width 50 height 16
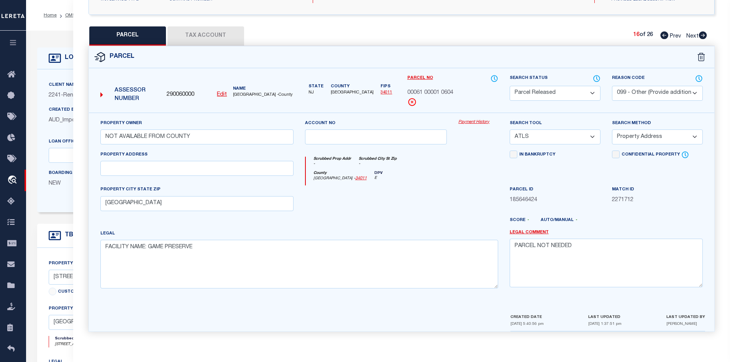
click at [703, 32] on icon at bounding box center [703, 35] width 8 height 8
click at [539, 86] on select "Automated Search Bad Parcel Complete Duplicate Parcel High Dollar Reporting In …" at bounding box center [555, 93] width 91 height 15
click at [510, 86] on select "Automated Search Bad Parcel Complete Duplicate Parcel High Dollar Reporting In …" at bounding box center [555, 93] width 91 height 15
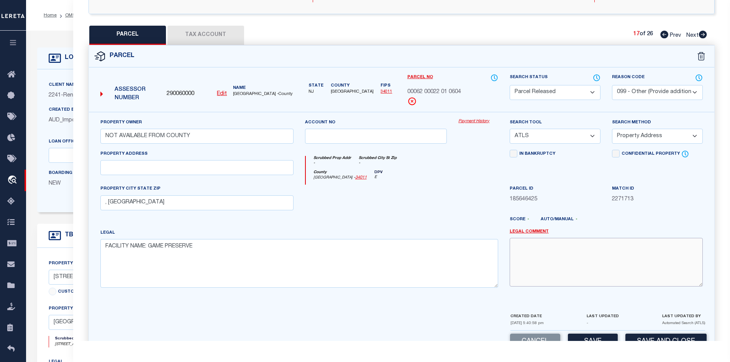
click at [553, 276] on textarea at bounding box center [606, 262] width 193 height 48
paste textarea "PARCEL NOT NEEDED"
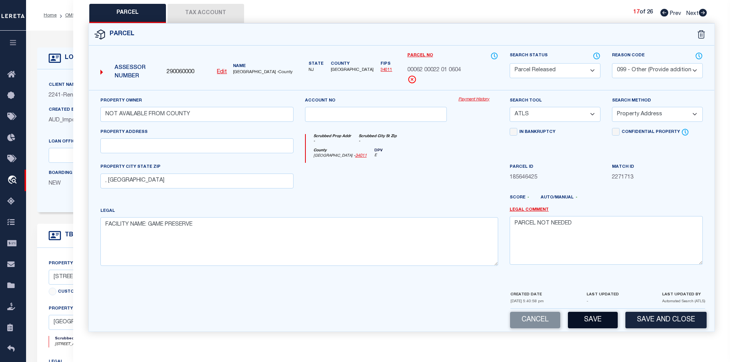
click at [587, 317] on button "Save" at bounding box center [593, 320] width 50 height 16
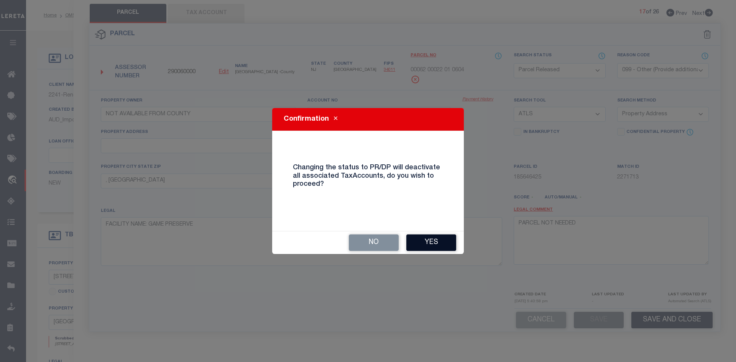
click at [432, 241] on button "Yes" at bounding box center [431, 243] width 50 height 16
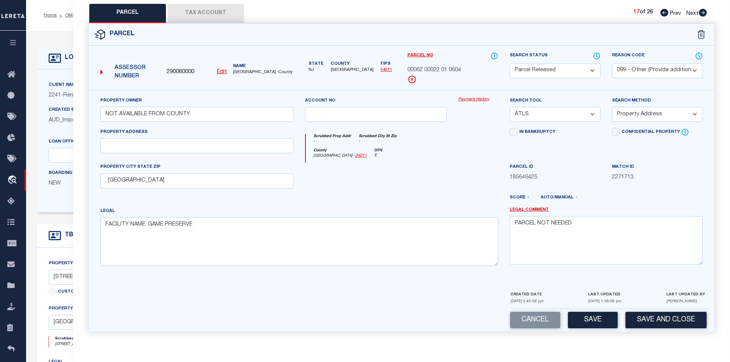
click at [701, 13] on icon at bounding box center [703, 13] width 8 height 8
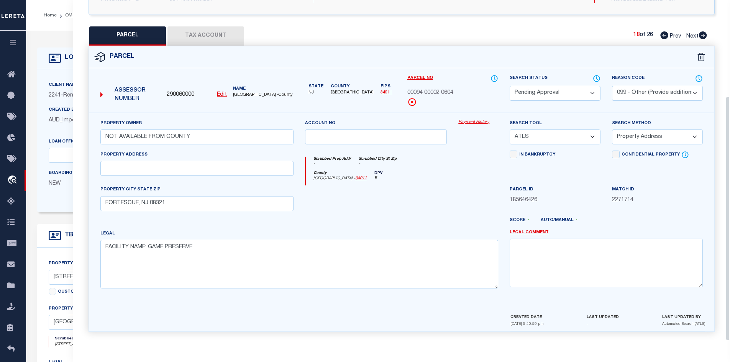
scroll to position [146, 0]
click at [580, 94] on select "Automated Search Bad Parcel Complete Duplicate Parcel High Dollar Reporting In …" at bounding box center [555, 93] width 91 height 15
click at [510, 86] on select "Automated Search Bad Parcel Complete Duplicate Parcel High Dollar Reporting In …" at bounding box center [555, 93] width 91 height 15
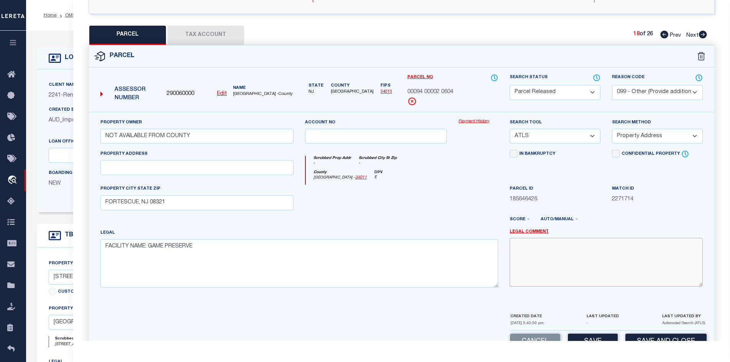
click at [541, 266] on textarea at bounding box center [606, 262] width 193 height 48
paste textarea "PARCEL NOT NEEDED"
click at [584, 340] on button "Save" at bounding box center [593, 342] width 50 height 16
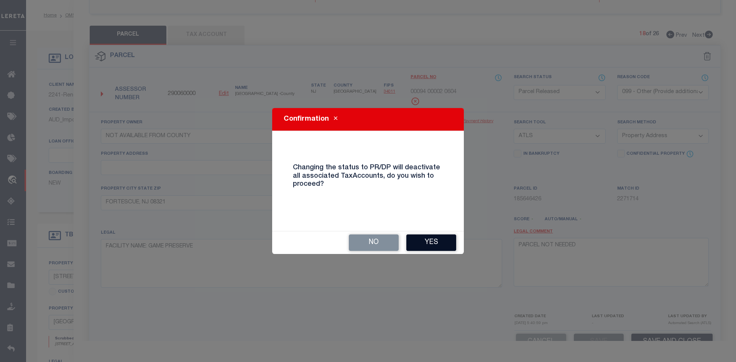
click at [423, 236] on button "Yes" at bounding box center [431, 243] width 50 height 16
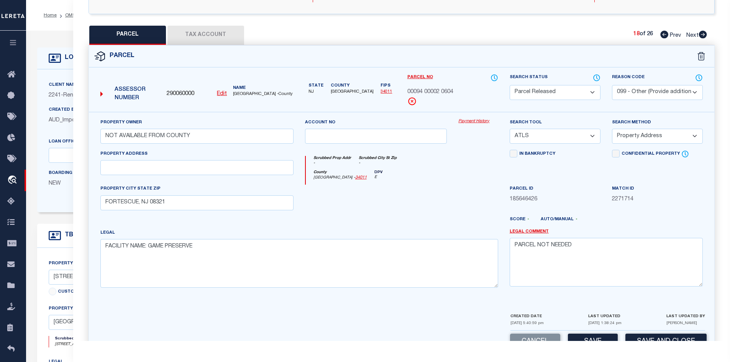
click at [594, 171] on div "In Bankruptcy" at bounding box center [555, 167] width 102 height 35
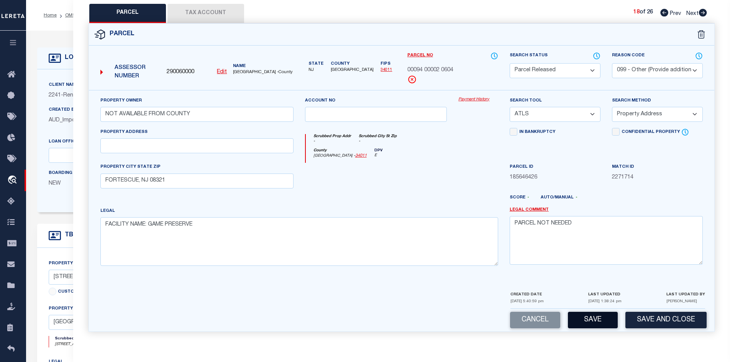
click at [595, 321] on button "Save" at bounding box center [593, 320] width 50 height 16
click at [702, 13] on icon at bounding box center [703, 13] width 8 height 8
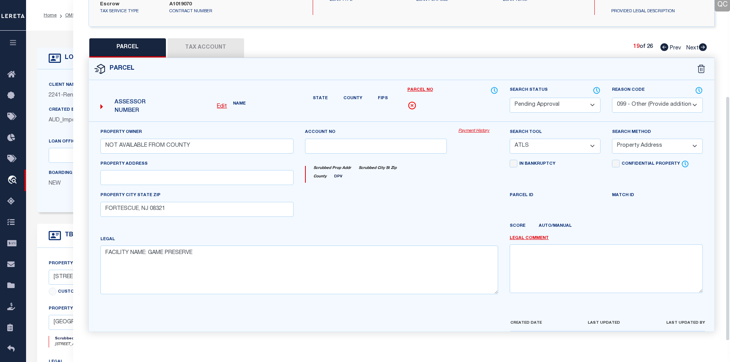
scroll to position [146, 0]
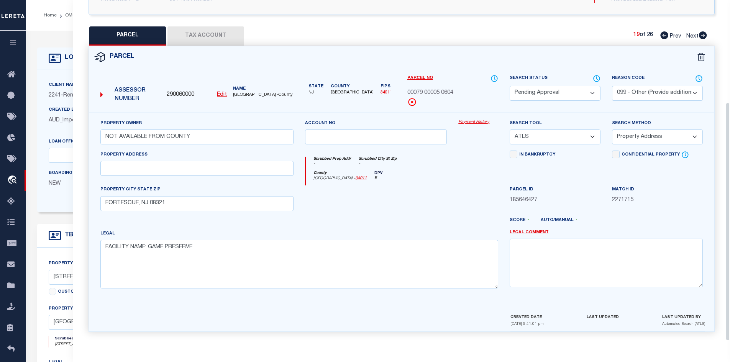
click at [567, 87] on select "Automated Search Bad Parcel Complete Duplicate Parcel High Dollar Reporting In …" at bounding box center [555, 93] width 91 height 15
click at [510, 86] on select "Automated Search Bad Parcel Complete Duplicate Parcel High Dollar Reporting In …" at bounding box center [555, 93] width 91 height 15
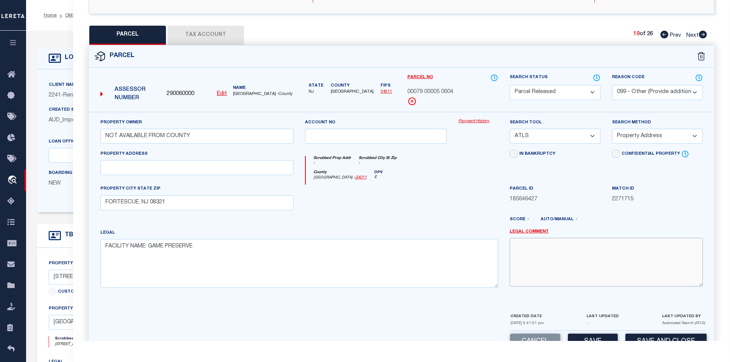
click at [551, 250] on textarea at bounding box center [606, 262] width 193 height 48
paste textarea "PARCEL NOT NEEDED"
click at [585, 337] on button "Save" at bounding box center [593, 342] width 50 height 16
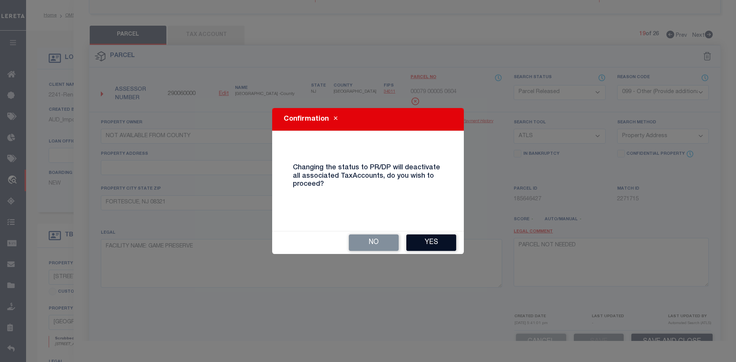
click at [432, 238] on button "Yes" at bounding box center [431, 243] width 50 height 16
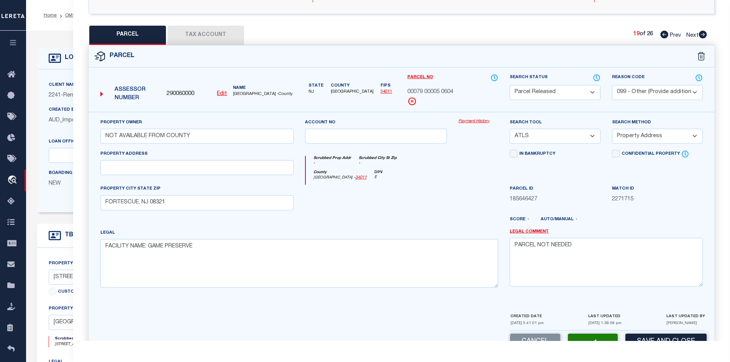
click at [701, 33] on icon at bounding box center [703, 35] width 8 height 8
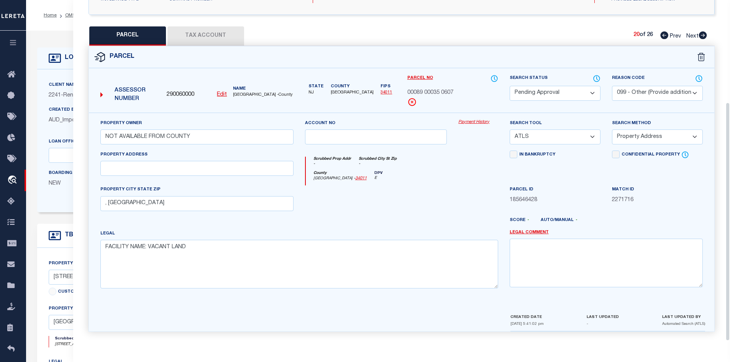
click at [558, 88] on select "Automated Search Bad Parcel Complete Duplicate Parcel High Dollar Reporting In …" at bounding box center [555, 93] width 91 height 15
click at [510, 86] on select "Automated Search Bad Parcel Complete Duplicate Parcel High Dollar Reporting In …" at bounding box center [555, 93] width 91 height 15
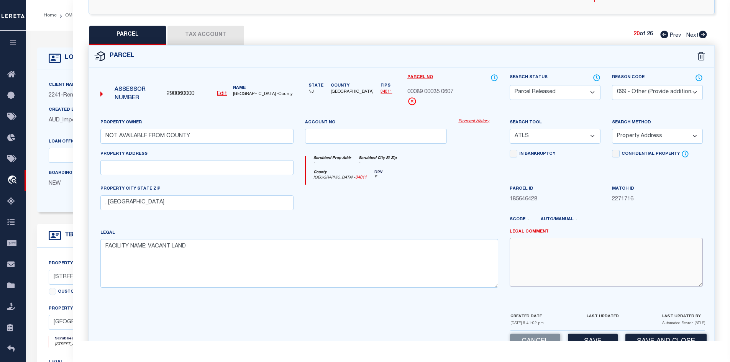
click at [539, 260] on textarea at bounding box center [606, 262] width 193 height 48
paste textarea "PARCEL NOT NEEDED"
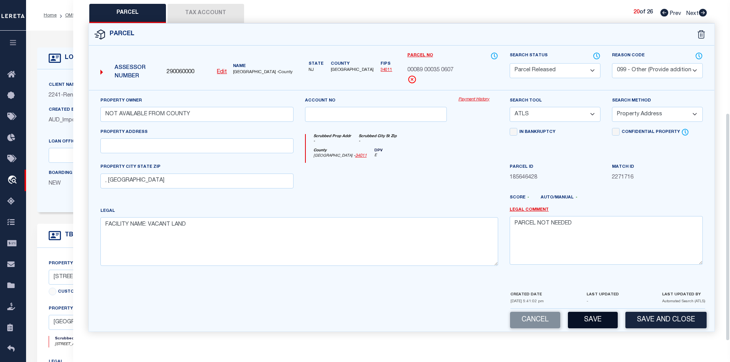
click at [580, 314] on button "Save" at bounding box center [593, 320] width 50 height 16
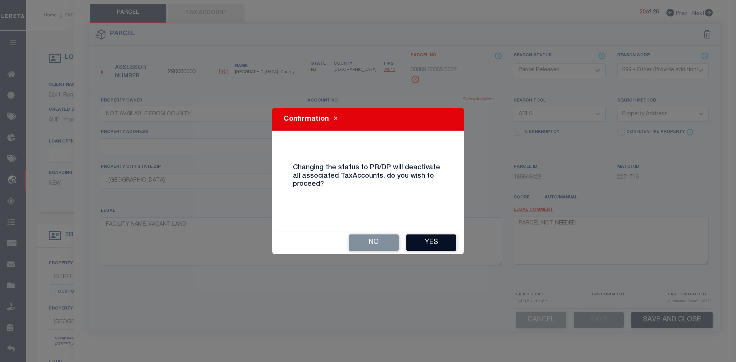
click at [427, 239] on button "Yes" at bounding box center [431, 243] width 50 height 16
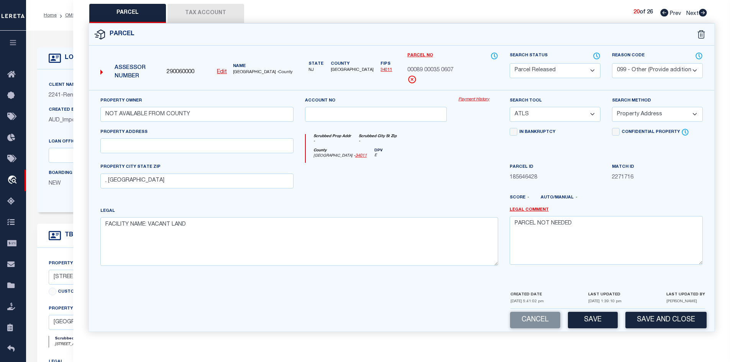
click at [702, 10] on icon at bounding box center [703, 13] width 8 height 8
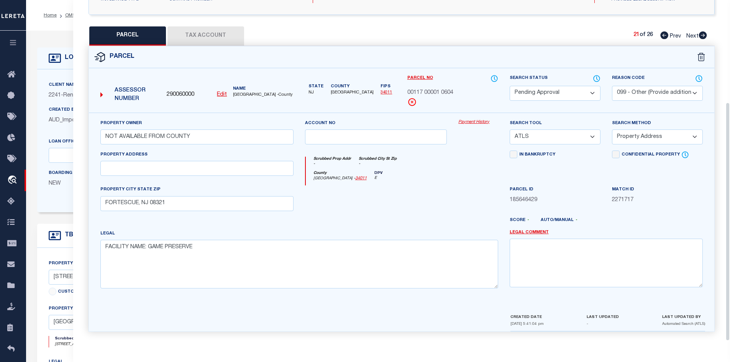
scroll to position [146, 0]
click at [563, 88] on select "Automated Search Bad Parcel Complete Duplicate Parcel High Dollar Reporting In …" at bounding box center [555, 93] width 91 height 15
click at [510, 86] on select "Automated Search Bad Parcel Complete Duplicate Parcel High Dollar Reporting In …" at bounding box center [555, 93] width 91 height 15
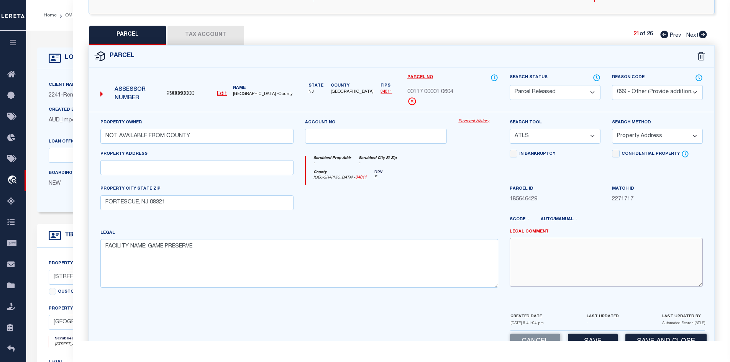
click at [551, 261] on textarea at bounding box center [606, 262] width 193 height 48
paste textarea "PARCEL NOT NEEDED"
drag, startPoint x: 597, startPoint y: 335, endPoint x: 597, endPoint y: 325, distance: 10.4
click at [597, 335] on button "Save" at bounding box center [593, 342] width 50 height 16
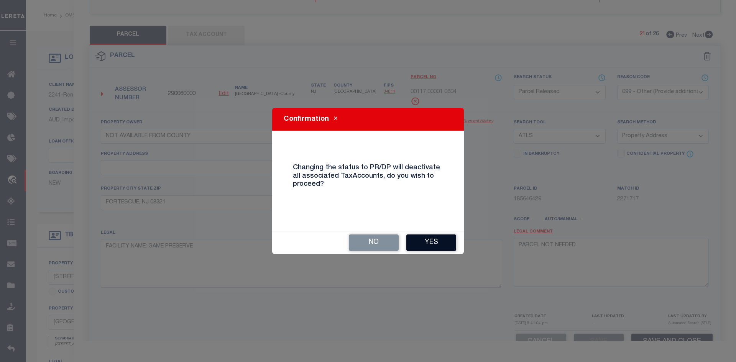
click at [444, 248] on button "Yes" at bounding box center [431, 243] width 50 height 16
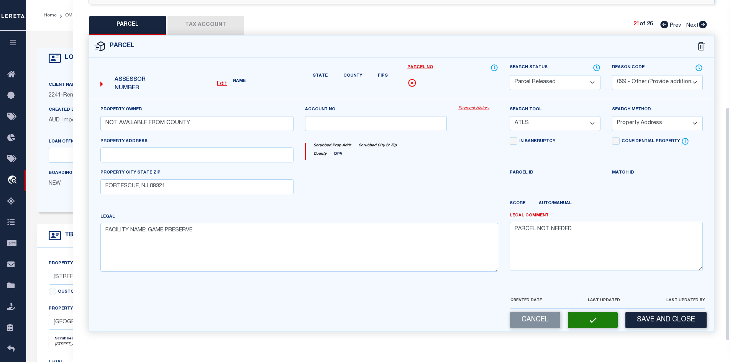
scroll to position [169, 0]
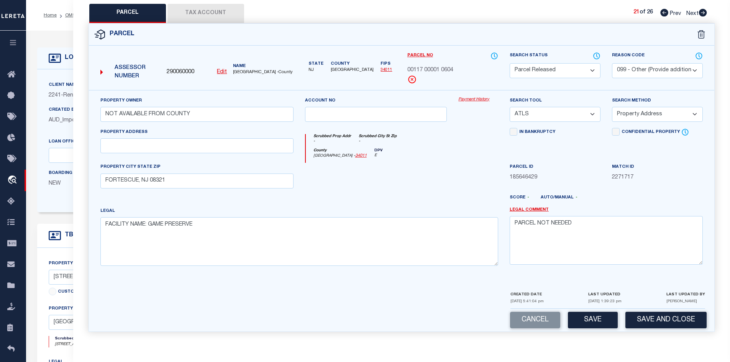
click at [705, 14] on icon at bounding box center [703, 13] width 8 height 8
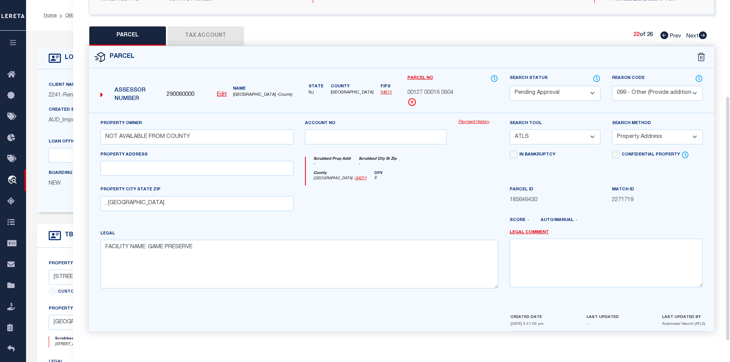
scroll to position [146, 0]
click at [563, 89] on select "Automated Search Bad Parcel Complete Duplicate Parcel High Dollar Reporting In …" at bounding box center [555, 93] width 91 height 15
click at [510, 86] on select "Automated Search Bad Parcel Complete Duplicate Parcel High Dollar Reporting In …" at bounding box center [555, 93] width 91 height 15
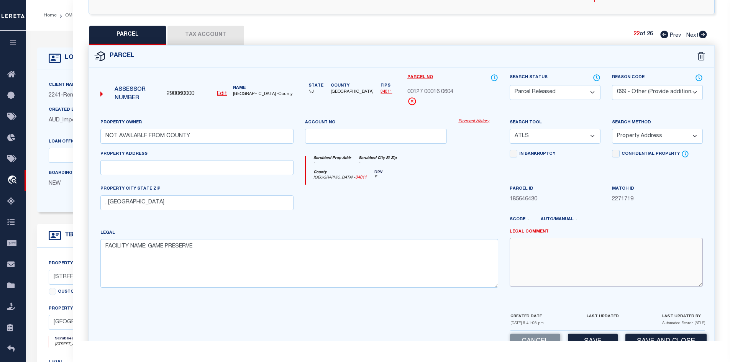
click at [534, 266] on textarea at bounding box center [606, 262] width 193 height 48
paste textarea "PARCEL NOT NEEDED"
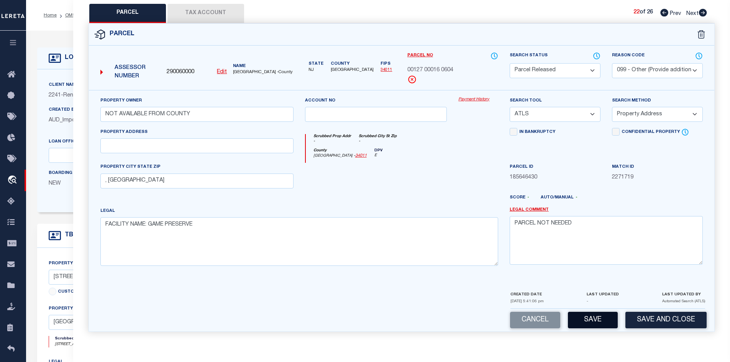
click at [584, 317] on button "Save" at bounding box center [593, 320] width 50 height 16
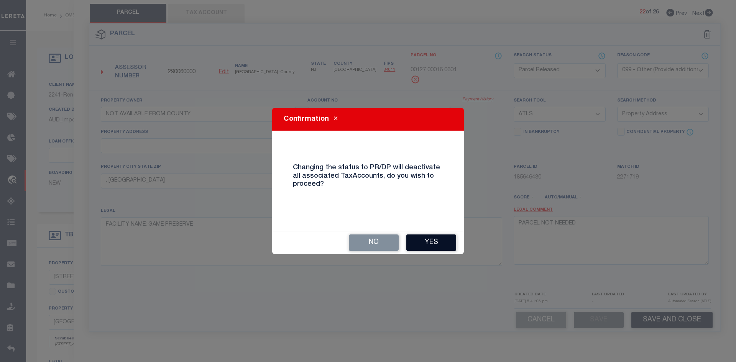
click at [454, 242] on button "Yes" at bounding box center [431, 243] width 50 height 16
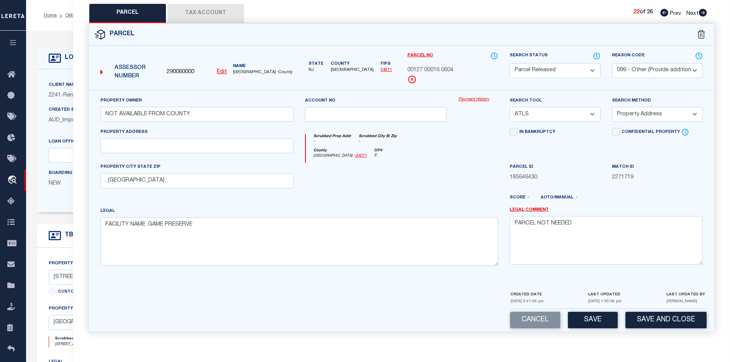
click at [702, 14] on icon at bounding box center [703, 13] width 8 height 8
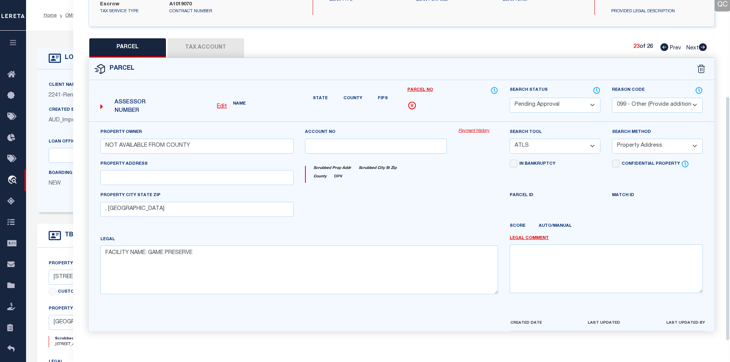
scroll to position [146, 0]
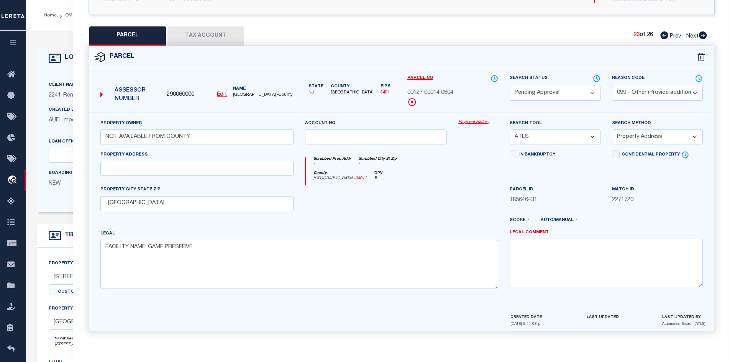
click at [550, 90] on select "Automated Search Bad Parcel Complete Duplicate Parcel High Dollar Reporting In …" at bounding box center [555, 93] width 91 height 15
click at [510, 86] on select "Automated Search Bad Parcel Complete Duplicate Parcel High Dollar Reporting In …" at bounding box center [555, 93] width 91 height 15
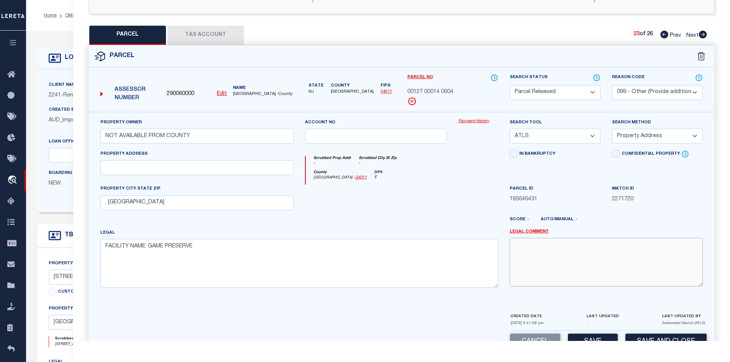
click at [548, 249] on textarea at bounding box center [606, 262] width 193 height 48
paste textarea "PARCEL NOT NEEDED"
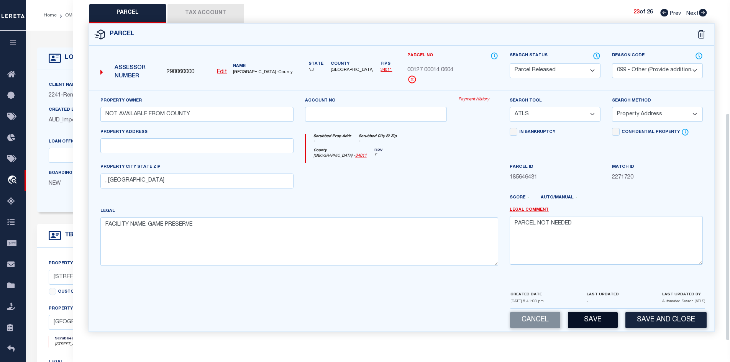
click at [590, 319] on button "Save" at bounding box center [593, 320] width 50 height 16
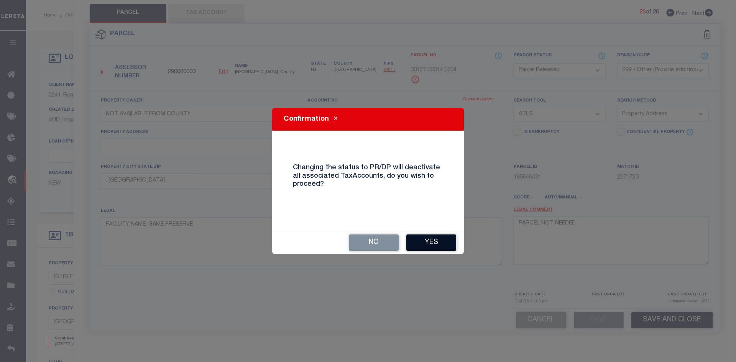
click at [446, 239] on button "Yes" at bounding box center [431, 243] width 50 height 16
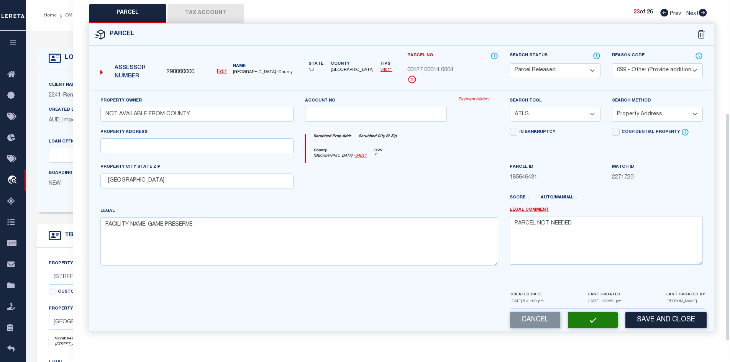
click at [702, 13] on icon at bounding box center [703, 13] width 8 height 8
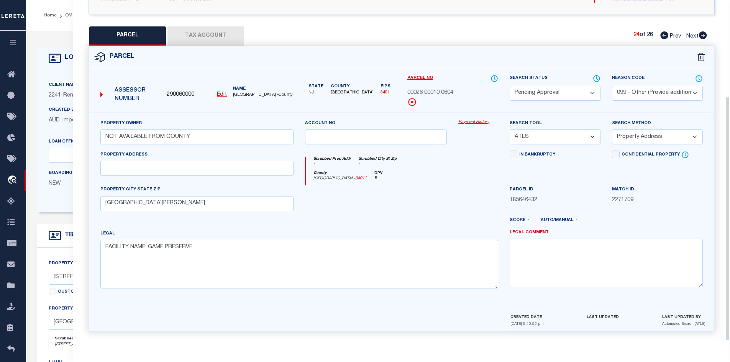
scroll to position [146, 0]
click at [569, 88] on select "Automated Search Bad Parcel Complete Duplicate Parcel High Dollar Reporting In …" at bounding box center [555, 93] width 91 height 15
click at [510, 86] on select "Automated Search Bad Parcel Complete Duplicate Parcel High Dollar Reporting In …" at bounding box center [555, 93] width 91 height 15
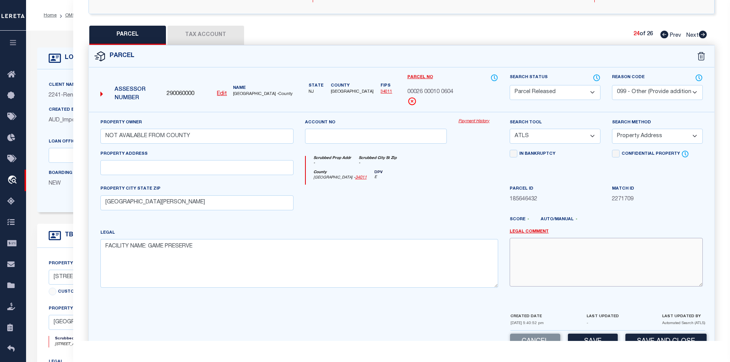
click at [545, 252] on textarea at bounding box center [606, 262] width 193 height 48
paste textarea "PARCEL NOT NEEDED"
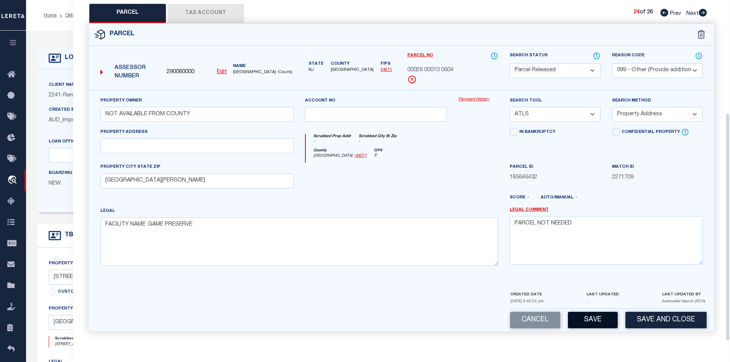
click at [580, 320] on button "Save" at bounding box center [593, 320] width 50 height 16
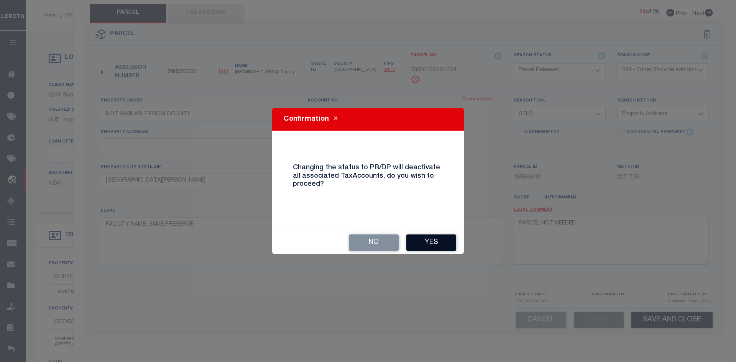
click at [437, 246] on button "Yes" at bounding box center [431, 243] width 50 height 16
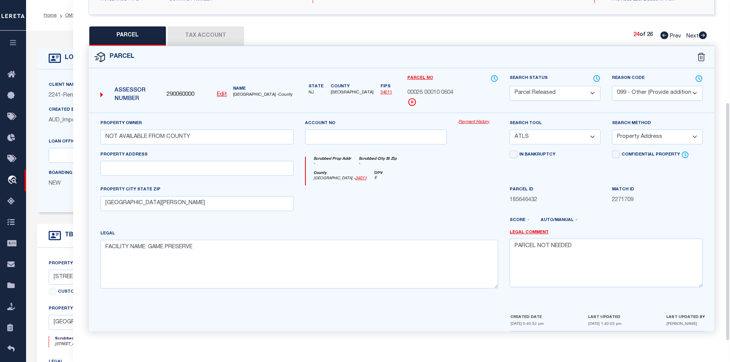
scroll to position [146, 0]
click at [705, 31] on div "24 of 26 Prev Next" at bounding box center [671, 36] width 74 height 10
click at [702, 35] on icon at bounding box center [703, 35] width 8 height 8
click at [561, 89] on select "Automated Search Bad Parcel Complete Duplicate Parcel High Dollar Reporting In …" at bounding box center [555, 93] width 91 height 15
click at [510, 86] on select "Automated Search Bad Parcel Complete Duplicate Parcel High Dollar Reporting In …" at bounding box center [555, 93] width 91 height 15
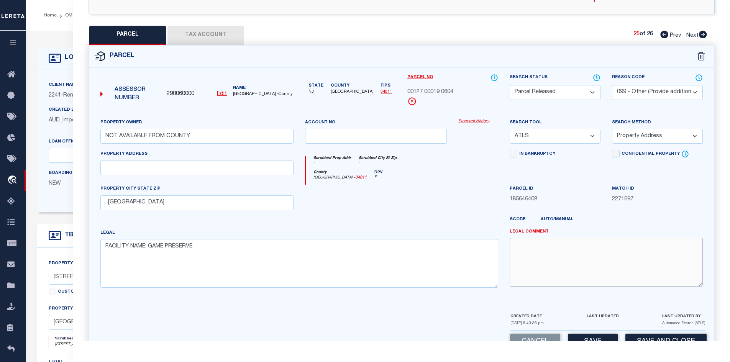
click at [535, 263] on textarea at bounding box center [606, 262] width 193 height 48
paste textarea "PARCEL NOT NEEDED"
click at [588, 335] on button "Save" at bounding box center [593, 342] width 50 height 16
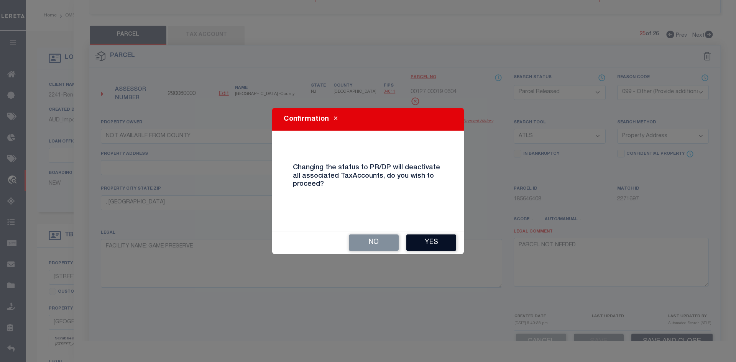
click at [434, 246] on button "Yes" at bounding box center [431, 243] width 50 height 16
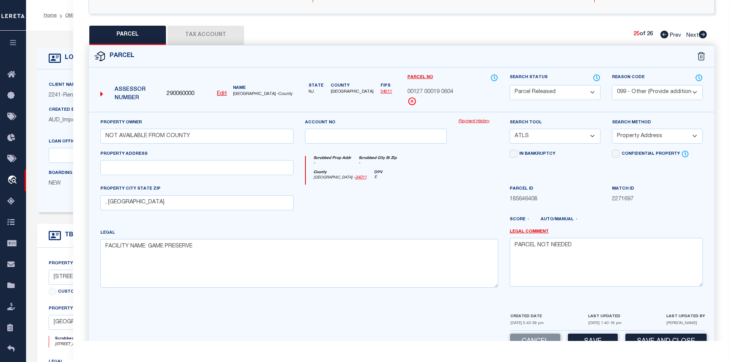
click at [705, 31] on link "Next" at bounding box center [697, 33] width 21 height 5
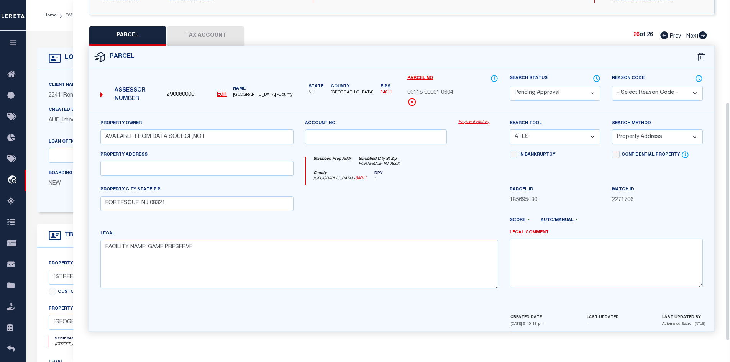
click at [573, 87] on select "Automated Search Bad Parcel Complete Duplicate Parcel High Dollar Reporting In …" at bounding box center [555, 93] width 91 height 15
click at [510, 86] on select "Automated Search Bad Parcel Complete Duplicate Parcel High Dollar Reporting In …" at bounding box center [555, 93] width 91 height 15
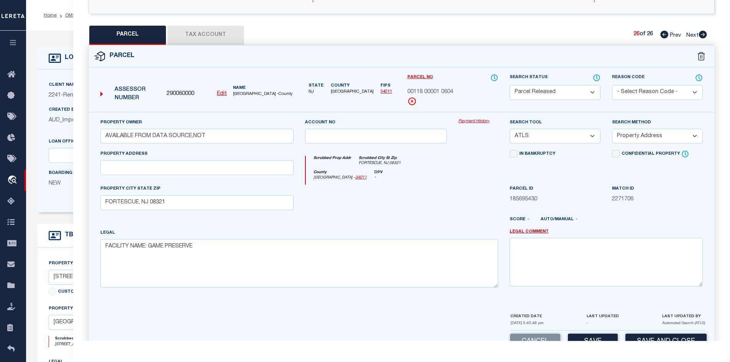
click at [659, 100] on div "Reason Code - Select Reason Code - 099 - Other (Provide additional detail) ACT …" at bounding box center [658, 93] width 102 height 38
click at [636, 88] on select "- Select Reason Code - 099 - Other (Provide additional detail) ACT - Agency Cha…" at bounding box center [657, 92] width 91 height 15
click at [612, 85] on select "- Select Reason Code - 099 - Other (Provide additional detail) ACT - Agency Cha…" at bounding box center [657, 92] width 91 height 15
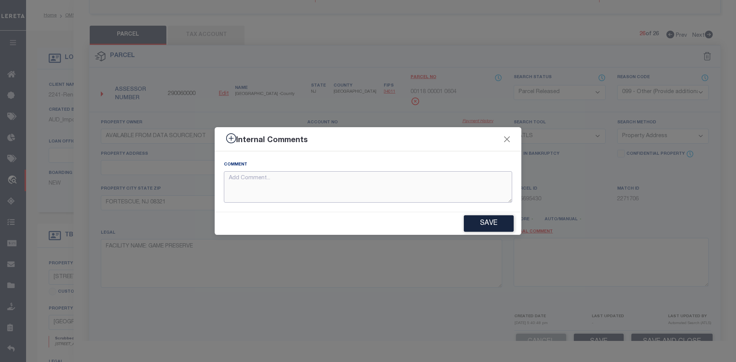
click at [360, 178] on textarea at bounding box center [368, 187] width 288 height 32
paste textarea "PARCEL NOT NEEDED"
click at [489, 230] on button "Save" at bounding box center [489, 223] width 50 height 16
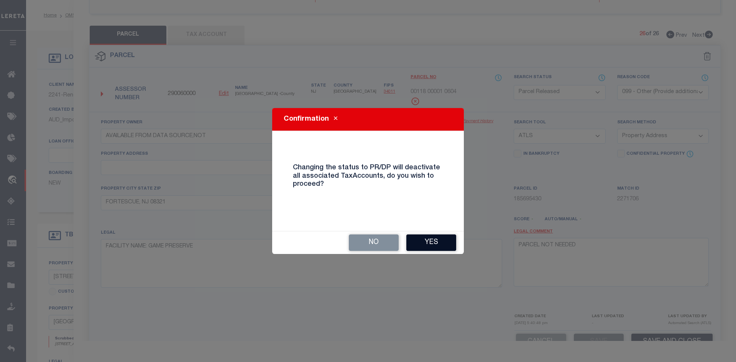
click at [443, 247] on button "Yes" at bounding box center [431, 243] width 50 height 16
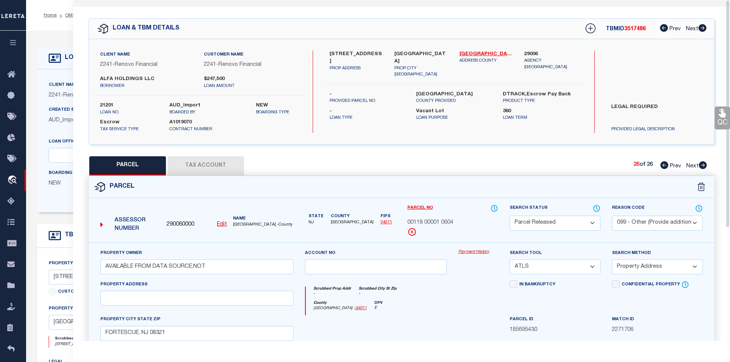
scroll to position [0, 0]
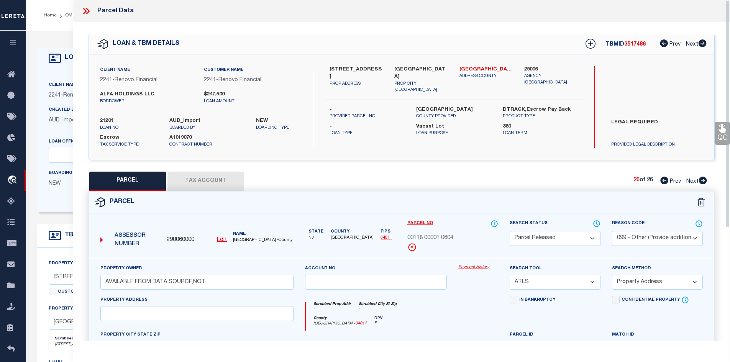
click at [84, 11] on icon at bounding box center [86, 11] width 10 height 10
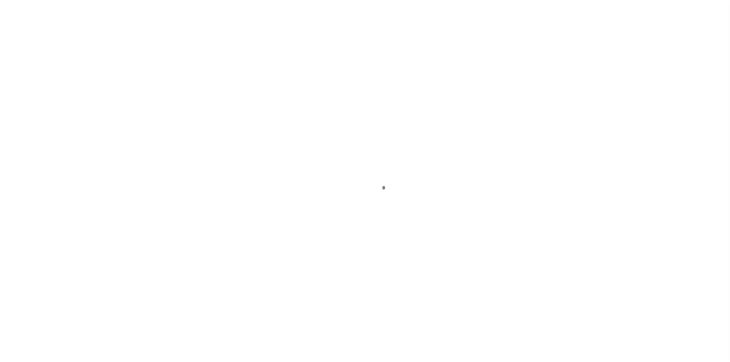
select select "400"
select select "Escrow"
type input "[STREET_ADDRESS]"
select select
type input "[GEOGRAPHIC_DATA]"
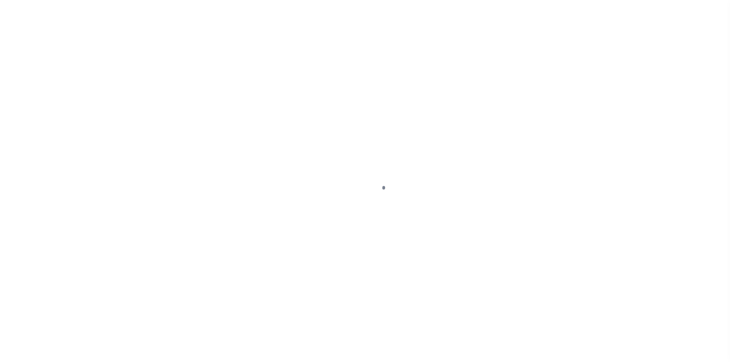
type input "a0kUS00000DKLLp"
type input "NJ"
select select
type textarea "LEGAL REQUIRED"
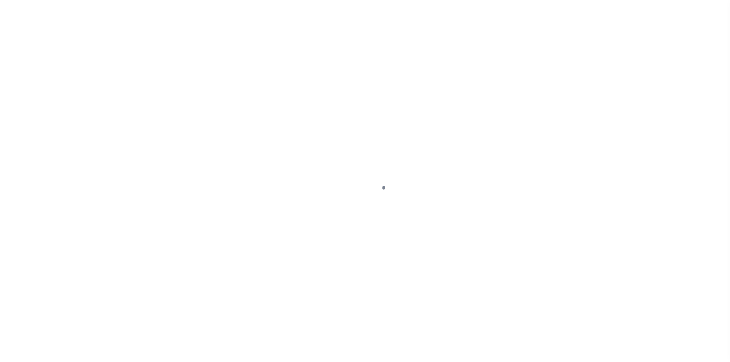
select select "164194"
select select "25066"
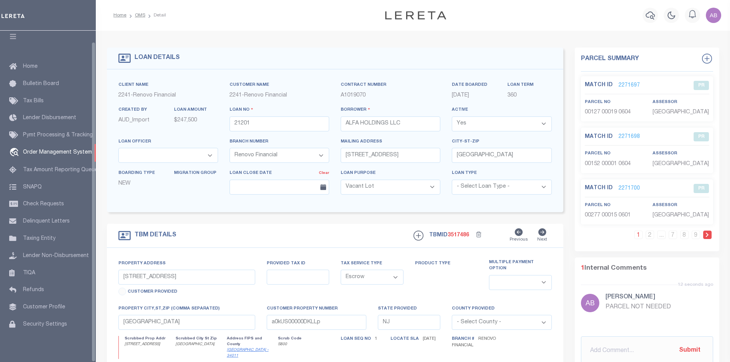
select select "200"
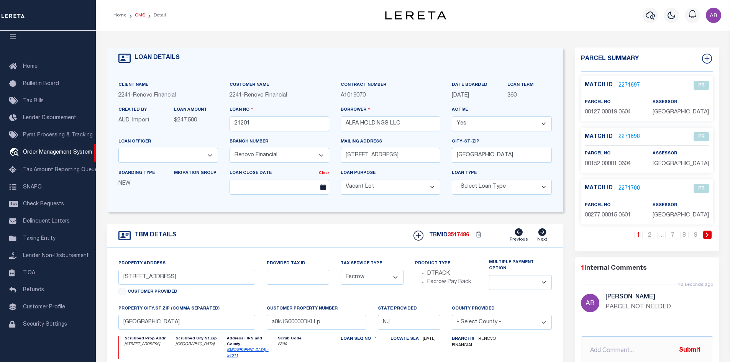
click at [136, 15] on link "OMS" at bounding box center [140, 15] width 10 height 5
select select "200"
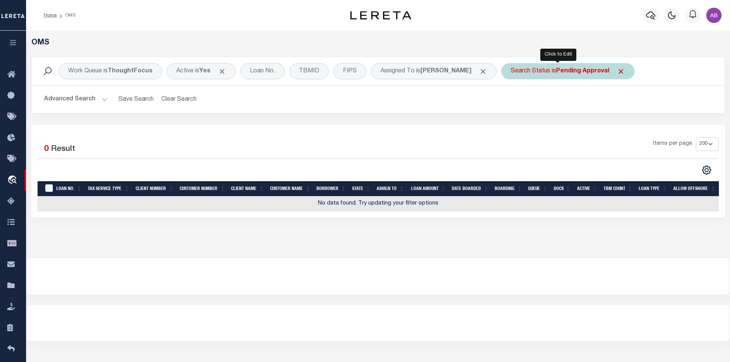
click at [562, 70] on b "Pending Approval" at bounding box center [582, 71] width 53 height 6
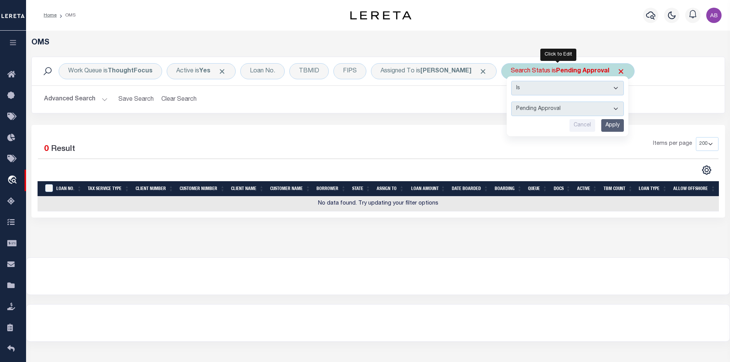
click at [558, 113] on select "Automated Search Bad Parcel Complete Duplicate Parcel High Dollar Reporting In …" at bounding box center [567, 109] width 113 height 15
select select "RD"
click at [511, 102] on select "Automated Search Bad Parcel Complete Duplicate Parcel High Dollar Reporting In …" at bounding box center [567, 109] width 113 height 15
click at [602, 126] on input "Apply" at bounding box center [613, 125] width 23 height 13
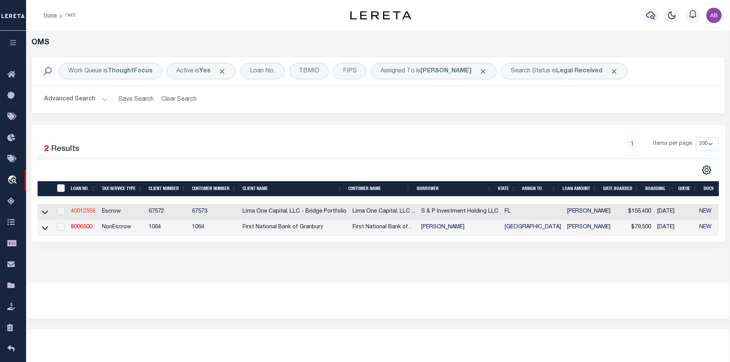
click at [81, 211] on link "40012556" at bounding box center [83, 211] width 25 height 5
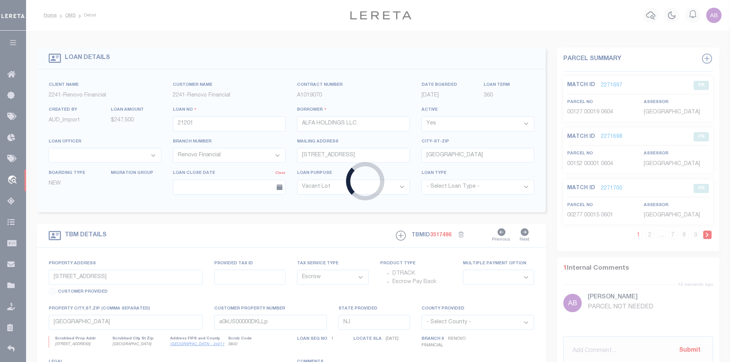
type input "40012556"
type input "S & P Investment Holding LLC"
select select
type input "[STREET_ADDRESS]"
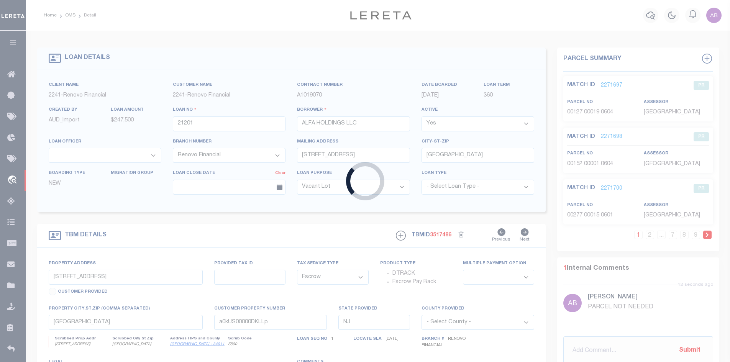
type input "[GEOGRAPHIC_DATA] [GEOGRAPHIC_DATA] 32327"
select select
type input "[STREET_ADDRESS]"
type input "00-00-043-010-09264-000"
select select
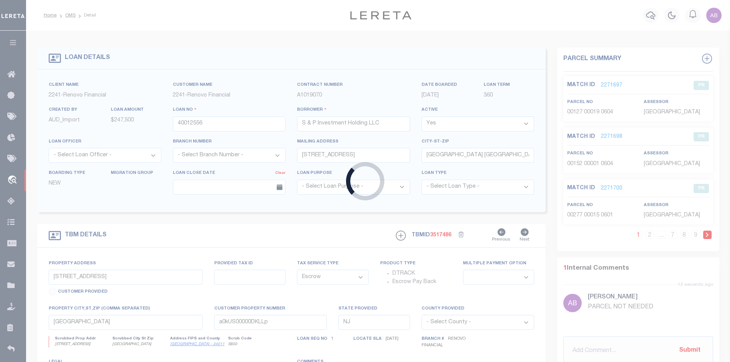
type input "[GEOGRAPHIC_DATA] [GEOGRAPHIC_DATA] 32327"
type input "40012556-1"
type input "FL"
select select
select select "164235"
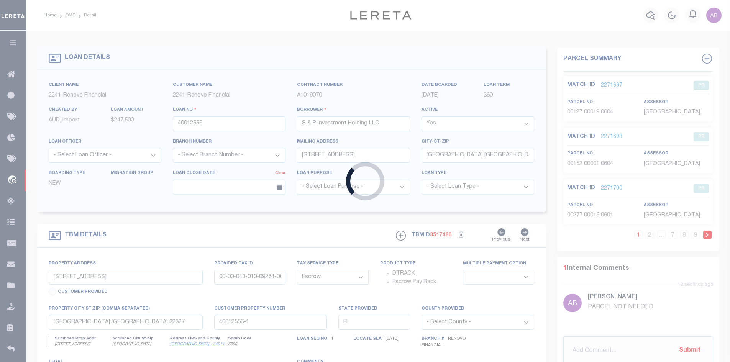
select select "26297"
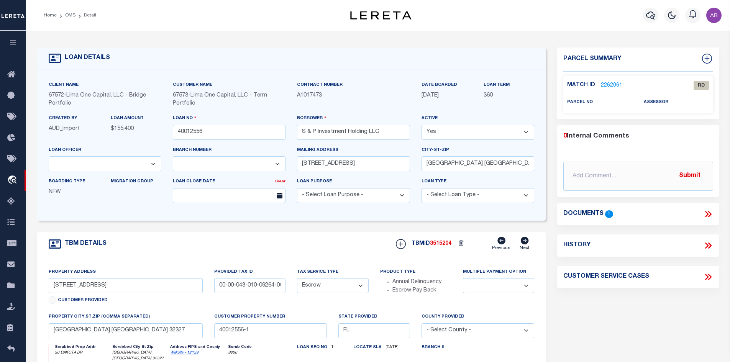
click at [705, 214] on icon at bounding box center [709, 214] width 10 height 10
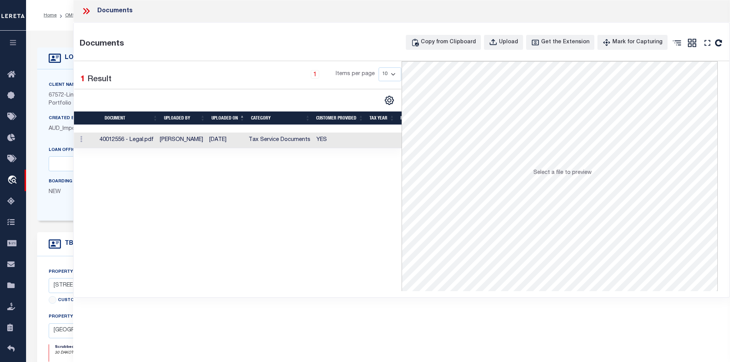
click at [298, 140] on td "Tax Service Documents" at bounding box center [280, 141] width 68 height 16
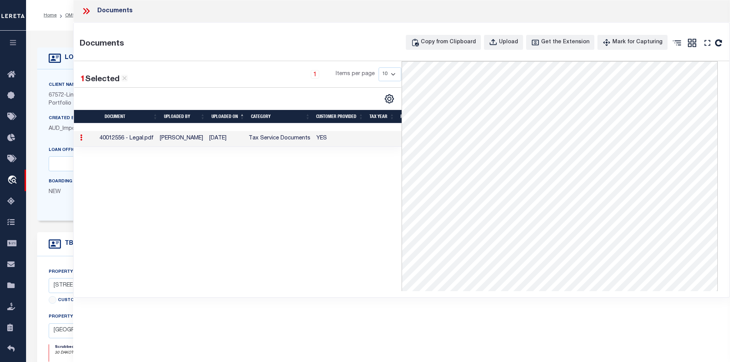
click at [87, 16] on div "Documents" at bounding box center [402, 11] width 658 height 22
click at [86, 14] on icon at bounding box center [87, 11] width 3 height 6
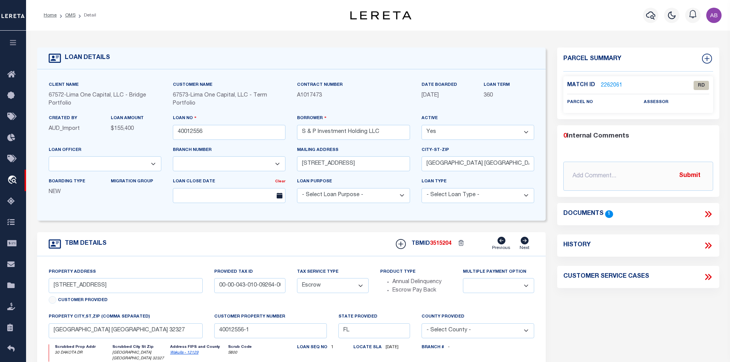
click at [608, 82] on link "2262061" at bounding box center [611, 86] width 21 height 8
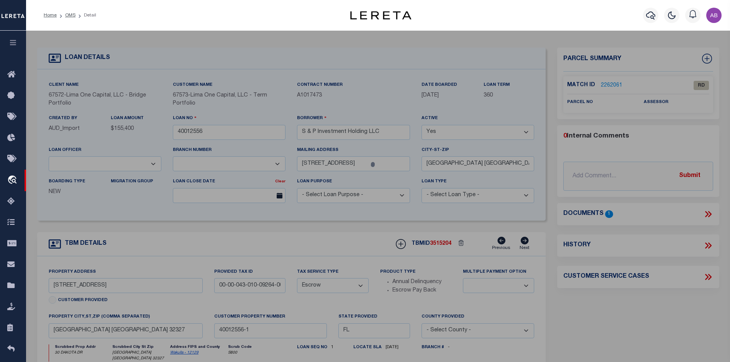
checkbox input "false"
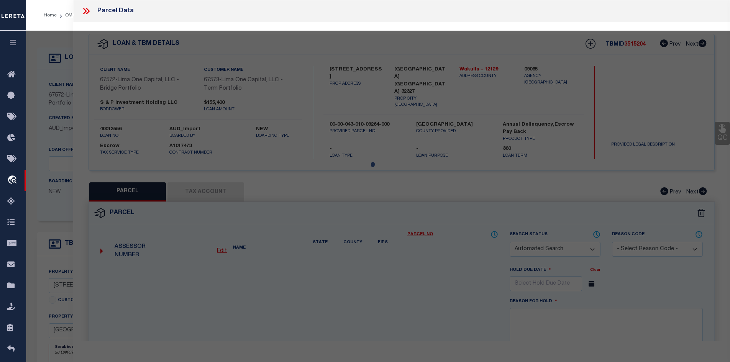
select select "RD"
checkbox input "false"
type textarea "Document uploaded that satisfies a legal requirement, changing from [GEOGRAPHIC…"
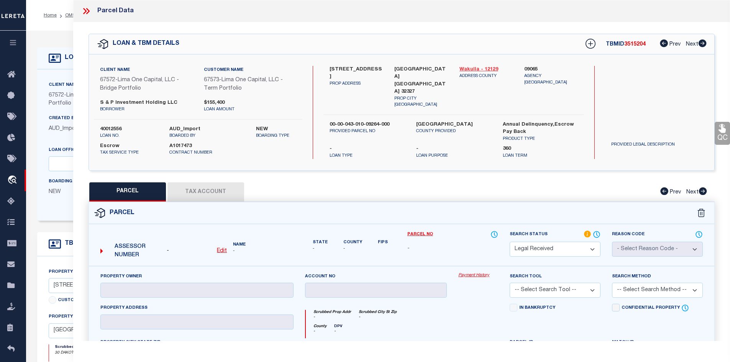
click at [481, 67] on link "Wakulla - 12129" at bounding box center [487, 70] width 54 height 8
click at [648, 107] on div "Search by Legal Customer" at bounding box center [657, 91] width 104 height 50
click at [220, 248] on u "Edit" at bounding box center [222, 250] width 10 height 5
select select "RD"
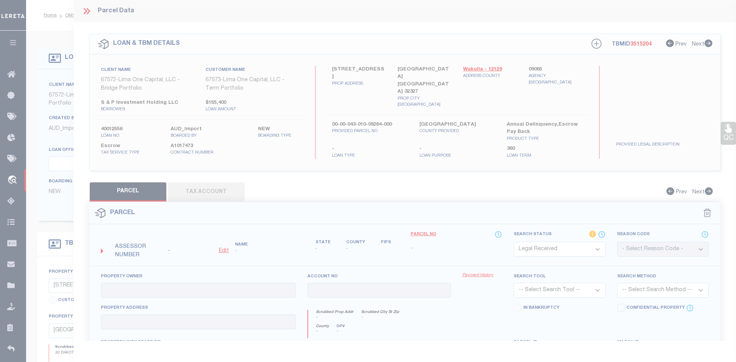
type textarea "-"
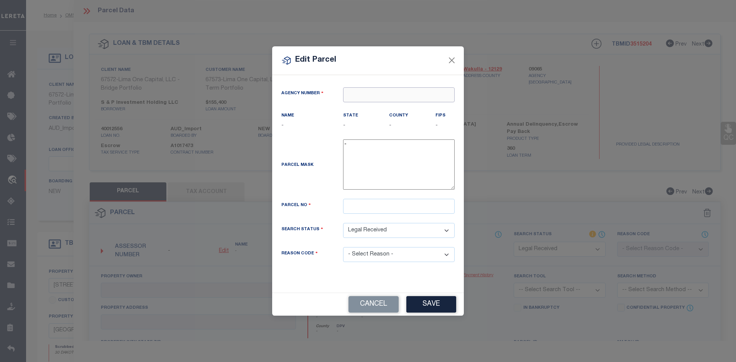
click at [398, 94] on input "text" at bounding box center [399, 94] width 112 height 15
click at [397, 107] on div "090650000 : [GEOGRAPHIC_DATA]" at bounding box center [399, 114] width 111 height 22
type input "090650000"
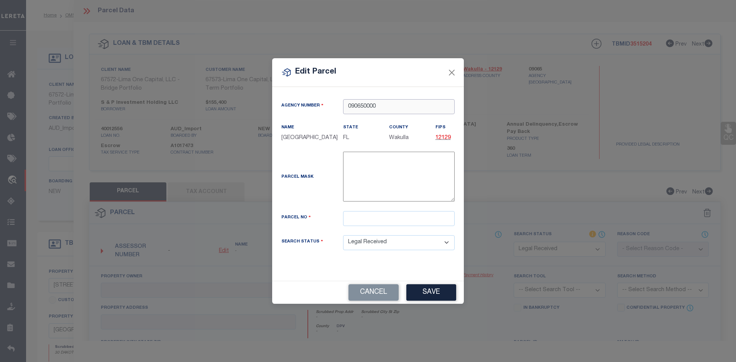
type input "090650000"
click at [356, 220] on input "text" at bounding box center [399, 218] width 112 height 15
paste input "00-00-043-010-09264-000"
type input "00-00-043-010-09264-000"
click at [424, 299] on button "Save" at bounding box center [431, 292] width 50 height 16
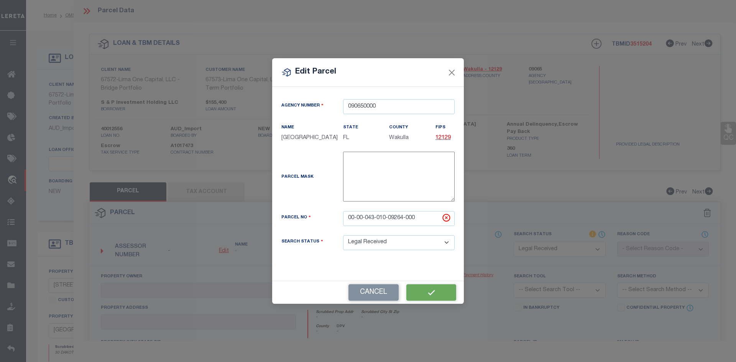
select select "RD"
checkbox input "false"
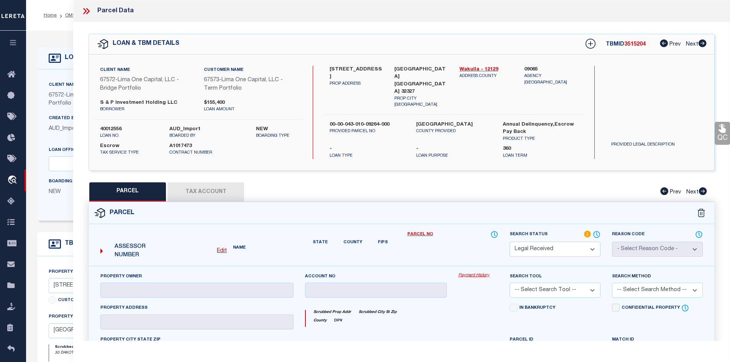
checkbox input "false"
type textarea "Document uploaded that satisfies a legal requirement, changing from [GEOGRAPHIC…"
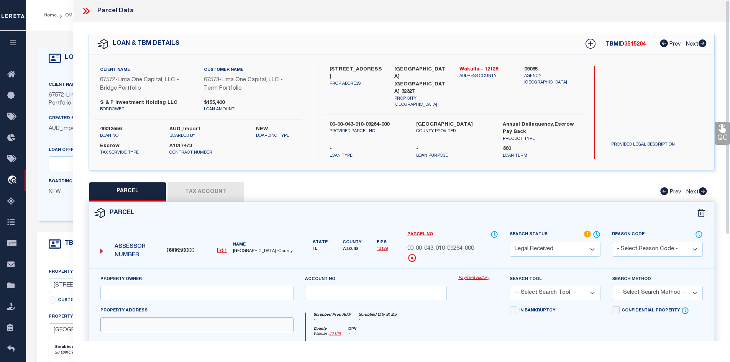
click at [213, 320] on input "text" at bounding box center [196, 324] width 193 height 15
paste input "DAKOTA DR [PERSON_NAME] 32327"
drag, startPoint x: 240, startPoint y: 322, endPoint x: 138, endPoint y: 321, distance: 101.6
click at [138, 321] on input "DAKOTA DR [PERSON_NAME] 32327" at bounding box center [196, 324] width 193 height 15
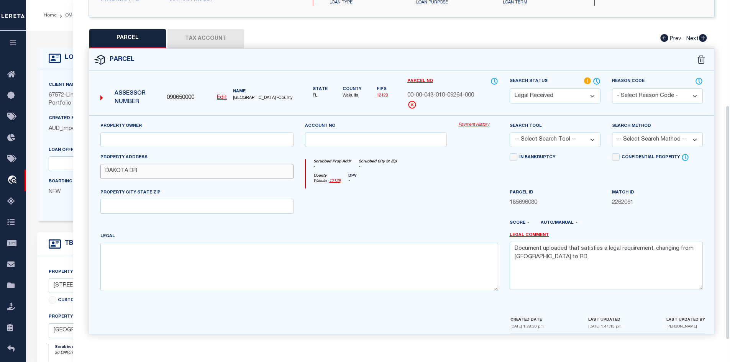
type input "DAKOTA DR"
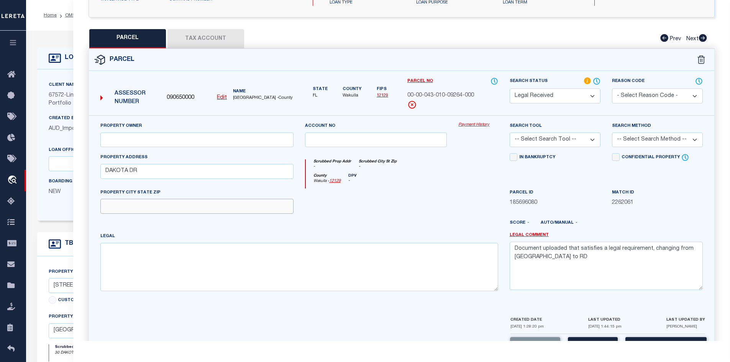
click at [142, 206] on input "text" at bounding box center [196, 206] width 193 height 15
paste input "CRAWFORDVILLE 32327"
type input "CRAWFORDVILLE 32327"
click at [162, 255] on textarea at bounding box center [299, 267] width 398 height 48
click at [245, 257] on textarea at bounding box center [299, 267] width 398 height 48
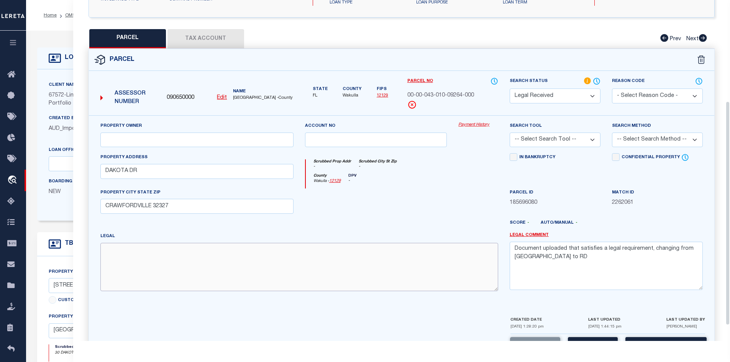
paste textarea "0.114 [GEOGRAPHIC_DATA] 3 BLOCK 33 LOT 39 OR 22 P 750 OR 286 P 793 OR 1254 P 55"
type textarea "0.114 [GEOGRAPHIC_DATA] 3 BLOCK 33 LOT 39 OR 22 P 750 OR 286 P 793 OR 1254 P 55"
click at [137, 138] on input "text" at bounding box center [196, 140] width 193 height 15
click at [155, 137] on input "text" at bounding box center [196, 140] width 193 height 15
paste input "S & P INVESTMENT HOLDING LLC"
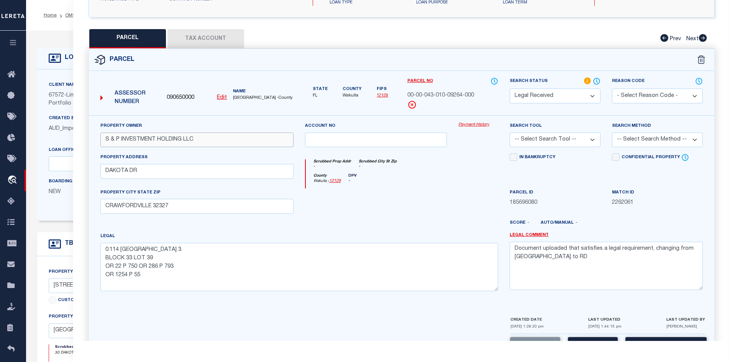
type input "S & P INVESTMENT HOLDING LLC"
click at [568, 265] on textarea "Document uploaded that satisfies a legal requirement, changing from [GEOGRAPHIC…" at bounding box center [606, 266] width 193 height 48
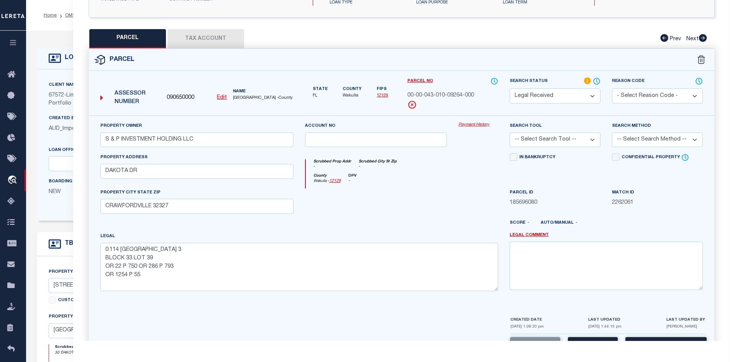
click at [201, 43] on button "Tax Account" at bounding box center [206, 38] width 77 height 19
select select "100"
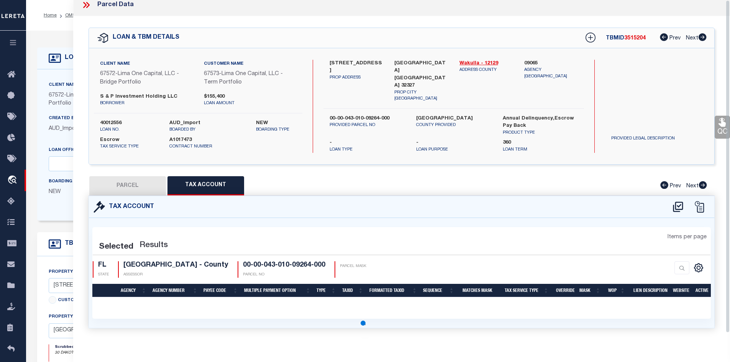
scroll to position [0, 0]
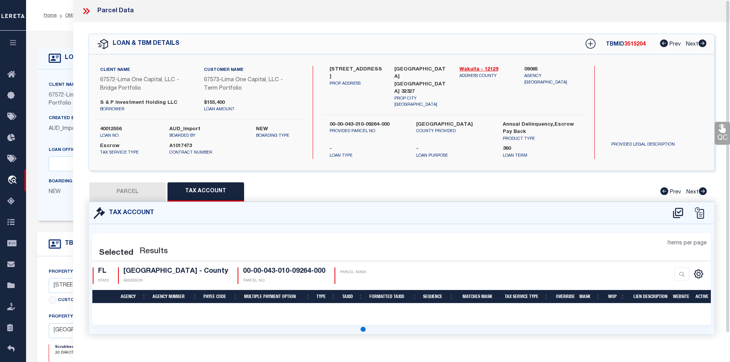
select select "100"
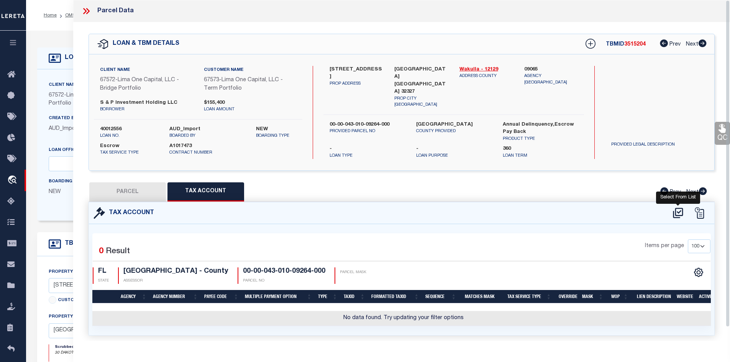
click at [680, 209] on icon at bounding box center [678, 213] width 10 height 10
select select "100"
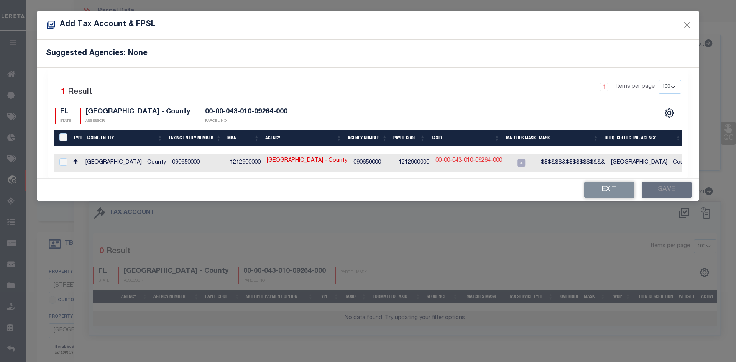
click at [462, 164] on link "00-00-043-010-09264-000" at bounding box center [469, 161] width 67 height 8
type input "00-00-043-010-09264-000"
type textarea "$$$&$$&$$$$$$$$&&&"
checkbox input "true"
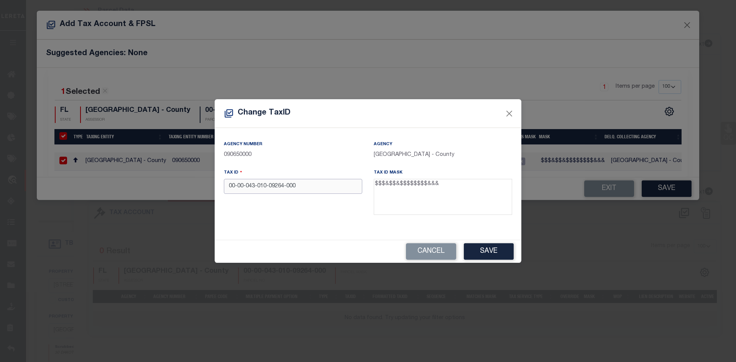
click at [286, 188] on input "00-00-043-010-09264-000" at bounding box center [293, 186] width 138 height 15
type input "000004301009264000"
click at [477, 249] on button "Save" at bounding box center [489, 251] width 50 height 16
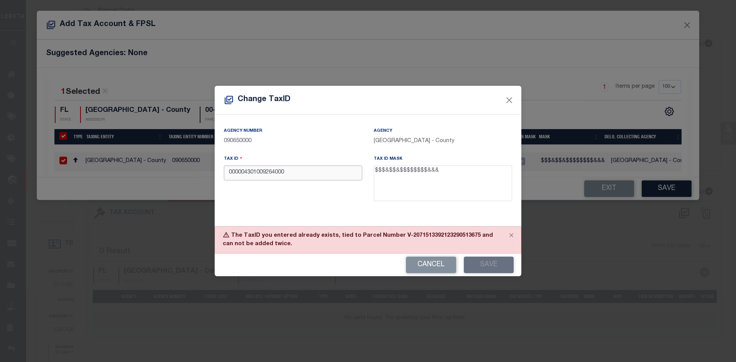
click at [342, 173] on input "000004301009264000" at bounding box center [293, 173] width 138 height 15
click at [438, 266] on button "Cancel" at bounding box center [431, 265] width 50 height 16
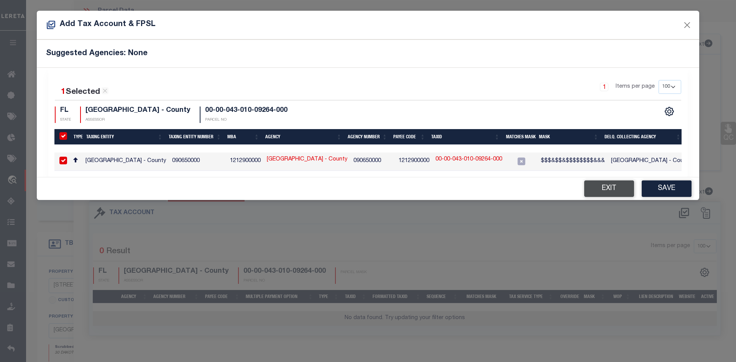
click at [607, 195] on button "Exit" at bounding box center [609, 189] width 50 height 16
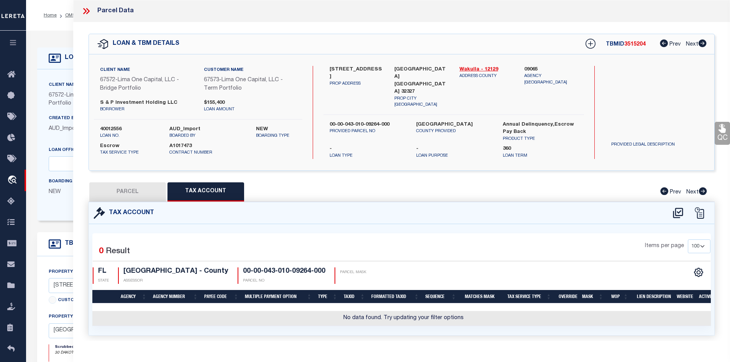
click at [132, 186] on button "PARCEL" at bounding box center [127, 192] width 77 height 19
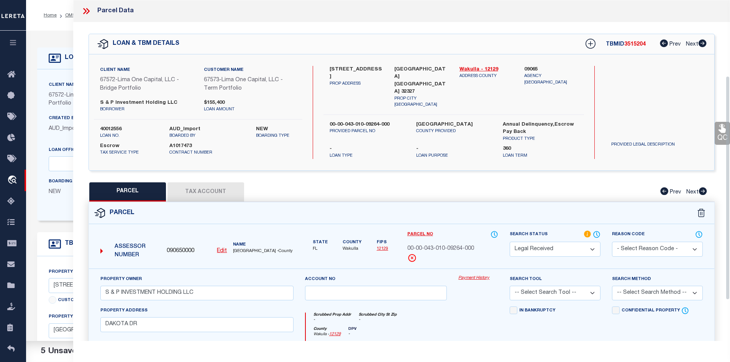
scroll to position [153, 0]
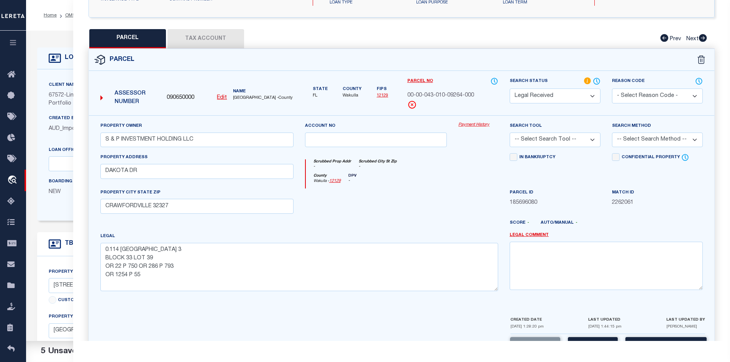
click at [588, 341] on div "Parcel Data QC QC QC - Select Status -" at bounding box center [402, 181] width 658 height 362
click at [591, 338] on button "Save" at bounding box center [593, 345] width 50 height 16
click at [223, 95] on u "Edit" at bounding box center [222, 97] width 10 height 5
select select "RD"
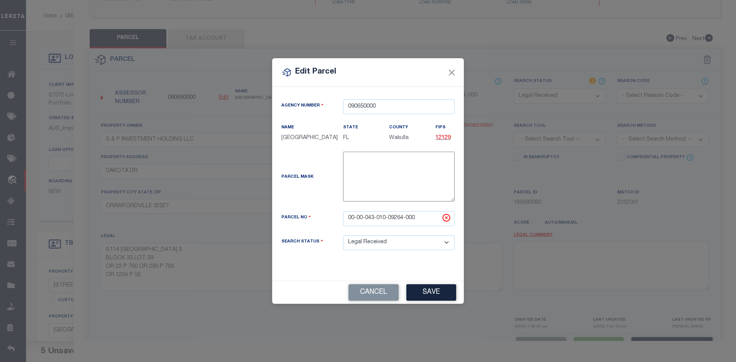
select select "AS"
checkbox input "false"
select select "RD"
type input "S & P INVESTMENT HOLDING LLC"
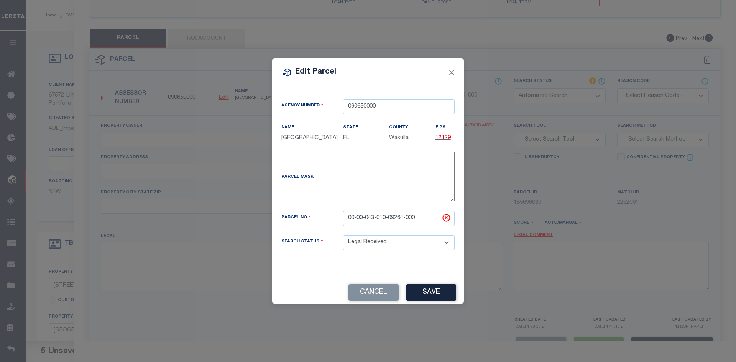
type input "DAKOTA DR"
type input "CRAWFORDVILLE 32327"
type textarea "0.114 [GEOGRAPHIC_DATA] 3 BLOCK 33 LOT 39 OR 22 P 750 OR 286 P 793 OR 1254 P 55"
click at [379, 216] on input "00-00-043-010-09264-000" at bounding box center [399, 218] width 112 height 15
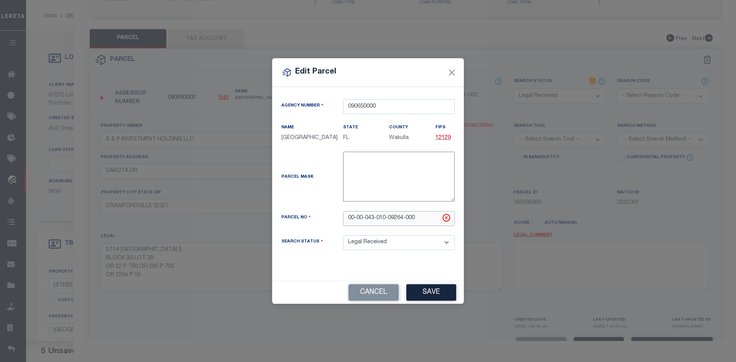
click at [379, 216] on input "00-00-043-010-09264-000" at bounding box center [399, 218] width 112 height 15
paste input "0004301009264"
type input "000004301009264000"
click at [418, 297] on button "Save" at bounding box center [431, 292] width 50 height 16
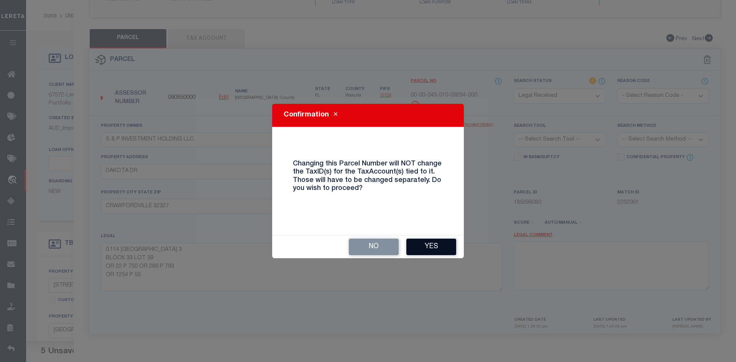
click at [421, 246] on button "Yes" at bounding box center [431, 247] width 50 height 16
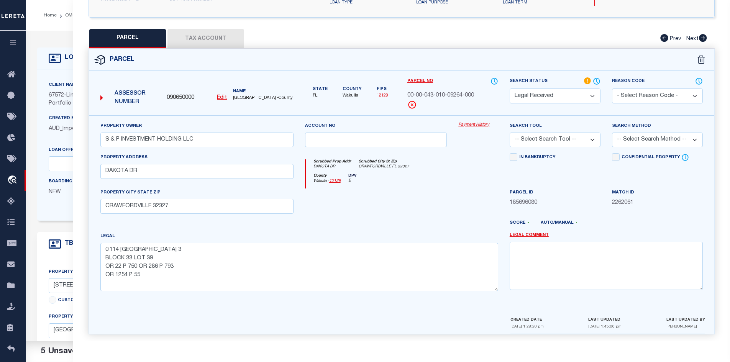
select select "RD"
checkbox input "false"
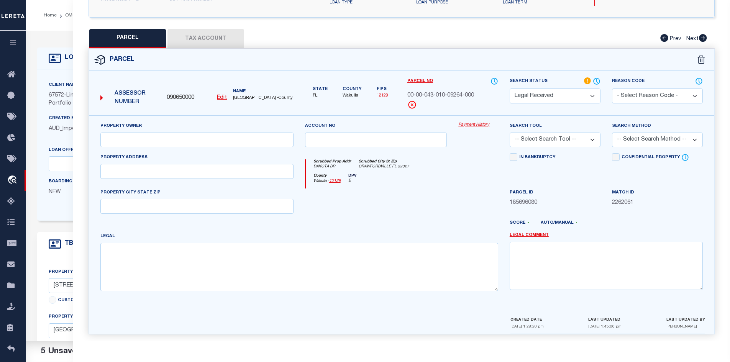
type input "S & P INVESTMENT HOLDING LLC"
type input "DAKOTA DR"
type input "CRAWFORDVILLE 32327"
type textarea "0.114 [GEOGRAPHIC_DATA] 3 BLOCK 33 LOT 39 OR 22 P 750 OR 286 P 793 OR 1254 P 55"
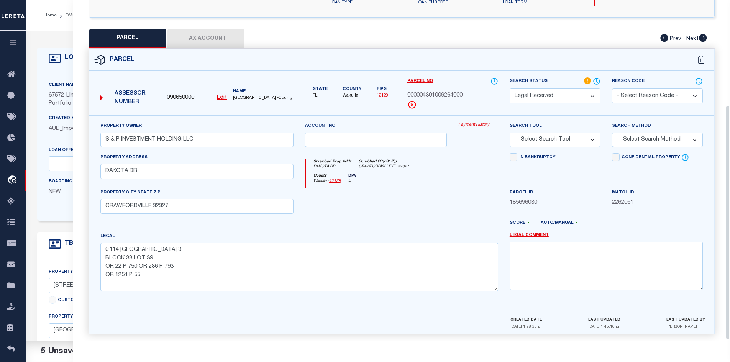
click at [223, 35] on button "Tax Account" at bounding box center [206, 38] width 77 height 19
select select "100"
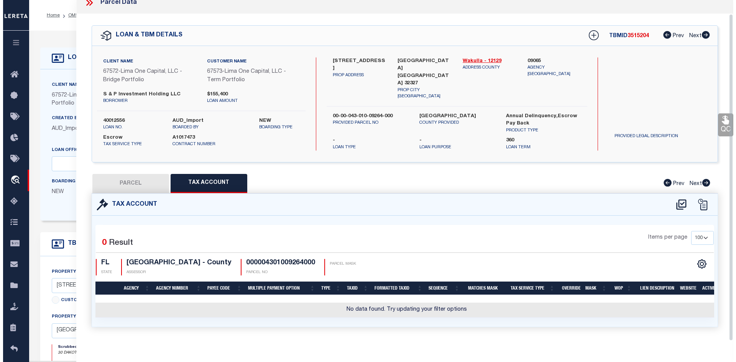
scroll to position [14, 0]
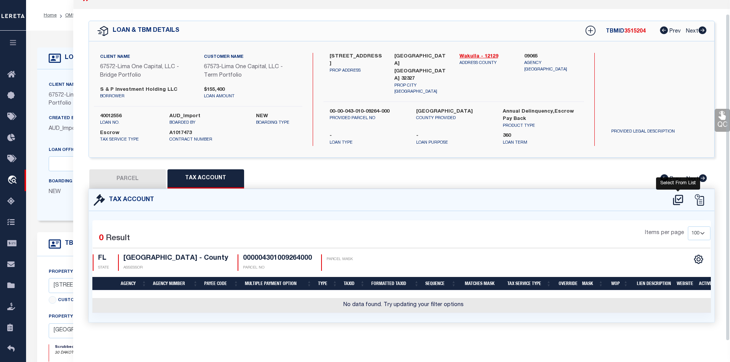
click at [679, 199] on icon at bounding box center [678, 200] width 13 height 12
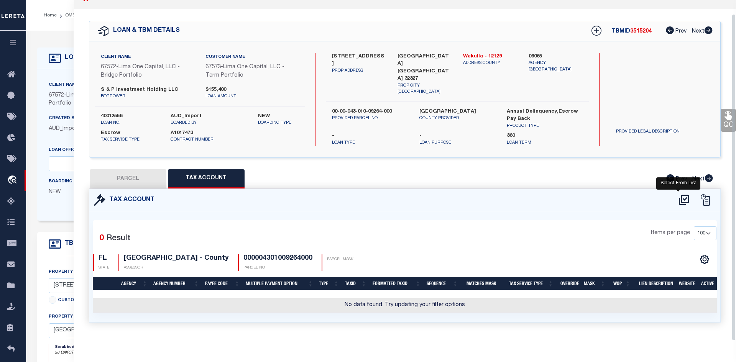
select select "100"
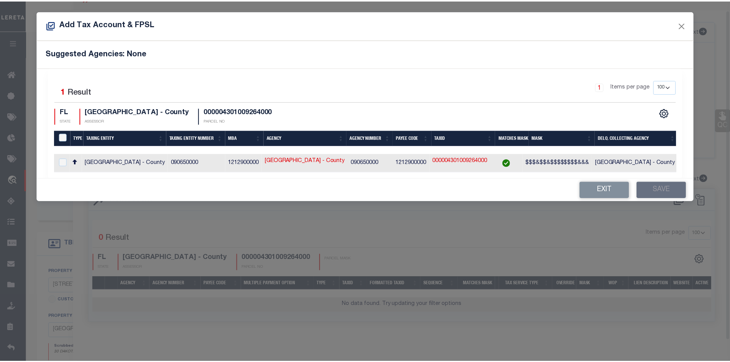
scroll to position [9, 0]
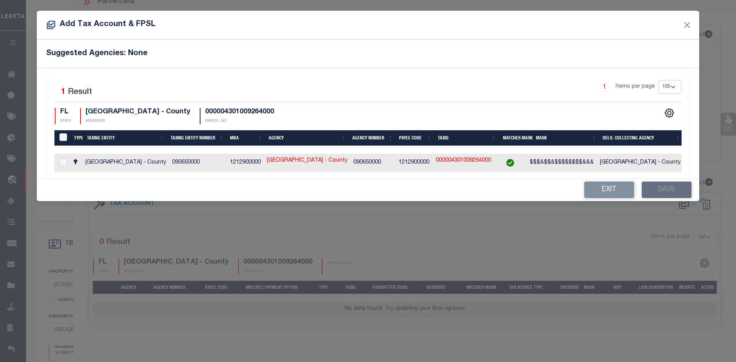
drag, startPoint x: 133, startPoint y: 161, endPoint x: 143, endPoint y: 161, distance: 10.0
click at [132, 161] on td "[GEOGRAPHIC_DATA] - County" at bounding box center [125, 163] width 87 height 18
checkbox input "true"
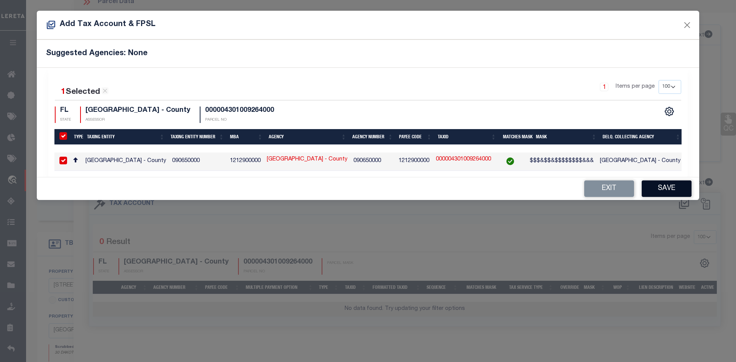
click at [663, 197] on button "Save" at bounding box center [667, 189] width 50 height 16
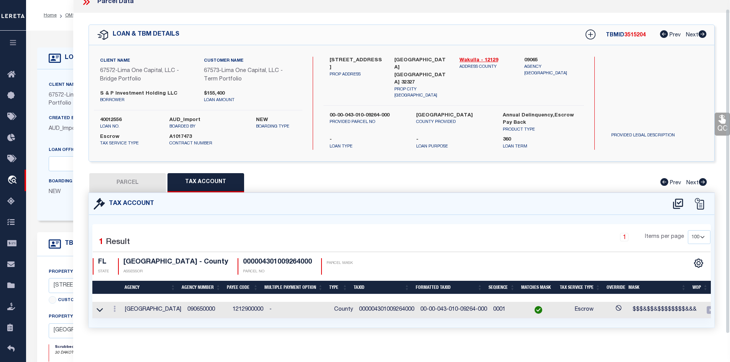
click at [143, 173] on button "PARCEL" at bounding box center [127, 182] width 77 height 19
select select "AS"
checkbox input "false"
select select "RD"
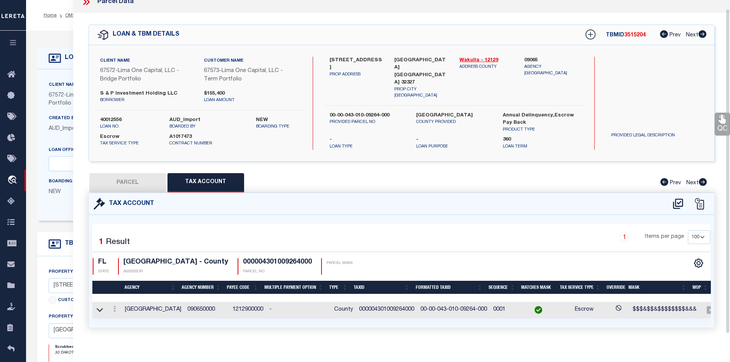
type input "S & P INVESTMENT HOLDING LLC"
type input "DAKOTA DR"
type input "CRAWFORDVILLE 32327"
type textarea "0.114 [GEOGRAPHIC_DATA] 3 BLOCK 33 LOT 39 OR 22 P 750 OR 286 P 793 OR 1254 P 55"
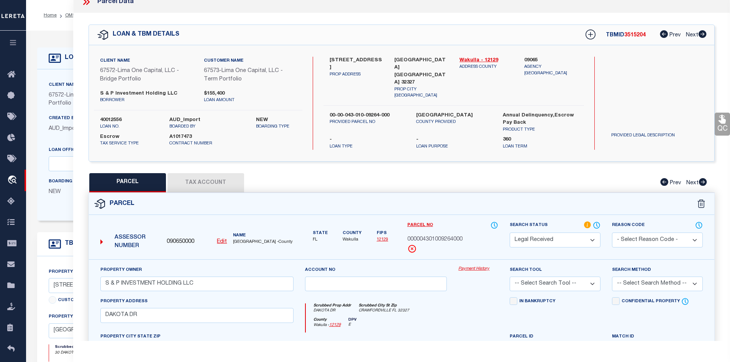
click at [538, 234] on select "Automated Search Bad Parcel Complete Duplicate Parcel High Dollar Reporting In …" at bounding box center [555, 240] width 91 height 15
select select "PC"
click at [510, 233] on select "Automated Search Bad Parcel Complete Duplicate Parcel High Dollar Reporting In …" at bounding box center [555, 240] width 91 height 15
click at [527, 278] on select "-- Select Search Tool -- 3rd Party Website Agency File Agency Website ATLS CNV-…" at bounding box center [555, 284] width 91 height 15
select select "AGW"
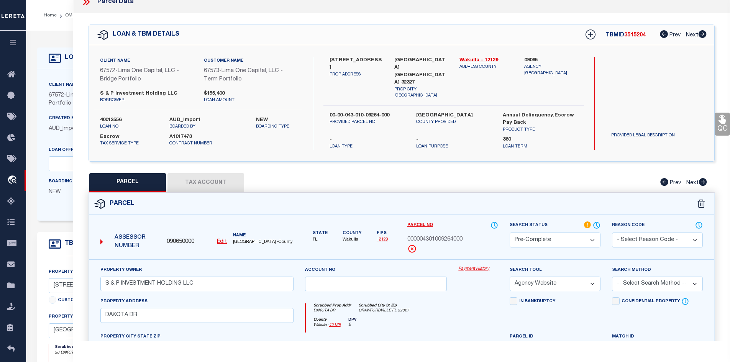
click at [510, 277] on select "-- Select Search Tool -- 3rd Party Website Agency File Agency Website ATLS CNV-…" at bounding box center [555, 284] width 91 height 15
click at [627, 272] on div "Search Method -- Select Search Method -- Property Address Legal Liability Info …" at bounding box center [657, 278] width 91 height 25
click at [627, 278] on select "-- Select Search Method -- Property Address Legal Liability Info Provided" at bounding box center [657, 284] width 91 height 15
select select "LEG"
click at [612, 277] on select "-- Select Search Method -- Property Address Legal Liability Info Provided" at bounding box center [657, 284] width 91 height 15
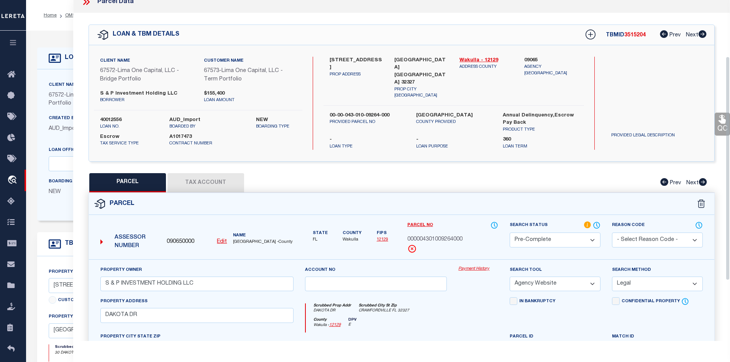
scroll to position [163, 0]
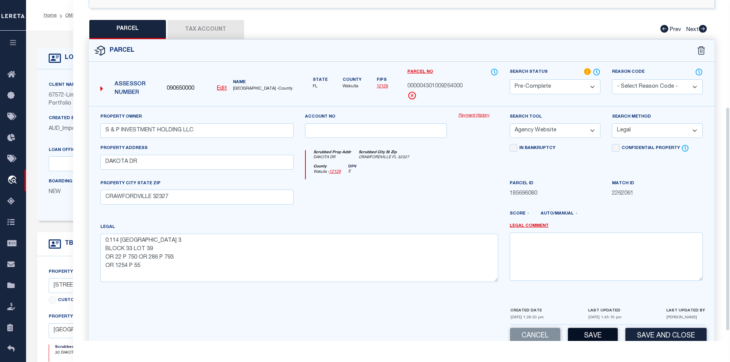
click at [592, 336] on button "Save" at bounding box center [593, 336] width 50 height 16
select select "AS"
select select
checkbox input "false"
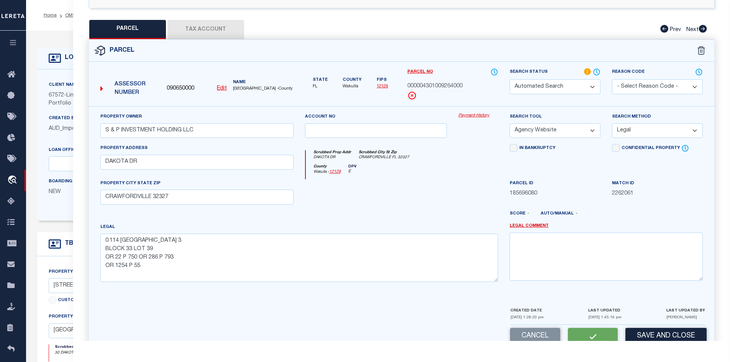
checkbox input "false"
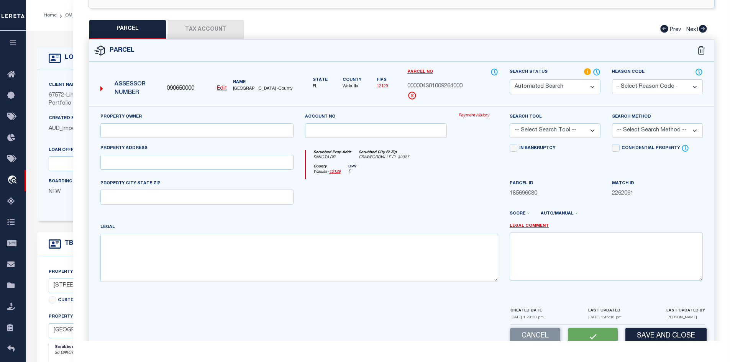
select select "PC"
type input "S & P INVESTMENT HOLDING LLC"
select select "AGW"
select select "LEG"
type input "DAKOTA DR"
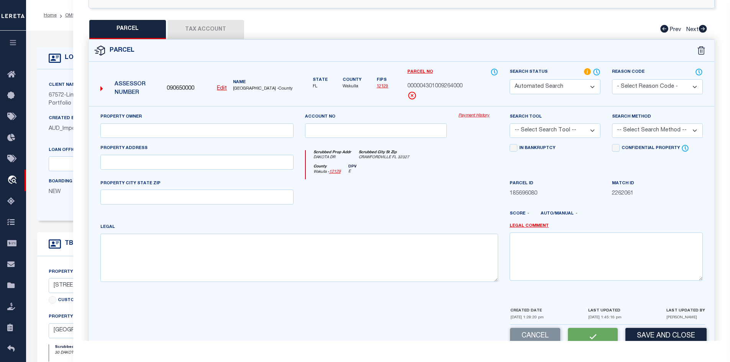
type input "CRAWFORDVILLE 32327"
type textarea "0.114 [GEOGRAPHIC_DATA] 3 BLOCK 33 LOT 39 OR 22 P 750 OR 286 P 793 OR 1254 P 55"
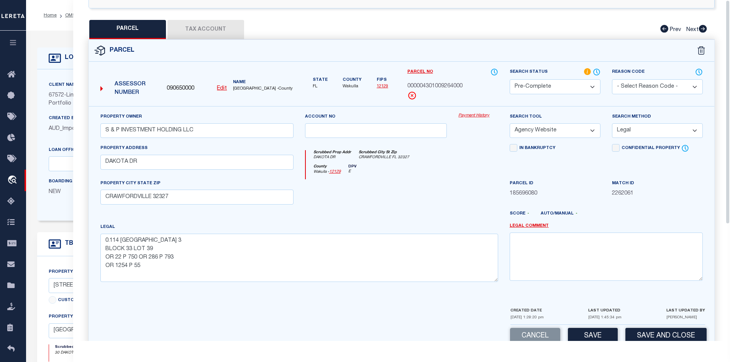
scroll to position [0, 0]
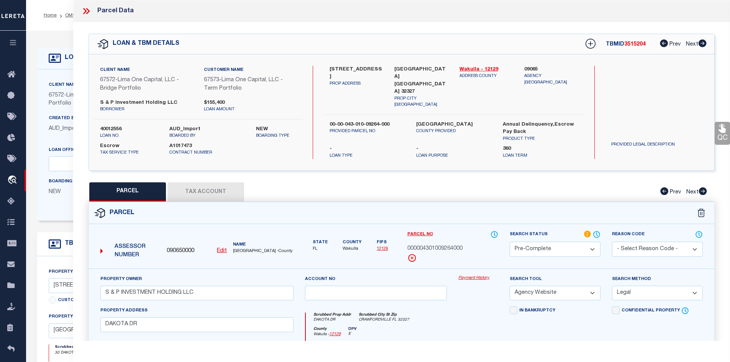
click at [636, 44] on span "3515204" at bounding box center [635, 44] width 21 height 5
copy span "3515204"
click at [636, 45] on span "3515204" at bounding box center [635, 44] width 21 height 5
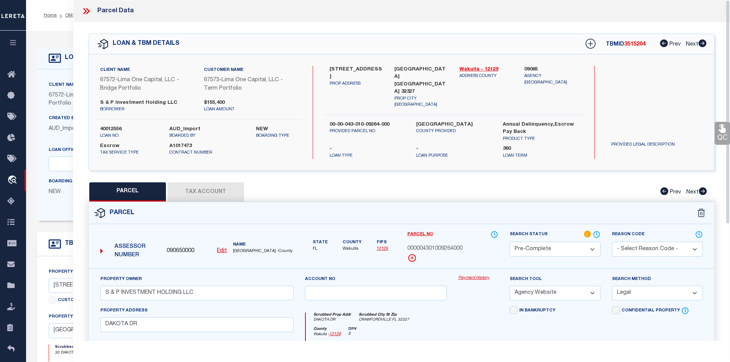
click at [114, 126] on label "40012556" at bounding box center [129, 130] width 58 height 8
copy div "40012556"
click at [245, 249] on span "[GEOGRAPHIC_DATA] -County" at bounding box center [263, 251] width 60 height 7
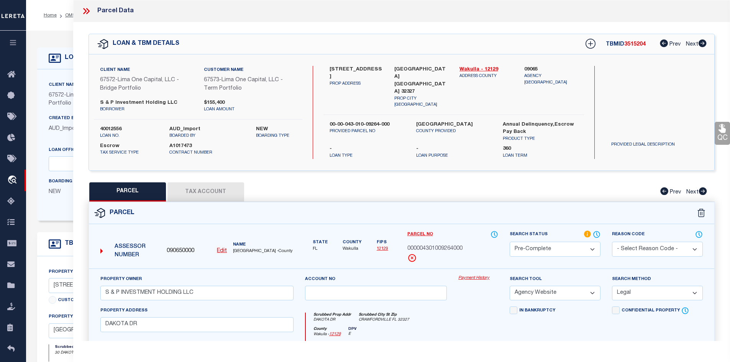
click at [245, 249] on span "[GEOGRAPHIC_DATA] -County" at bounding box center [263, 251] width 60 height 7
copy span "WAKULLA"
click at [457, 245] on span "000004301009264000" at bounding box center [435, 249] width 55 height 8
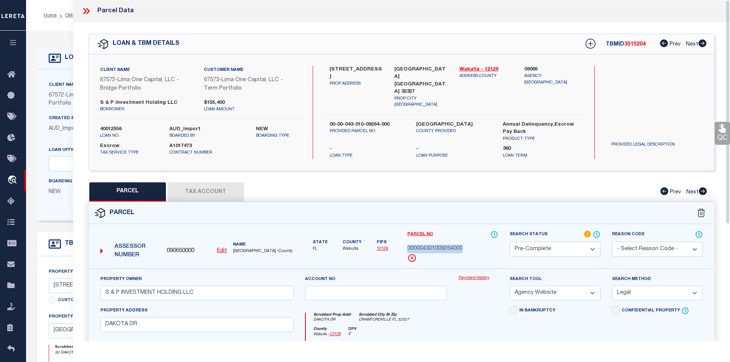
copy div "000004301009264000"
click at [89, 10] on icon at bounding box center [86, 11] width 10 height 10
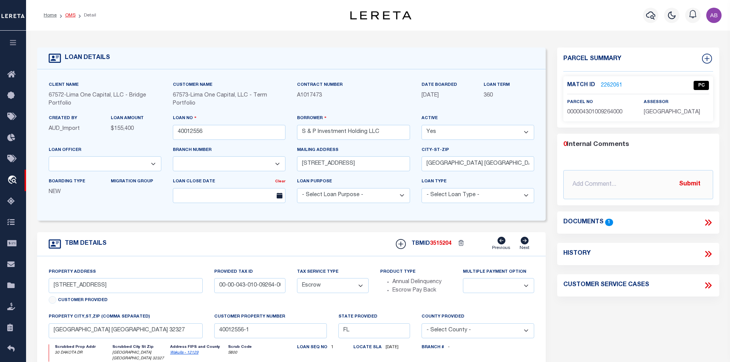
click at [71, 14] on link "OMS" at bounding box center [70, 15] width 10 height 5
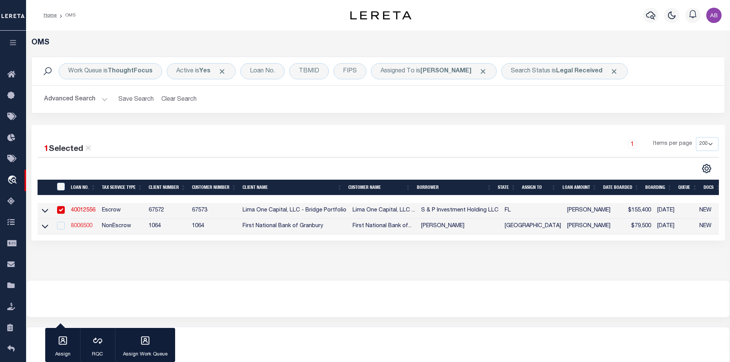
click at [76, 227] on link "8006500" at bounding box center [81, 226] width 21 height 5
type input "8006500"
type input "[PERSON_NAME]"
select select
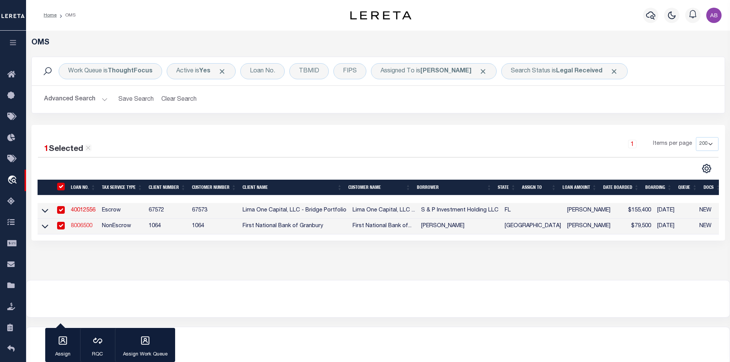
type input "[DATE]"
select select "10"
select select "NonEscrow"
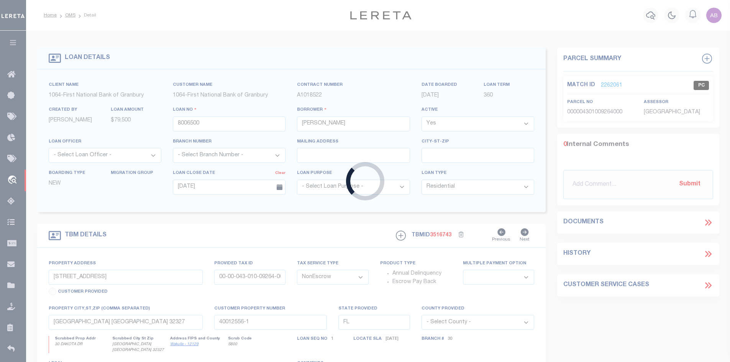
type input "TBD US HWY 81 N"
select select
type input "RINGGOLD TX 76261"
type input "[GEOGRAPHIC_DATA]"
type textarea "10.400 AC, SEC 19, H & TC RR. CO. [STREET_ADDRESS]"
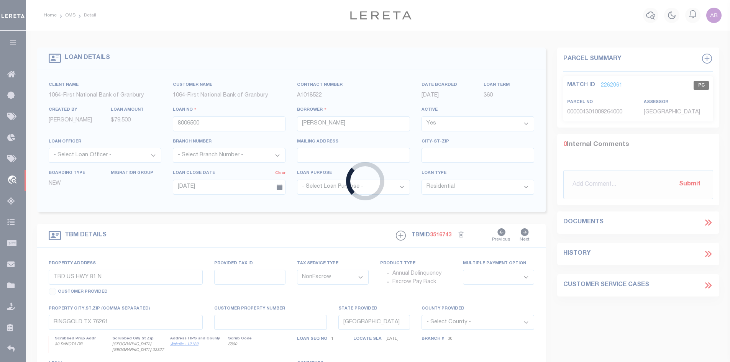
select select "542"
select select "207"
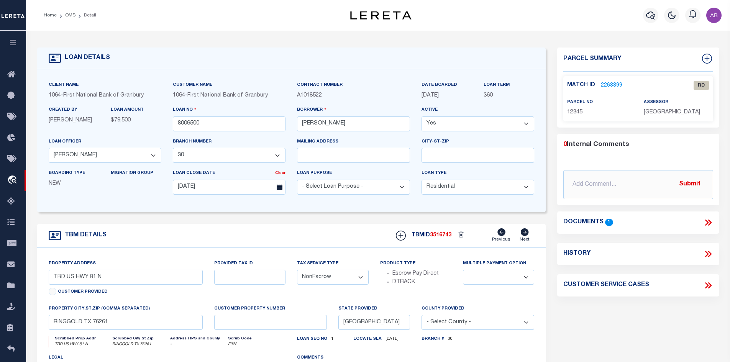
click at [709, 218] on link at bounding box center [709, 223] width 10 height 10
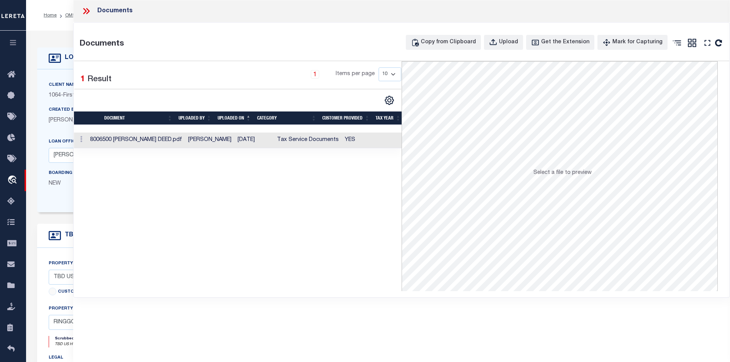
click at [365, 146] on td "YES" at bounding box center [368, 141] width 53 height 16
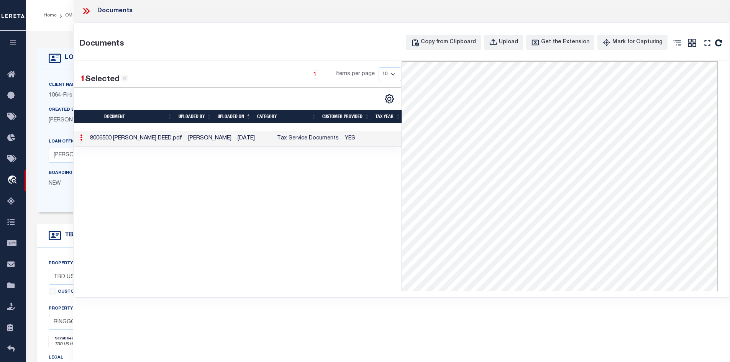
click at [85, 11] on icon at bounding box center [84, 11] width 3 height 6
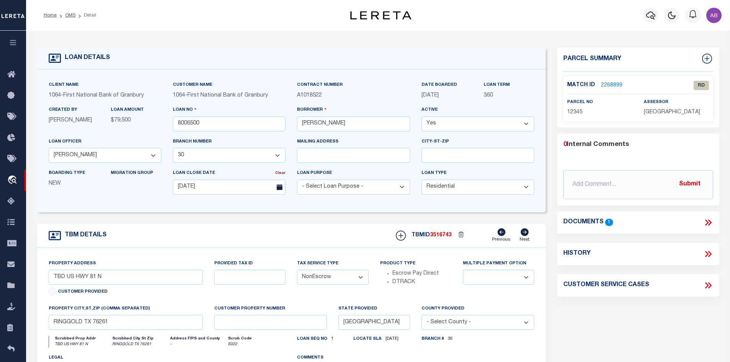
click at [607, 86] on link "2268899" at bounding box center [611, 86] width 21 height 8
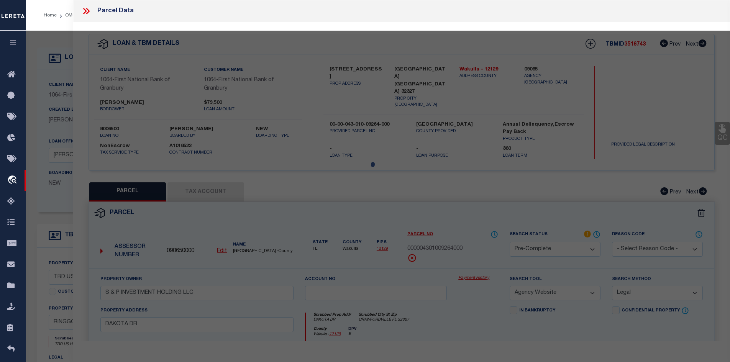
select select "AS"
select select
checkbox input "false"
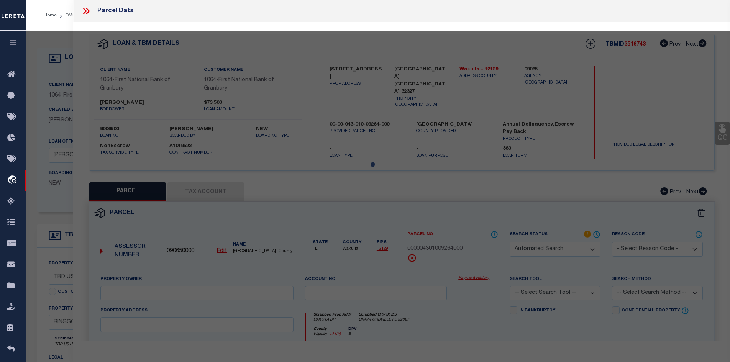
select select "RD"
type textarea "Document uploaded that satisfies a legal requirement, changing from [GEOGRAPHIC…"
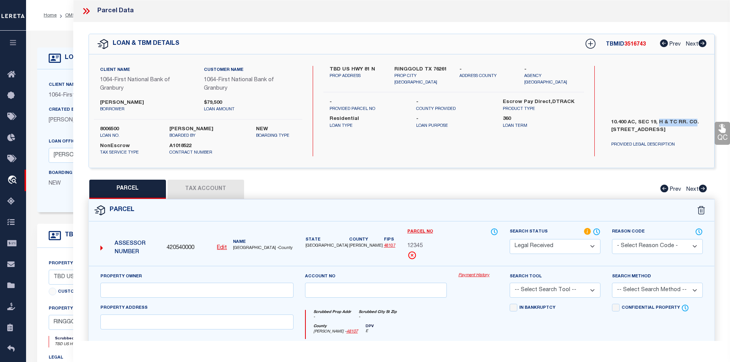
drag, startPoint x: 658, startPoint y: 122, endPoint x: 693, endPoint y: 123, distance: 35.7
click at [693, 123] on label "10.400 AC, SEC 19, H & TC RR. CO. [STREET_ADDRESS]" at bounding box center [658, 130] width 104 height 23
copy label "H & TC RR. CO"
click at [641, 73] on div "Search by Legal Customer" at bounding box center [657, 91] width 104 height 50
click at [523, 253] on select "Automated Search Bad Parcel Complete Duplicate Parcel High Dollar Reporting In …" at bounding box center [555, 246] width 91 height 15
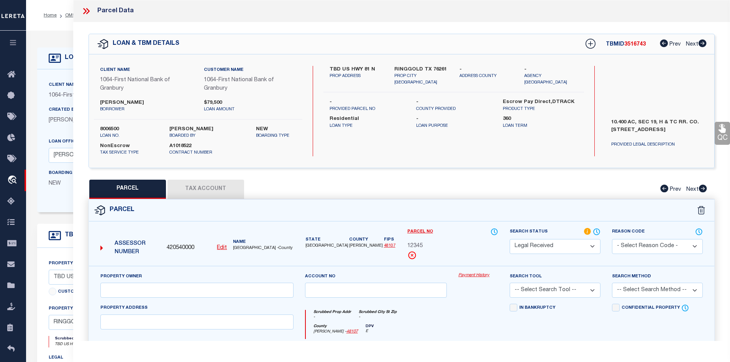
select select "NP"
click at [510, 239] on select "Automated Search Bad Parcel Complete Duplicate Parcel High Dollar Reporting In …" at bounding box center [555, 246] width 91 height 15
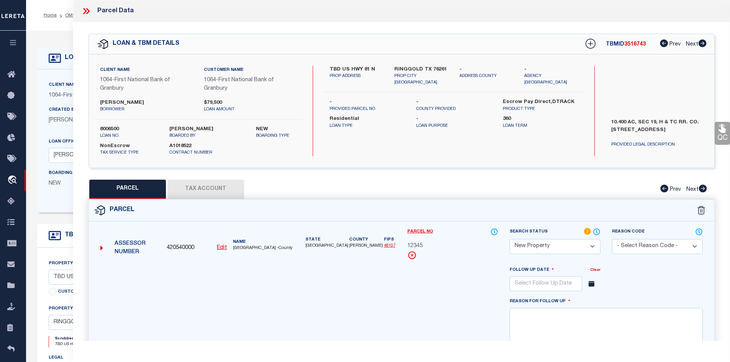
scroll to position [192, 0]
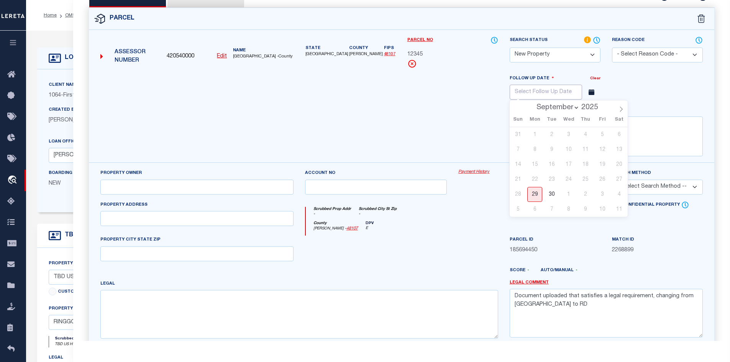
click at [542, 99] on input "text" at bounding box center [546, 92] width 72 height 15
click at [617, 112] on span at bounding box center [621, 106] width 13 height 13
select select "11"
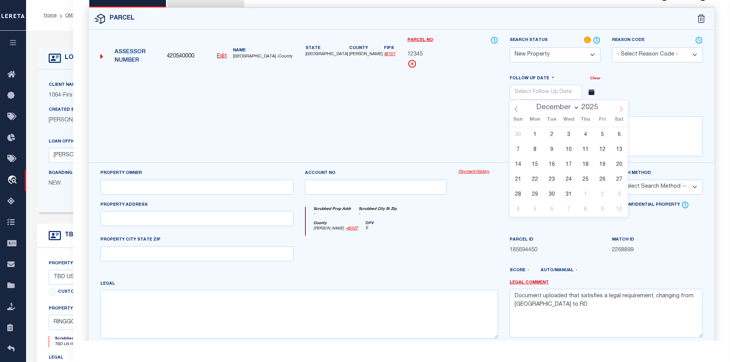
click at [617, 112] on span at bounding box center [621, 106] width 13 height 13
type input "2026"
select select "0"
click at [517, 108] on icon at bounding box center [516, 109] width 5 height 5
type input "2025"
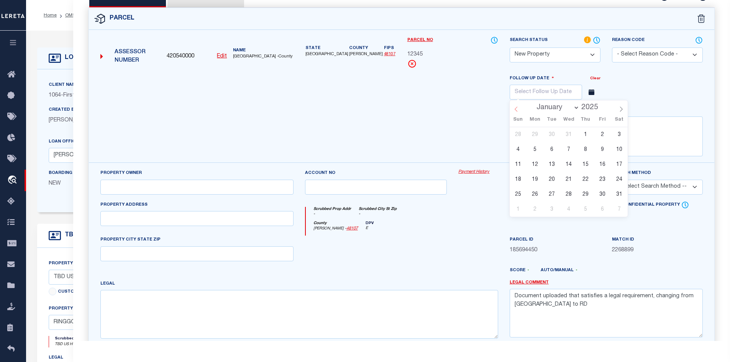
select select "11"
click at [532, 193] on span "29" at bounding box center [535, 194] width 15 height 15
type input "[DATE]"
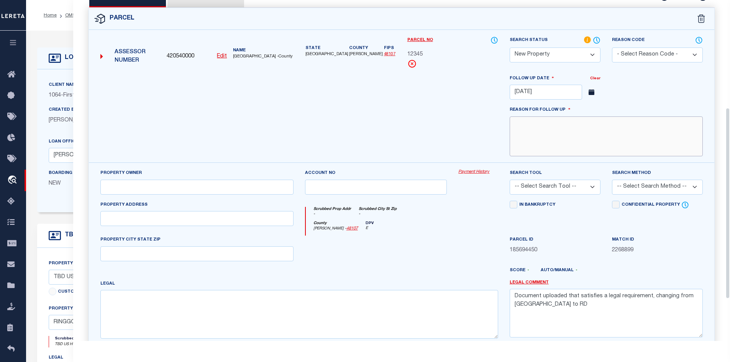
click at [596, 145] on textarea at bounding box center [606, 137] width 193 height 40
click at [633, 87] on div "Follow Up Date Clear [DATE] September October November [DATE] Sun Mon Tue Wed T…" at bounding box center [606, 89] width 205 height 31
click at [562, 125] on textarea "THIS" at bounding box center [606, 137] width 193 height 40
type textarea "THIS IS THE NEW PROPERTY FOR THE YEAR [DATE]."
click at [602, 321] on textarea "Document uploaded that satisfies a legal requirement, changing from [GEOGRAPHIC…" at bounding box center [606, 313] width 193 height 48
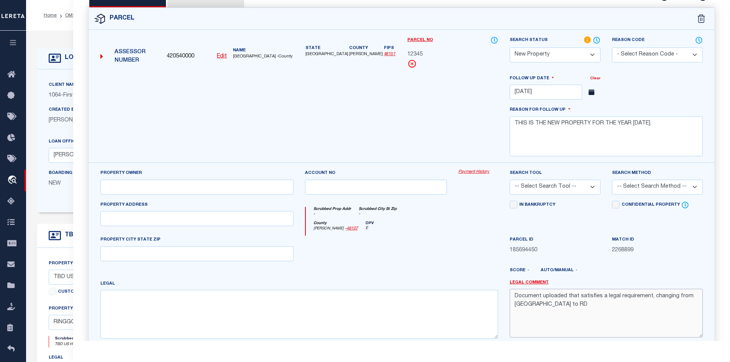
click at [602, 321] on textarea "Document uploaded that satisfies a legal requirement, changing from [GEOGRAPHIC…" at bounding box center [606, 313] width 193 height 48
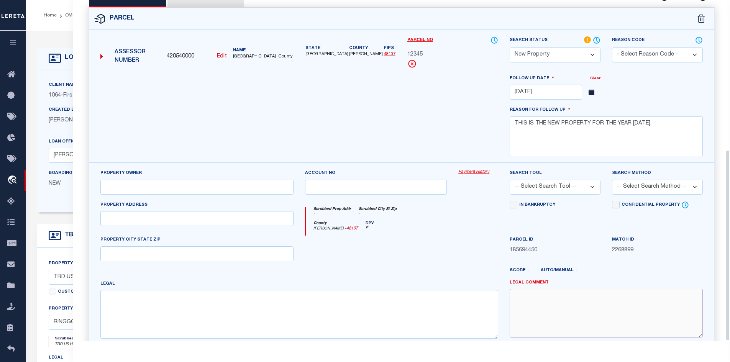
scroll to position [266, 0]
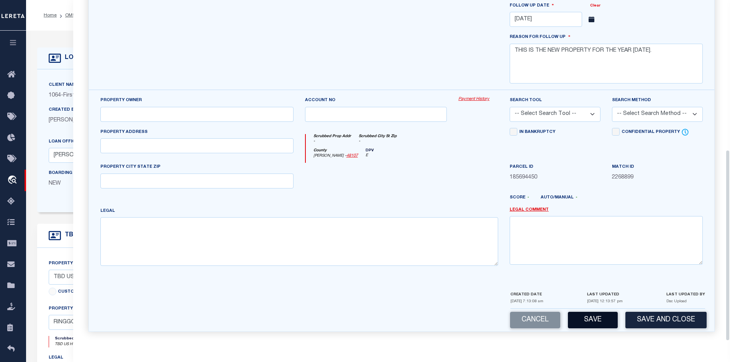
click at [595, 317] on button "Save" at bounding box center [593, 320] width 50 height 16
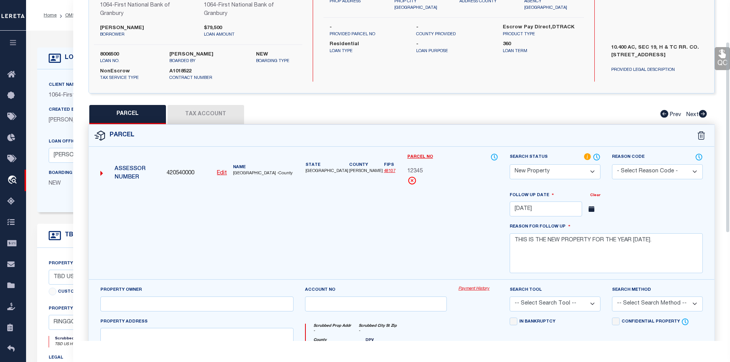
select select "AS"
checkbox input "false"
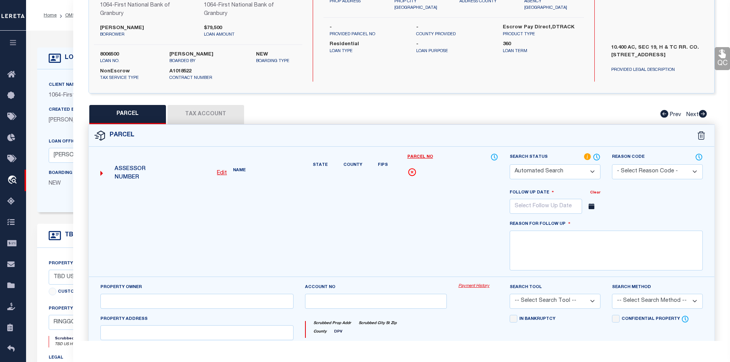
select select "NP"
type input "[DATE]"
type textarea "THIS IS THE NEW PROPERTY FOR THE YEAR [DATE]."
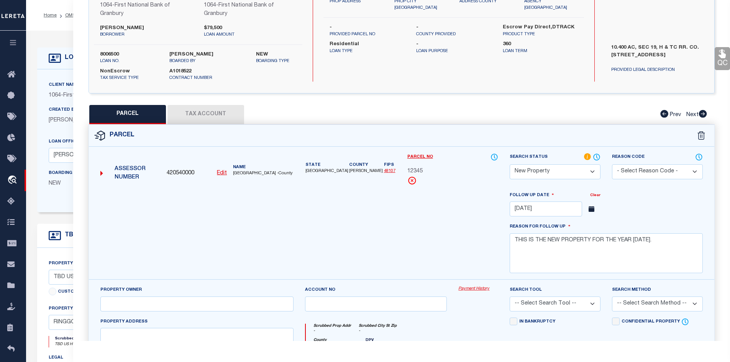
scroll to position [0, 0]
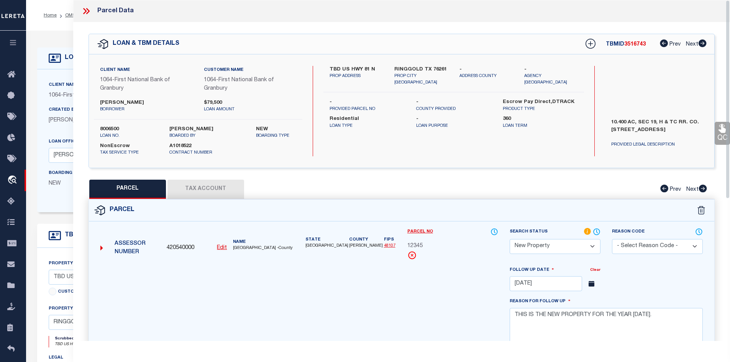
click at [640, 42] on span "3516743" at bounding box center [635, 44] width 21 height 5
copy span "3516743"
click at [115, 127] on label "8006500" at bounding box center [129, 130] width 58 height 8
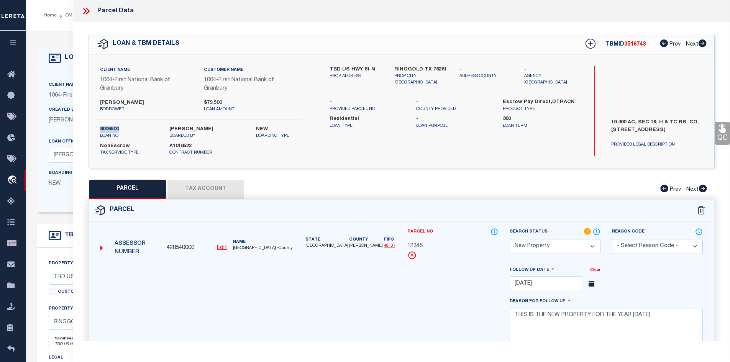
click at [115, 127] on label "8006500" at bounding box center [129, 130] width 58 height 8
copy div "8006500"
click at [89, 9] on icon at bounding box center [86, 11] width 10 height 10
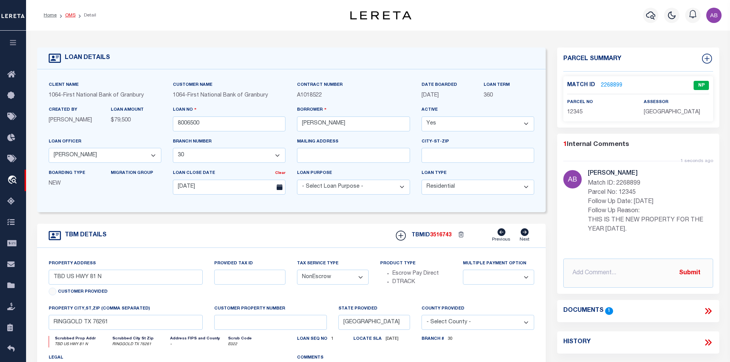
click at [72, 13] on link "OMS" at bounding box center [70, 15] width 10 height 5
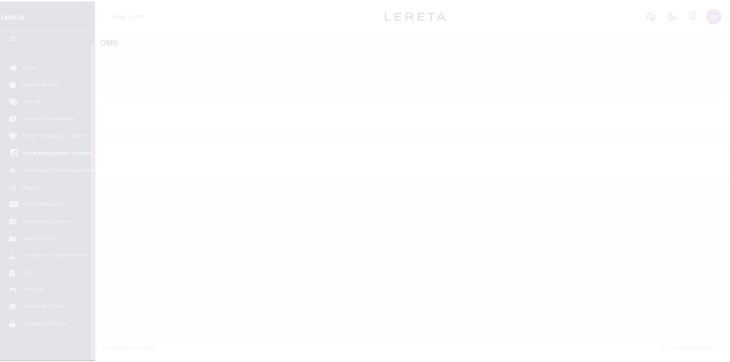
scroll to position [11, 0]
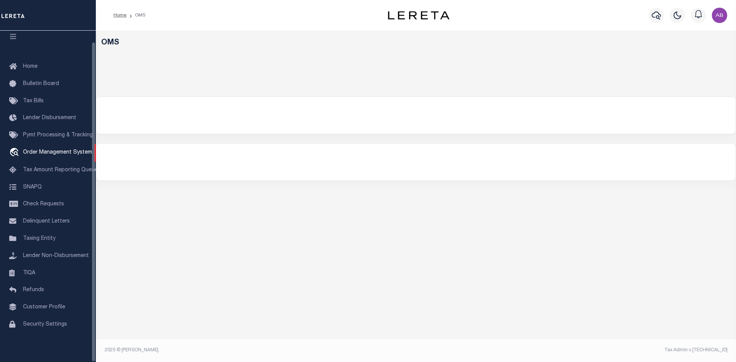
select select "200"
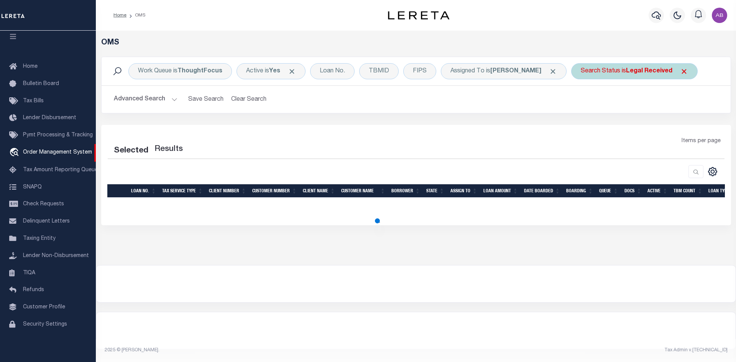
select select "200"
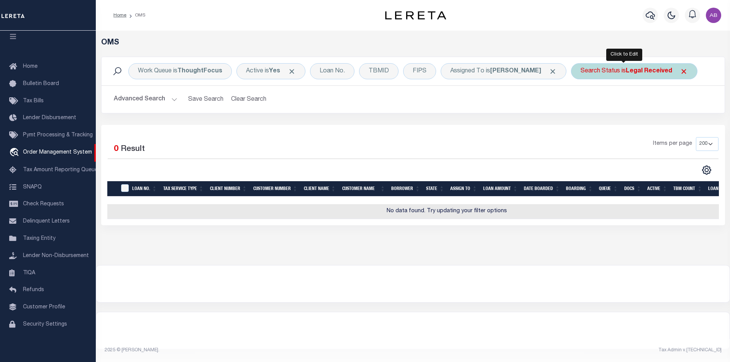
click at [598, 70] on div "Search Status is Legal Received" at bounding box center [634, 71] width 127 height 16
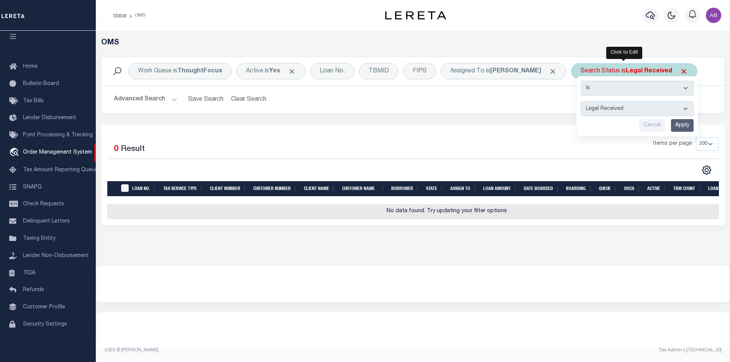
click at [600, 111] on select "Automated Search Bad Parcel Complete Duplicate Parcel High Dollar Reporting In …" at bounding box center [637, 109] width 113 height 15
select select "IP"
click at [581, 102] on select "Automated Search Bad Parcel Complete Duplicate Parcel High Dollar Reporting In …" at bounding box center [637, 109] width 113 height 15
click at [671, 123] on input "Apply" at bounding box center [682, 125] width 23 height 13
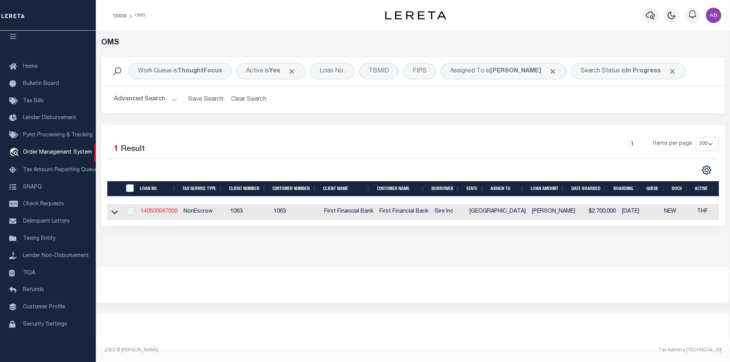
click at [158, 212] on link "140500047000" at bounding box center [159, 211] width 37 height 5
type input "140500047000"
type input "Sire Inc"
select select
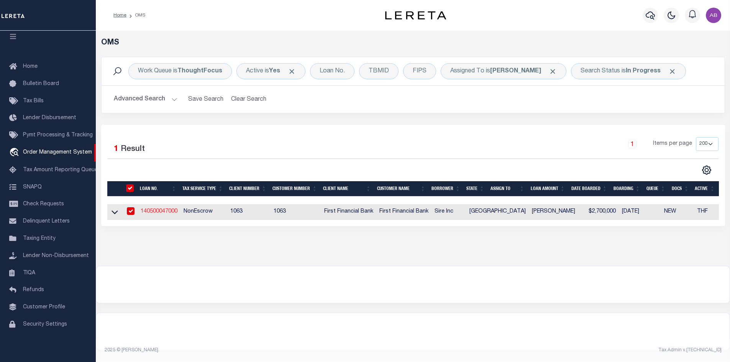
select select "400"
select select "NonEscrow"
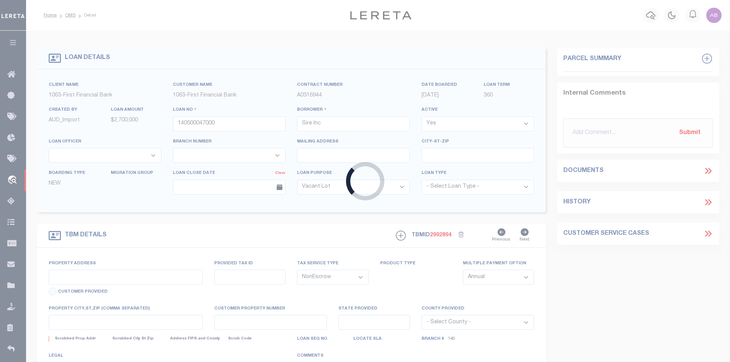
type input "MULTIPLE"
select select
type input "MULTIPLE [GEOGRAPHIC_DATA]"
type input "[GEOGRAPHIC_DATA]"
select select "1520"
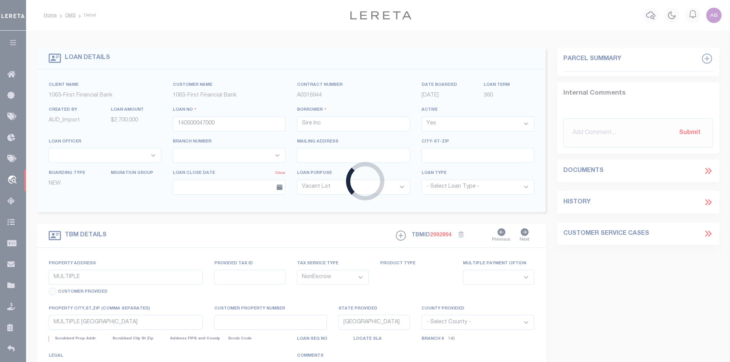
select select "791"
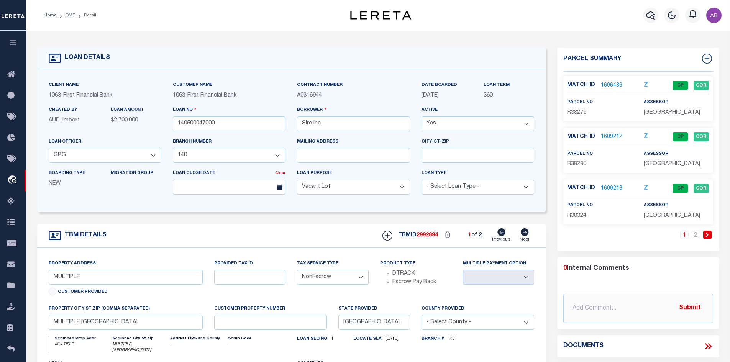
click at [526, 233] on icon at bounding box center [525, 233] width 8 height 8
select select
type input "4"
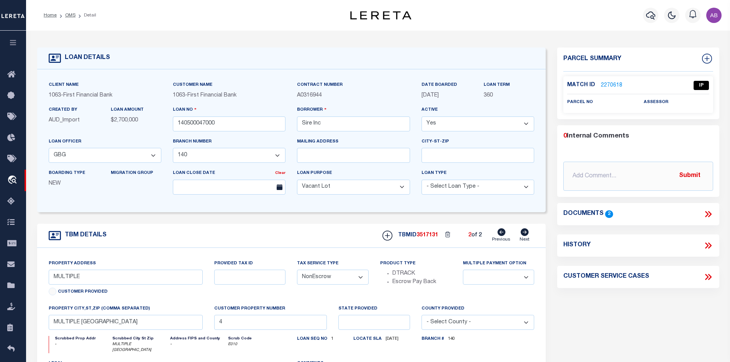
click at [707, 215] on icon at bounding box center [706, 214] width 3 height 6
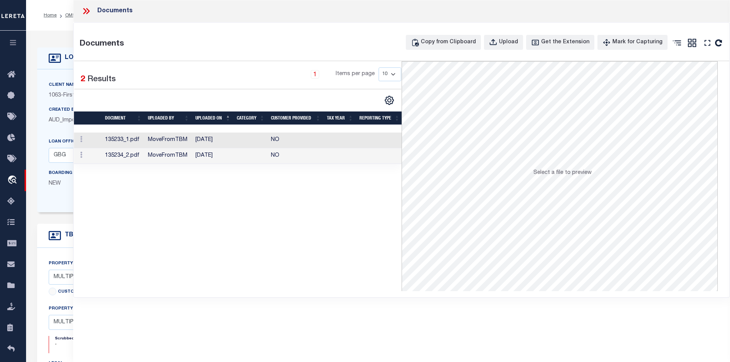
click at [212, 138] on td "[DATE]" at bounding box center [212, 141] width 41 height 16
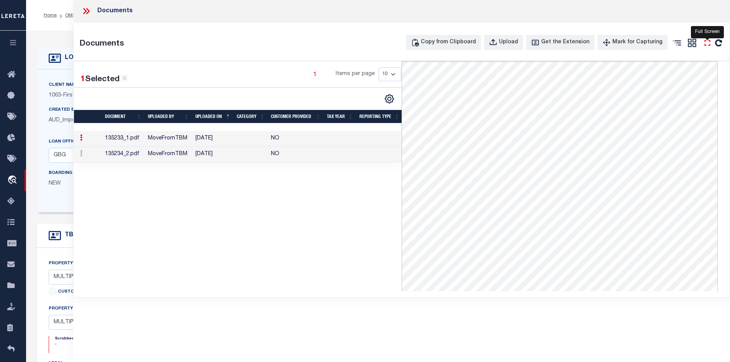
click at [707, 40] on icon "" at bounding box center [708, 43] width 10 height 10
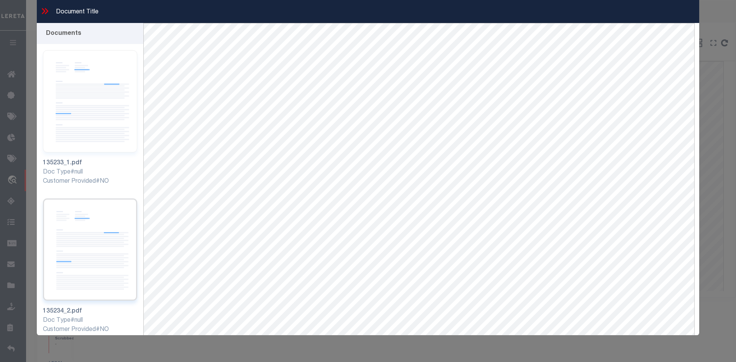
click at [78, 212] on img at bounding box center [90, 250] width 94 height 102
click at [91, 102] on img at bounding box center [90, 101] width 94 height 102
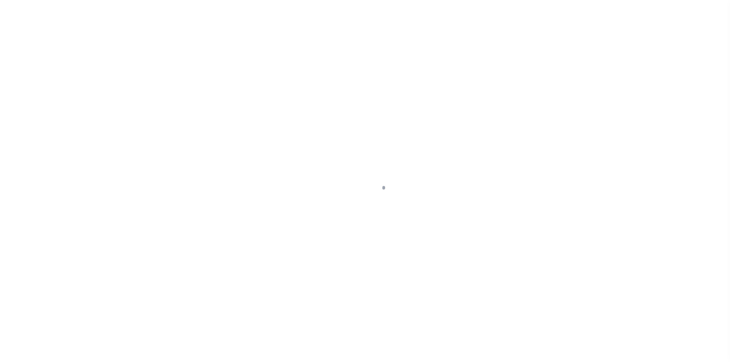
select select "1520"
select select "791"
select select "400"
select select "NonEscrow"
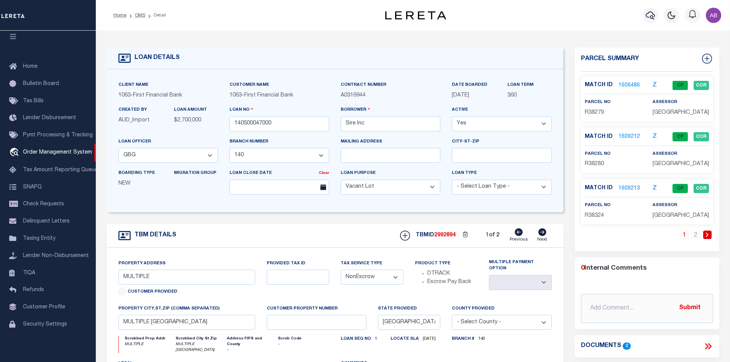
click at [630, 82] on link "1606486" at bounding box center [629, 86] width 21 height 8
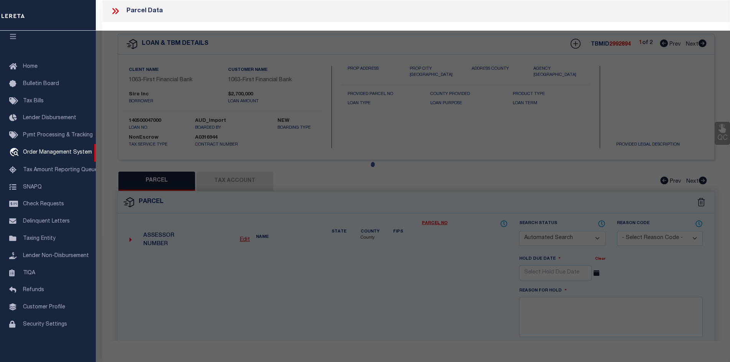
checkbox input "false"
select select "CP"
type input "[PERSON_NAME] & [PERSON_NAME]"
select select
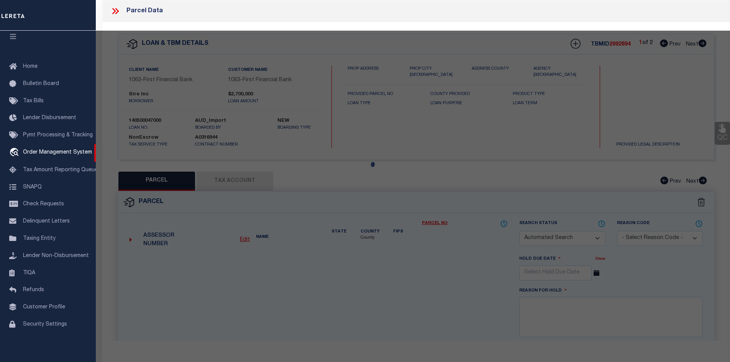
type input "[STREET_ADDRESS][PERSON_NAME]"
checkbox input "false"
type input "Fulshear TX 77441"
type textarea "0079 [PERSON_NAME], TRACT 26, ACRES 1"
type textarea "Parcel verified,"
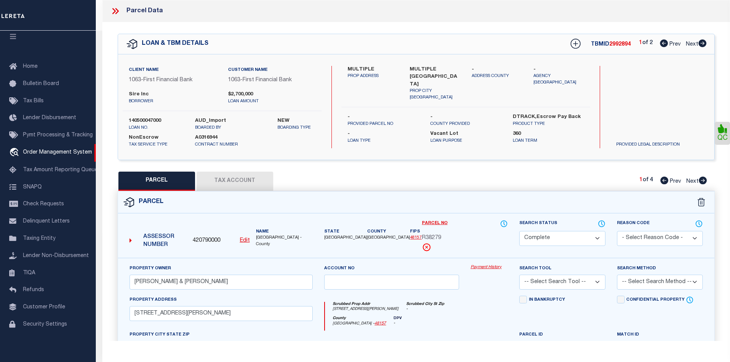
click at [700, 41] on icon at bounding box center [703, 43] width 8 height 8
select select "AS"
checkbox input "false"
select select "IP"
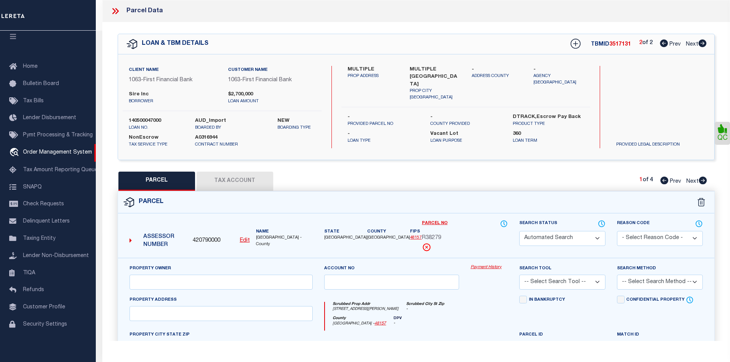
checkbox input "false"
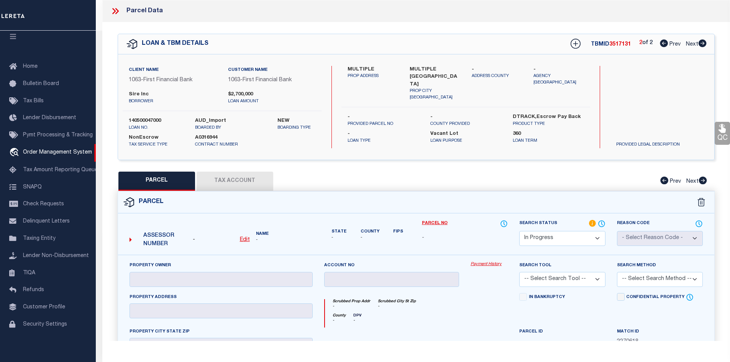
click at [665, 46] on icon at bounding box center [664, 43] width 8 height 8
select select "AS"
checkbox input "false"
select select "CP"
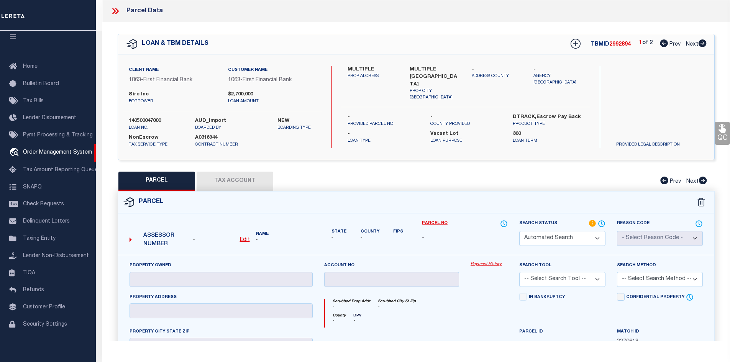
type input "[PERSON_NAME] & [PERSON_NAME]"
select select
type input "[STREET_ADDRESS][PERSON_NAME]"
checkbox input "false"
type input "Fulshear TX 77441"
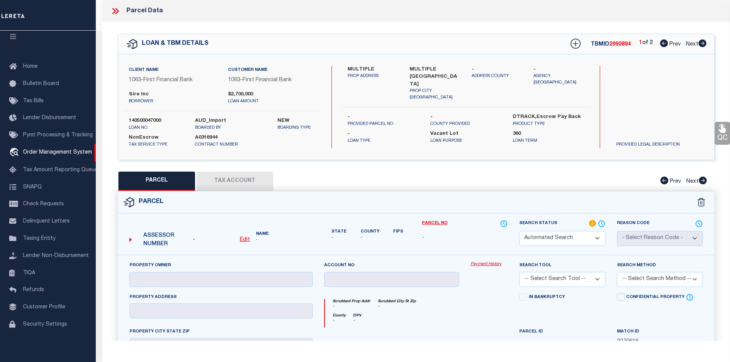
type textarea "0079 [PERSON_NAME], TRACT 26, ACRES 1"
type textarea "Parcel verified,"
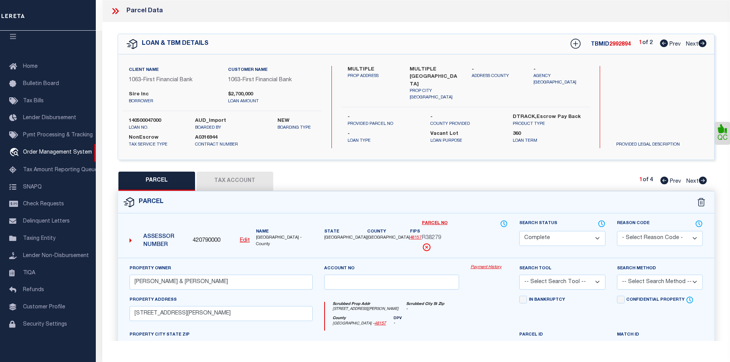
scroll to position [115, 0]
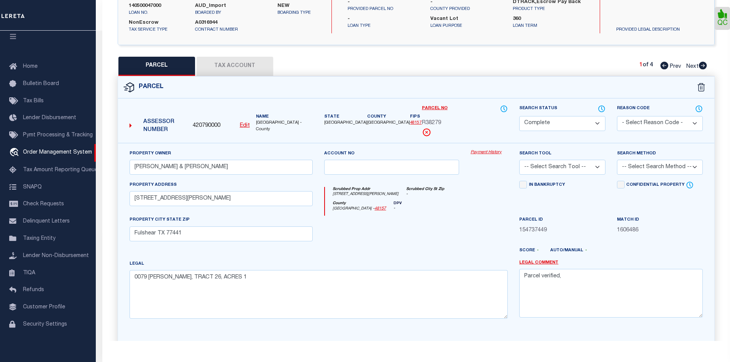
click at [699, 66] on span "Next" at bounding box center [693, 66] width 12 height 5
select select "AS"
checkbox input "false"
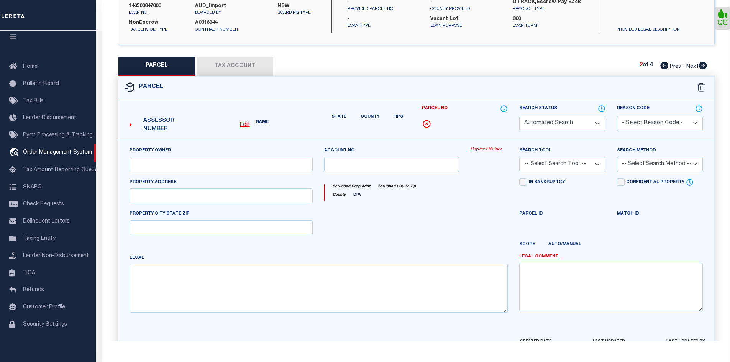
select select "CP"
type input "[PERSON_NAME] & [PERSON_NAME]"
select select
type input "[STREET_ADDRESS][PERSON_NAME]"
checkbox input "false"
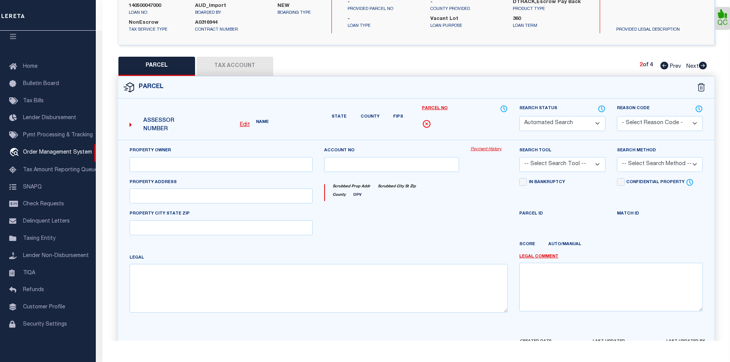
type input "Fulshear TX 77441"
type textarea "0079 [PERSON_NAME], TRACT 26.1, ACRES 18.238"
type textarea "parcel verified,"
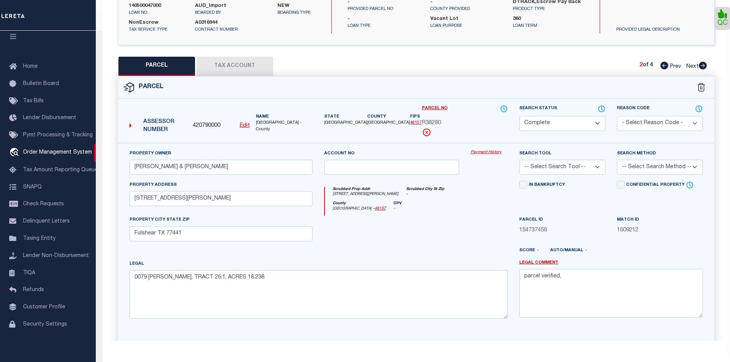
click at [698, 66] on span "Next" at bounding box center [693, 66] width 12 height 5
select select "AS"
checkbox input "false"
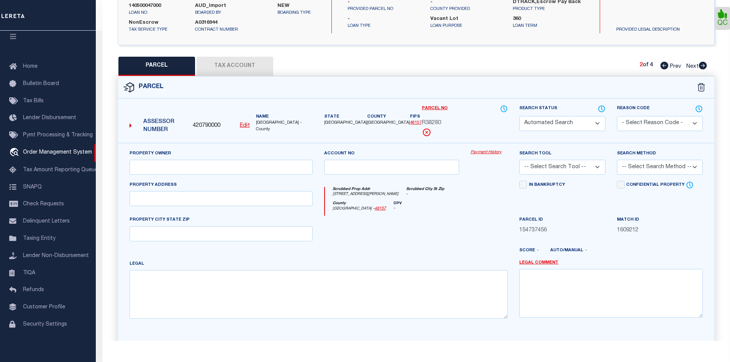
select select "CP"
type input "[PERSON_NAME] & [PERSON_NAME]"
select select
type input "[STREET_ADDRESS][PERSON_NAME]"
checkbox input "false"
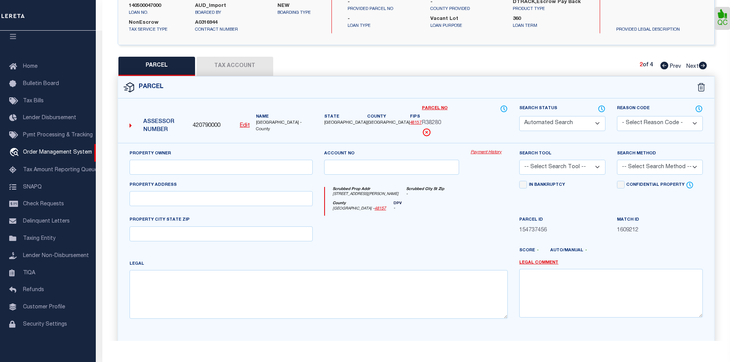
type input "Fulshear TX 77441"
type textarea "0079 [PERSON_NAME], TRACT 57, ACRES 19.674"
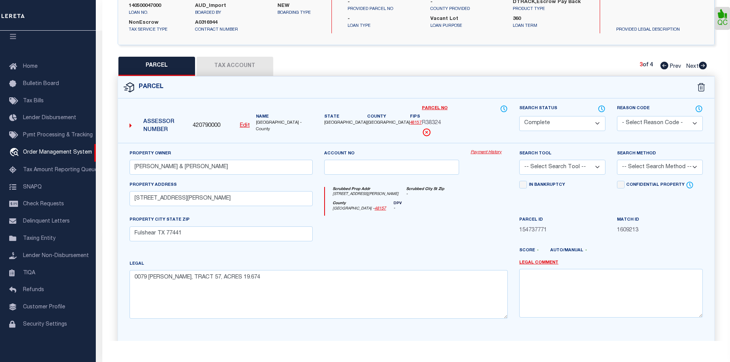
click at [698, 66] on span "Next" at bounding box center [693, 66] width 12 height 5
select select "AS"
checkbox input "false"
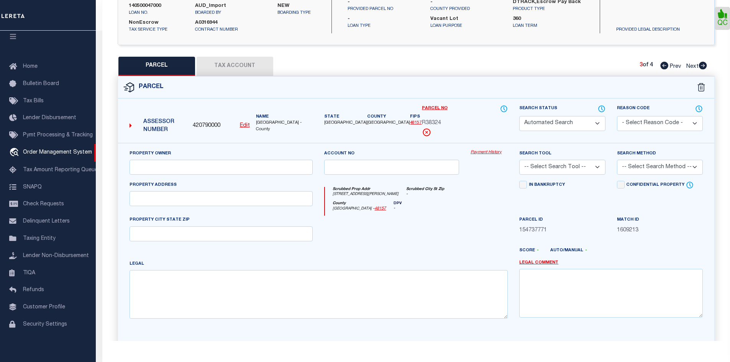
select select "CP"
type input "SIRE, INC"
select select
type input "24161 SPRING DR"
checkbox input "false"
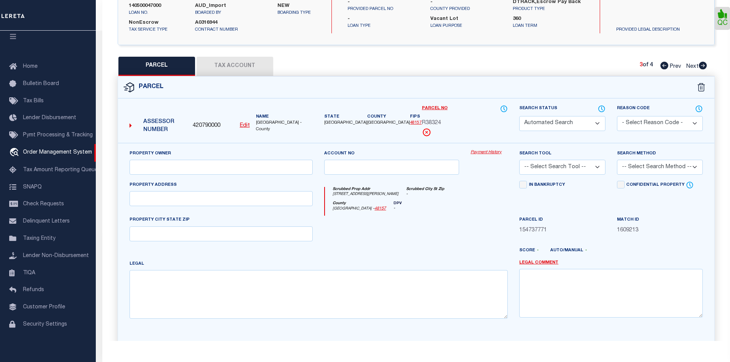
type input "HOCKLEY TX 77447"
type textarea "S898001 - [GEOGRAPHIC_DATA] 01, Lot RESERVE A , ACRES 6.551"
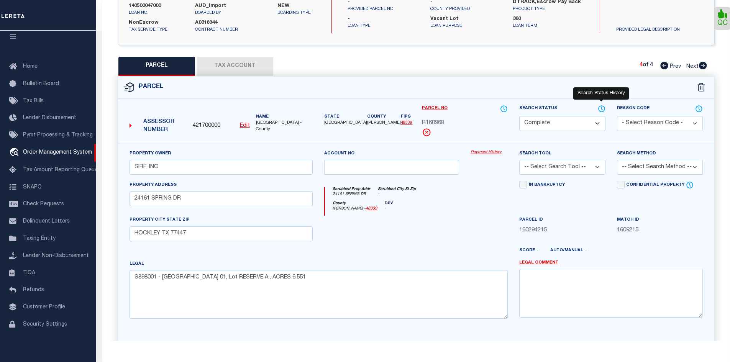
click at [600, 108] on icon at bounding box center [602, 109] width 8 height 8
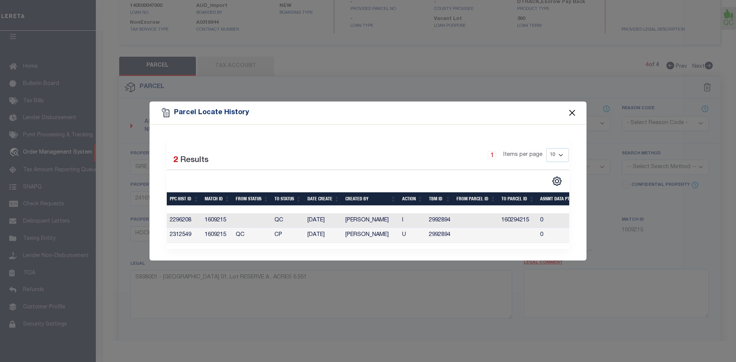
click at [575, 111] on button "Close" at bounding box center [572, 113] width 10 height 10
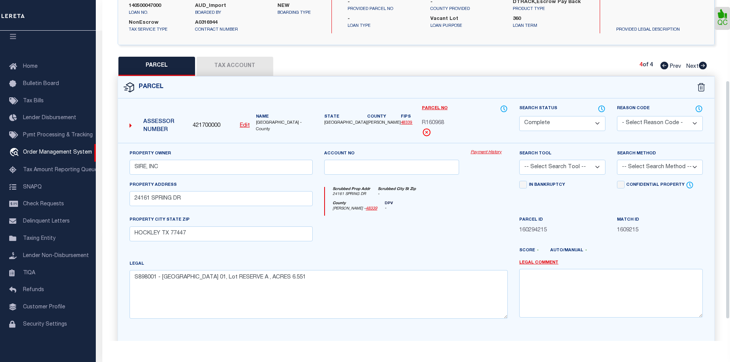
click at [663, 67] on icon at bounding box center [665, 66] width 8 height 8
select select "AS"
checkbox input "false"
select select "CP"
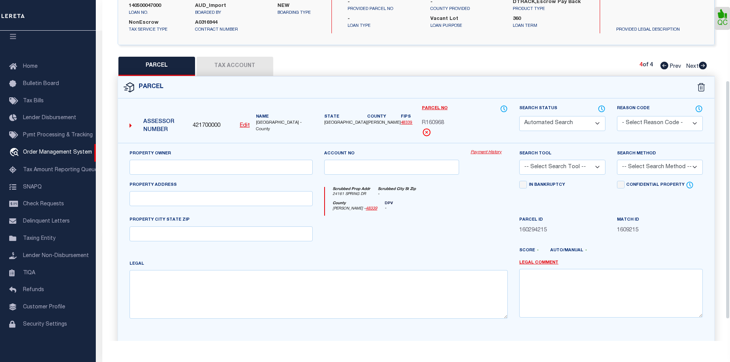
type input "[PERSON_NAME] & [PERSON_NAME]"
select select
type input "[STREET_ADDRESS][PERSON_NAME]"
checkbox input "false"
type input "Fulshear TX 77441"
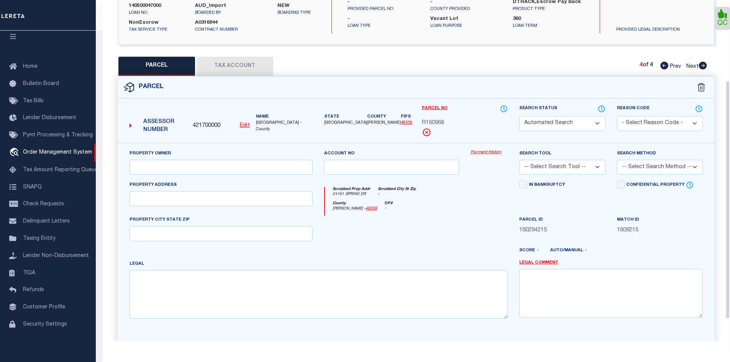
type textarea "0079 [PERSON_NAME], TRACT 57, ACRES 19.674"
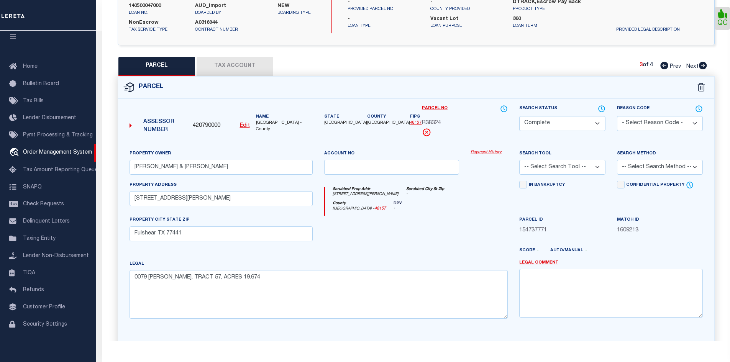
click at [663, 67] on icon at bounding box center [665, 66] width 8 height 8
select select "AS"
checkbox input "false"
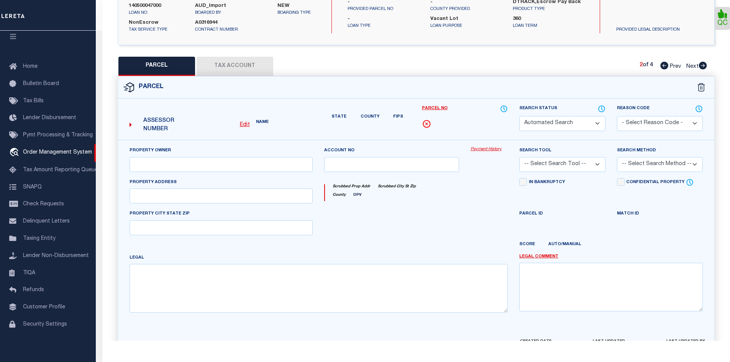
select select "CP"
type input "Raisbeck Timothy S & Christine A"
select select
type input "7206 Pool Hill RD"
checkbox input "false"
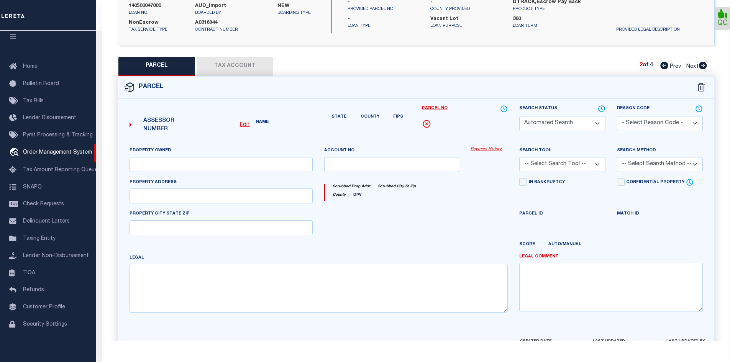
type input "Fulshear TX 77441"
type textarea "0079 N F ROBERTS, TRACT 26.1, ACRES 18.238"
type textarea "parcel verified,"
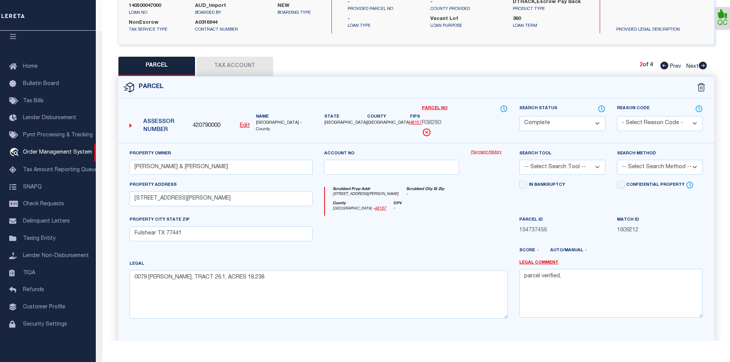
click at [663, 67] on icon at bounding box center [665, 66] width 8 height 8
select select "AS"
checkbox input "false"
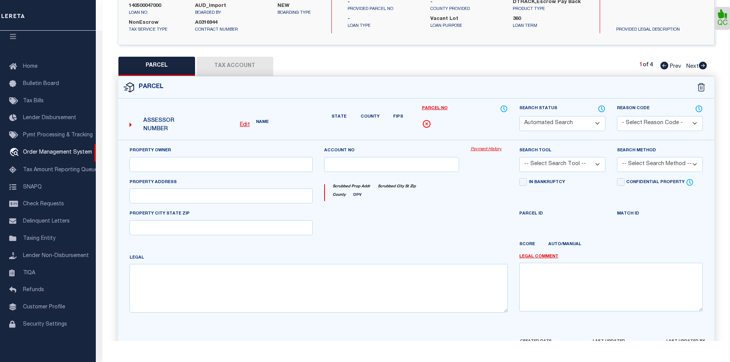
select select "CP"
type input "Raisbeck Timothy S & Christine A"
select select
type input "7206 Pool Hill RD"
checkbox input "false"
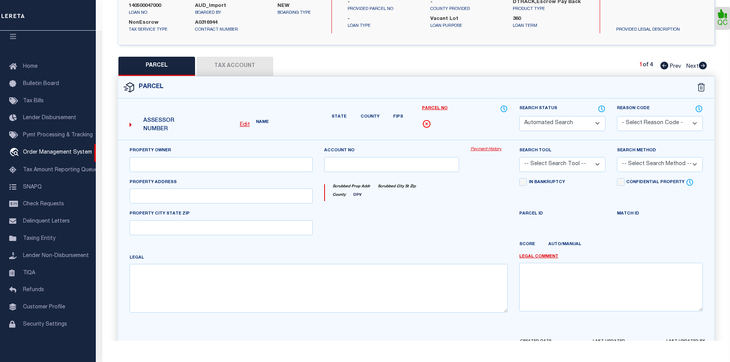
type input "Fulshear TX 77441"
type textarea "0079 N F ROBERTS, TRACT 26, ACRES 1"
type textarea "Parcel verified,"
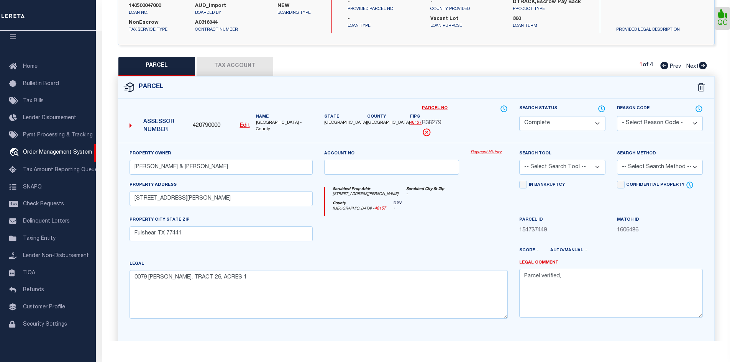
click at [702, 65] on icon at bounding box center [703, 66] width 8 height 8
select select "AS"
checkbox input "false"
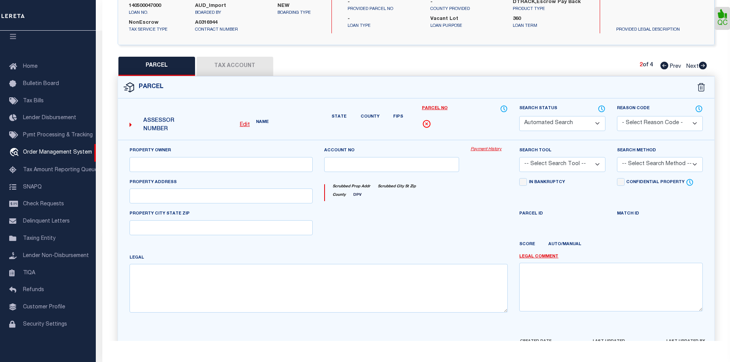
select select "CP"
type input "Raisbeck Timothy S & Christine A"
select select
type input "7206 Pool Hill RD"
checkbox input "false"
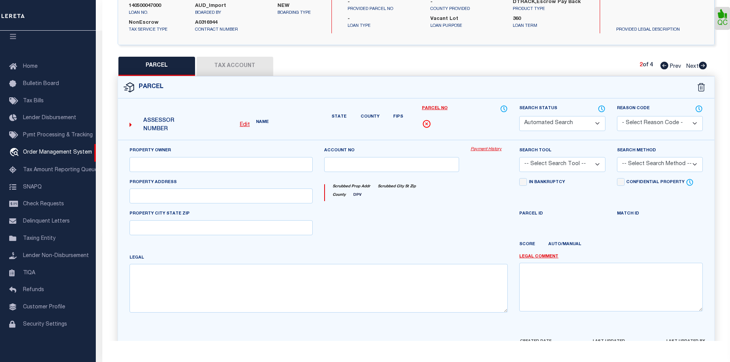
type input "Fulshear TX 77441"
type textarea "0079 N F ROBERTS, TRACT 26.1, ACRES 18.238"
type textarea "parcel verified,"
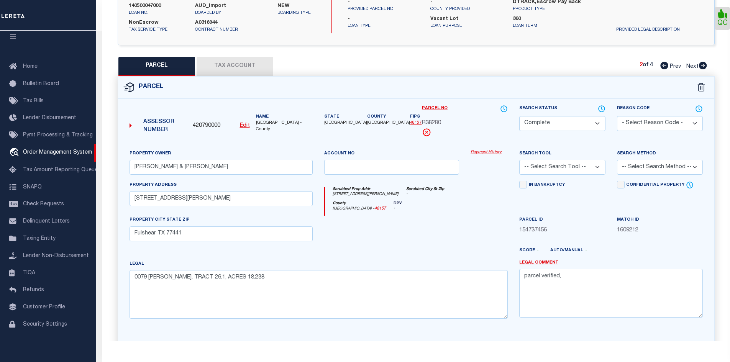
click at [702, 66] on icon at bounding box center [703, 66] width 8 height 8
select select "AS"
checkbox input "false"
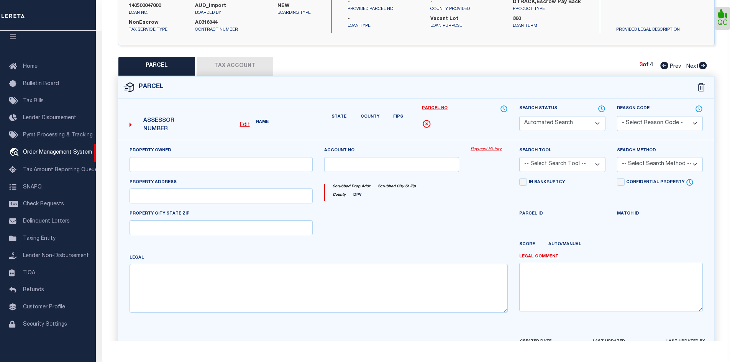
select select "CP"
type input "Raisbeck Timothy S & Christine A"
select select
type input "7206 Pool Hill RD"
checkbox input "false"
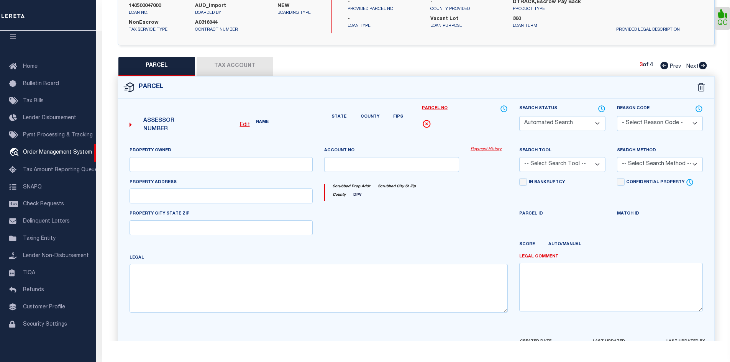
type input "Fulshear TX 77441"
type textarea "0079 N F ROBERTS, TRACT 57, ACRES 19.674"
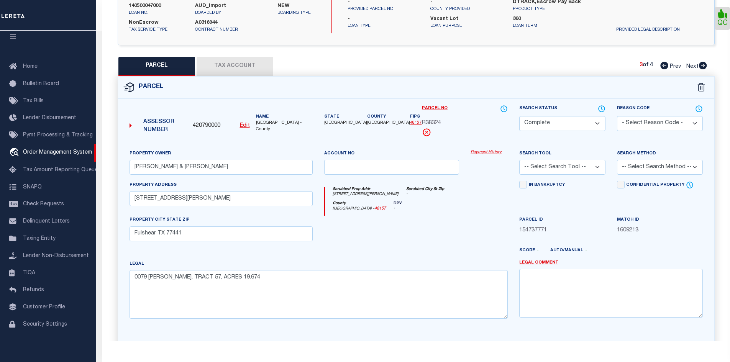
click at [663, 67] on icon at bounding box center [665, 66] width 8 height 8
select select "AS"
checkbox input "false"
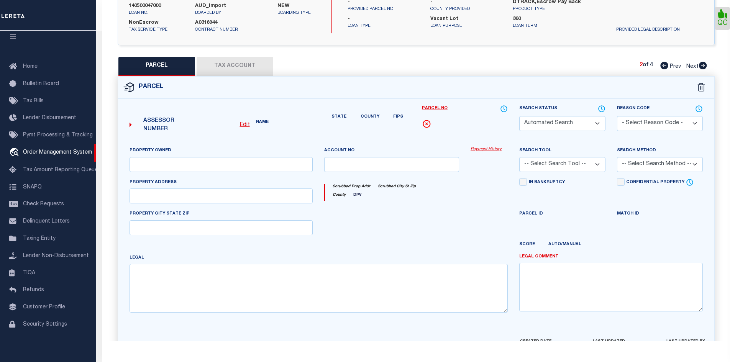
select select "CP"
type input "Raisbeck Timothy S & Christine A"
select select
type input "7206 Pool Hill RD"
checkbox input "false"
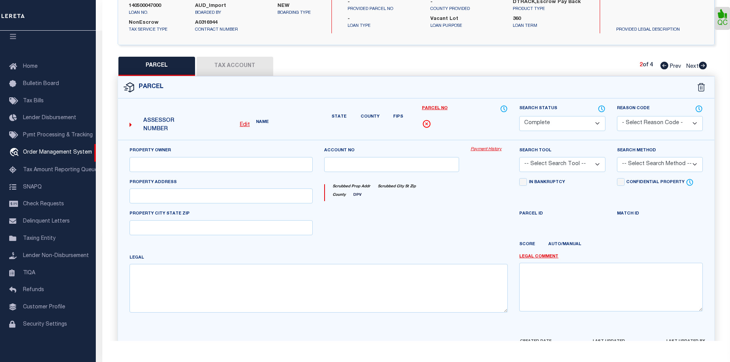
type input "Fulshear TX 77441"
type textarea "0079 N F ROBERTS, TRACT 26.1, ACRES 18.238"
type textarea "parcel verified,"
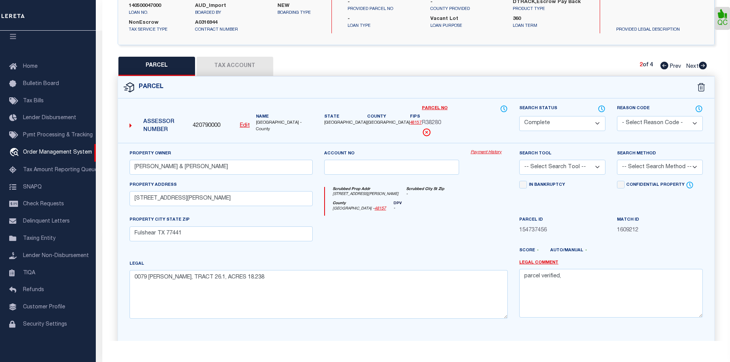
click at [663, 67] on icon at bounding box center [665, 66] width 8 height 8
select select "AS"
checkbox input "false"
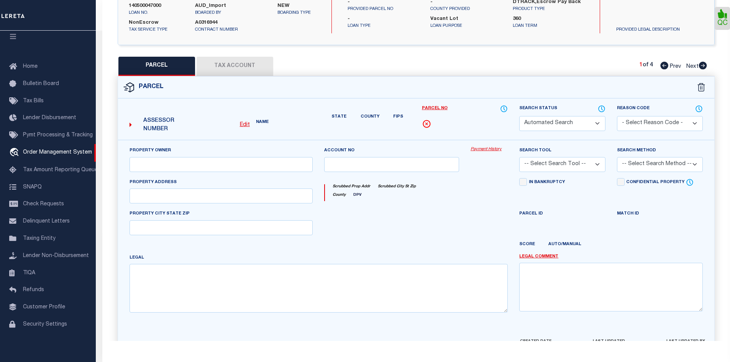
select select "CP"
type input "Raisbeck Timothy S & Christine A"
select select
type input "7206 Pool Hill RD"
checkbox input "false"
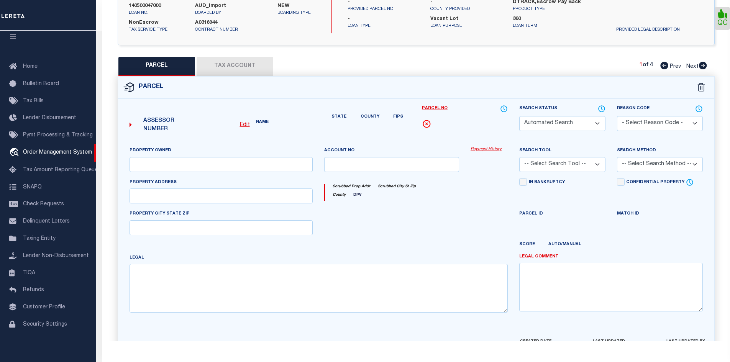
type input "Fulshear TX 77441"
type textarea "0079 N F ROBERTS, TRACT 26, ACRES 1"
type textarea "Parcel verified,"
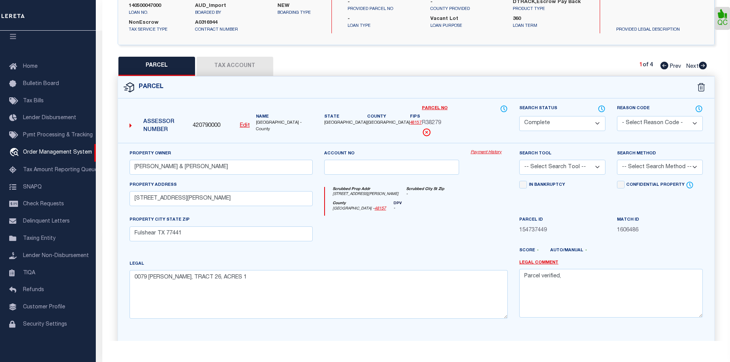
click at [707, 64] on div "PARCEL Tax Account 1 of 4 Prev Next" at bounding box center [416, 66] width 597 height 19
click at [700, 66] on icon at bounding box center [703, 66] width 8 height 8
select select "AS"
checkbox input "false"
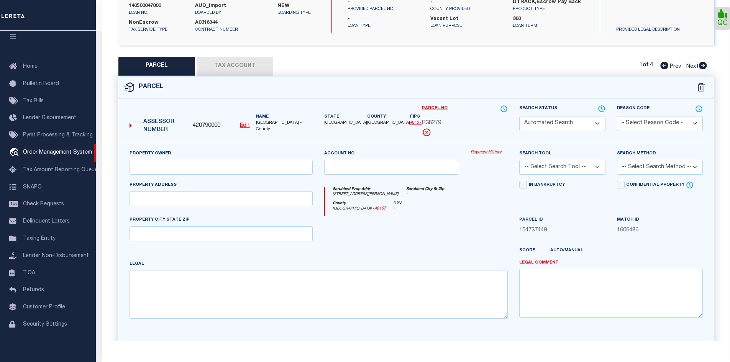
select select "CP"
type input "Raisbeck Timothy S & Christine A"
select select
type input "7206 Pool Hill RD"
checkbox input "false"
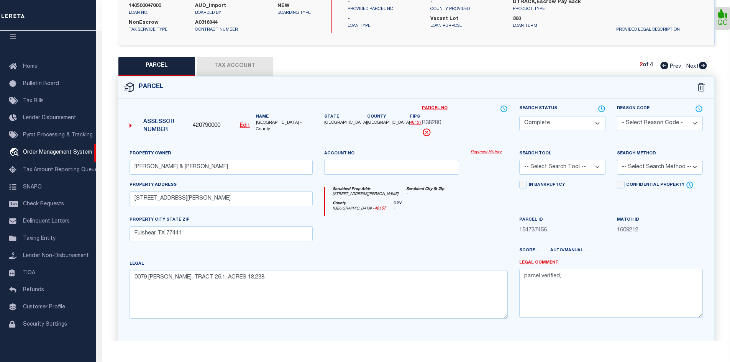
click at [700, 66] on icon at bounding box center [703, 66] width 8 height 8
click at [657, 64] on div "3 of 4 Prev Next" at bounding box center [673, 66] width 67 height 10
click at [666, 63] on icon at bounding box center [665, 66] width 8 height 8
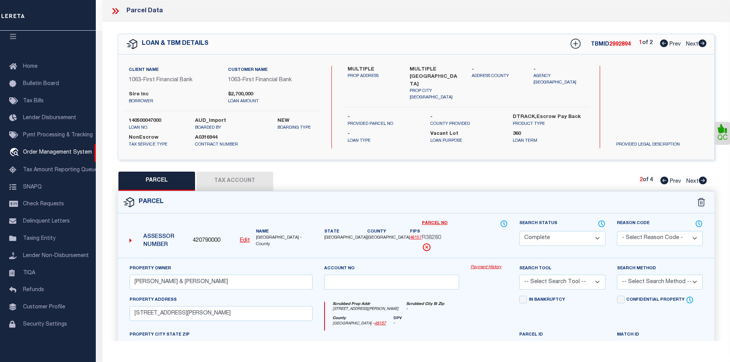
click at [706, 44] on icon at bounding box center [703, 43] width 8 height 8
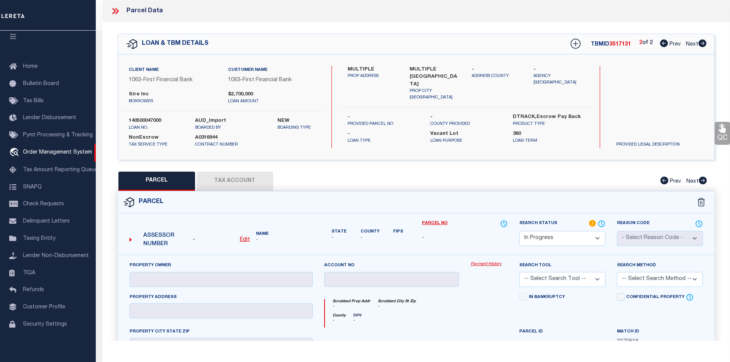
click at [547, 236] on select "Automated Search Bad Parcel Complete Duplicate Parcel High Dollar Reporting In …" at bounding box center [563, 238] width 86 height 15
click at [520, 231] on select "Automated Search Bad Parcel Complete Duplicate Parcel High Dollar Reporting In …" at bounding box center [563, 238] width 86 height 15
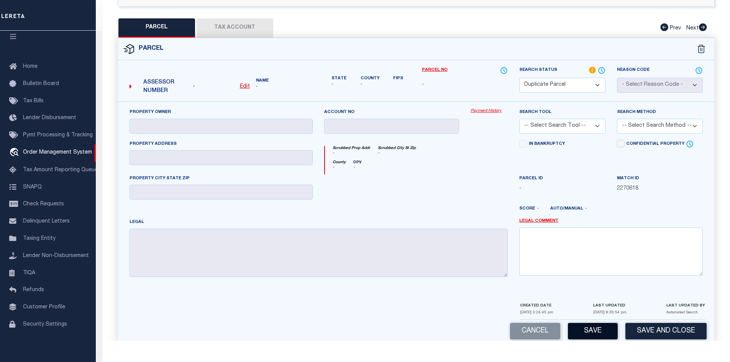
click at [585, 326] on button "Save" at bounding box center [593, 331] width 50 height 16
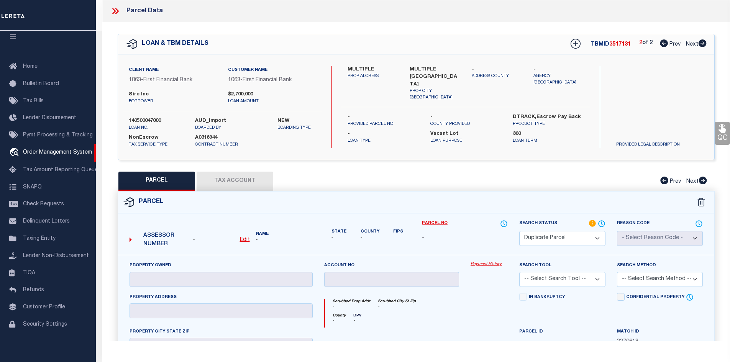
click at [117, 10] on icon at bounding box center [116, 11] width 3 height 6
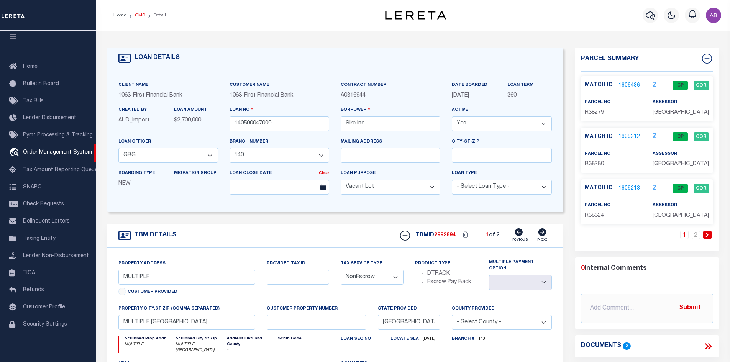
click at [136, 13] on link "OMS" at bounding box center [140, 15] width 10 height 5
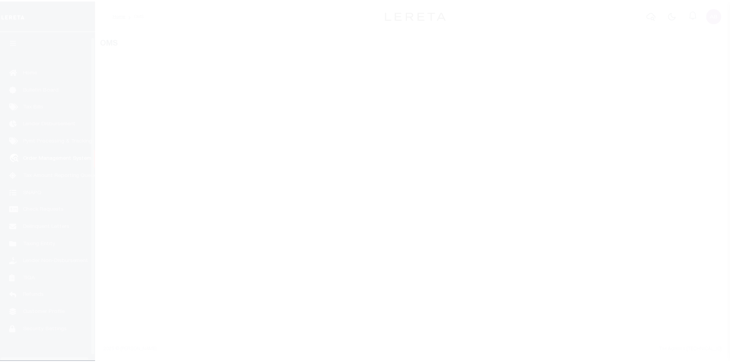
scroll to position [11, 0]
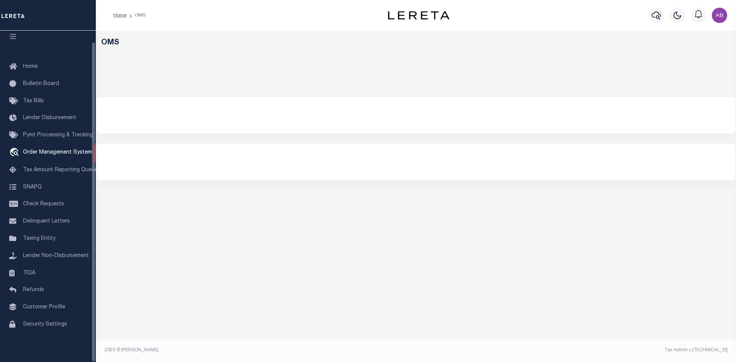
select select "200"
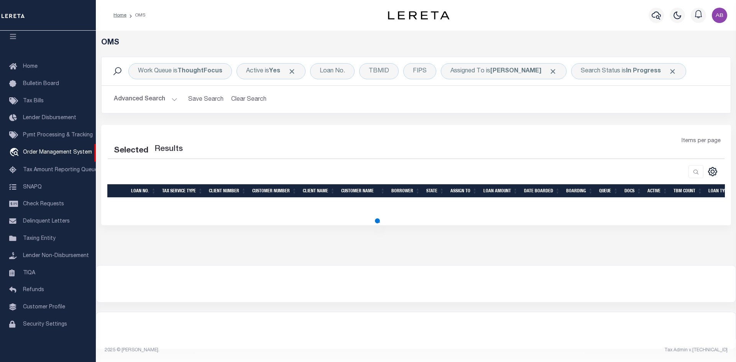
select select "200"
